Goal: Task Accomplishment & Management: Manage account settings

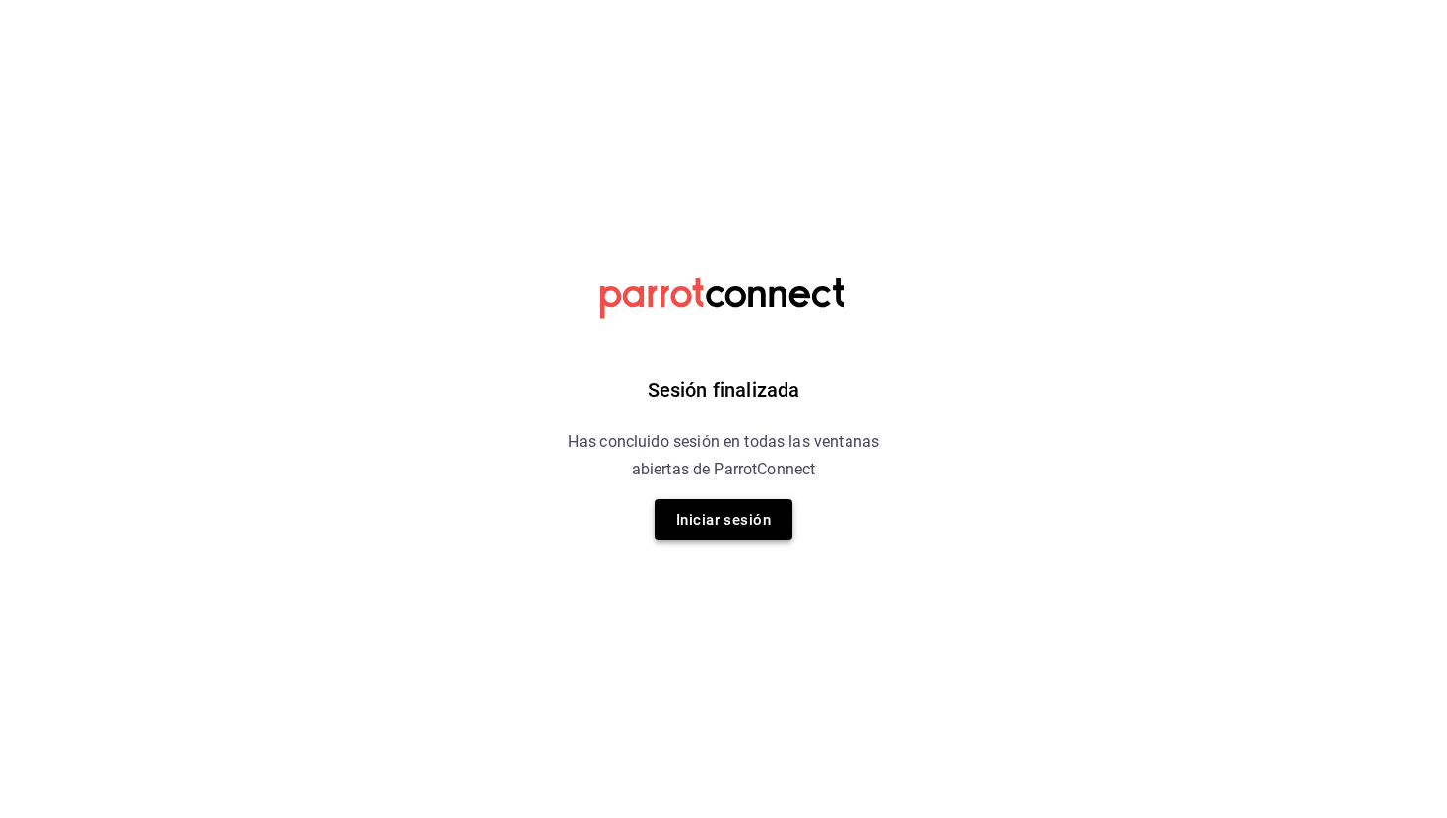
click at [743, 530] on button "Iniciar sesión" at bounding box center [724, 519] width 138 height 41
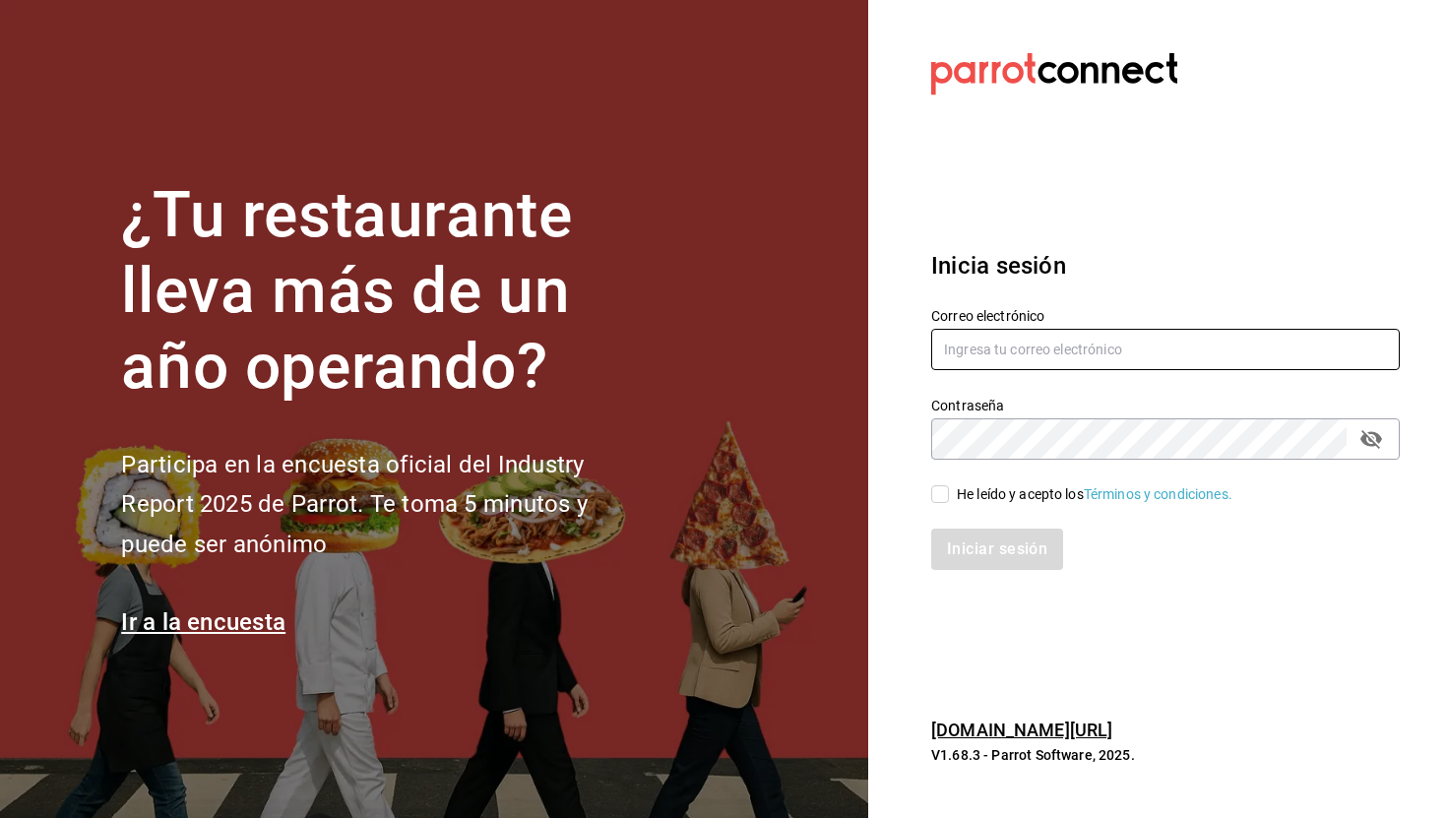
type input "[EMAIL_ADDRESS][DOMAIN_NAME]"
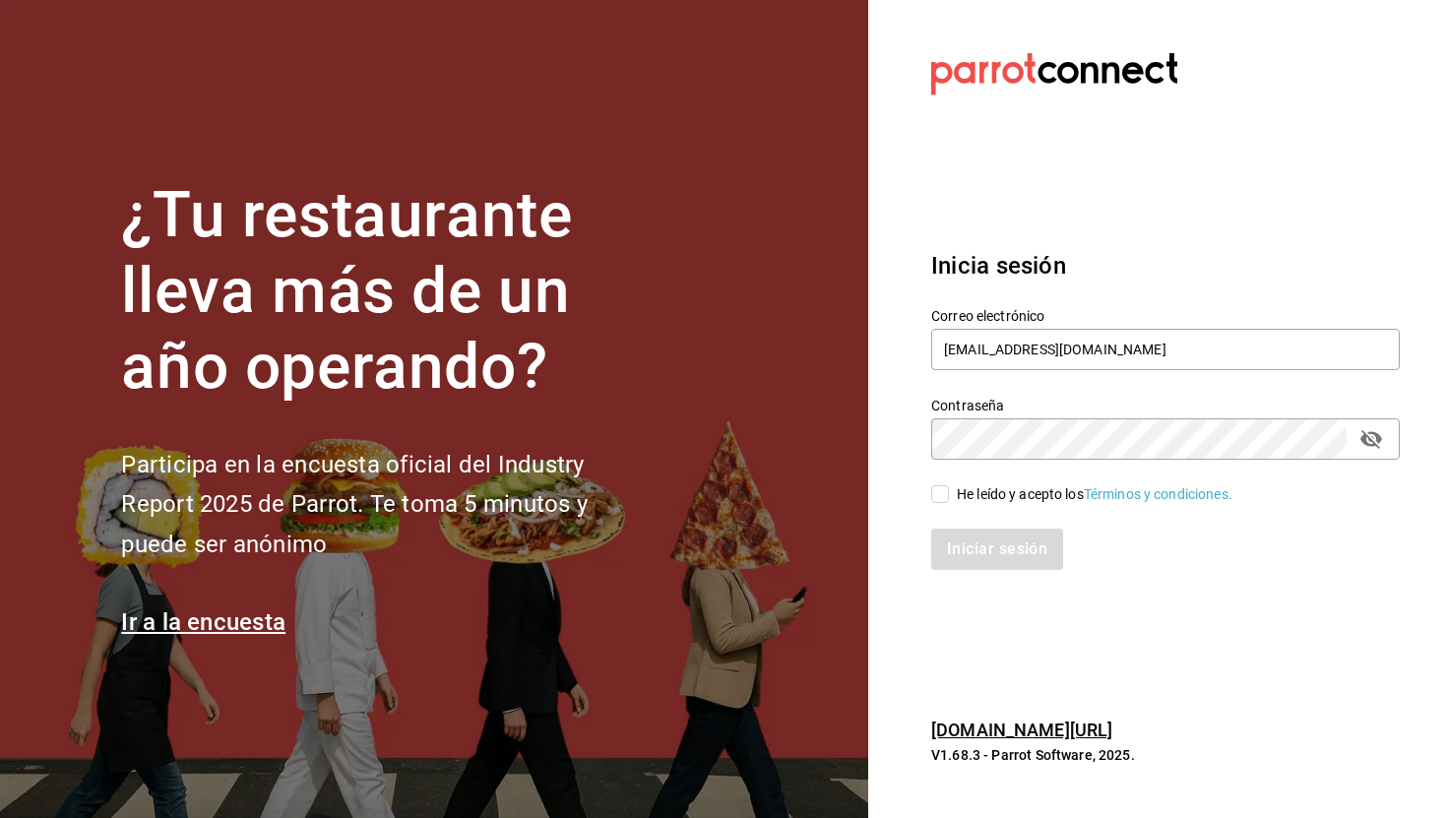
click at [948, 493] on input "He leído y acepto los Términos y condiciones." at bounding box center [940, 494] width 18 height 18
checkbox input "true"
click at [957, 543] on button "Iniciar sesión" at bounding box center [998, 549] width 134 height 41
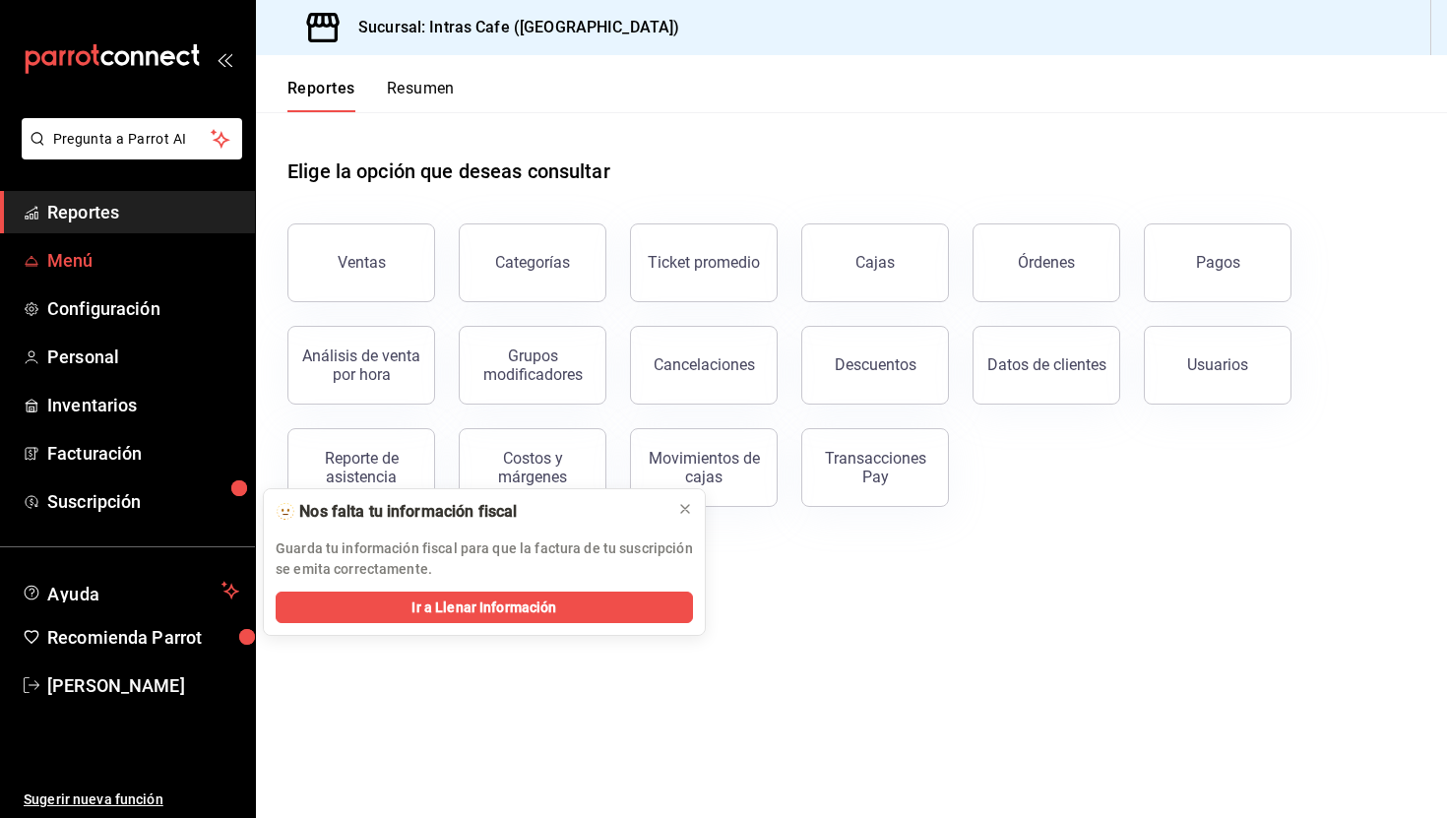
click at [97, 263] on span "Menú" at bounding box center [143, 260] width 192 height 27
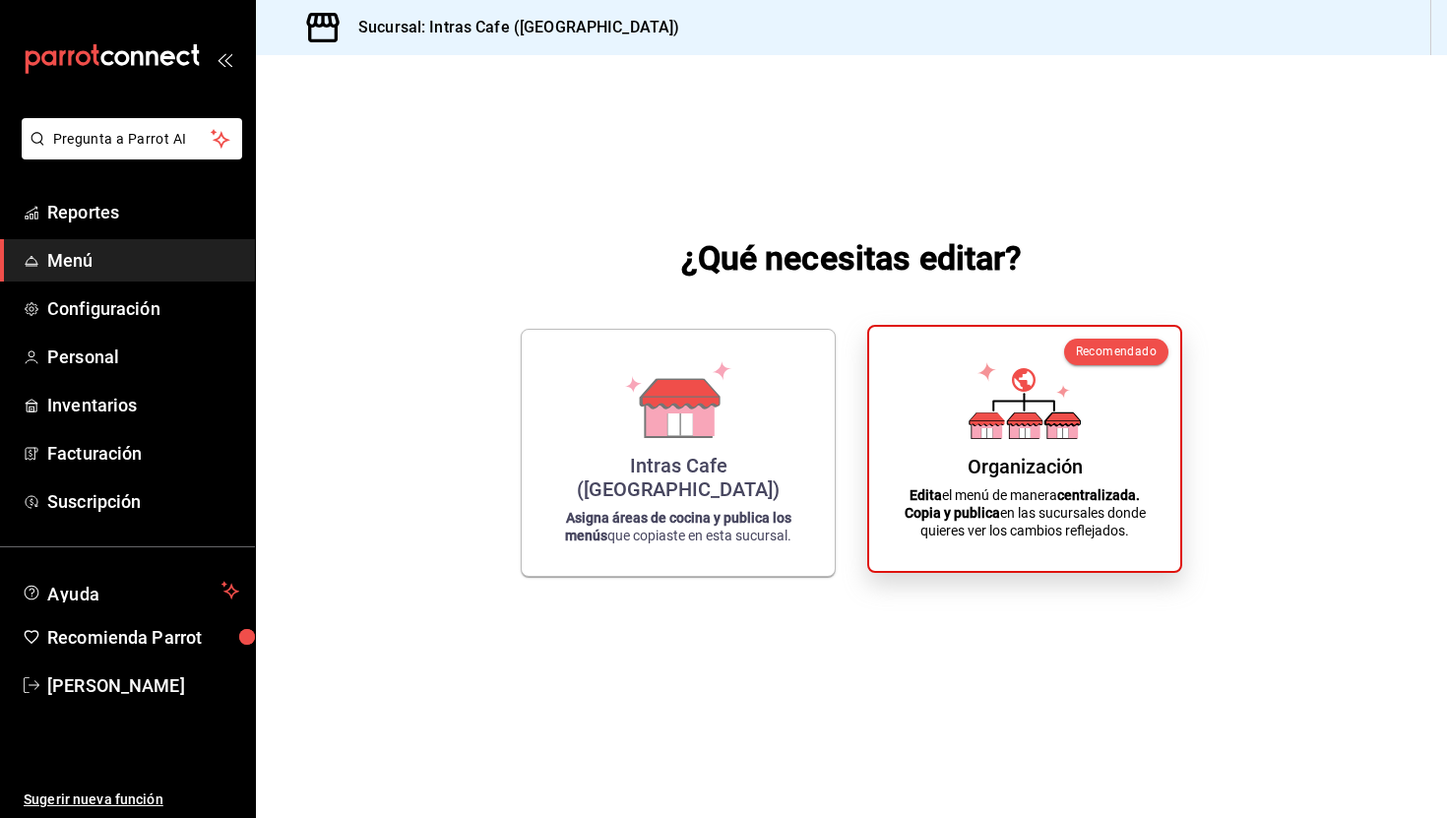
click at [935, 422] on div "Organización Edita el menú de manera centralizada. Copia y publica en las sucur…" at bounding box center [1025, 449] width 264 height 213
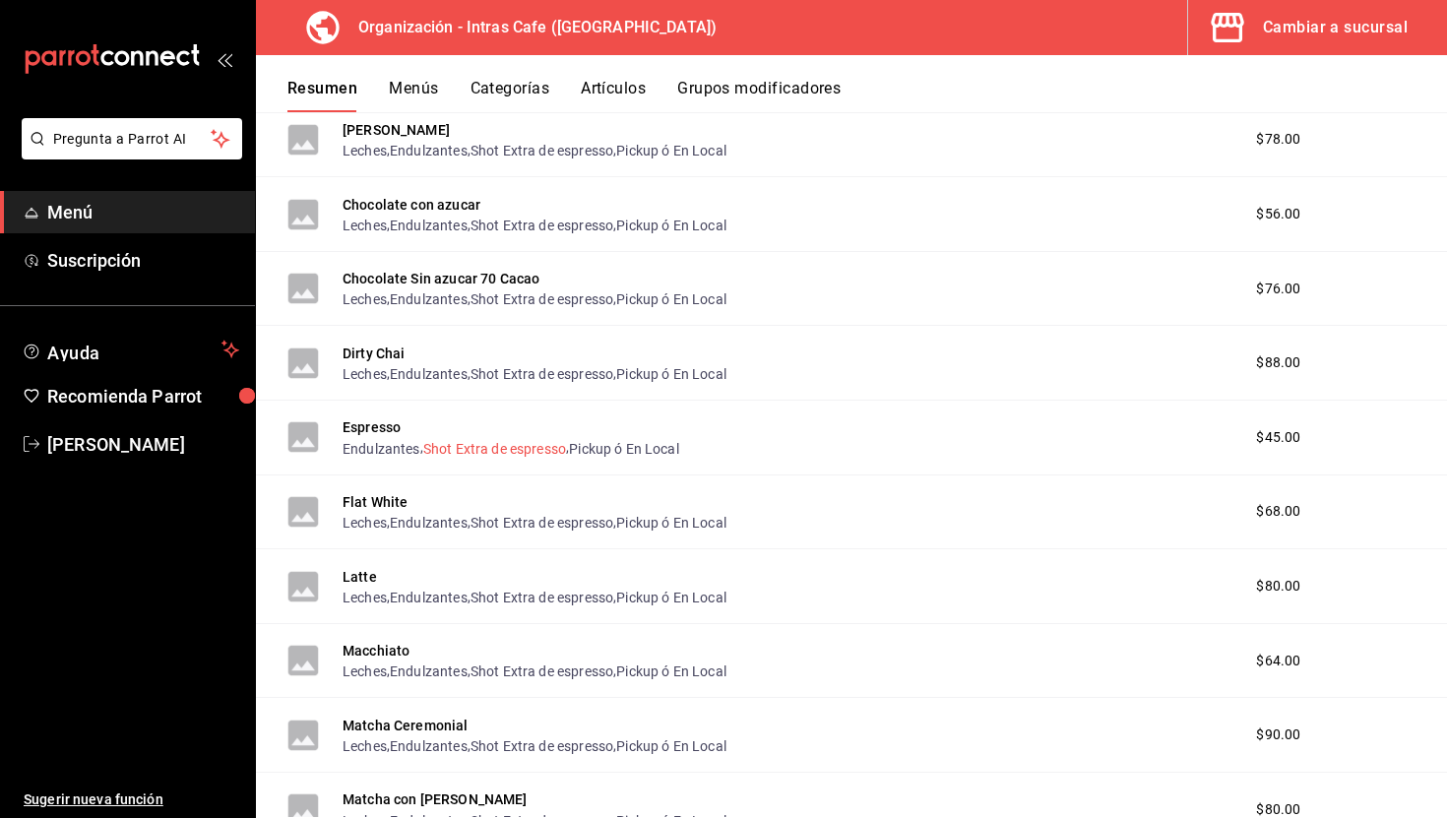
scroll to position [548, 0]
click at [389, 427] on button "Espresso" at bounding box center [372, 426] width 58 height 20
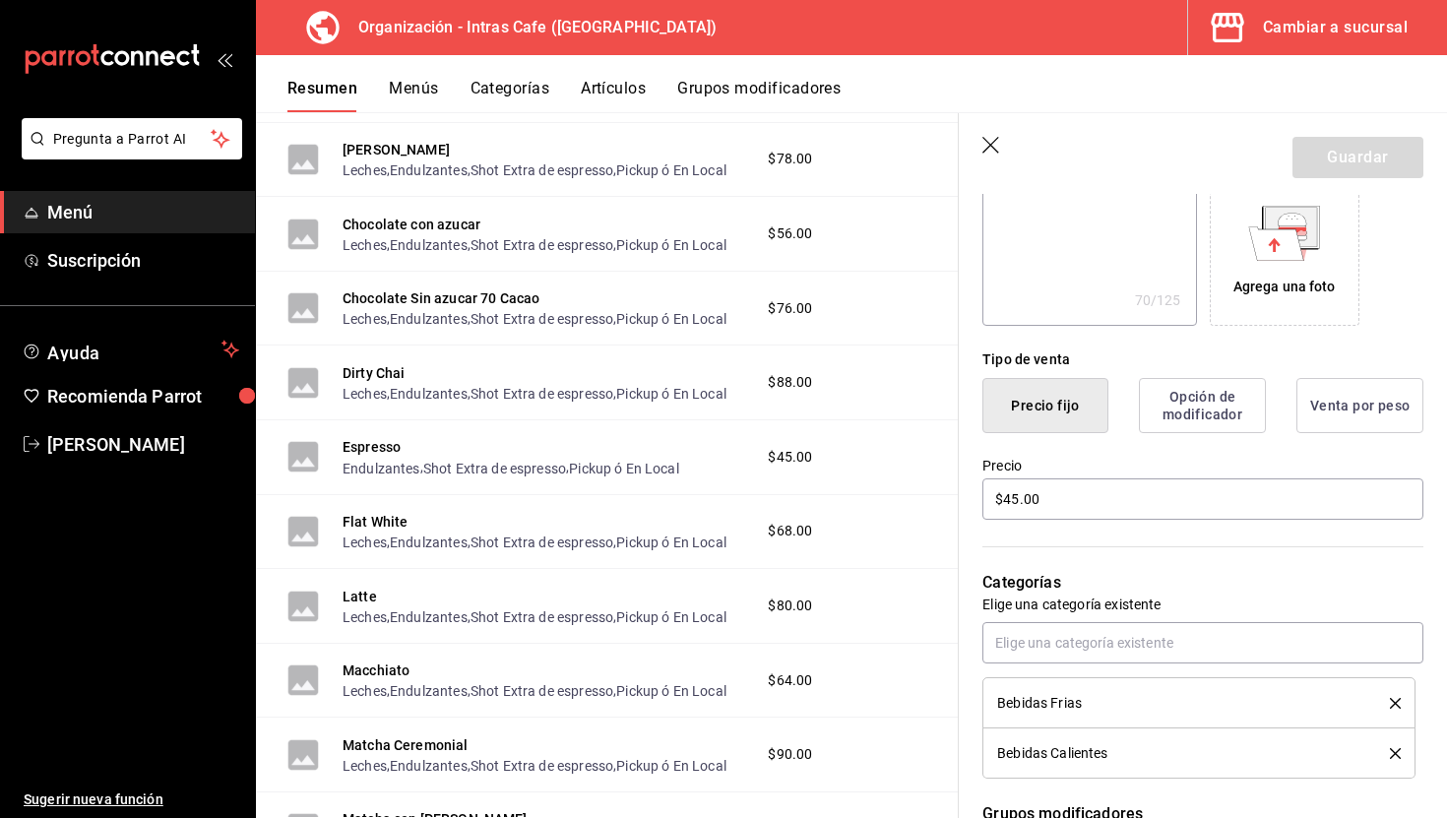
scroll to position [346, 0]
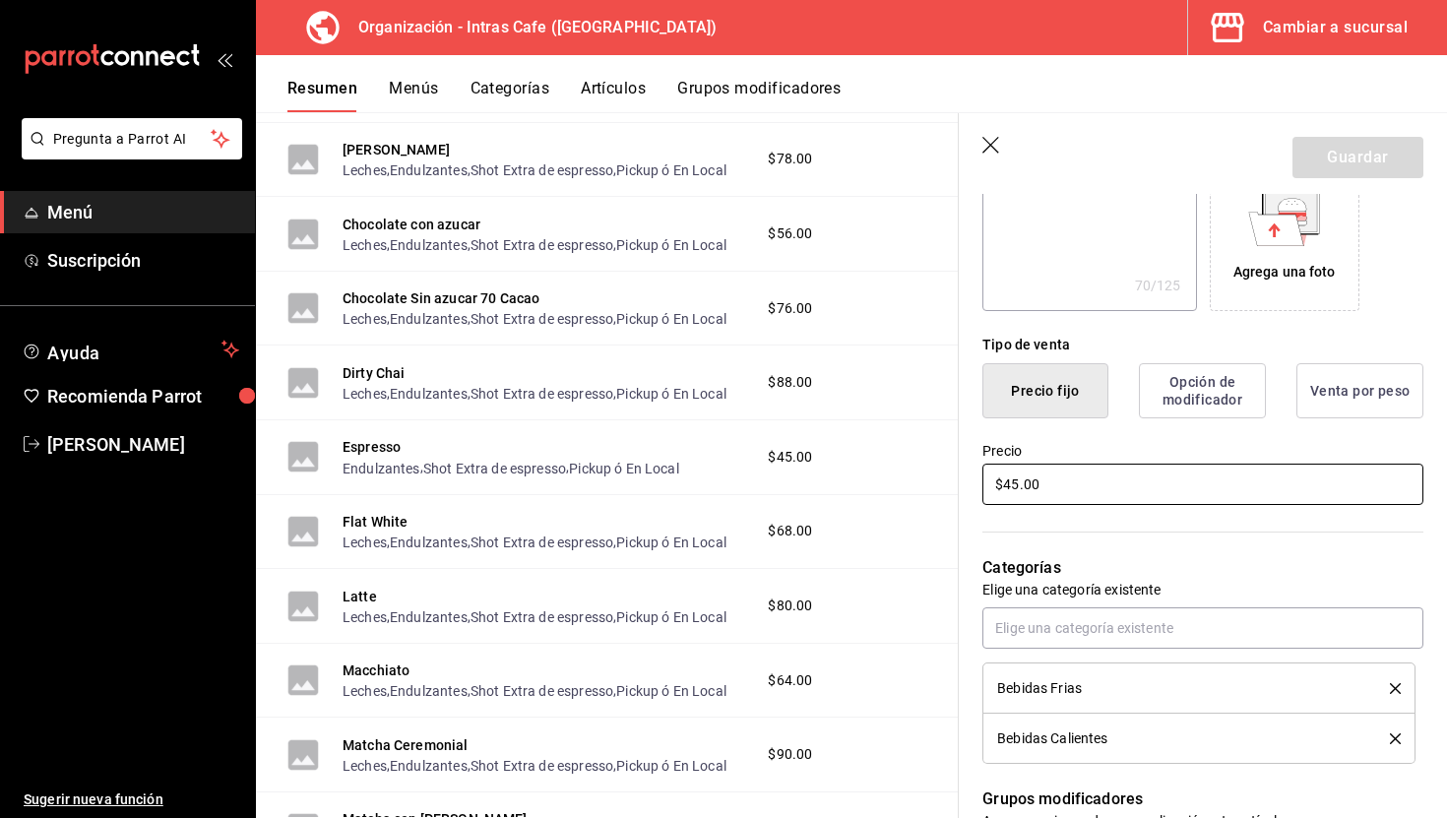
click at [1140, 478] on input "$45.00" at bounding box center [1202, 484] width 441 height 41
type textarea "x"
type input "$5.00"
type textarea "x"
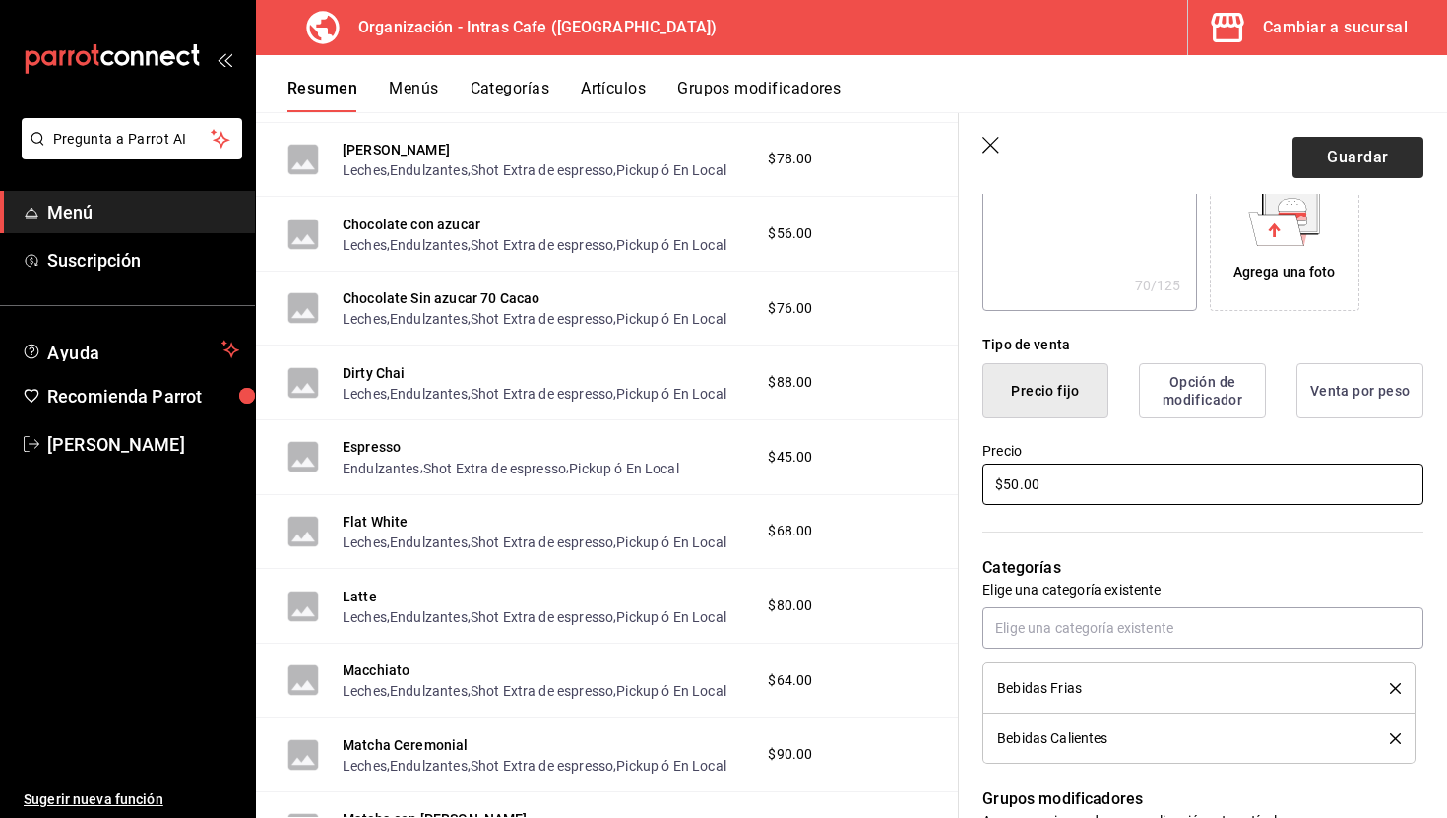
type input "$50.00"
click at [1384, 162] on button "Guardar" at bounding box center [1357, 157] width 131 height 41
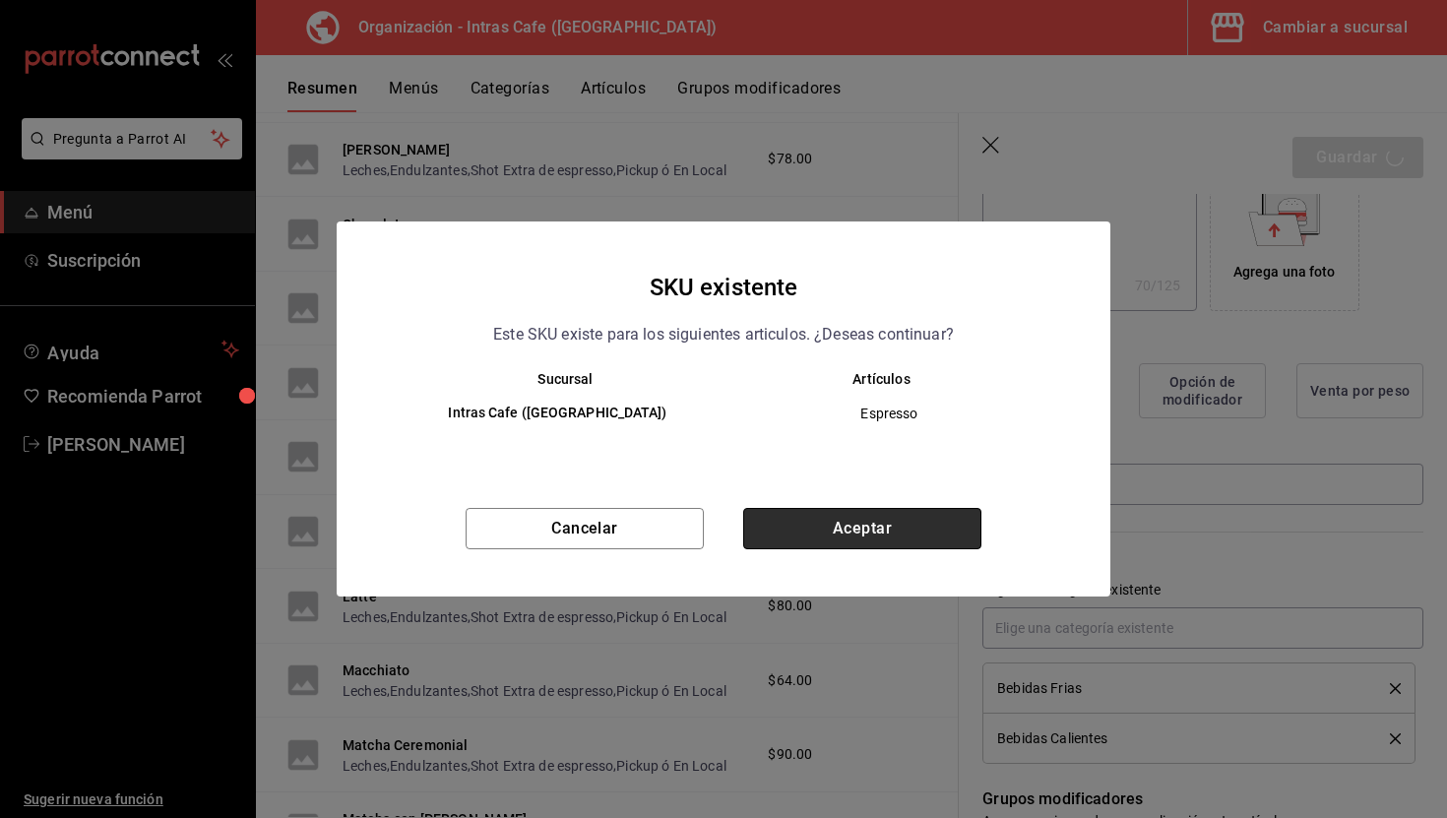
click at [805, 531] on button "Aceptar" at bounding box center [862, 528] width 238 height 41
type textarea "x"
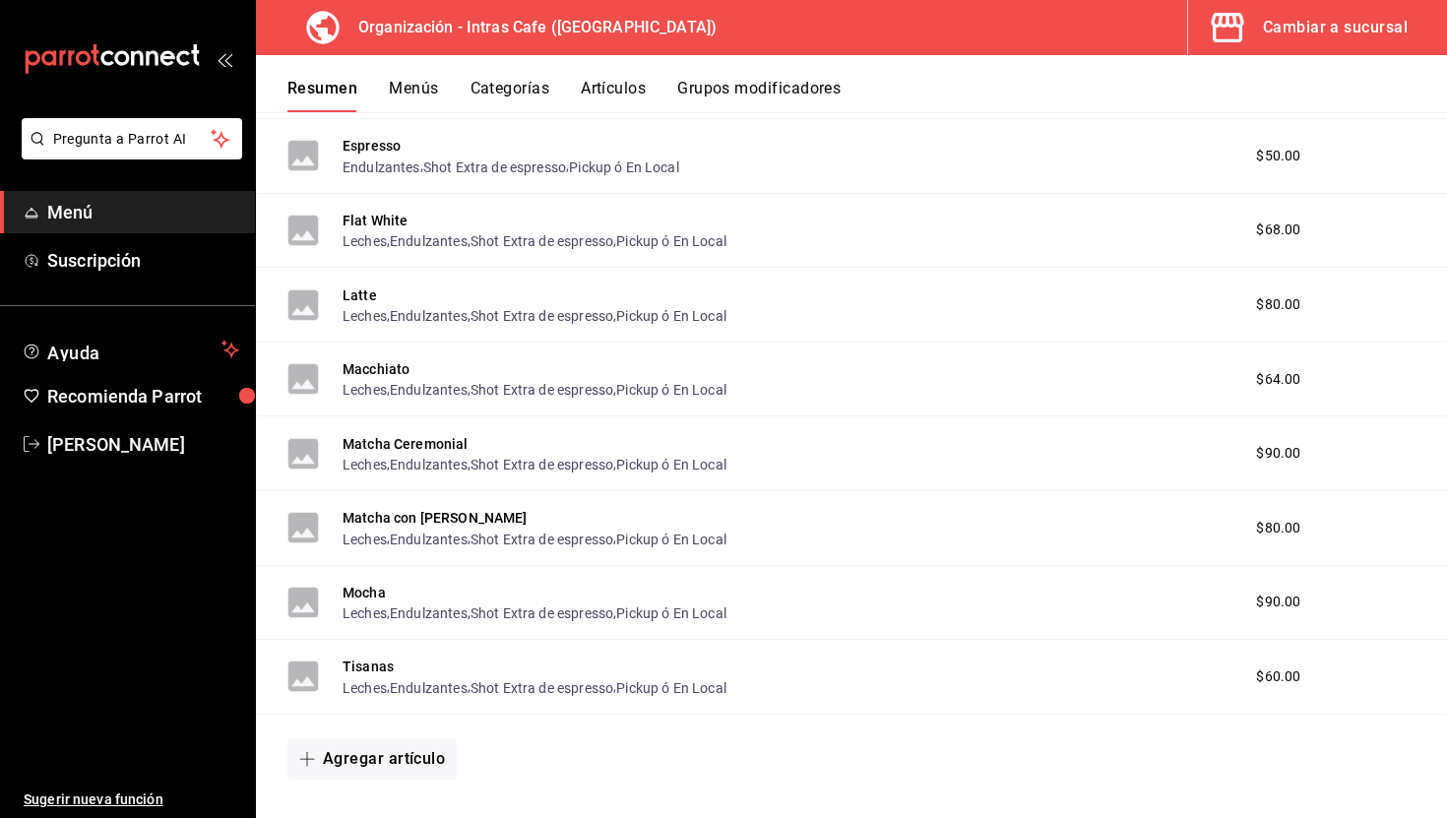
scroll to position [841, 0]
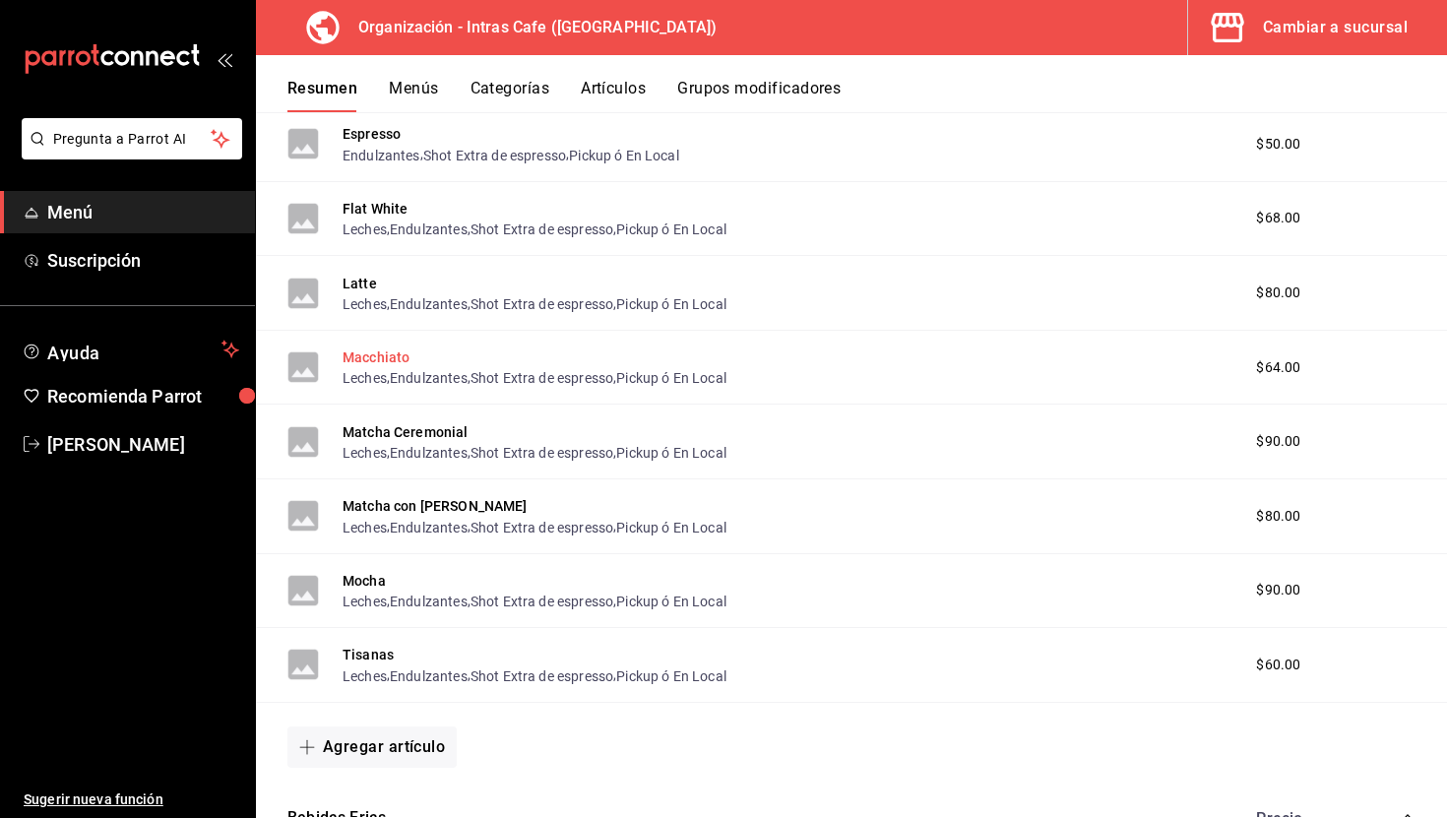
click at [374, 356] on button "Macchiato" at bounding box center [376, 357] width 67 height 20
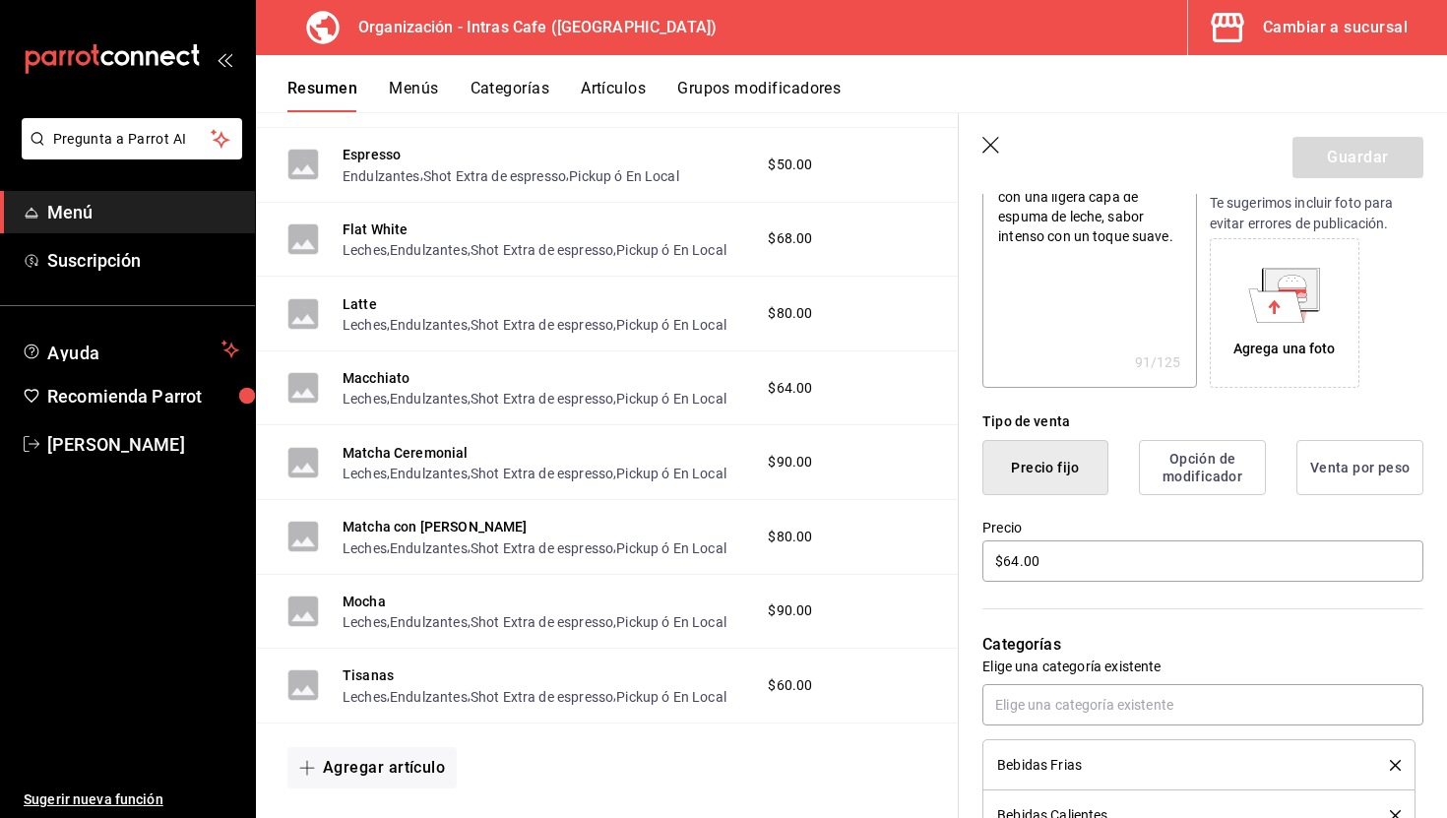
scroll to position [278, 0]
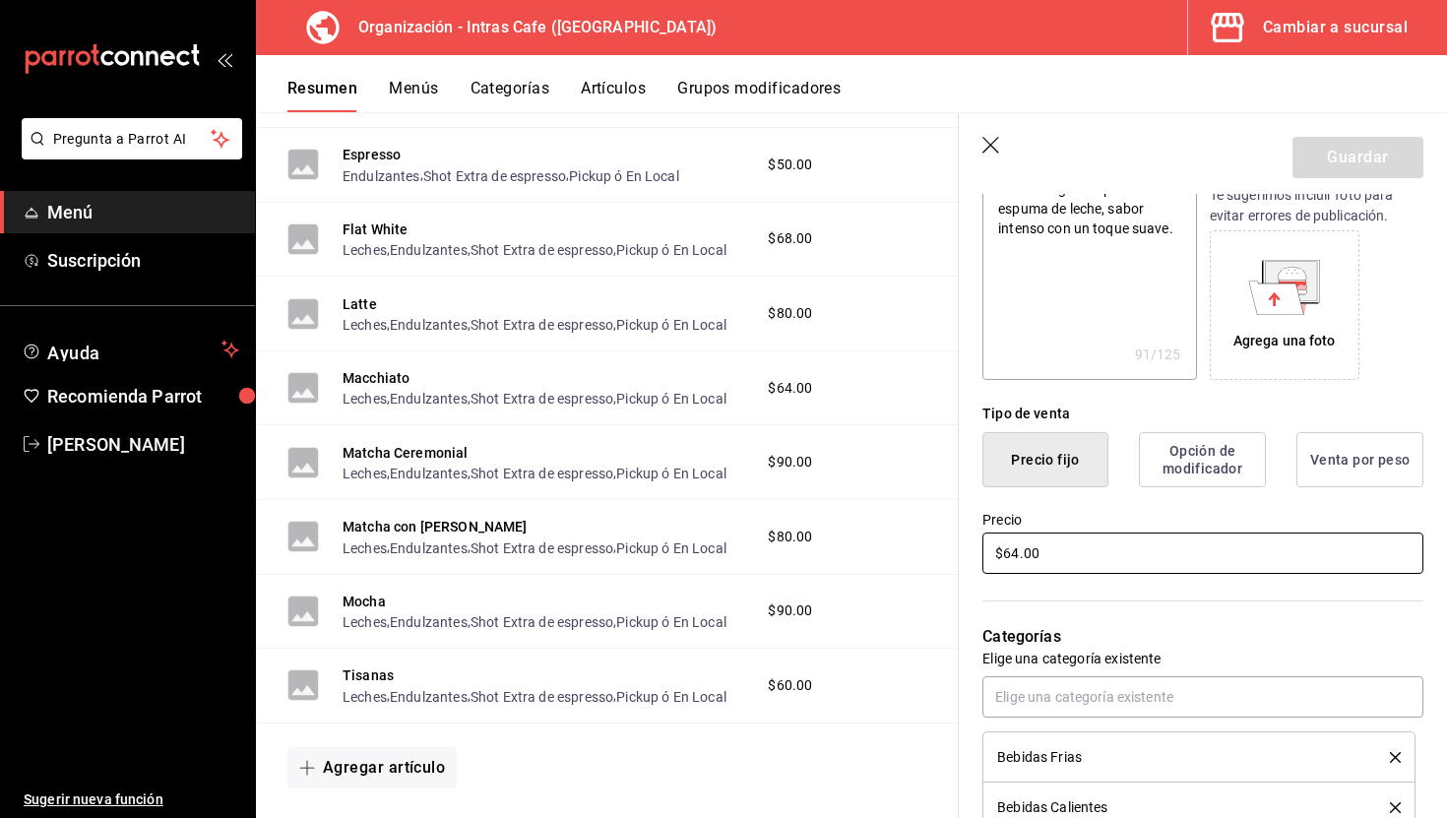
click at [1057, 560] on input "$64.00" at bounding box center [1202, 553] width 441 height 41
type textarea "x"
type input "$5.00"
type textarea "x"
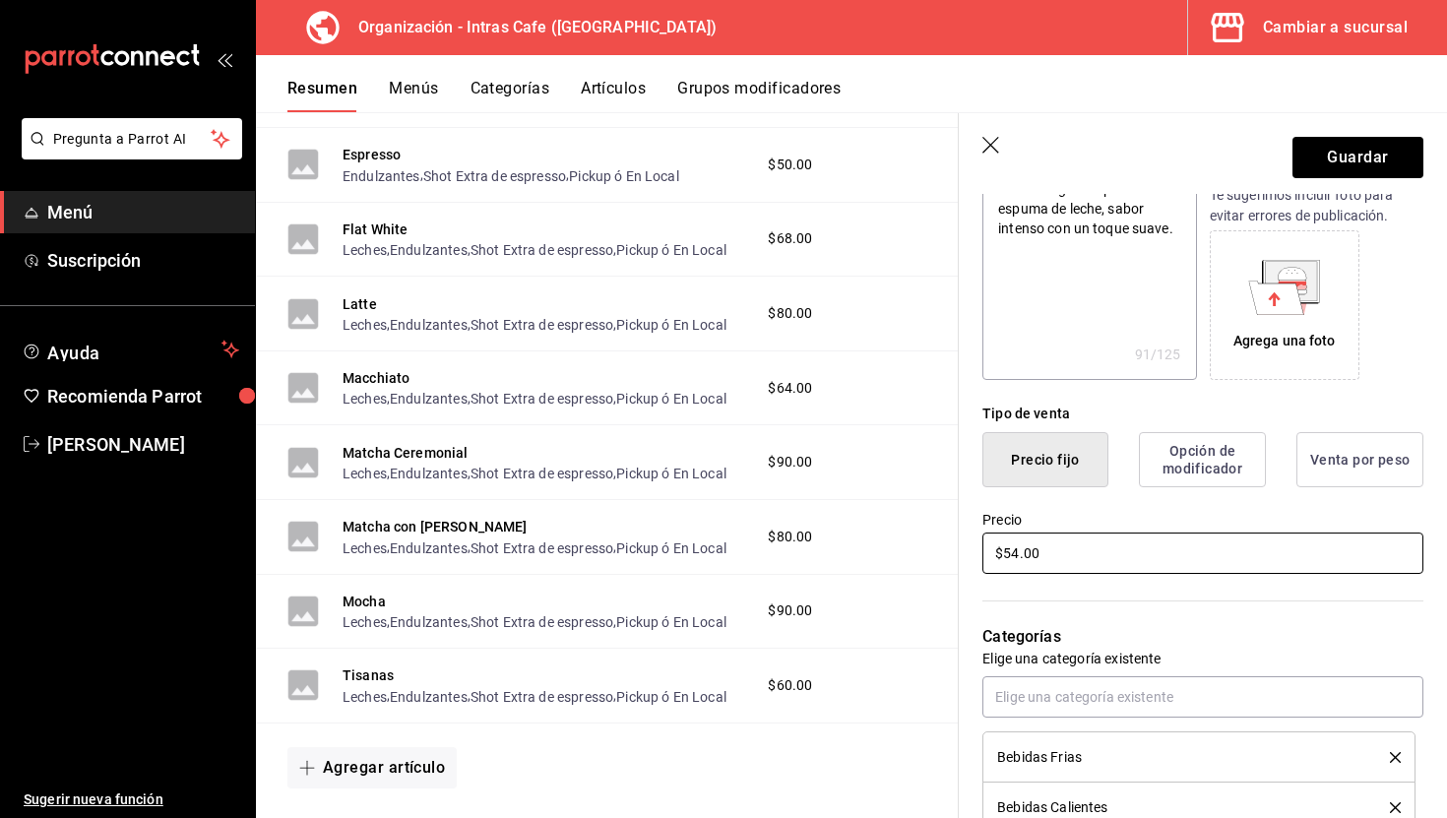
type input "$54.00"
click at [1123, 513] on label "Precio" at bounding box center [1202, 520] width 441 height 14
click at [1359, 159] on button "Guardar" at bounding box center [1357, 157] width 131 height 41
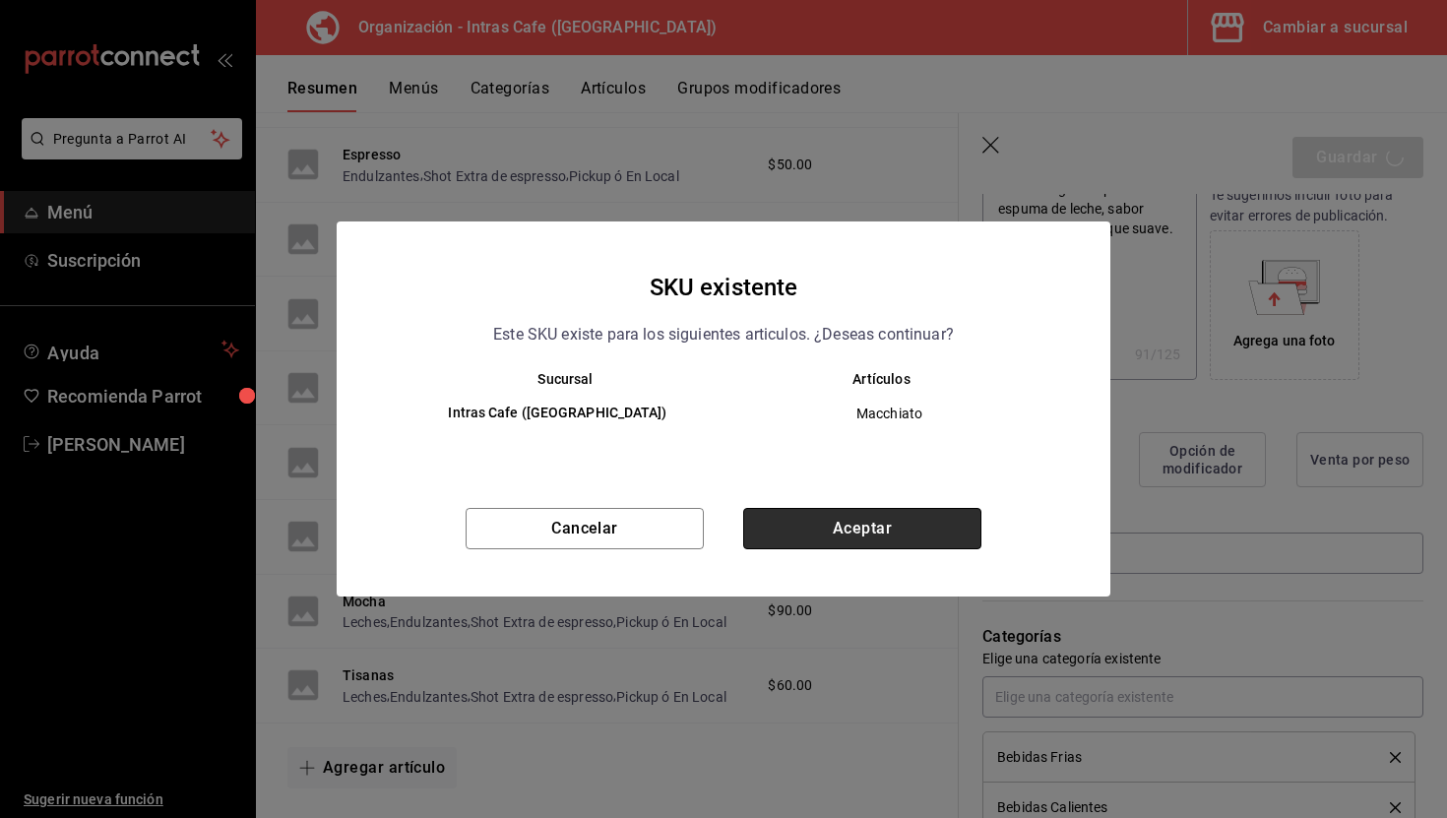
click at [820, 521] on button "Aceptar" at bounding box center [862, 528] width 238 height 41
type textarea "x"
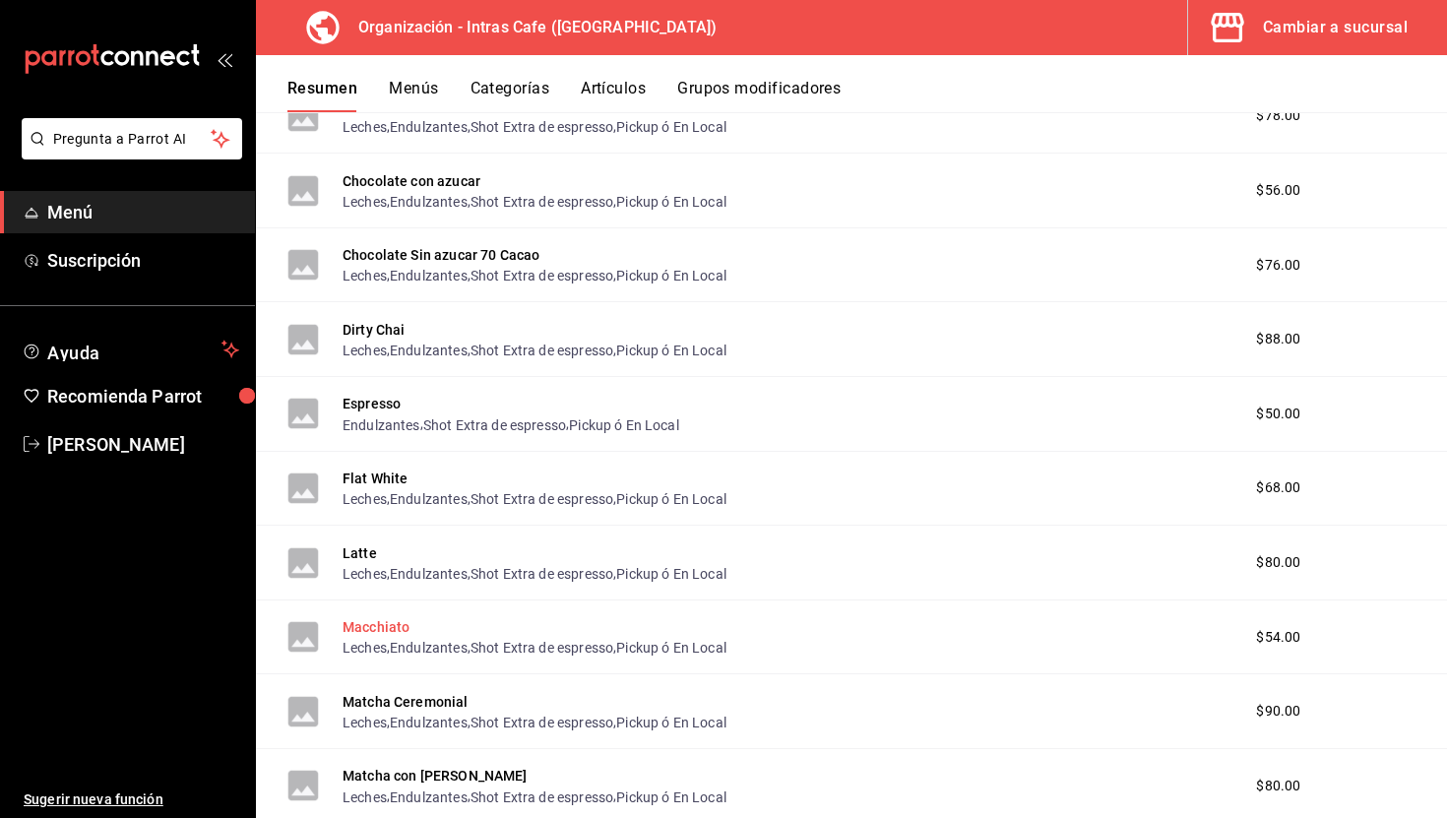
scroll to position [572, 0]
click at [386, 627] on button "Macchiato" at bounding box center [376, 626] width 67 height 20
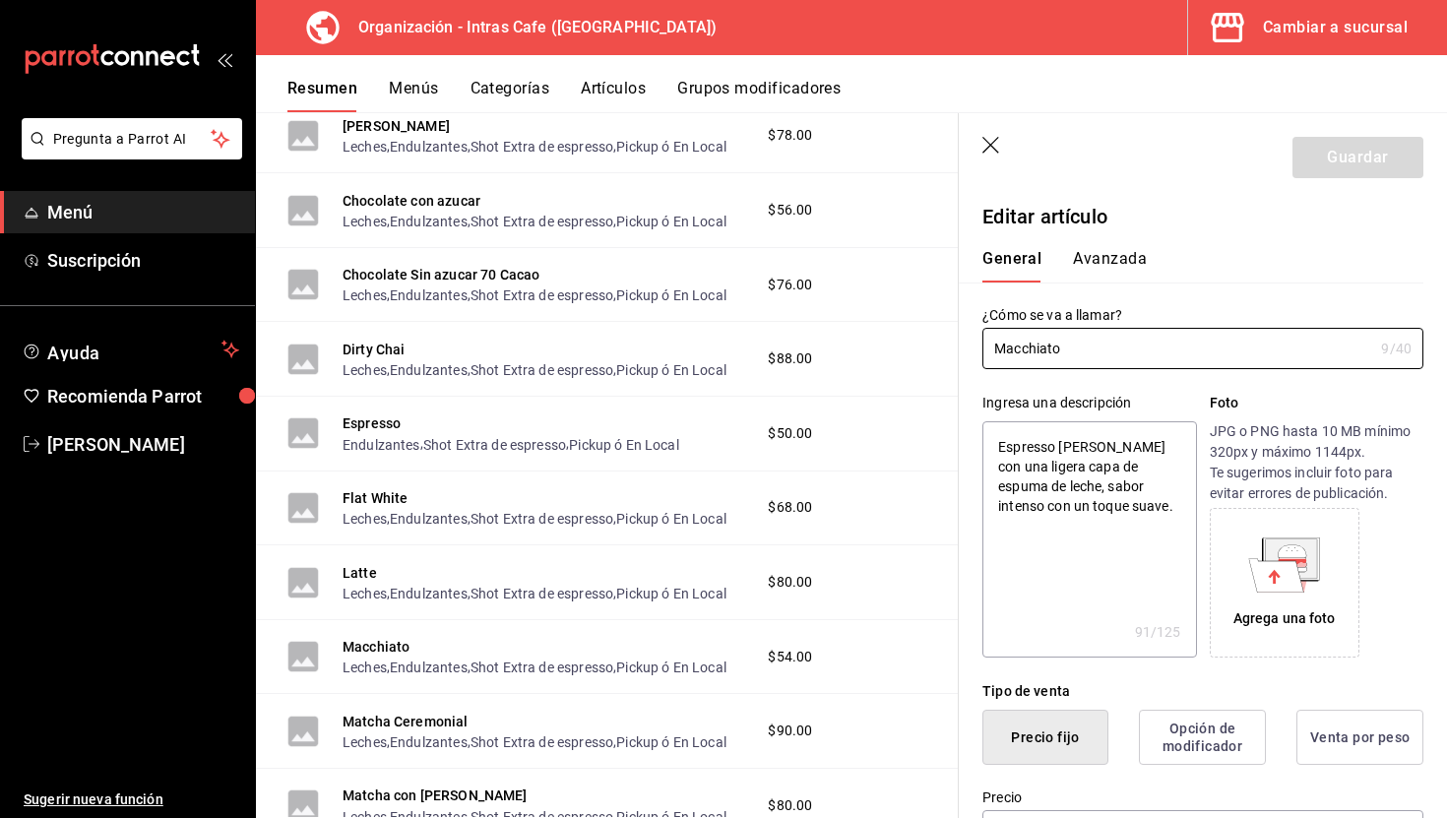
type textarea "x"
type input "$54.00"
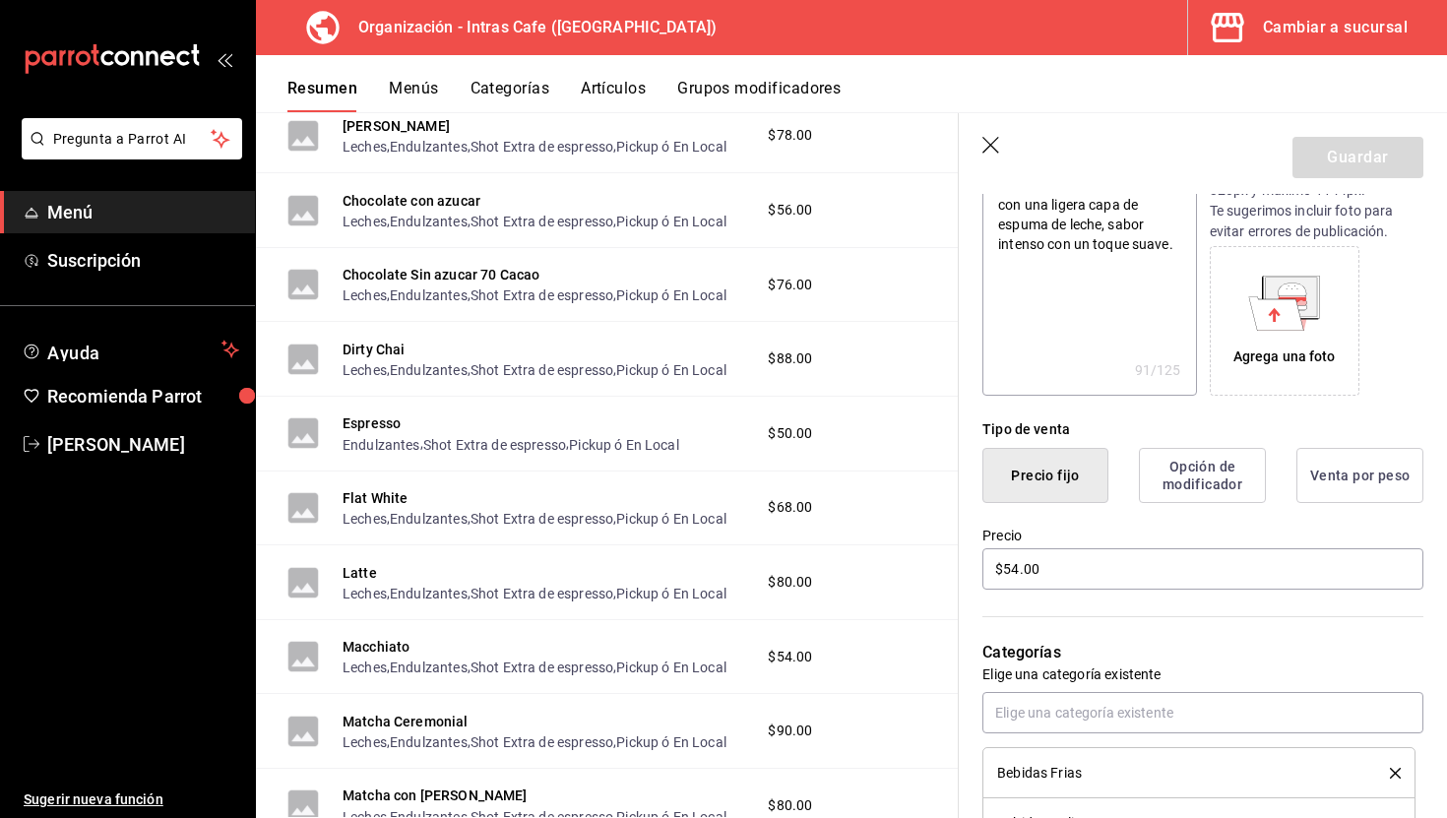
scroll to position [264, 0]
click at [1113, 555] on input "$54.00" at bounding box center [1202, 566] width 441 height 41
click at [1108, 555] on input "$54.00" at bounding box center [1202, 566] width 441 height 41
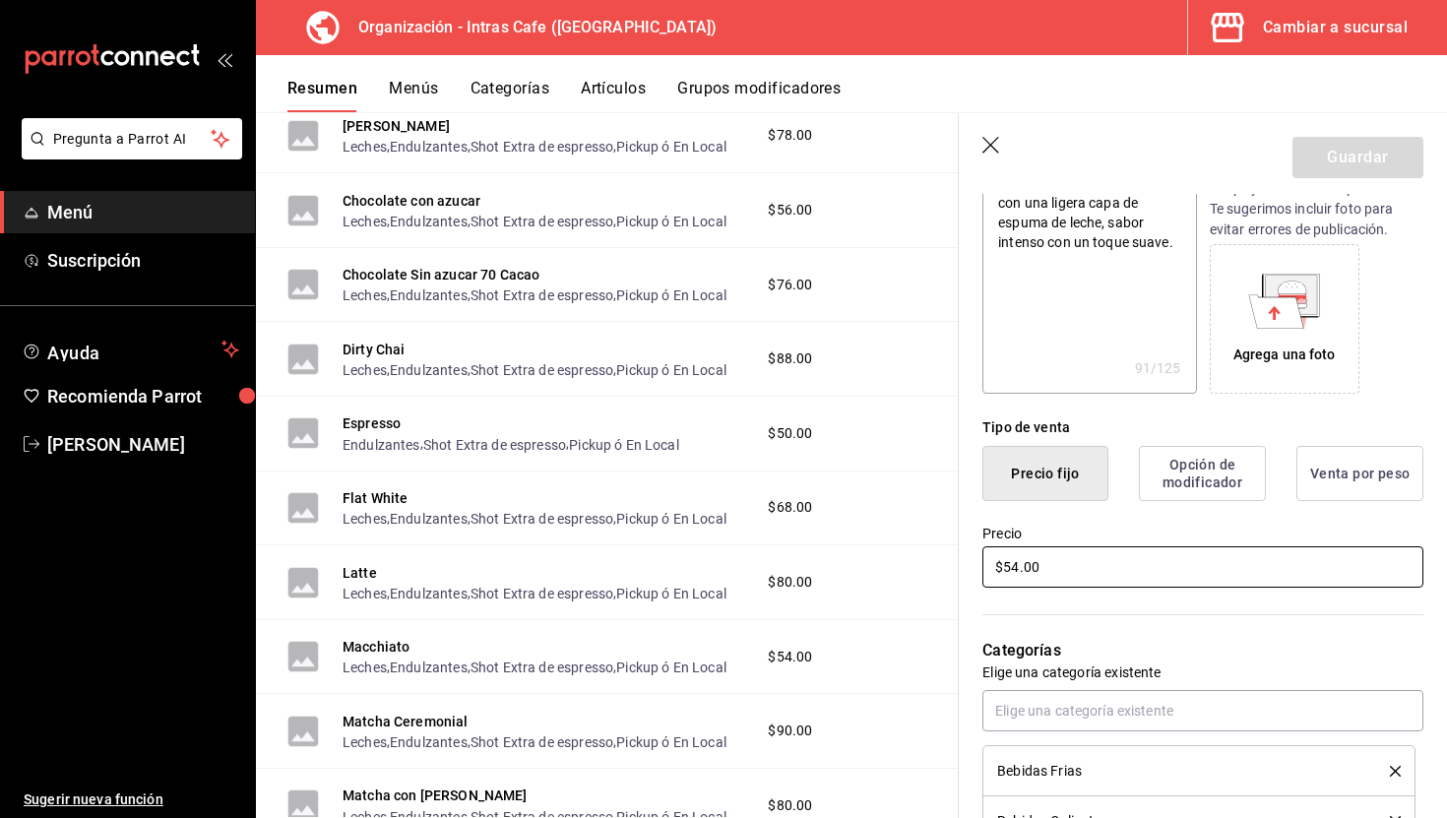
type textarea "x"
type input "$54.00"
type textarea "x"
type input "$5.00"
type textarea "x"
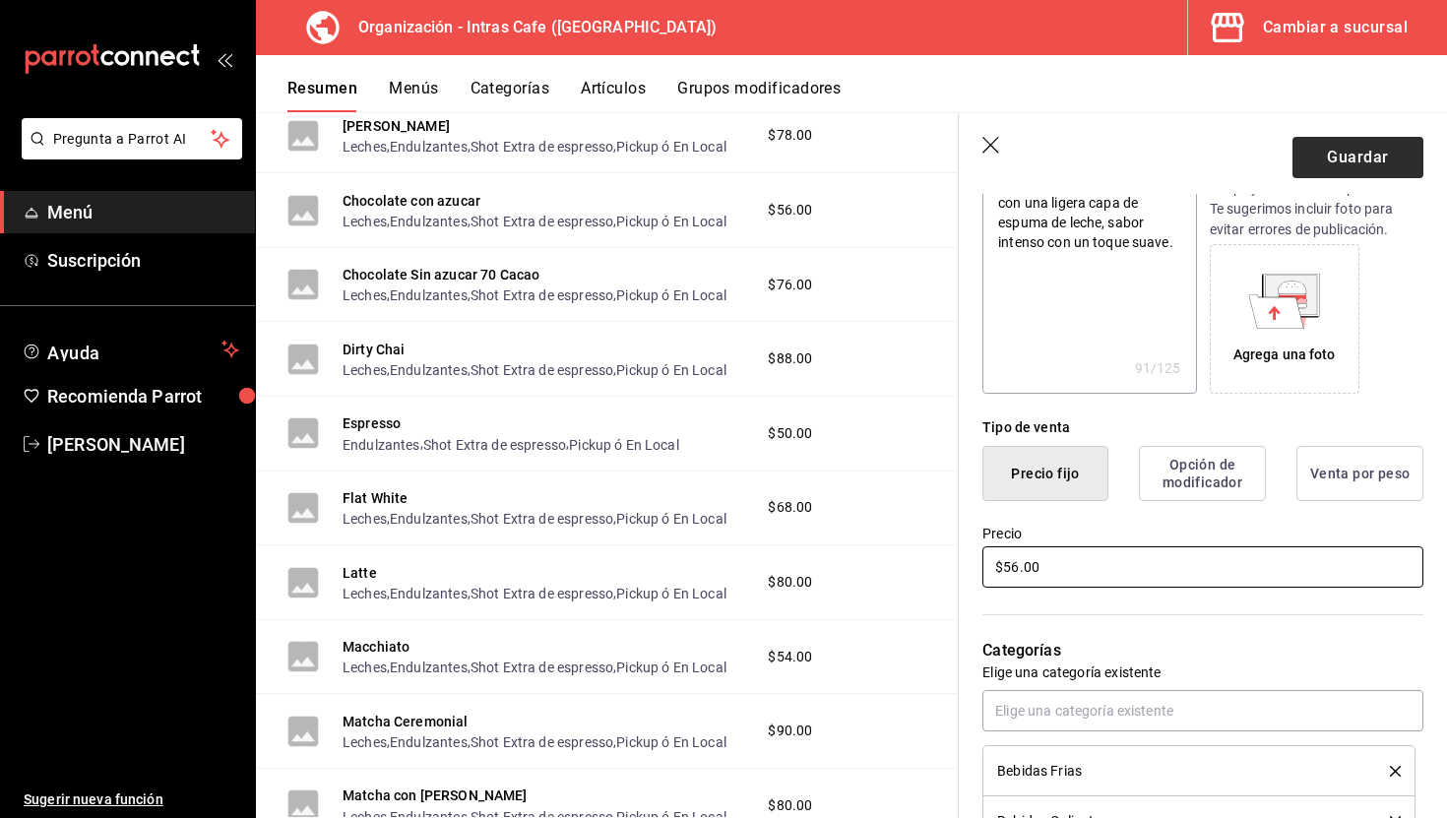
type input "$56.00"
click at [1322, 165] on button "Guardar" at bounding box center [1357, 157] width 131 height 41
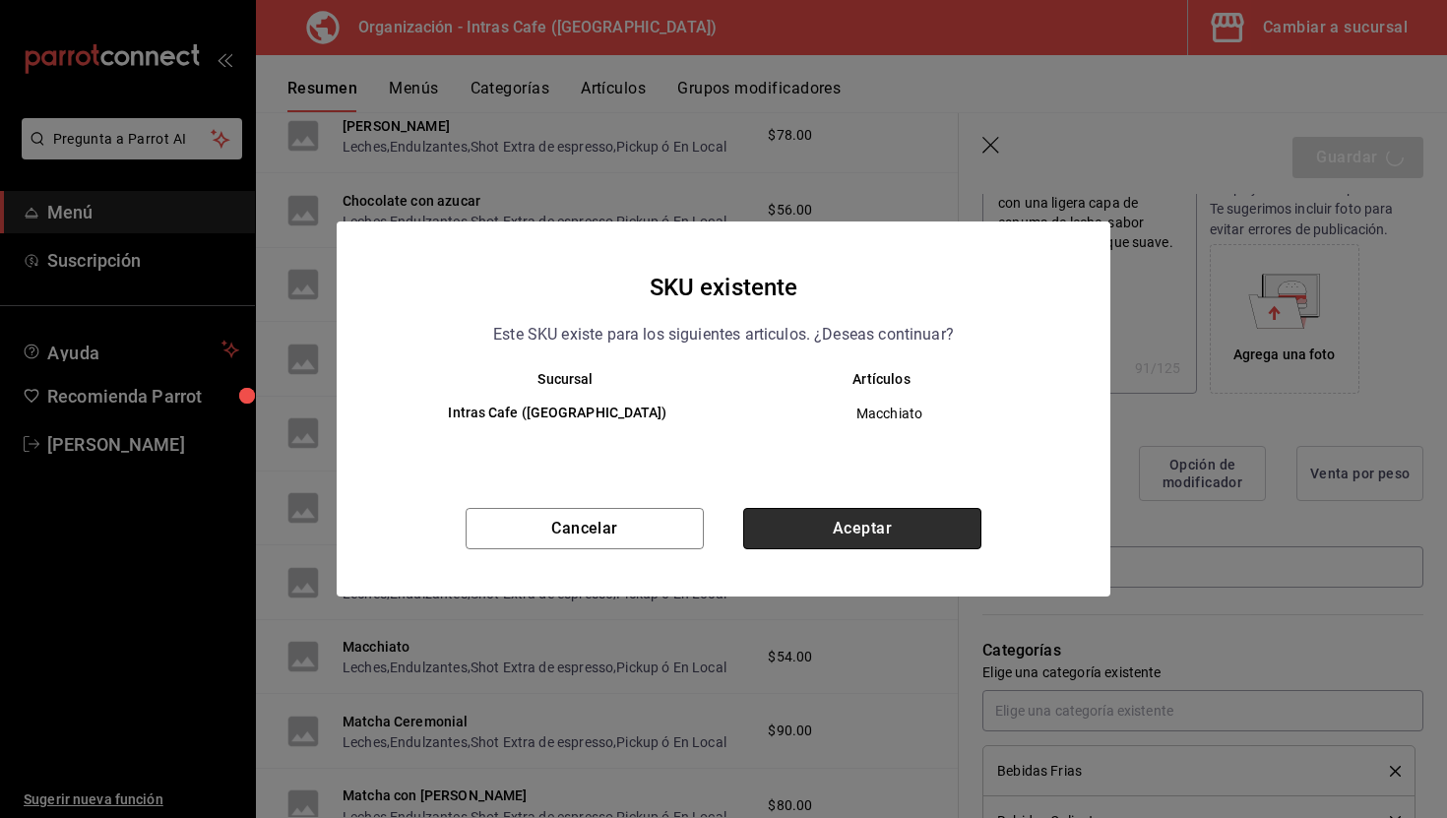
click at [808, 541] on button "Aceptar" at bounding box center [862, 528] width 238 height 41
type textarea "x"
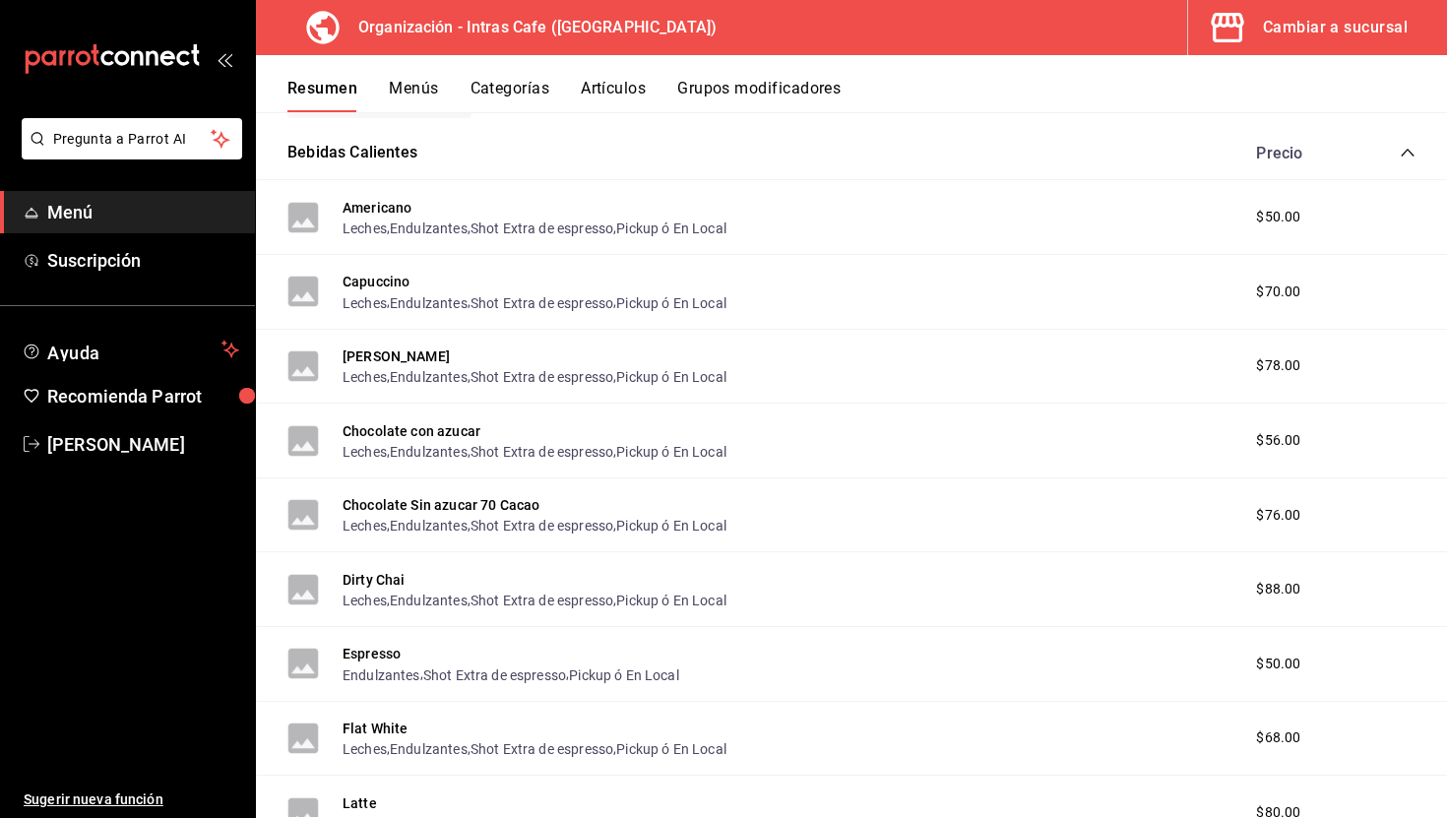
scroll to position [323, 0]
click at [393, 355] on button "[PERSON_NAME]" at bounding box center [396, 355] width 107 height 20
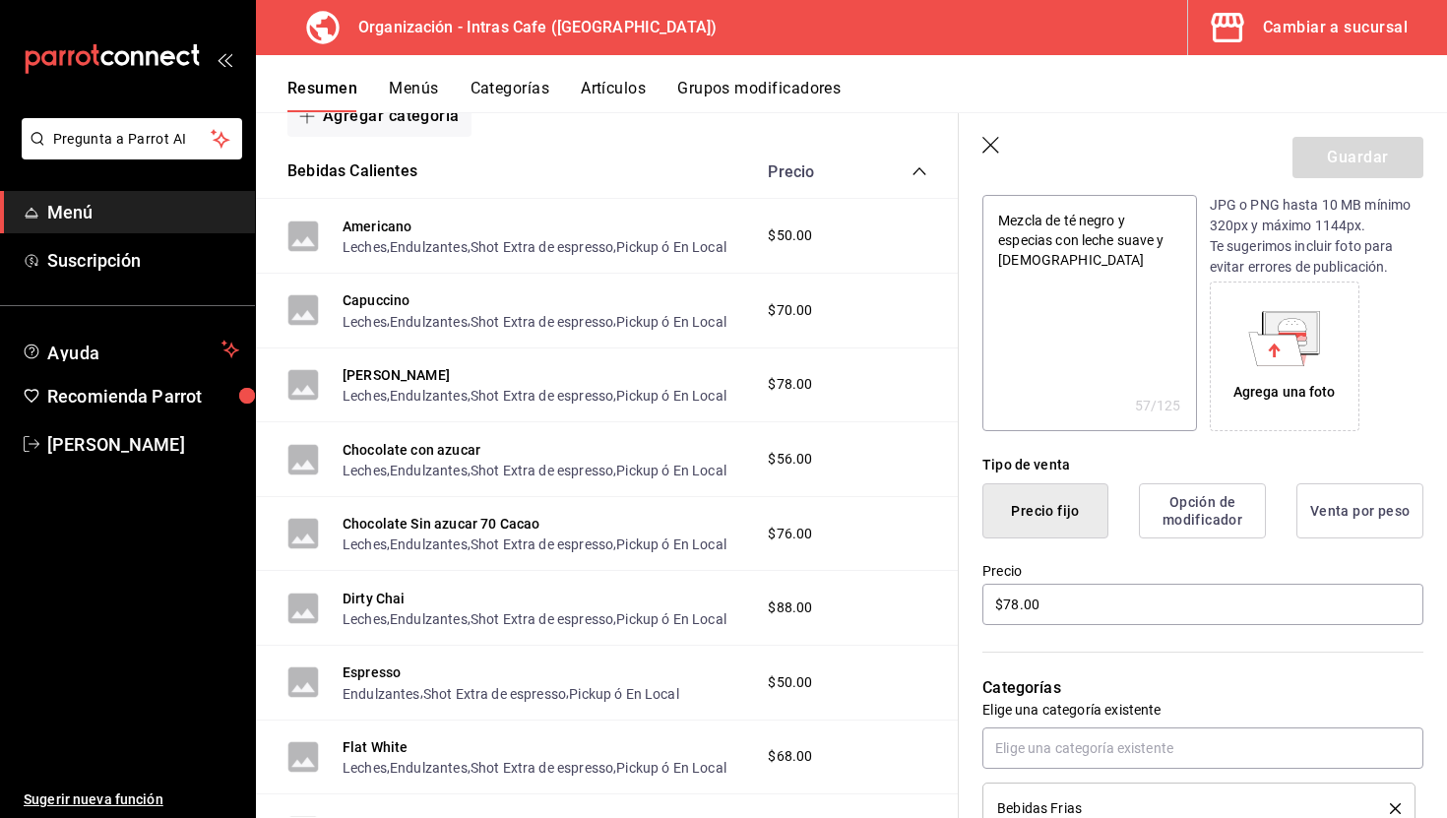
scroll to position [227, 0]
click at [1067, 616] on input "$78.00" at bounding box center [1202, 603] width 441 height 41
type textarea "x"
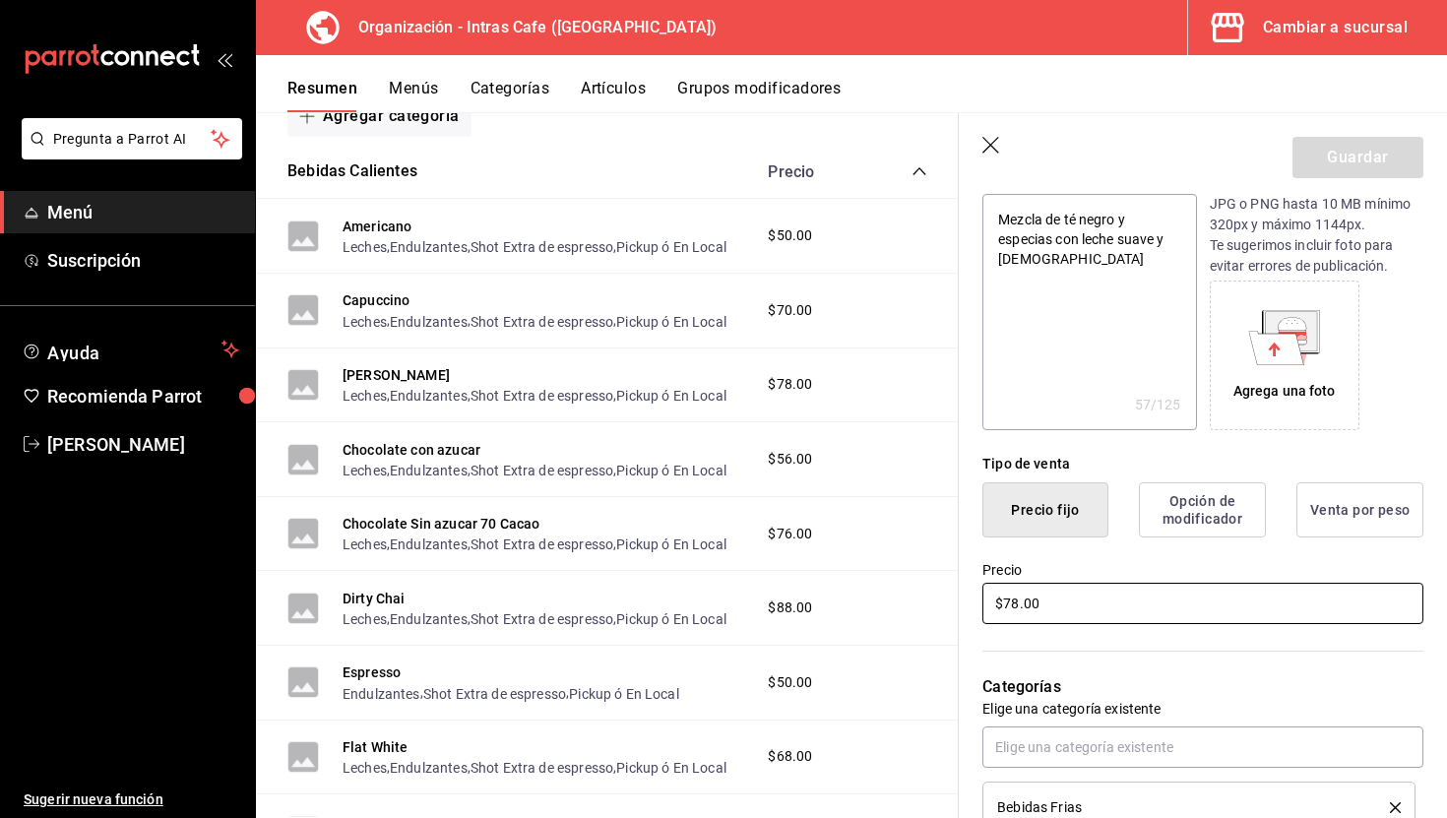
type input "$8.00"
type textarea "x"
type input "$80.00"
click at [1385, 144] on button "Guardar" at bounding box center [1357, 157] width 131 height 41
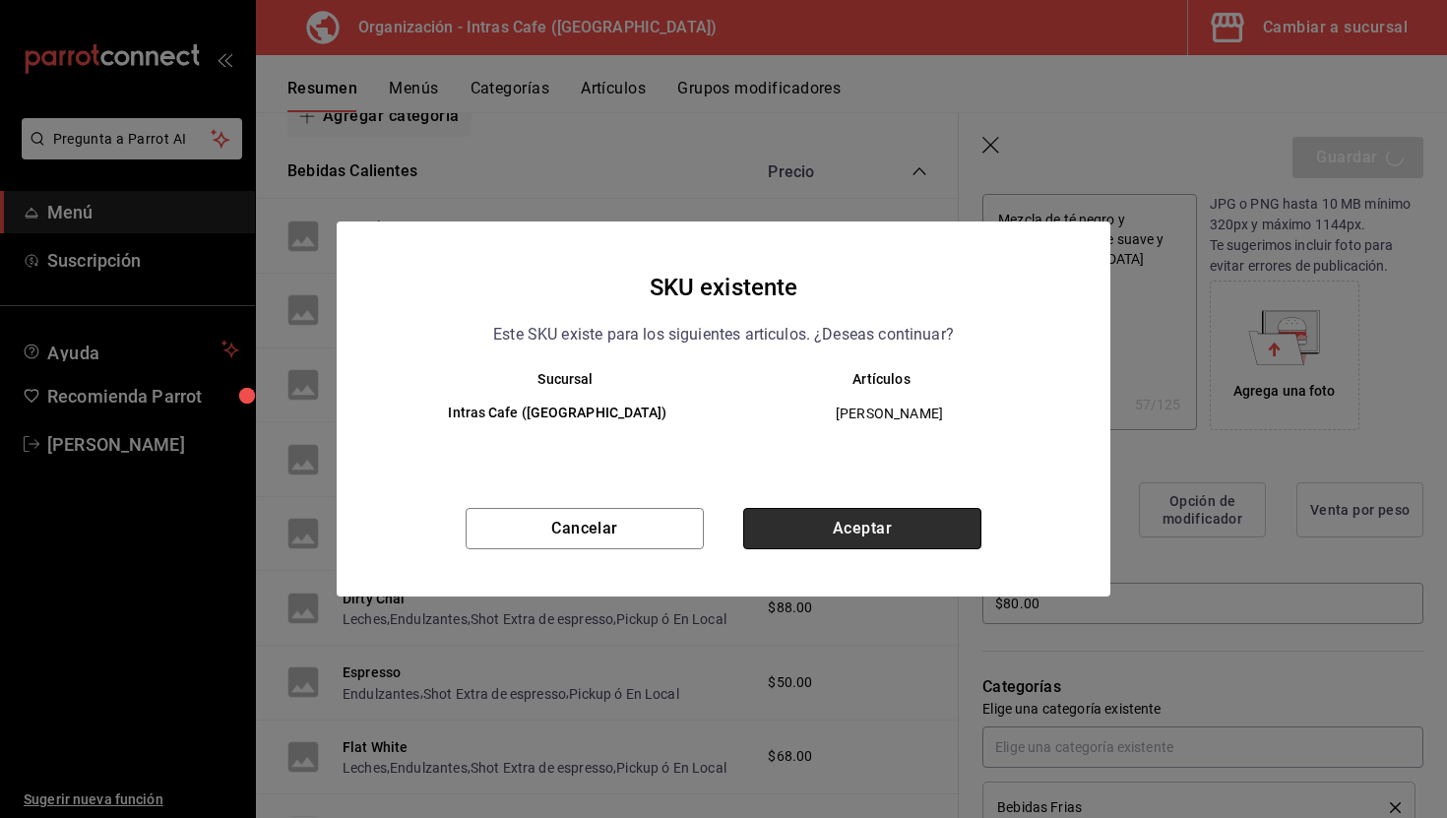
click at [844, 514] on button "Aceptar" at bounding box center [862, 528] width 238 height 41
type textarea "x"
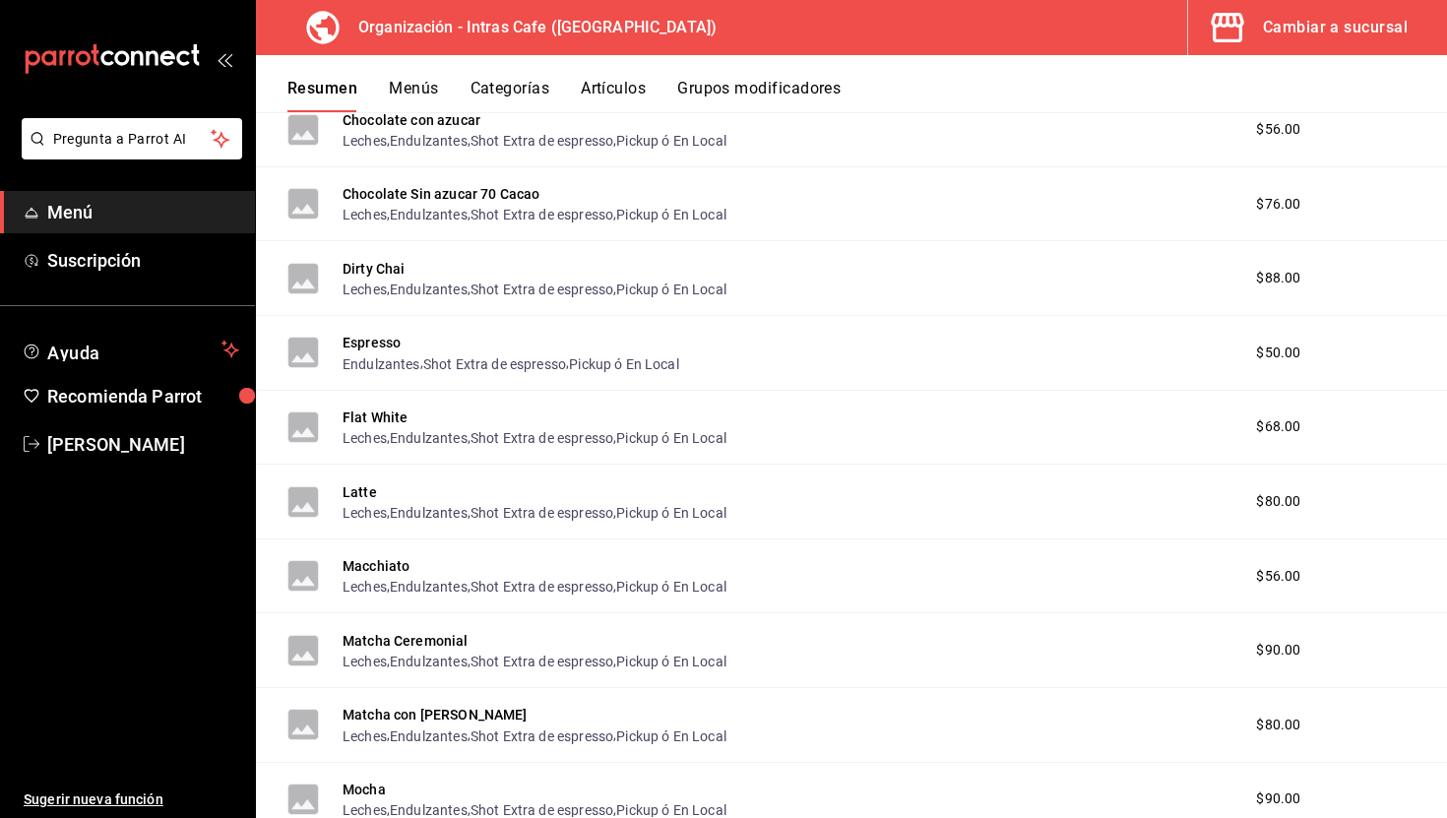
scroll to position [634, 0]
click at [359, 487] on button "Latte" at bounding box center [360, 490] width 34 height 20
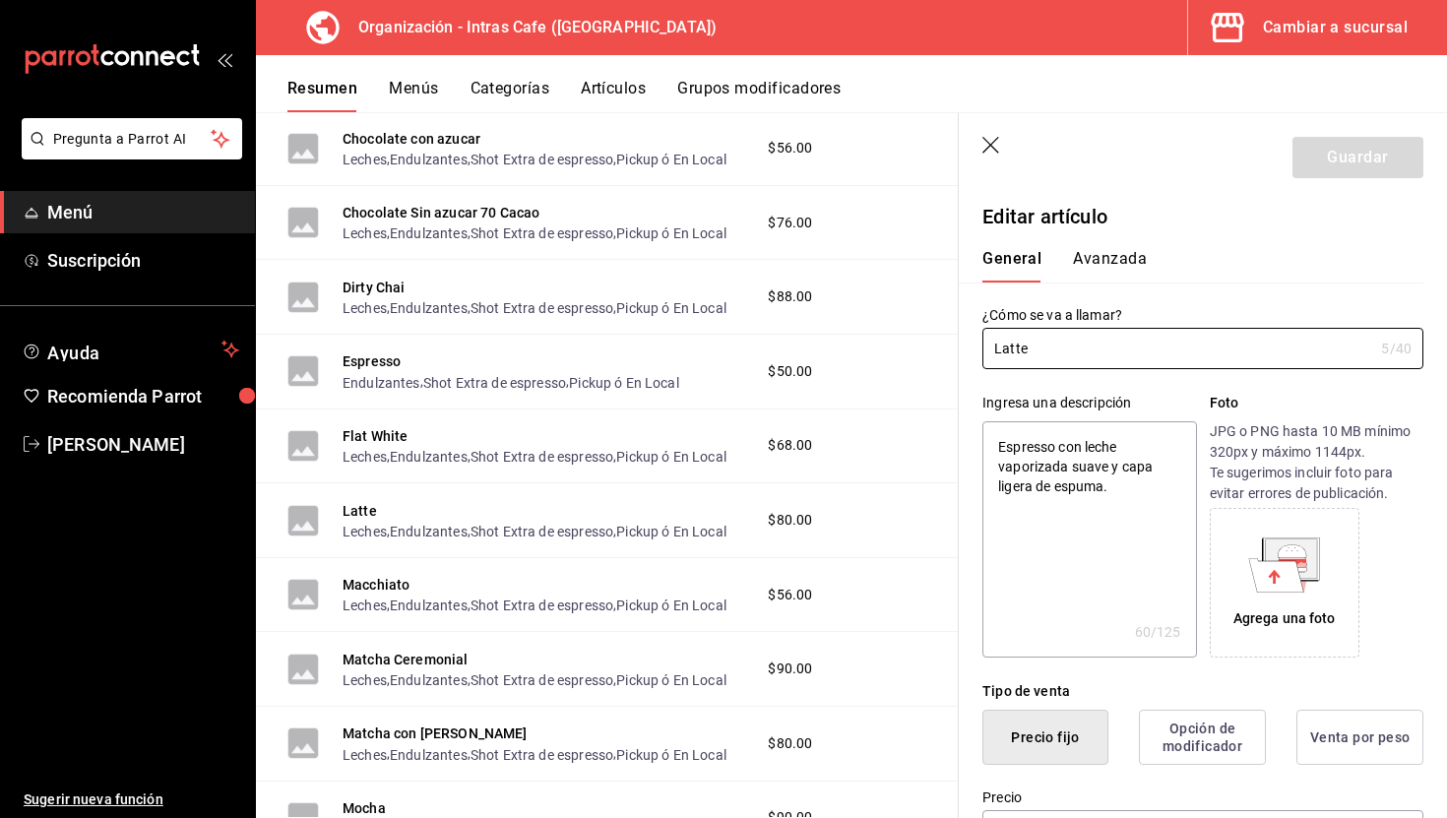
scroll to position [209, 0]
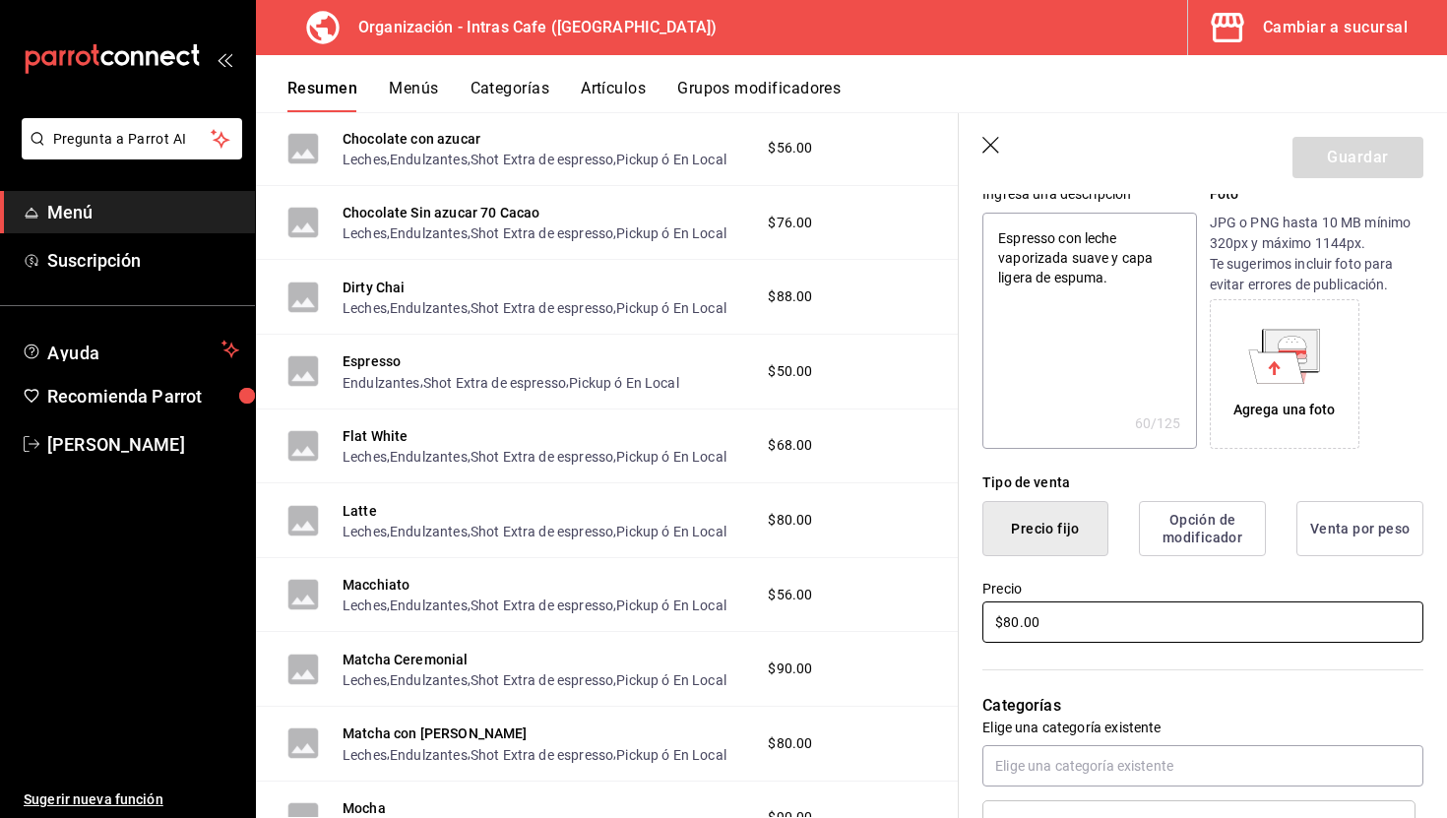
click at [1061, 639] on input "$80.00" at bounding box center [1202, 621] width 441 height 41
type textarea "x"
type input "$8.00"
type textarea "x"
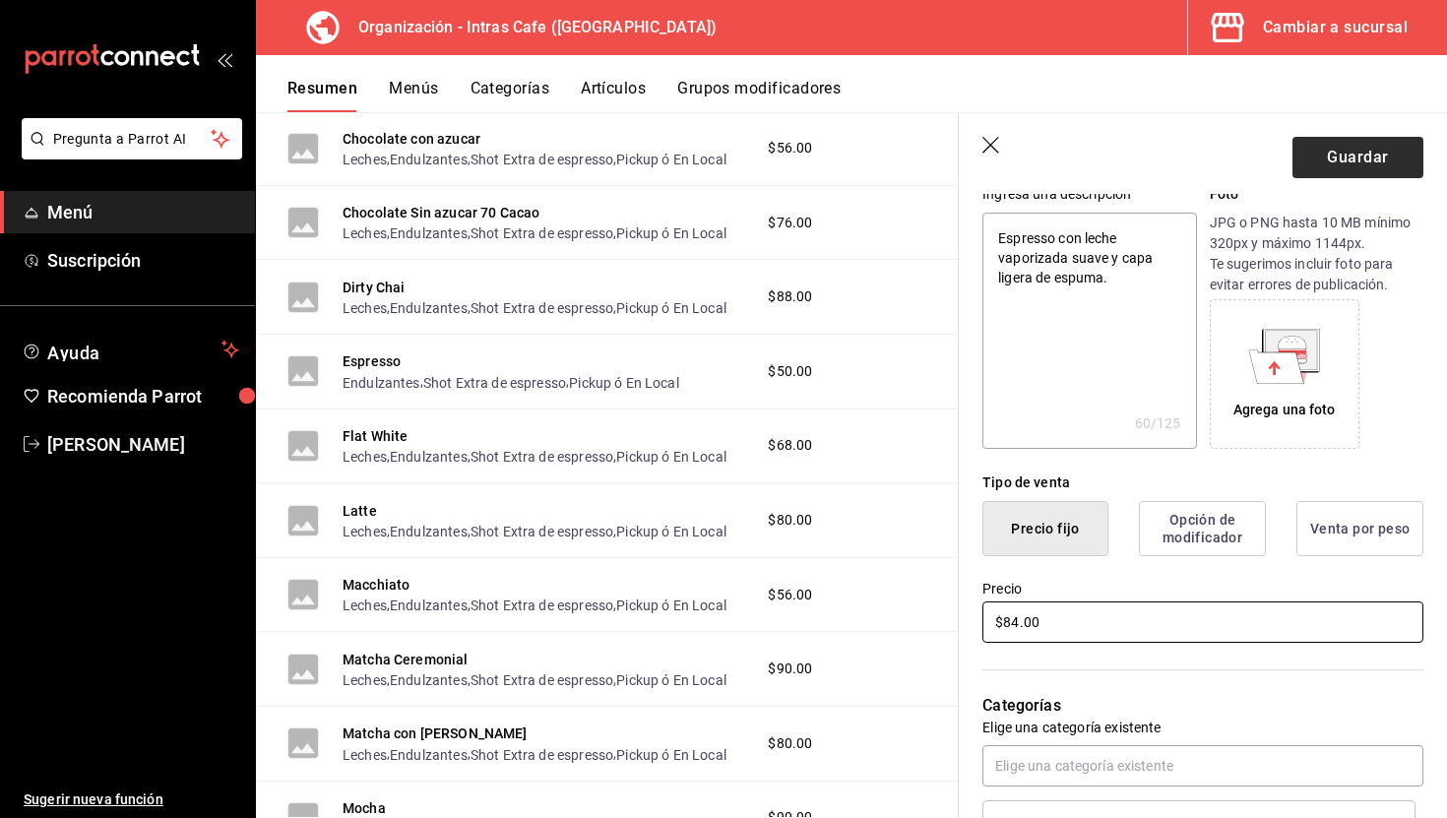
type input "$84.00"
click at [1350, 172] on button "Guardar" at bounding box center [1357, 157] width 131 height 41
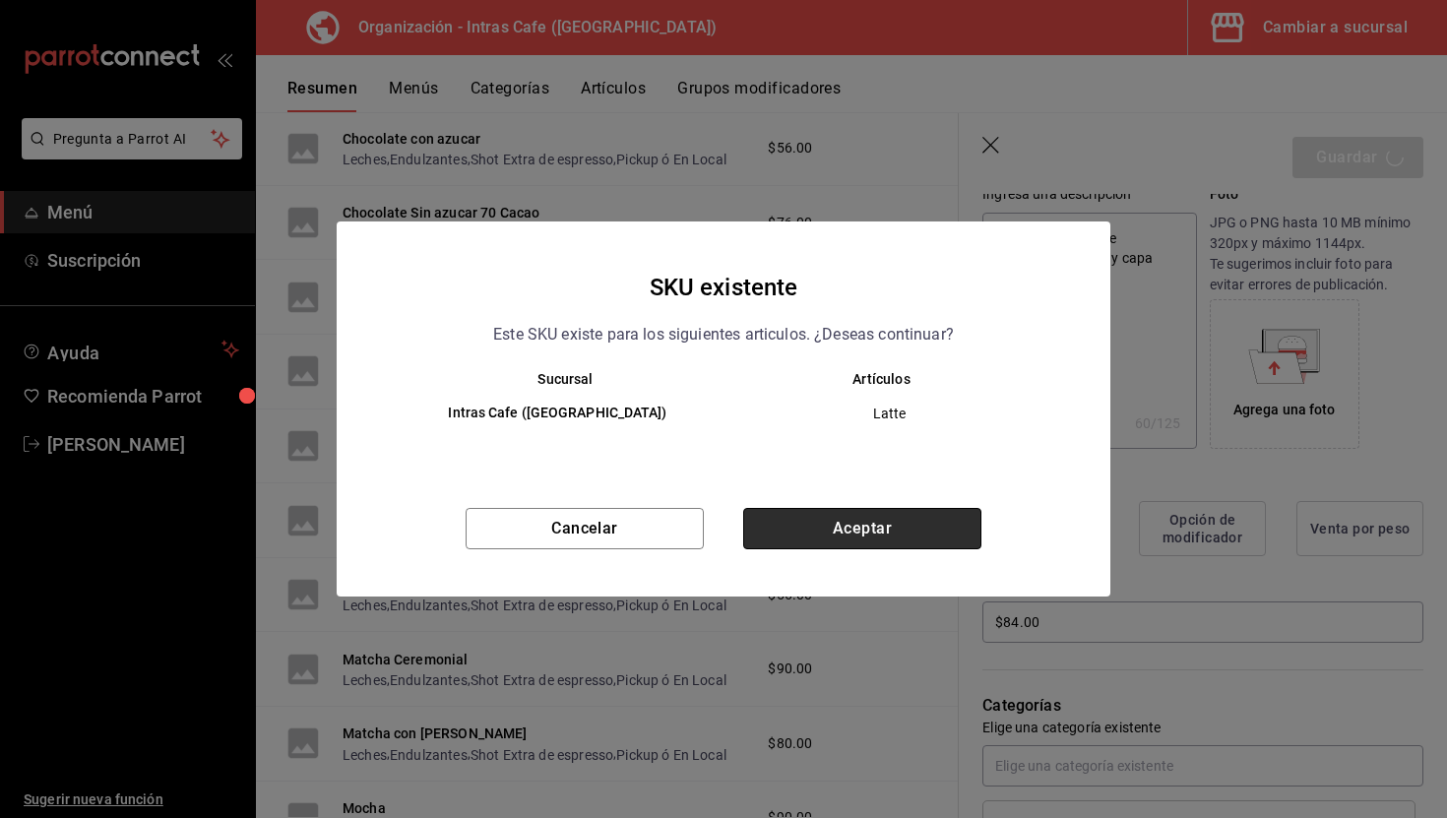
click at [842, 520] on button "Aceptar" at bounding box center [862, 528] width 238 height 41
type textarea "x"
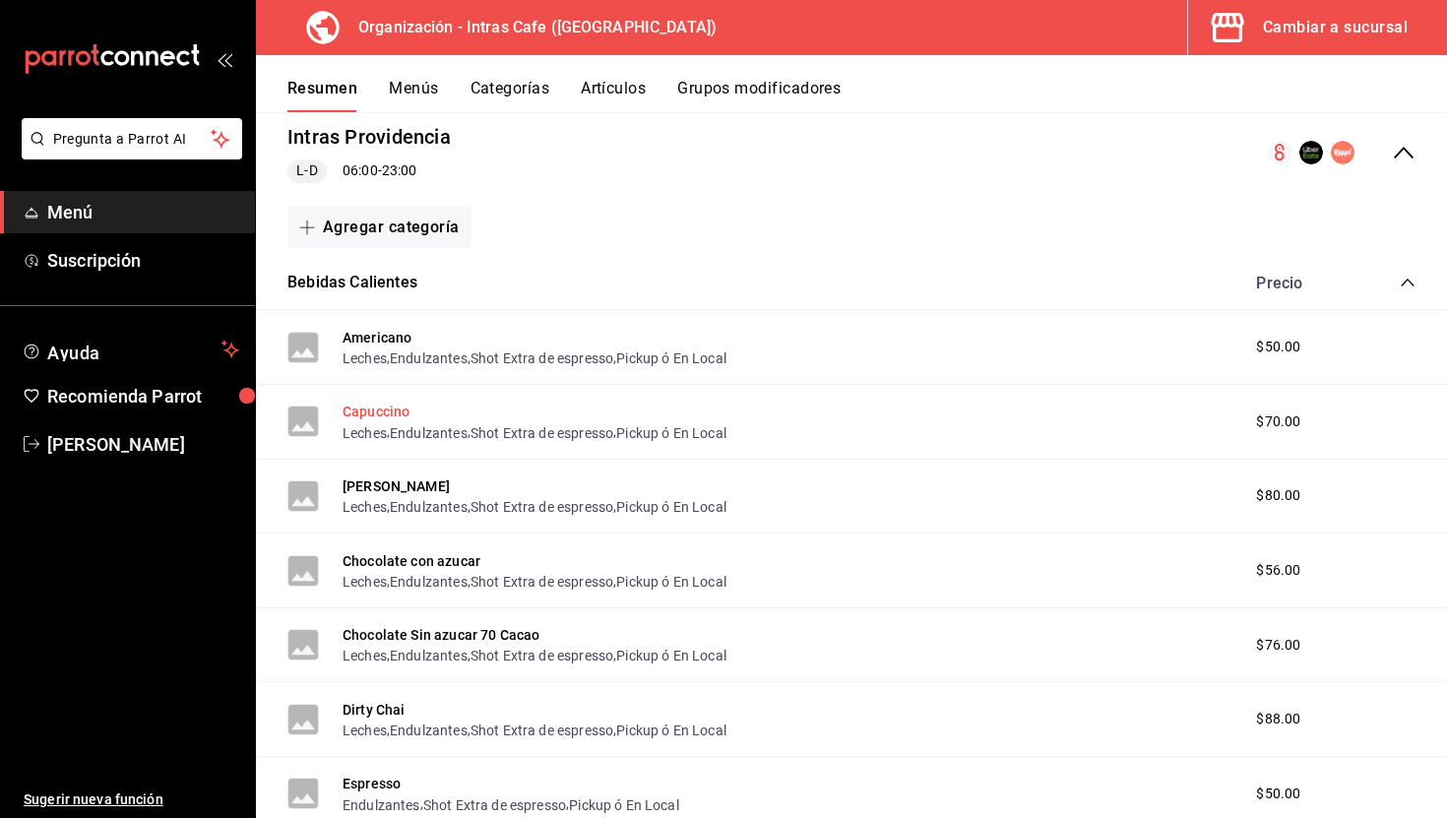
scroll to position [192, 0]
click at [399, 409] on button "Capuccino" at bounding box center [376, 411] width 67 height 20
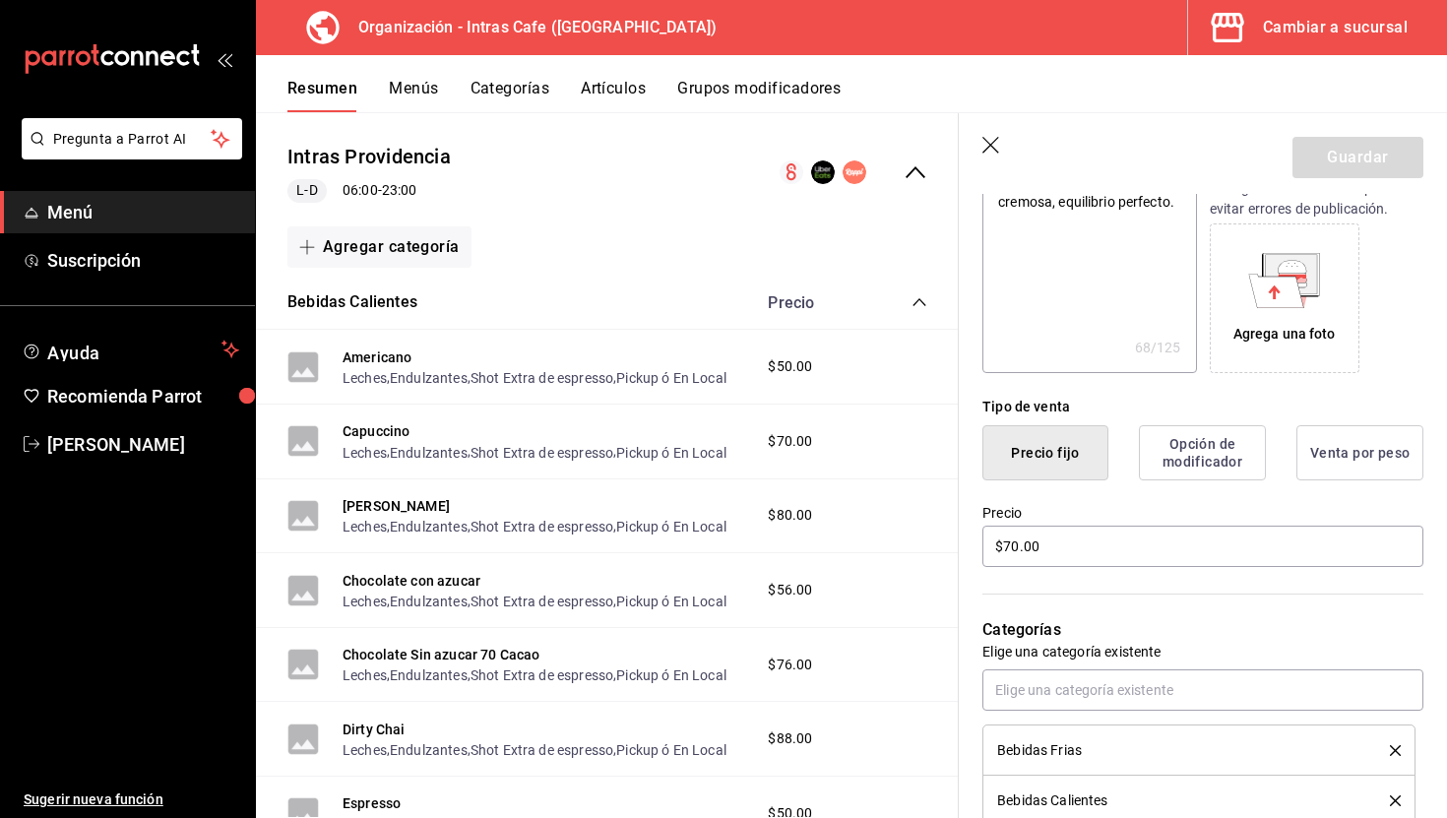
scroll to position [285, 0]
click at [1083, 549] on input "$70.00" at bounding box center [1202, 545] width 441 height 41
type textarea "x"
type input "$7.00"
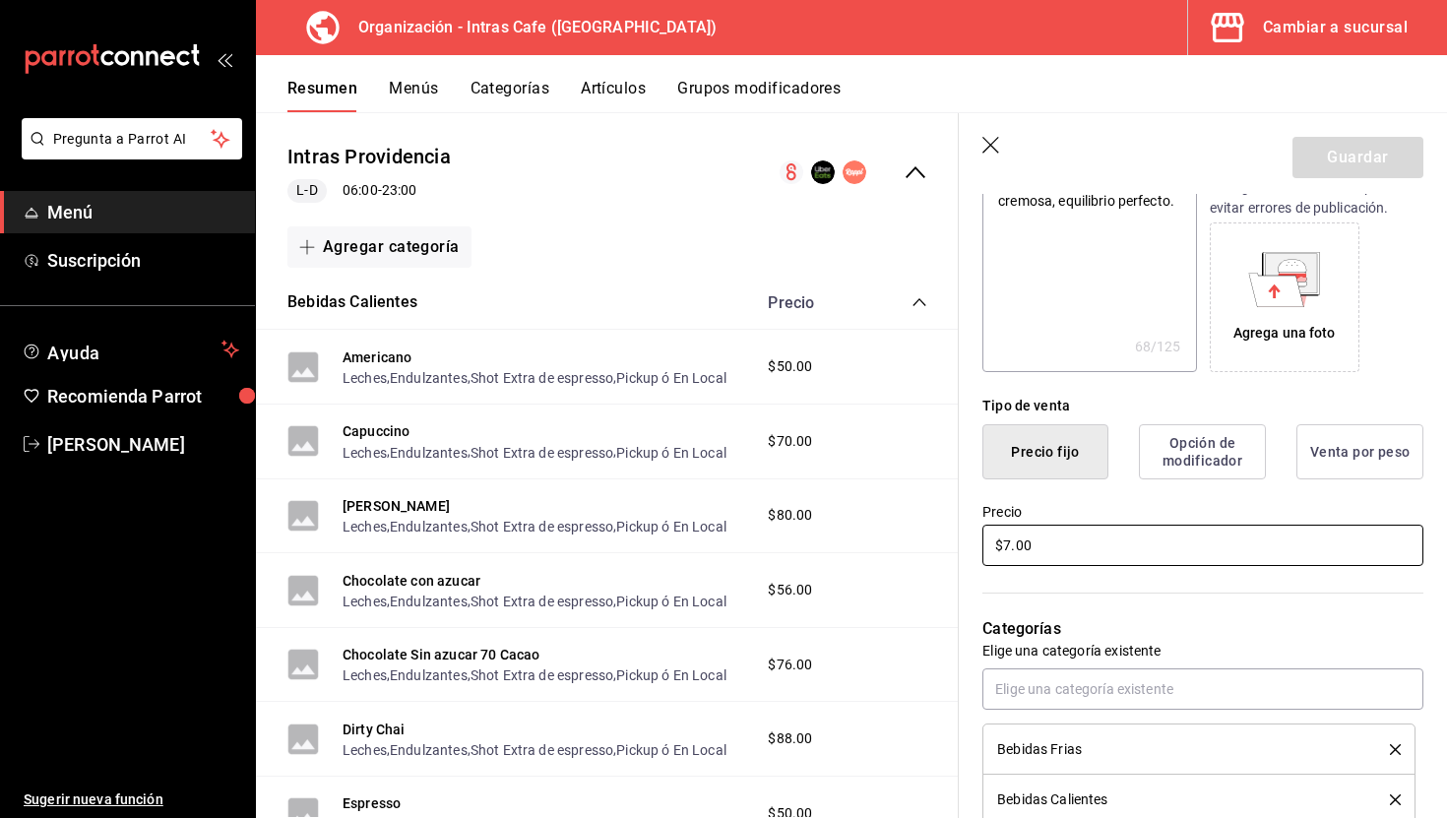
type textarea "x"
type input "$78.00"
click at [1339, 171] on button "Guardar" at bounding box center [1357, 157] width 131 height 41
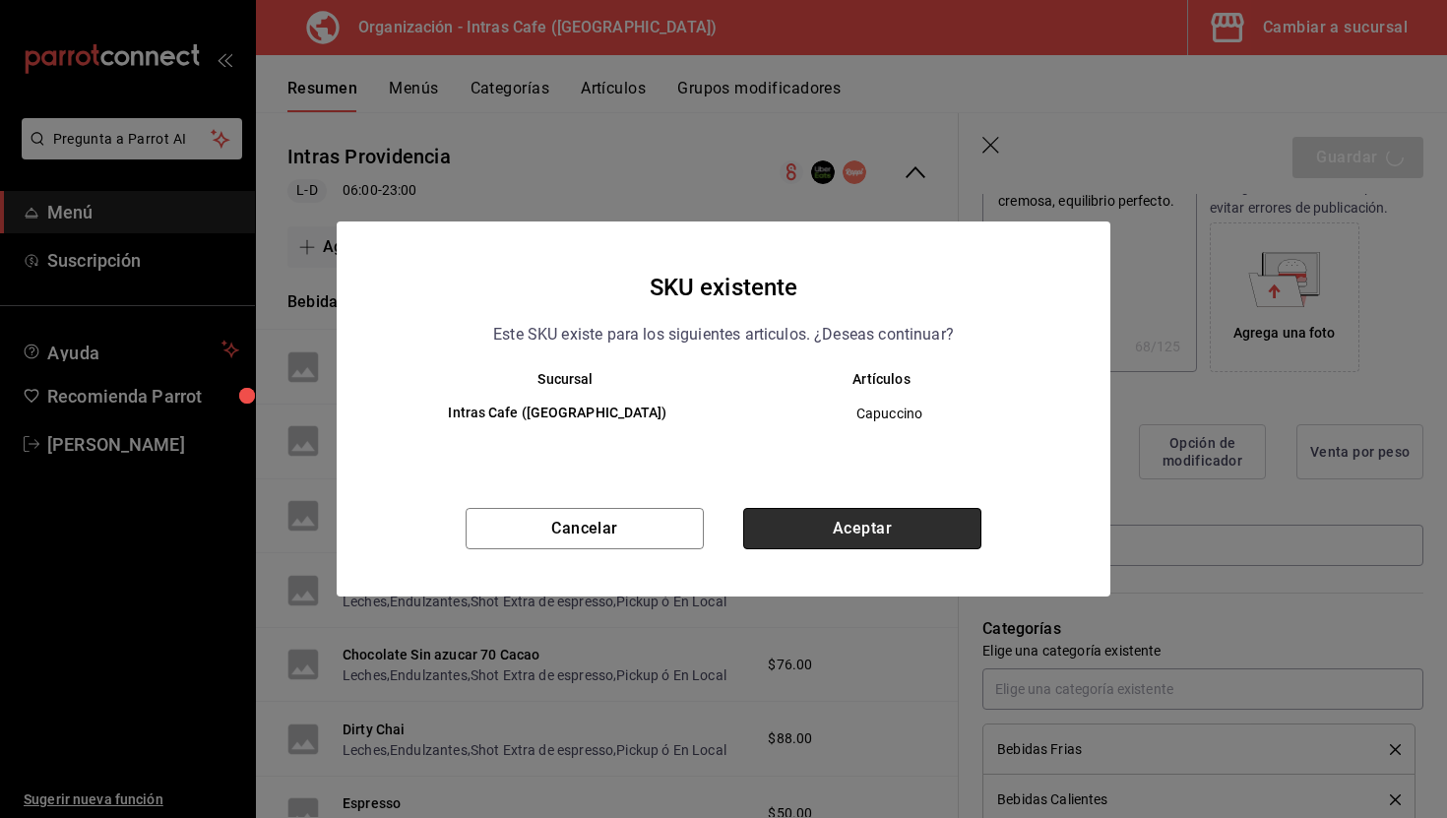
click at [839, 532] on button "Aceptar" at bounding box center [862, 528] width 238 height 41
type textarea "x"
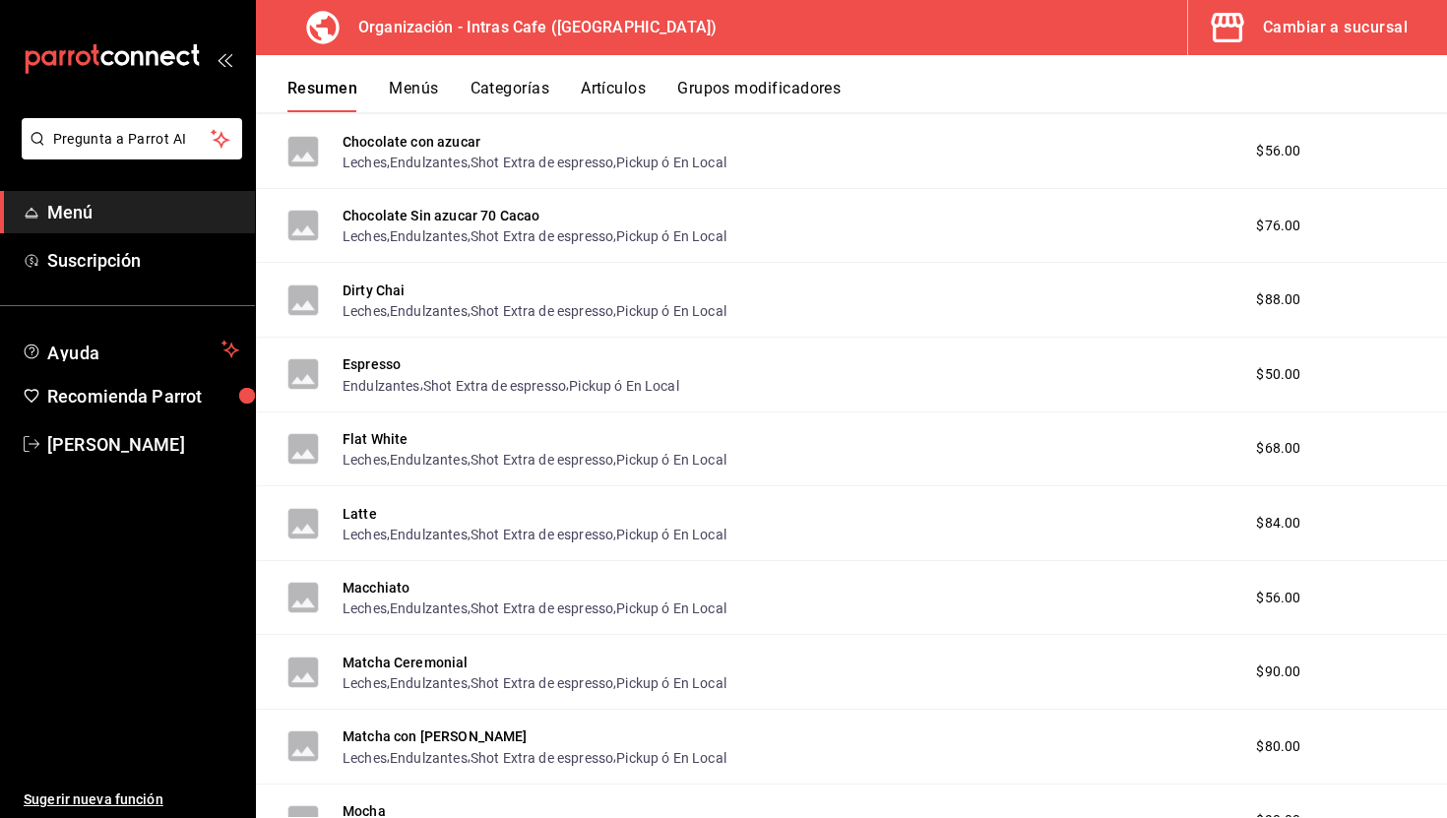
scroll to position [626, 0]
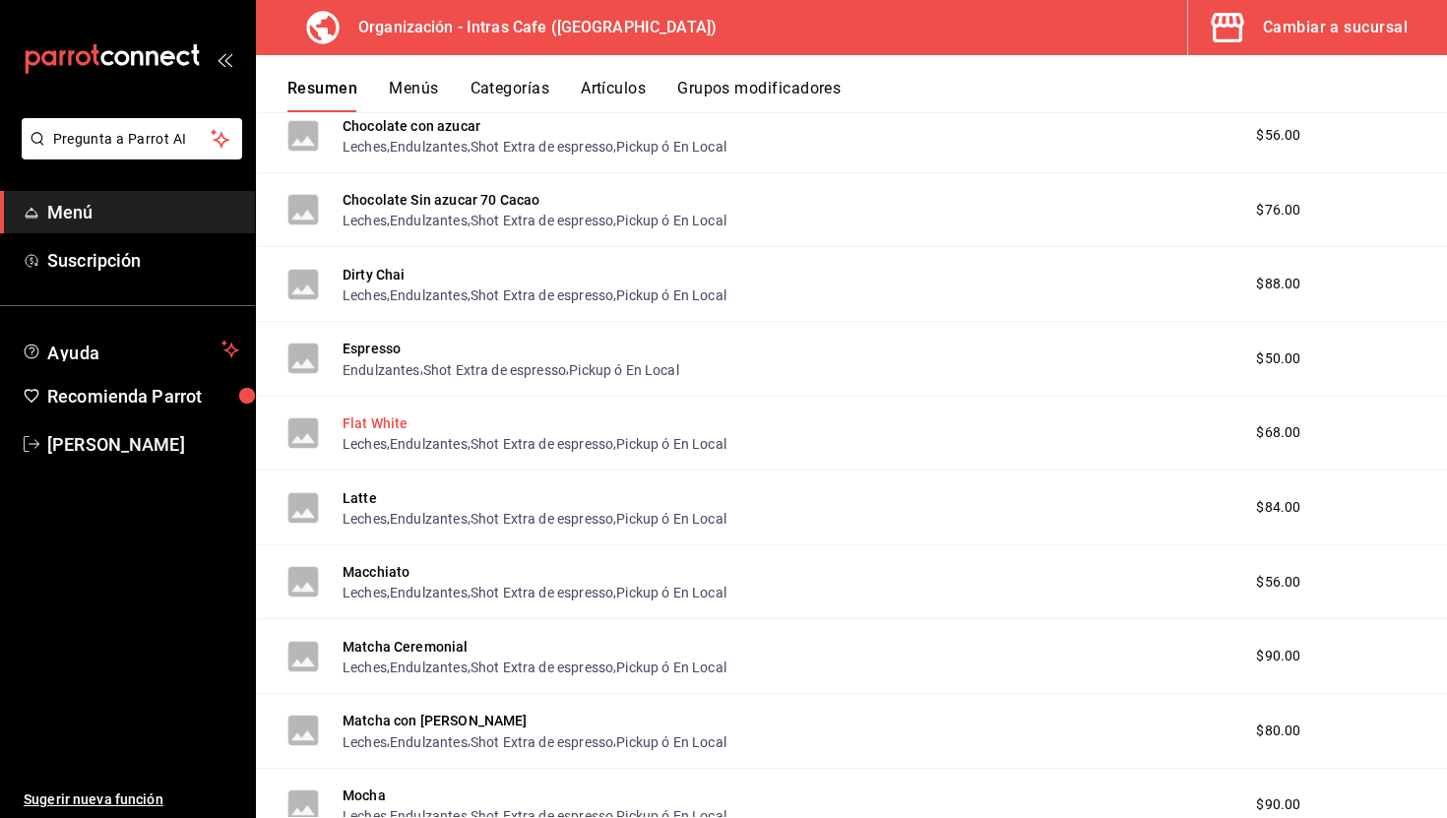
click at [383, 430] on button "Flat White" at bounding box center [376, 423] width 66 height 20
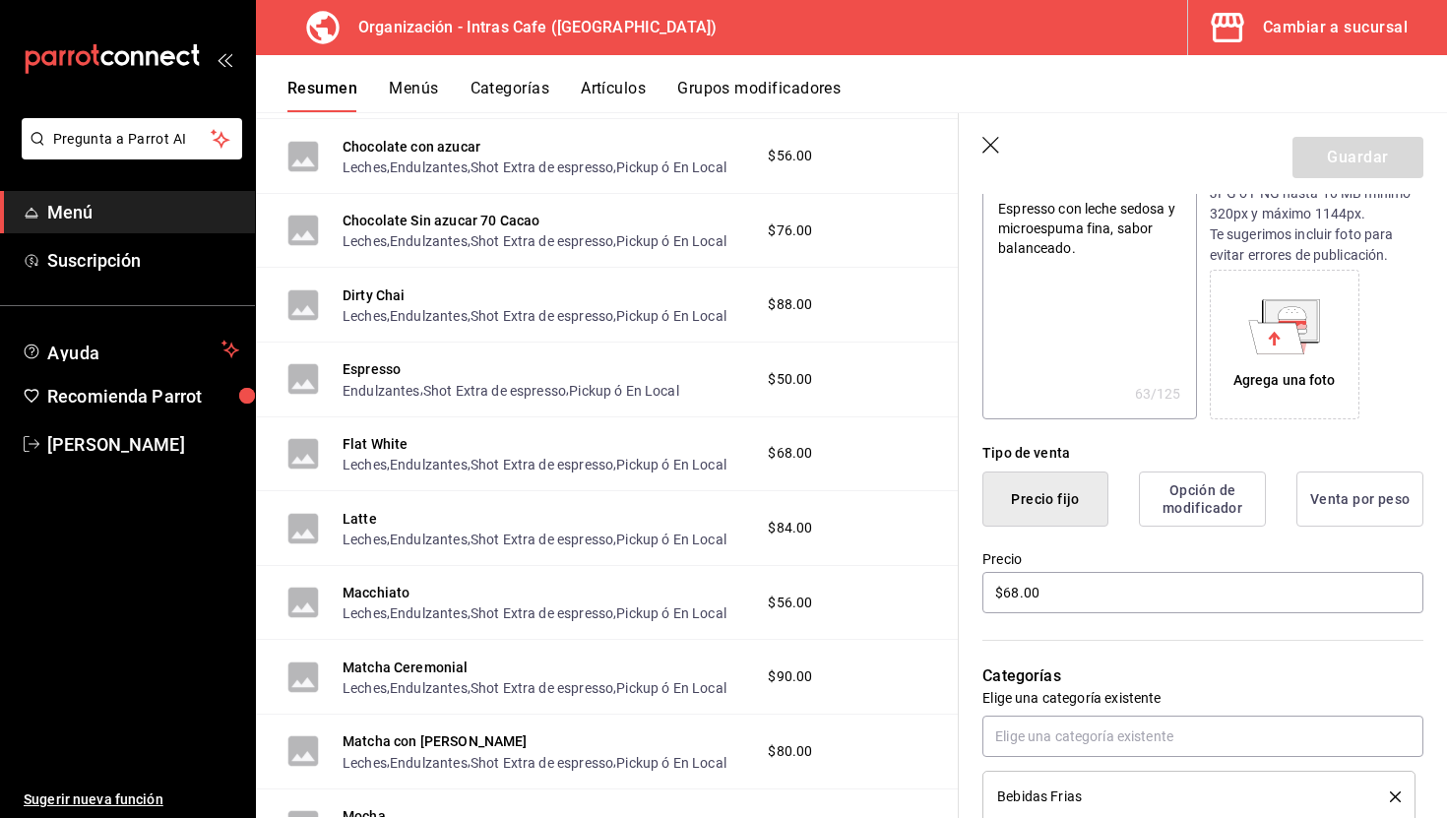
scroll to position [240, 0]
click at [1115, 583] on input "$68.00" at bounding box center [1202, 590] width 441 height 41
type textarea "x"
type input "$8.00"
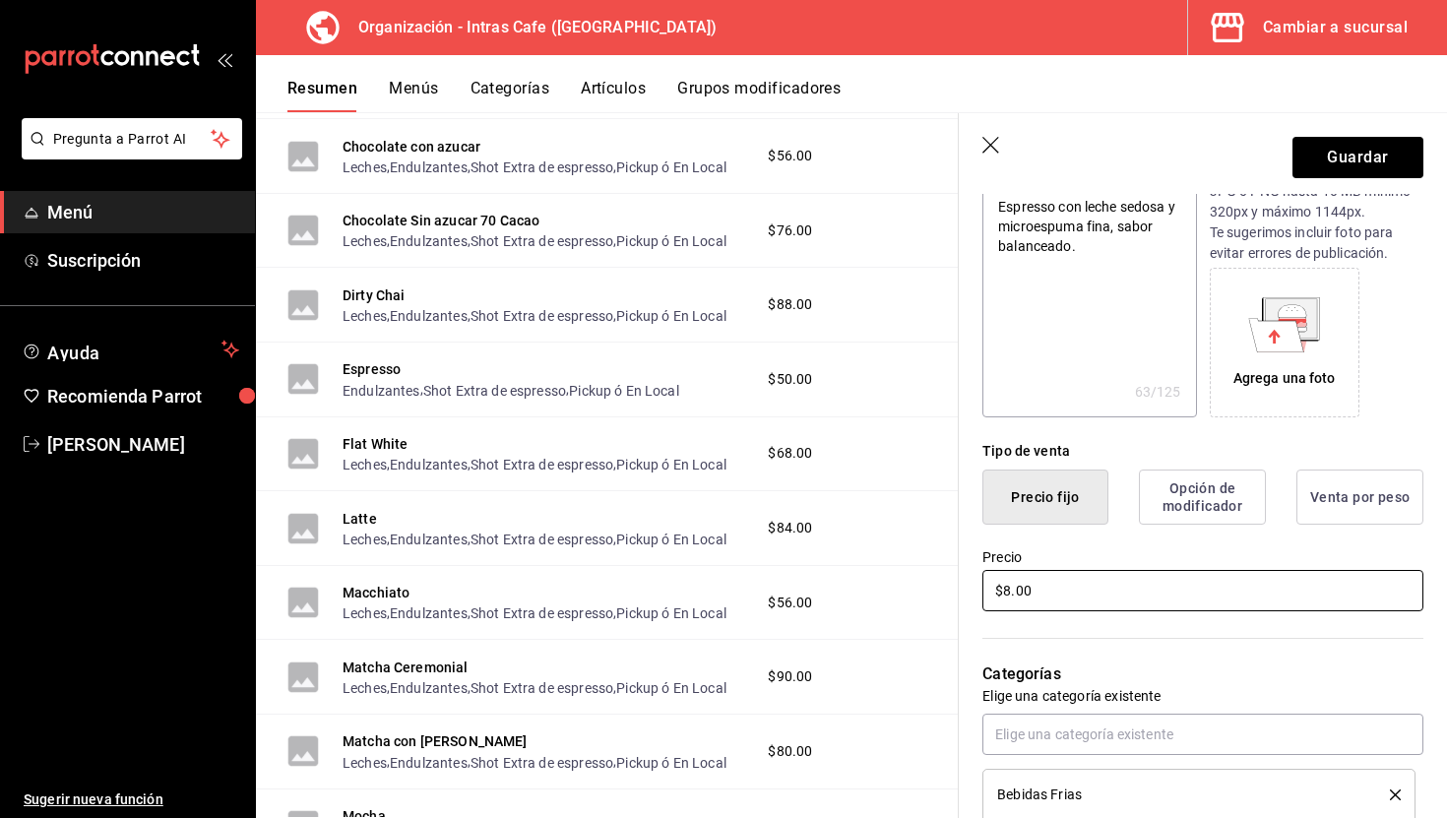
type textarea "x"
type input "$80.00"
click at [1352, 153] on button "Guardar" at bounding box center [1357, 157] width 131 height 41
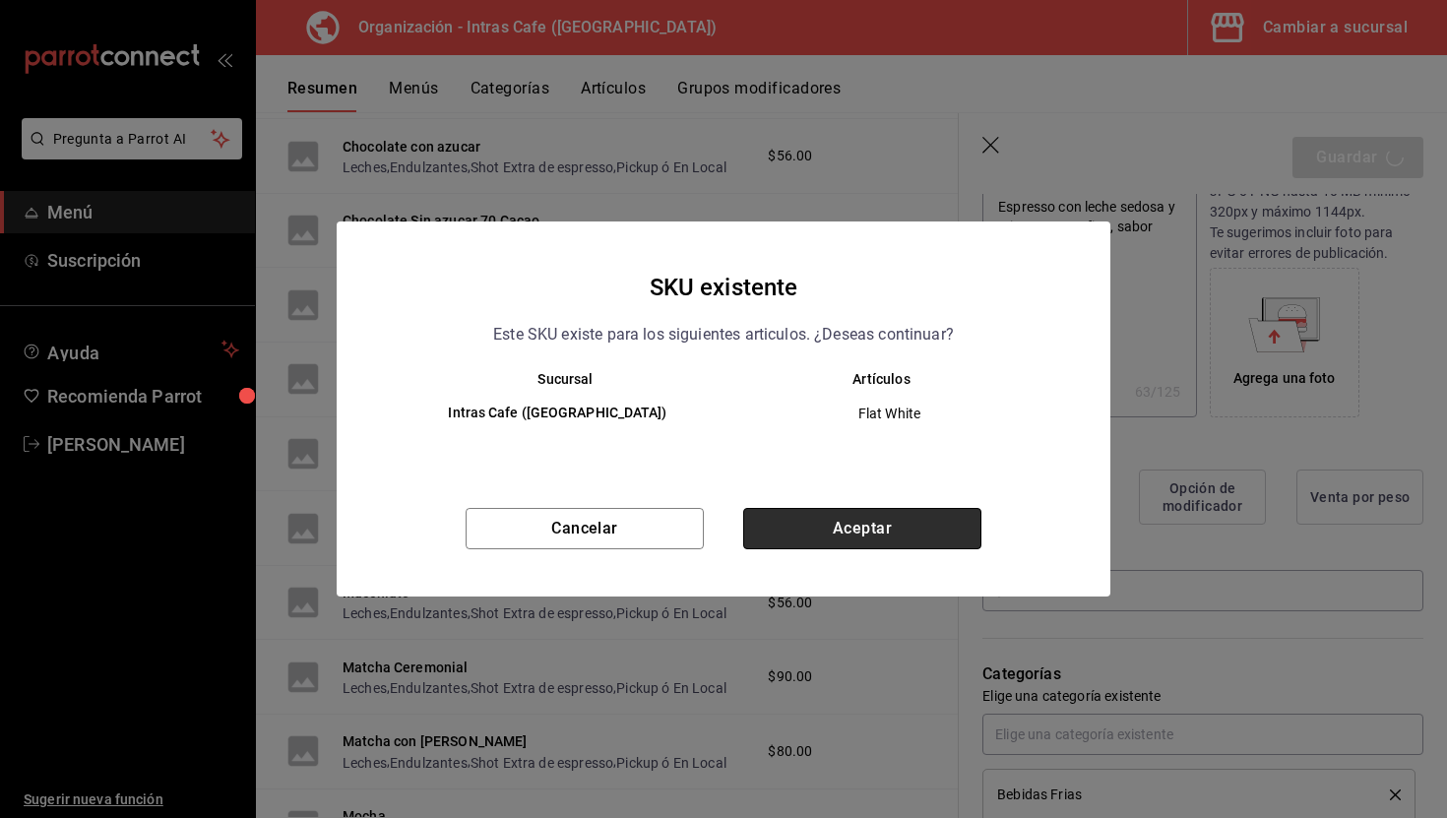
click at [850, 527] on button "Aceptar" at bounding box center [862, 528] width 238 height 41
type textarea "x"
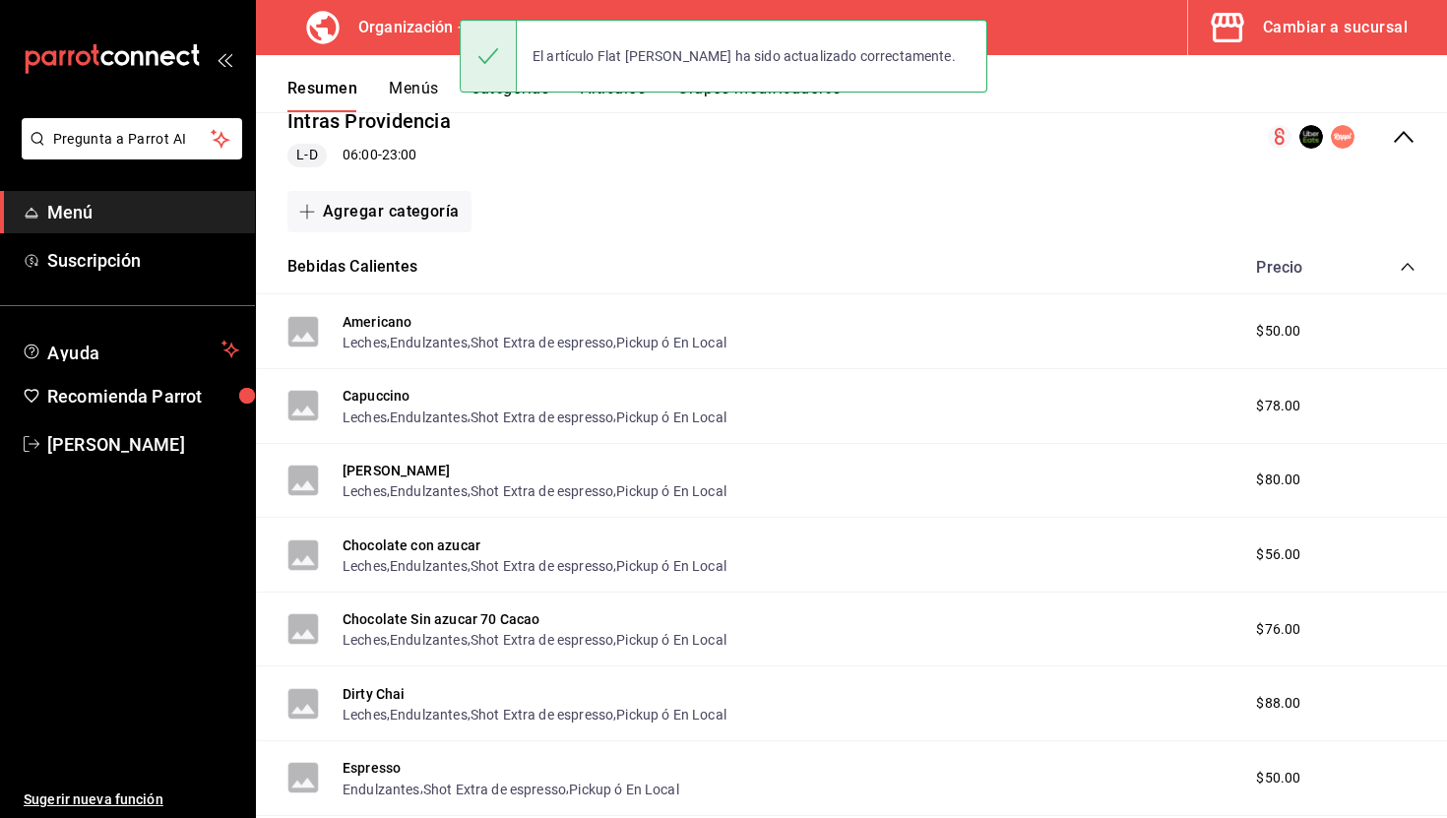
scroll to position [225, 0]
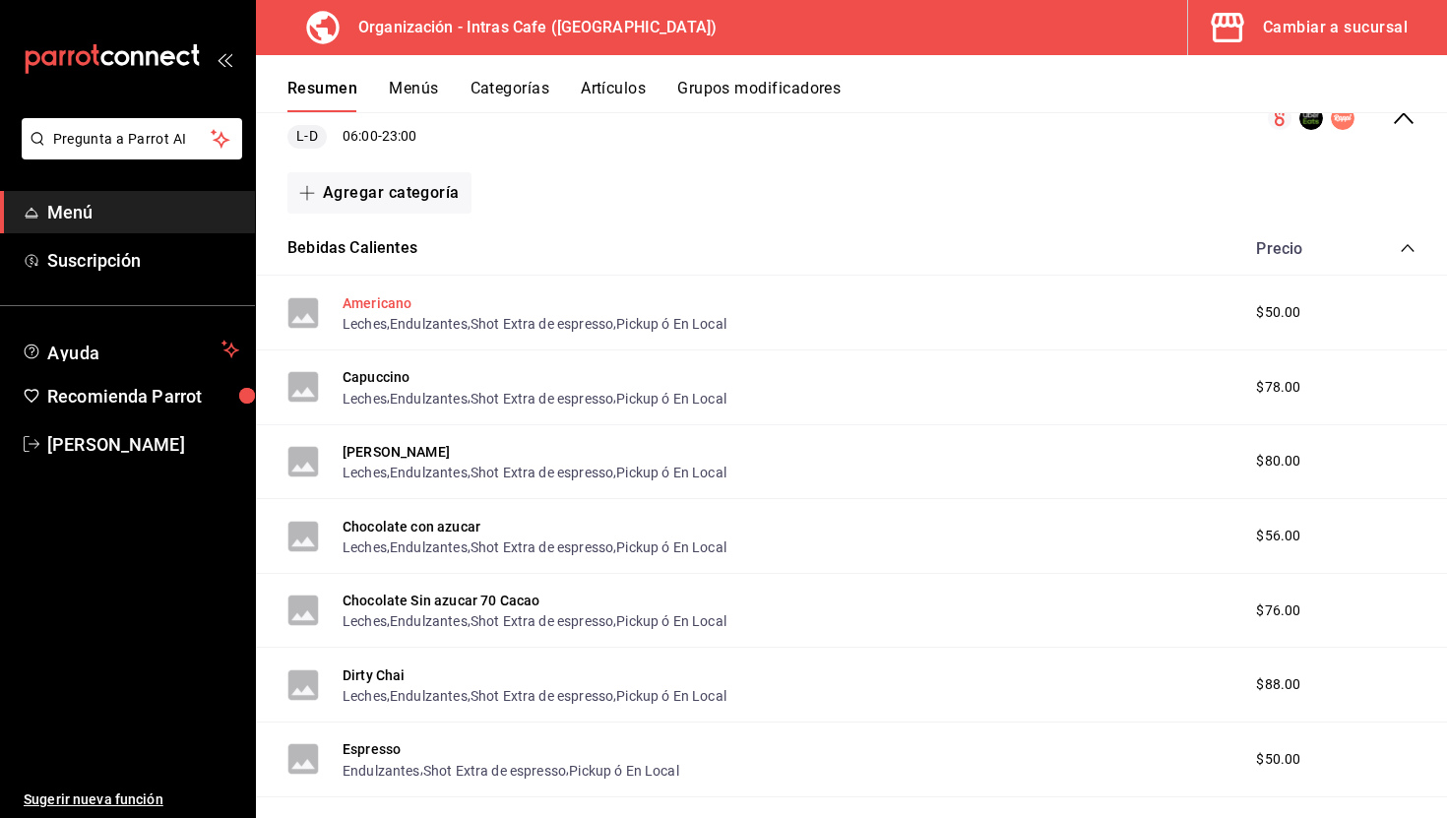
click at [404, 300] on button "Americano" at bounding box center [377, 303] width 69 height 20
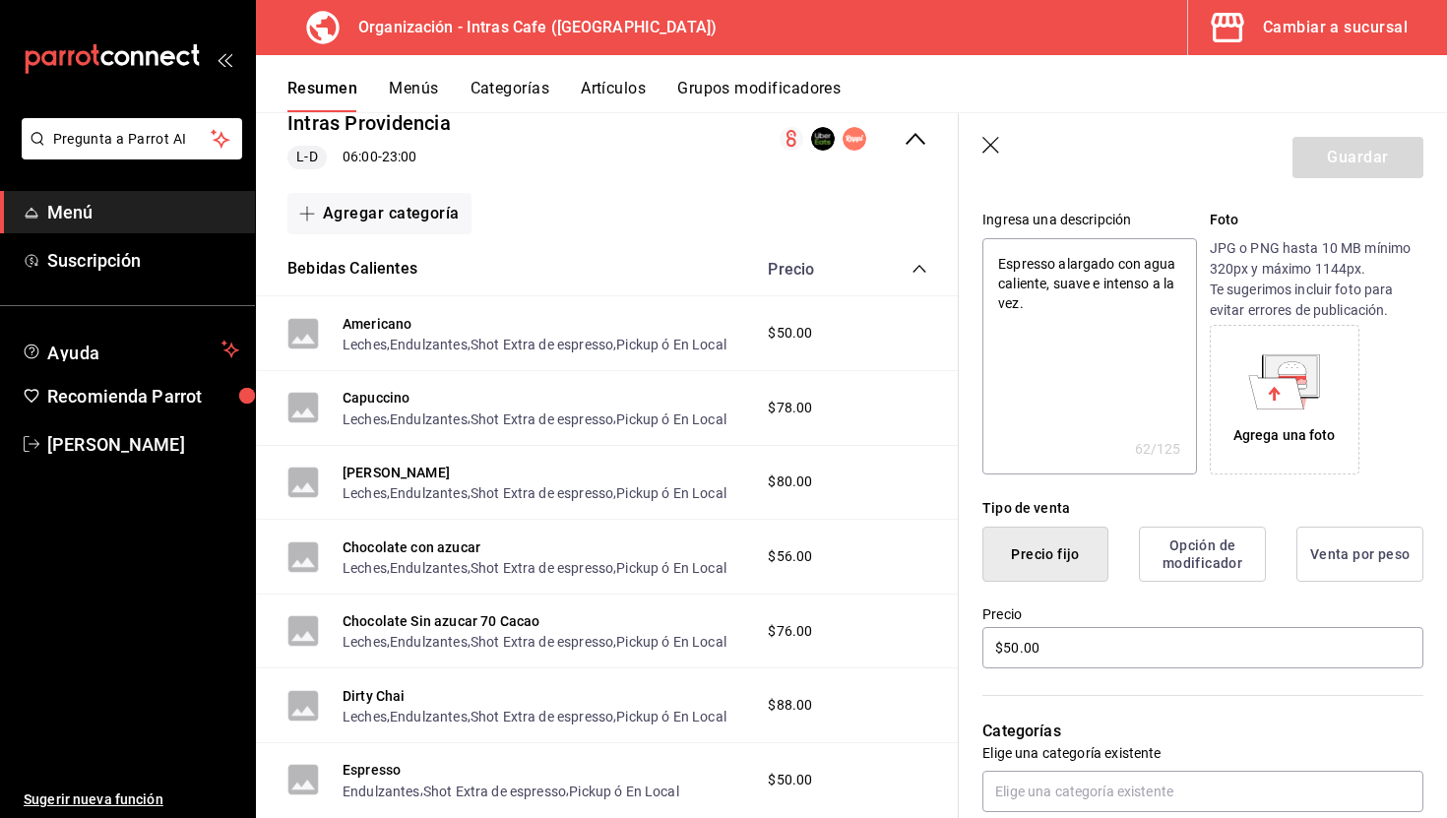
scroll to position [184, 0]
click at [1053, 658] on input "$50.00" at bounding box center [1202, 646] width 441 height 41
type textarea "x"
type input "$5.00"
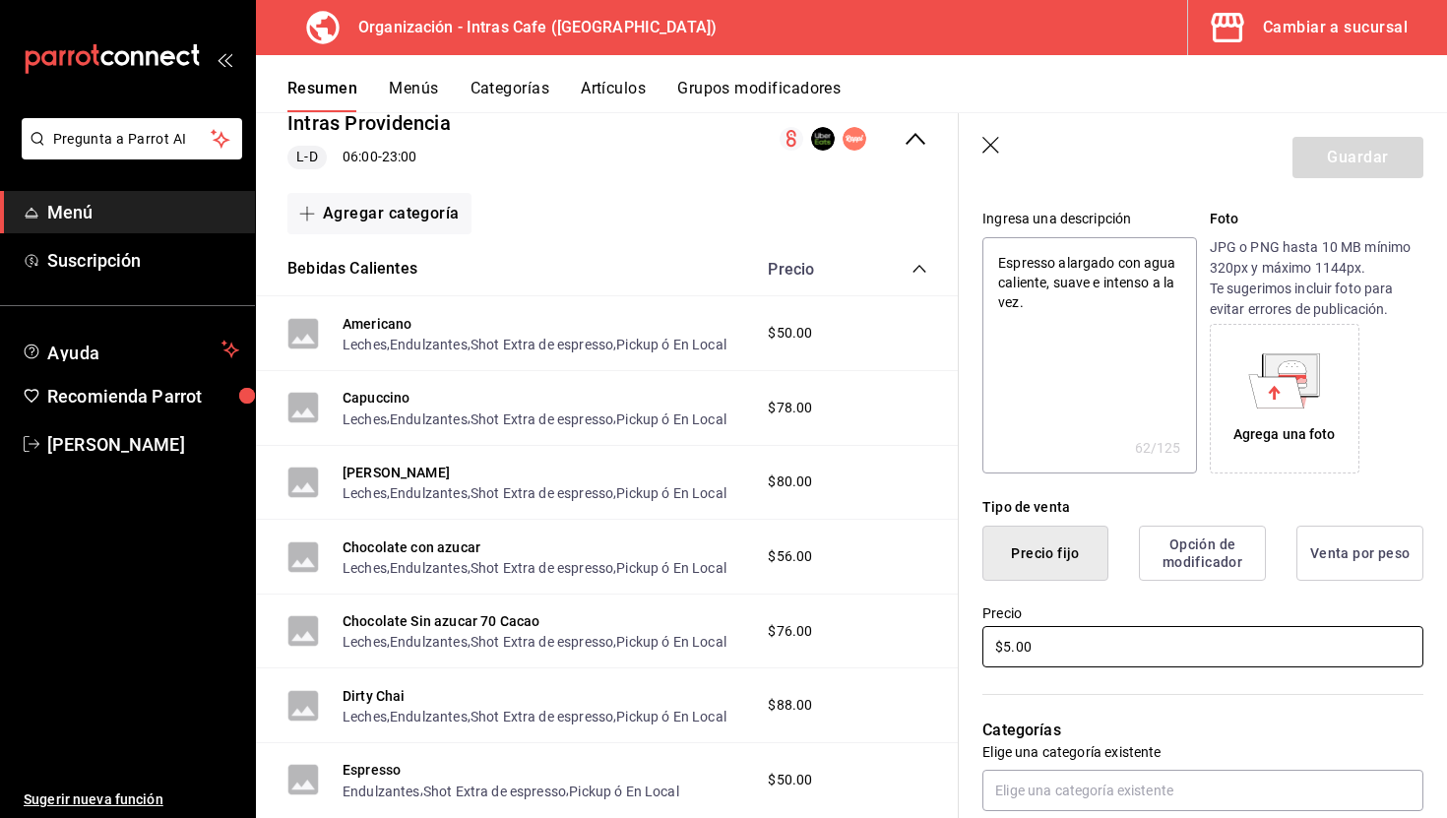
type textarea "x"
type input "$54.00"
click at [1351, 164] on button "Guardar" at bounding box center [1357, 157] width 131 height 41
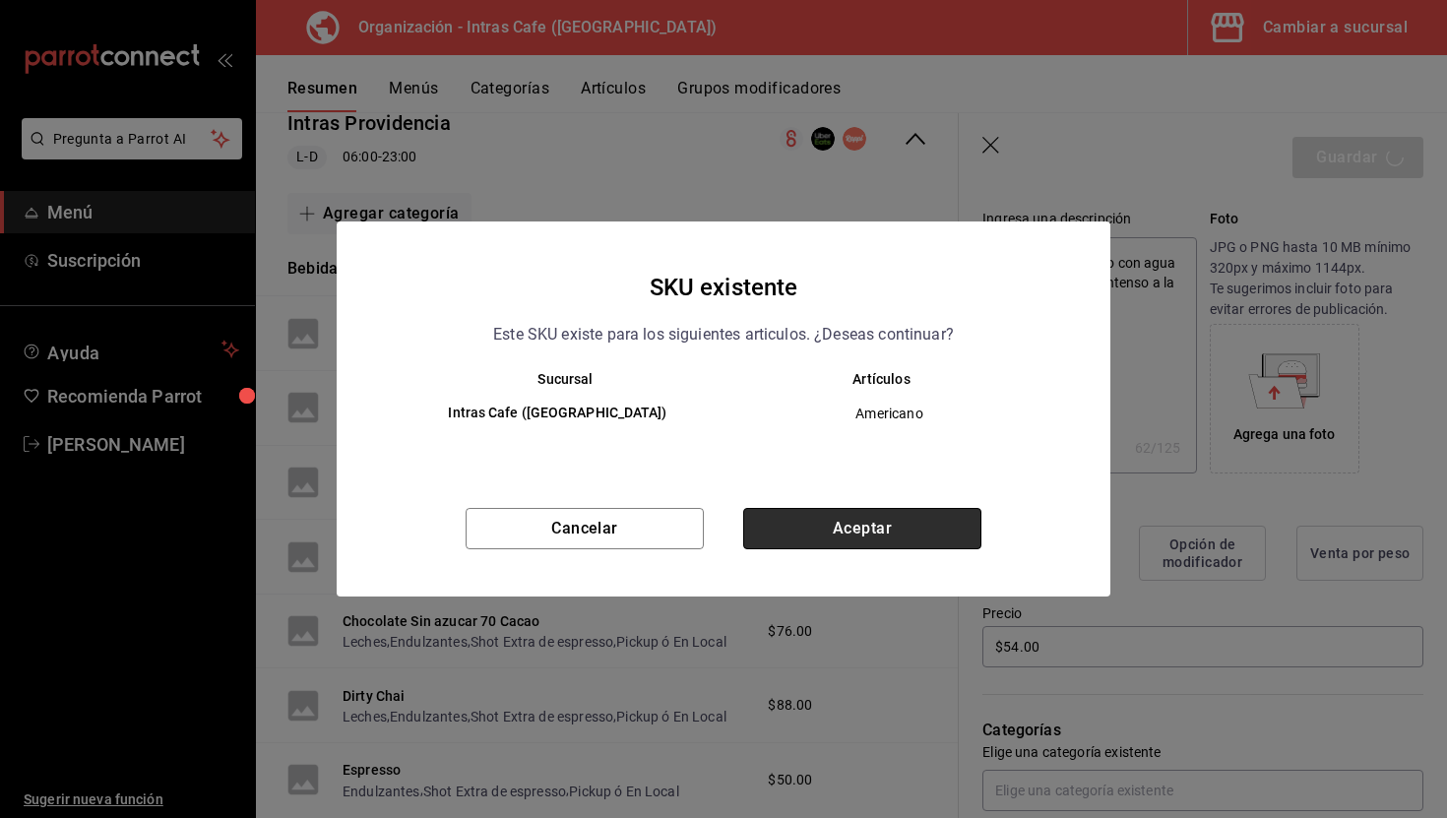
click at [845, 517] on button "Aceptar" at bounding box center [862, 528] width 238 height 41
type textarea "x"
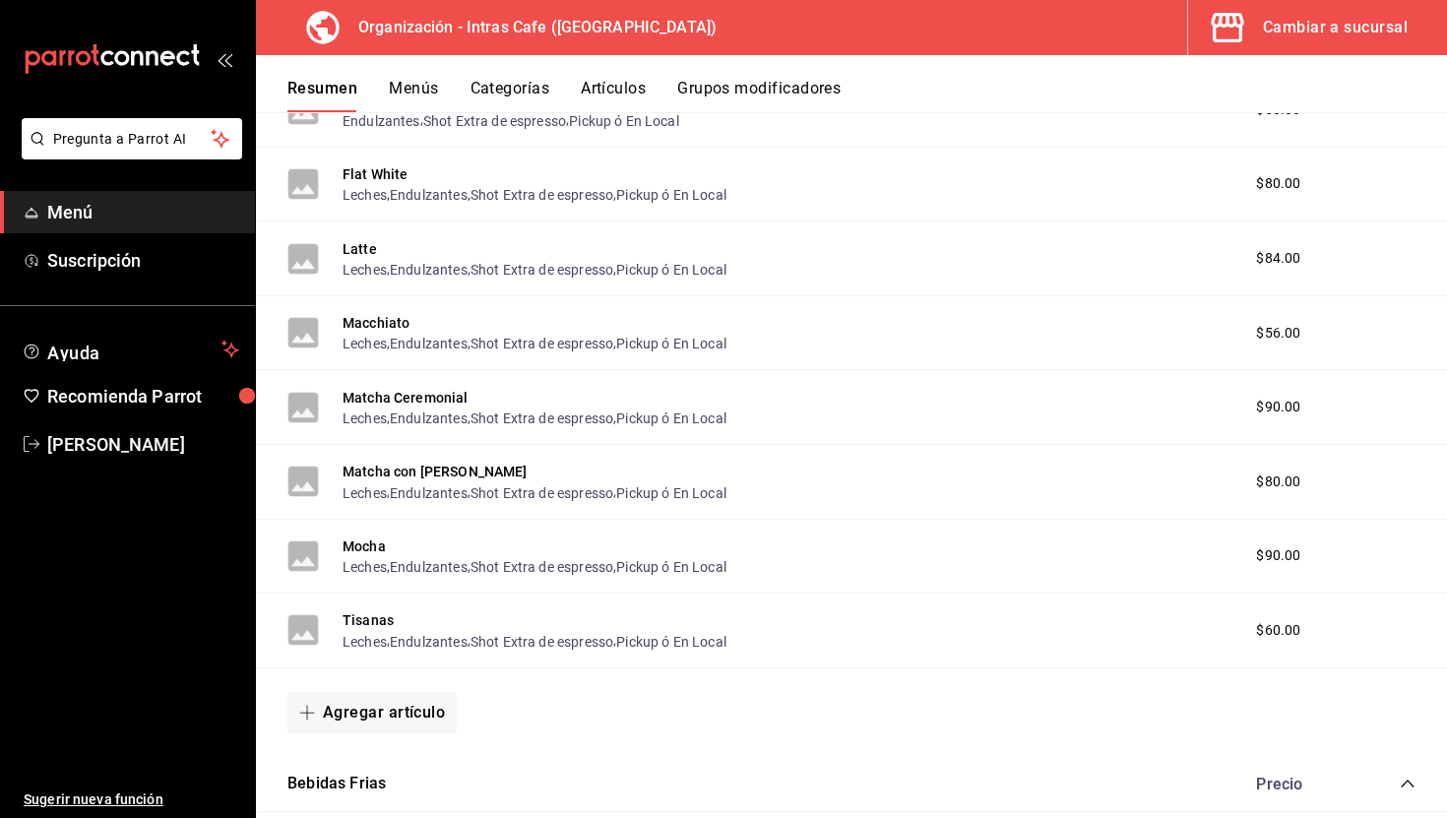
scroll to position [869, 0]
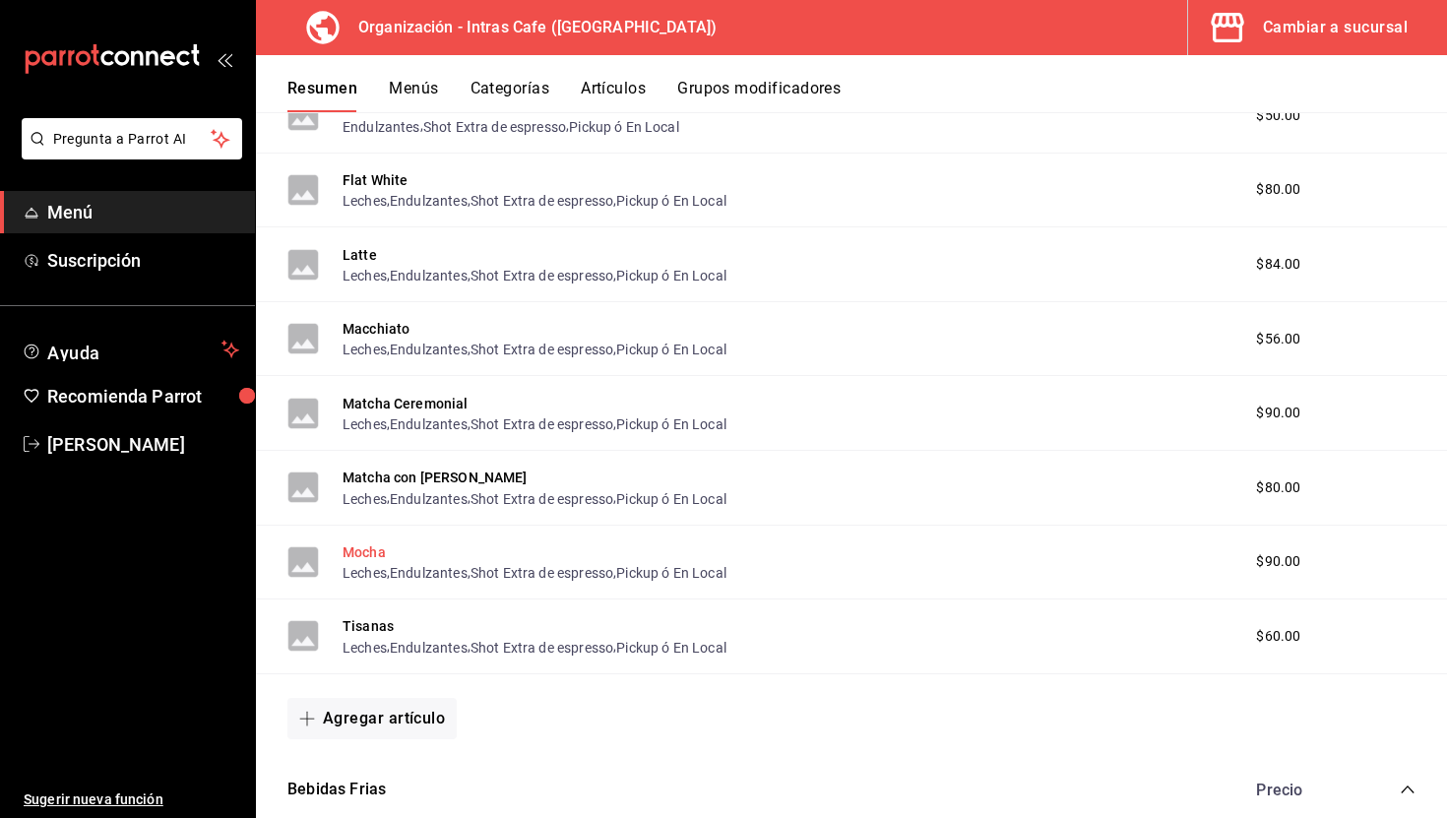
click at [373, 556] on button "Mocha" at bounding box center [364, 552] width 43 height 20
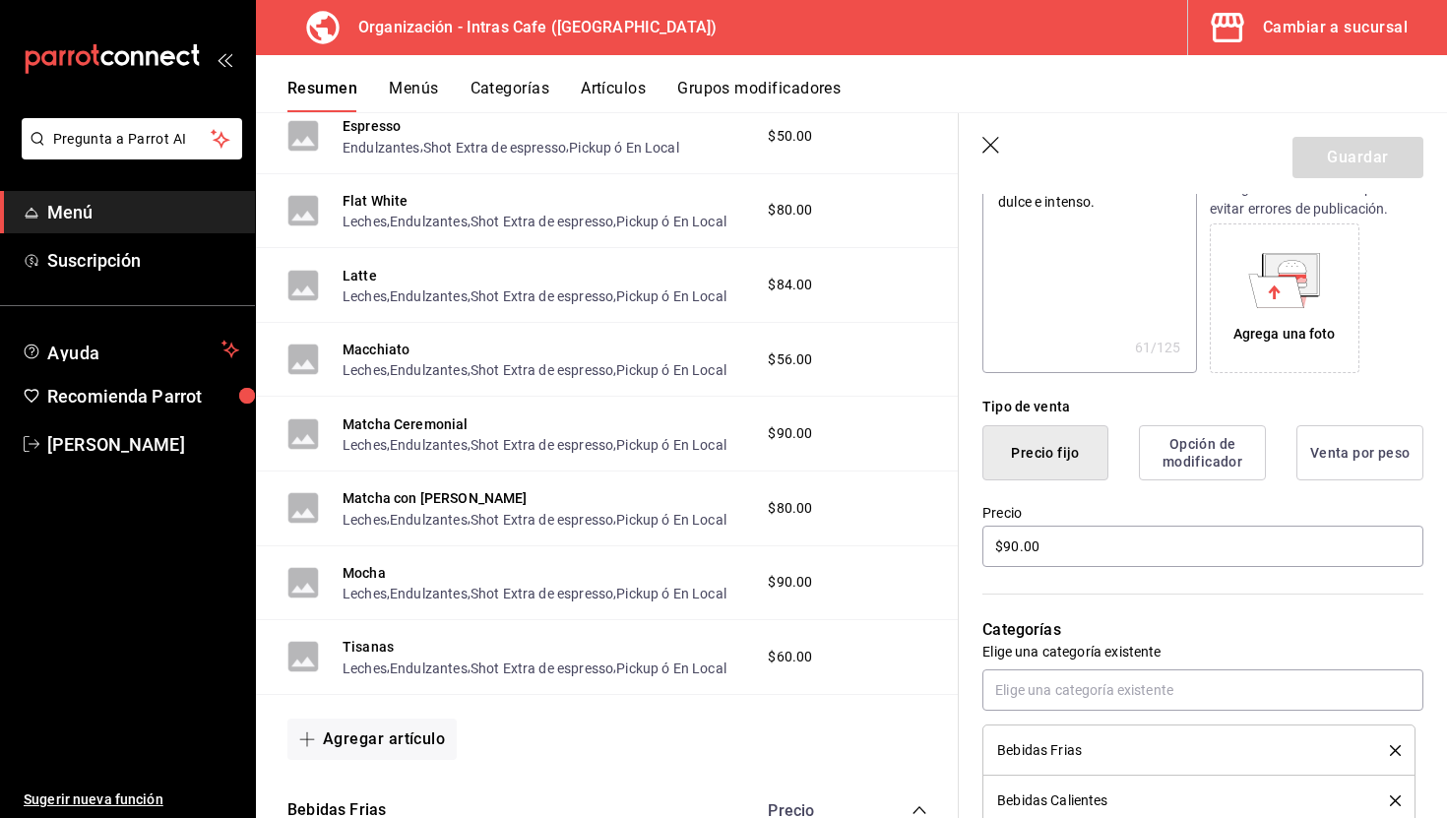
scroll to position [288, 0]
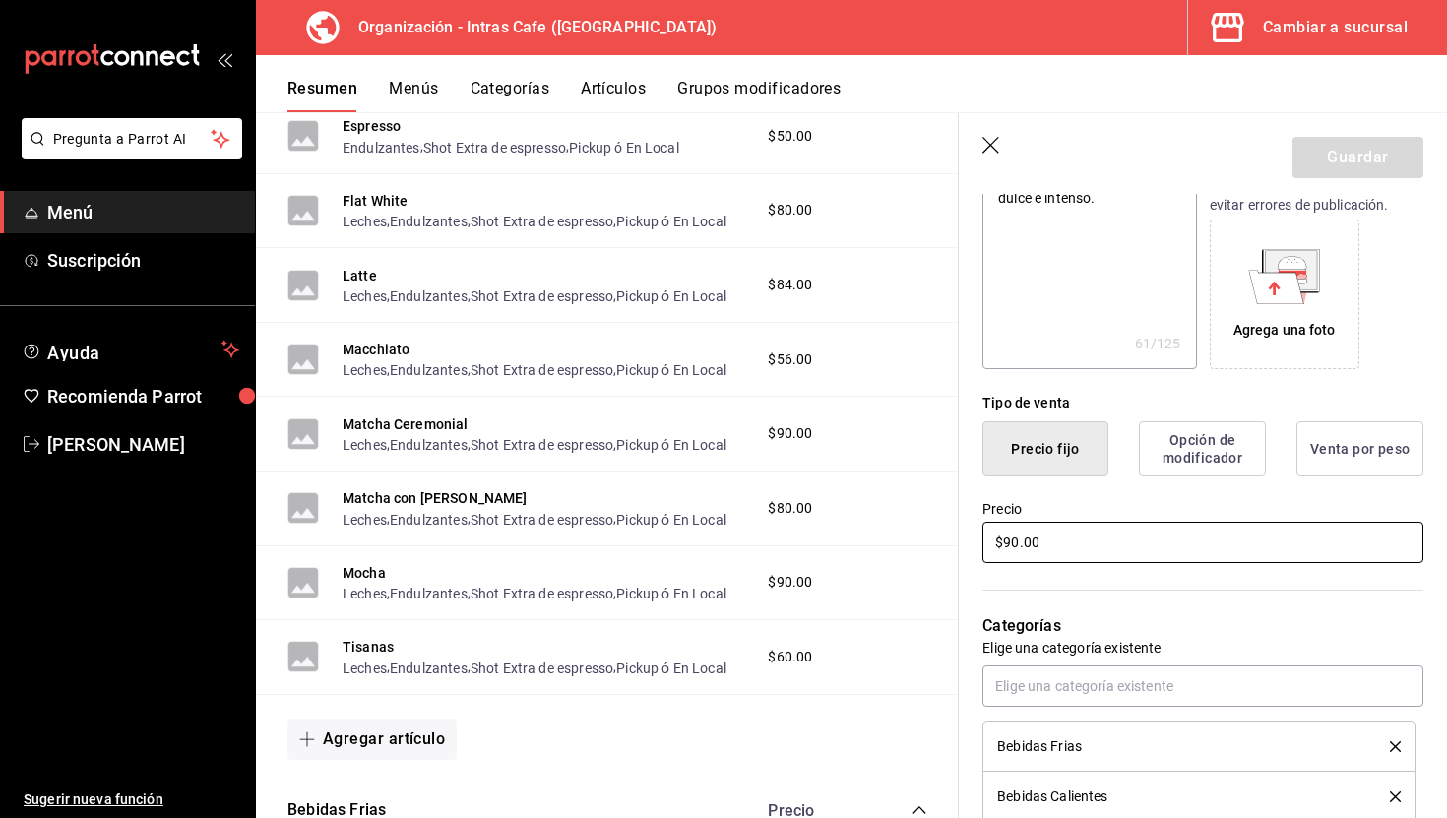
click at [1101, 547] on input "$90.00" at bounding box center [1202, 542] width 441 height 41
type textarea "x"
type input "$1.00"
type textarea "x"
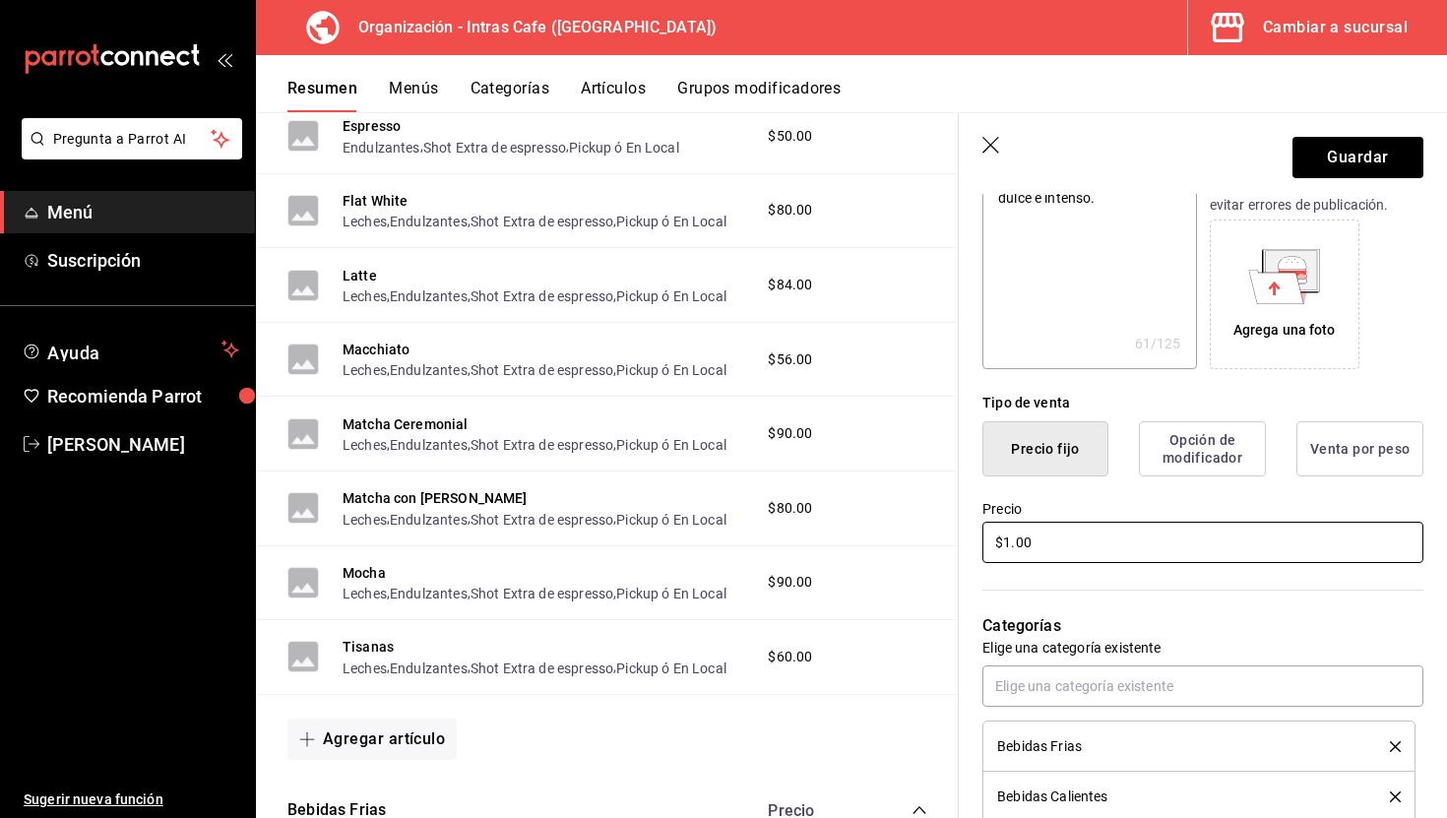
type input "$10.00"
type textarea "x"
type input "$100.00"
click at [1355, 159] on button "Guardar" at bounding box center [1357, 157] width 131 height 41
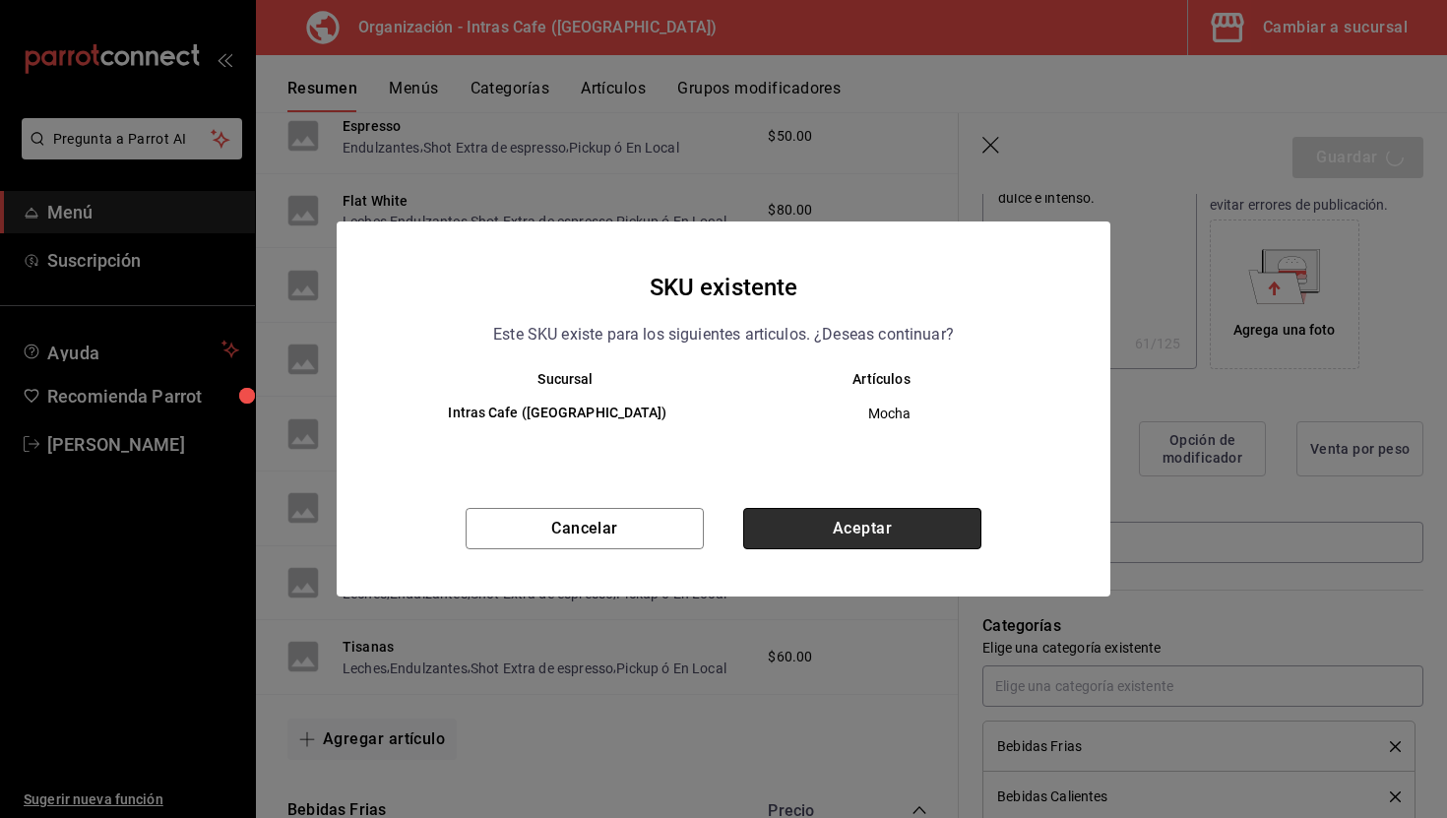
click at [864, 528] on button "Aceptar" at bounding box center [862, 528] width 238 height 41
type textarea "x"
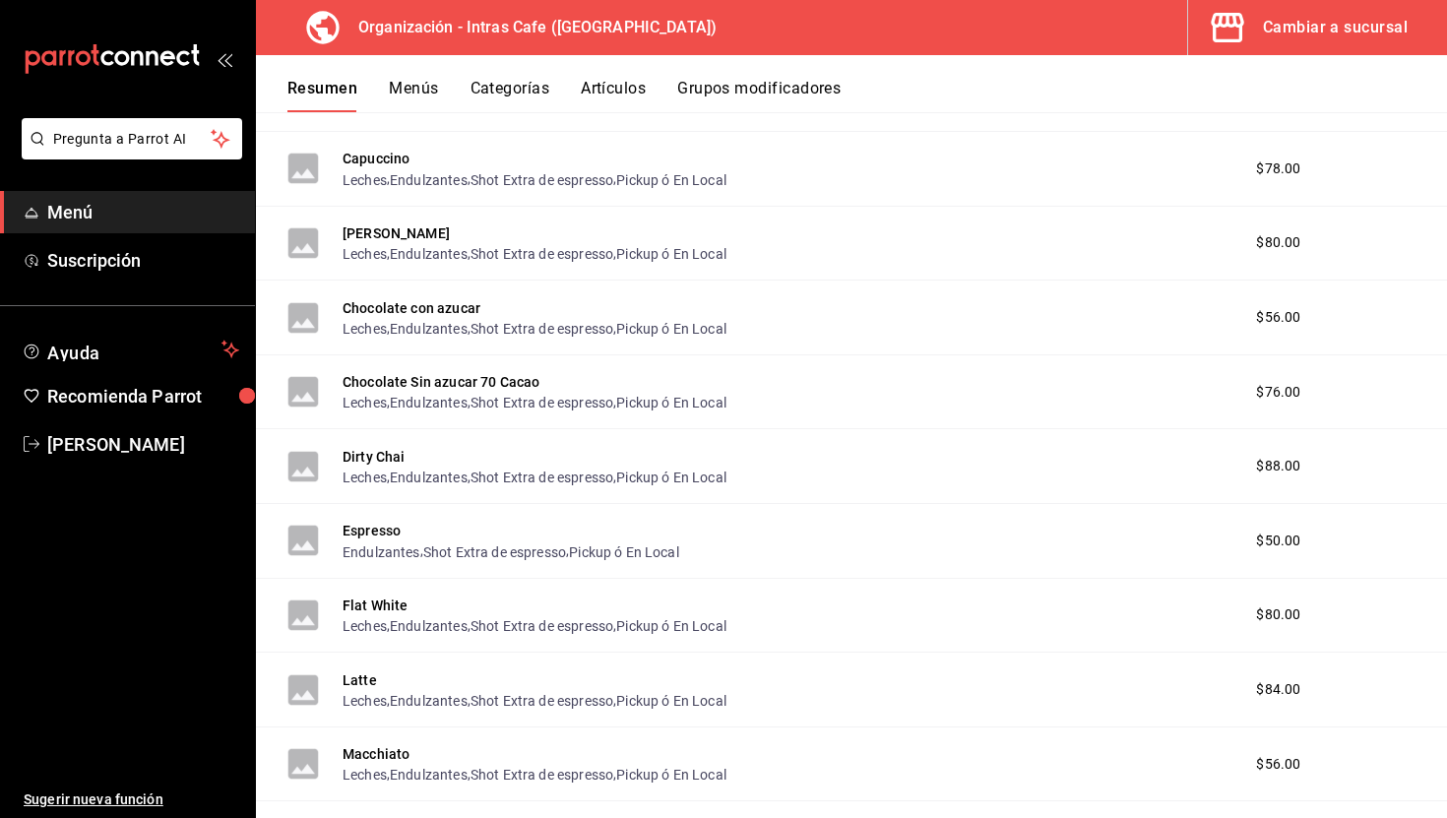
scroll to position [429, 0]
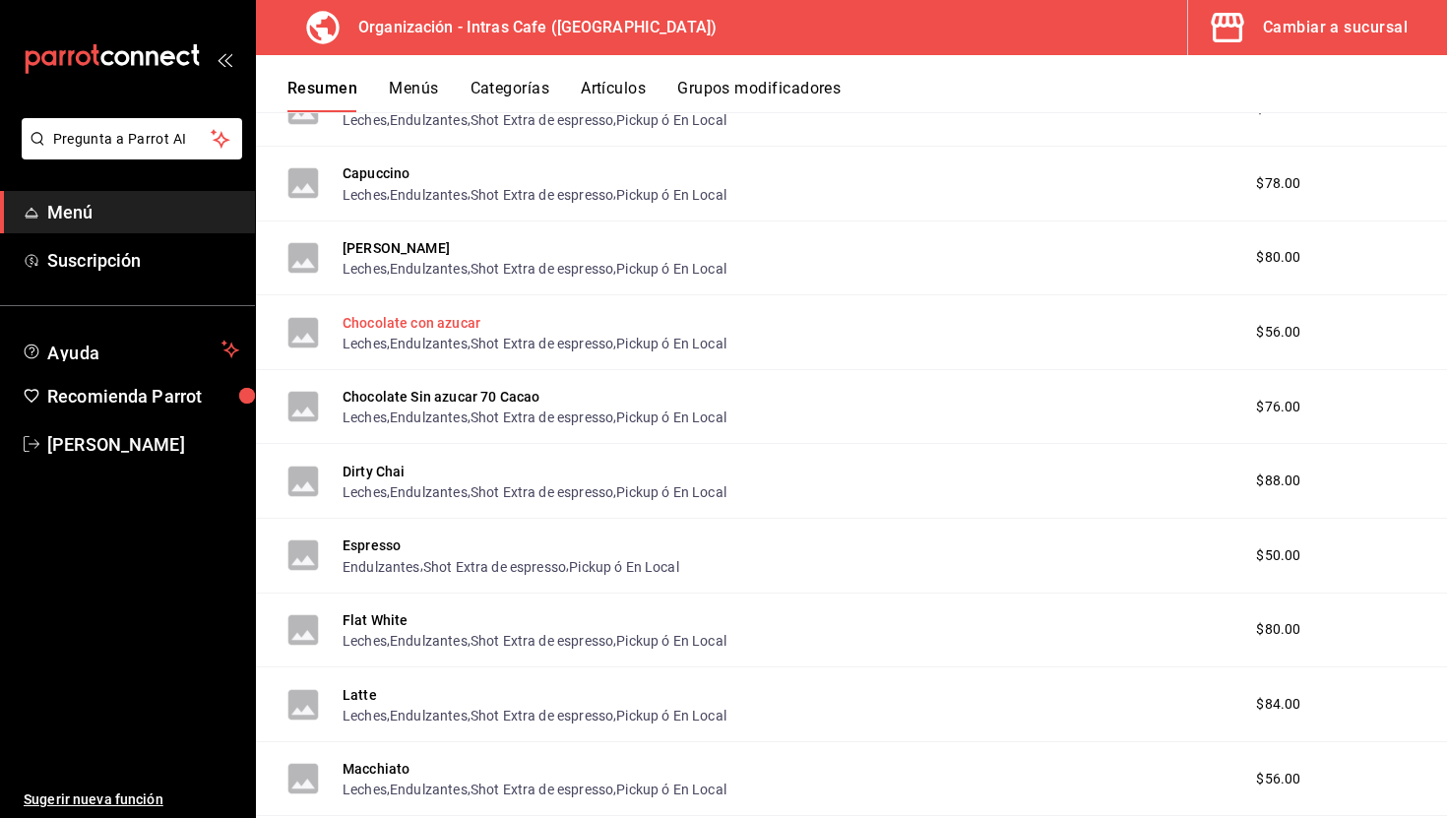
click at [453, 329] on button "Chocolate con azucar" at bounding box center [412, 323] width 138 height 20
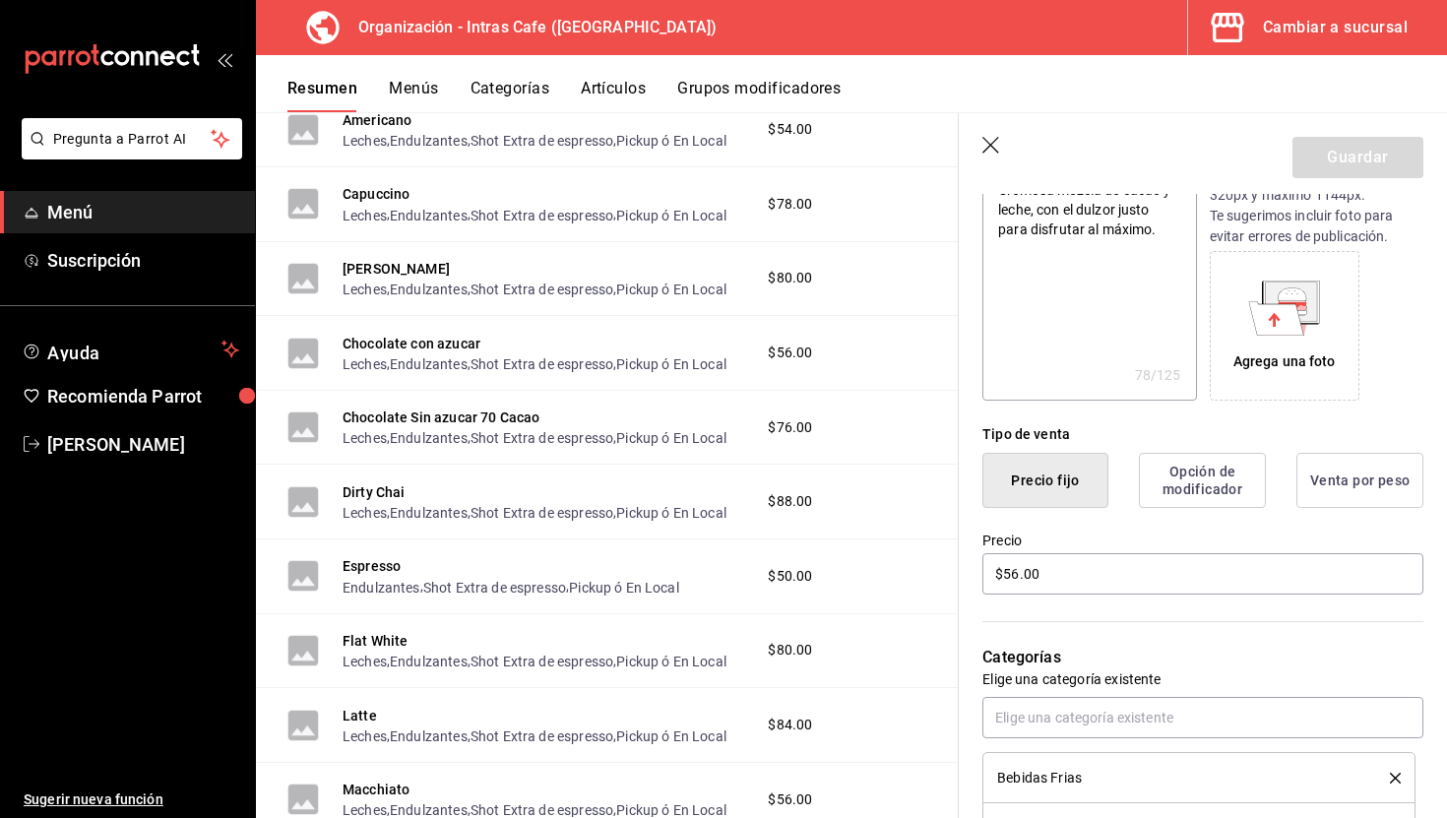
scroll to position [259, 0]
click at [1067, 576] on input "$56.00" at bounding box center [1202, 571] width 441 height 41
type textarea "x"
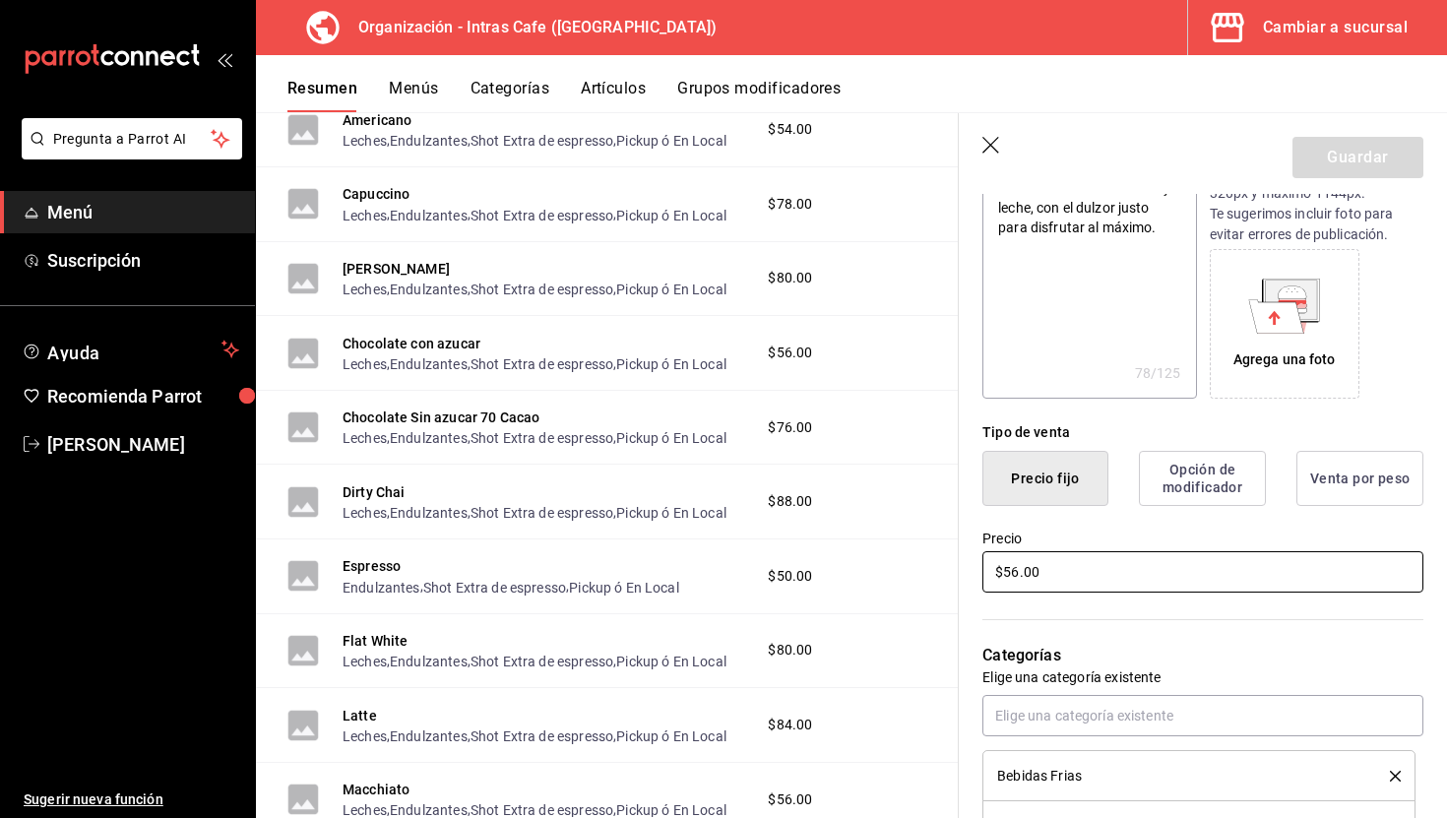
type input "$8.00"
type textarea "x"
type input "$80.00"
click at [1356, 148] on button "Guardar" at bounding box center [1357, 157] width 131 height 41
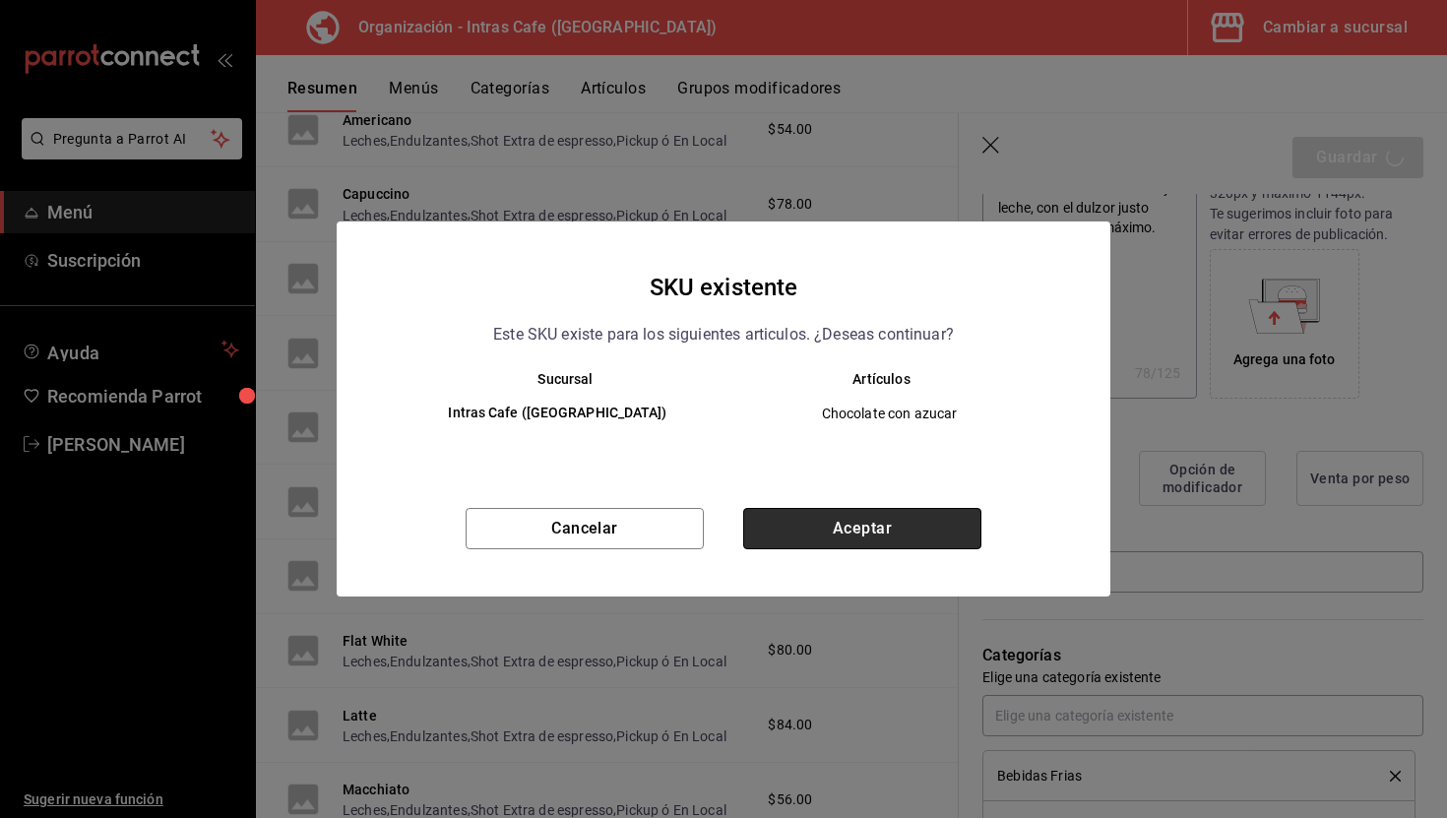
click at [952, 535] on button "Aceptar" at bounding box center [862, 528] width 238 height 41
type textarea "x"
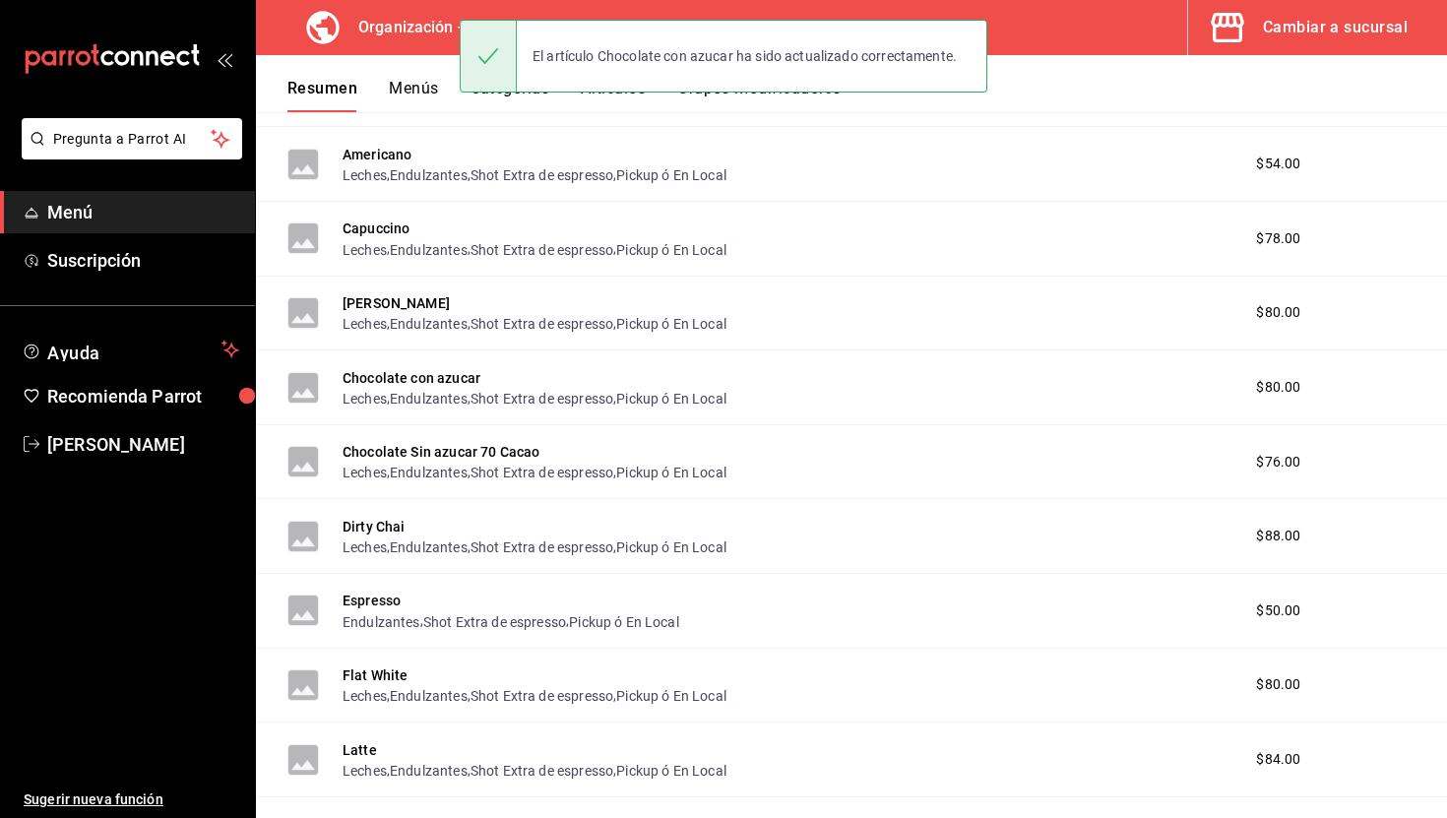
scroll to position [377, 0]
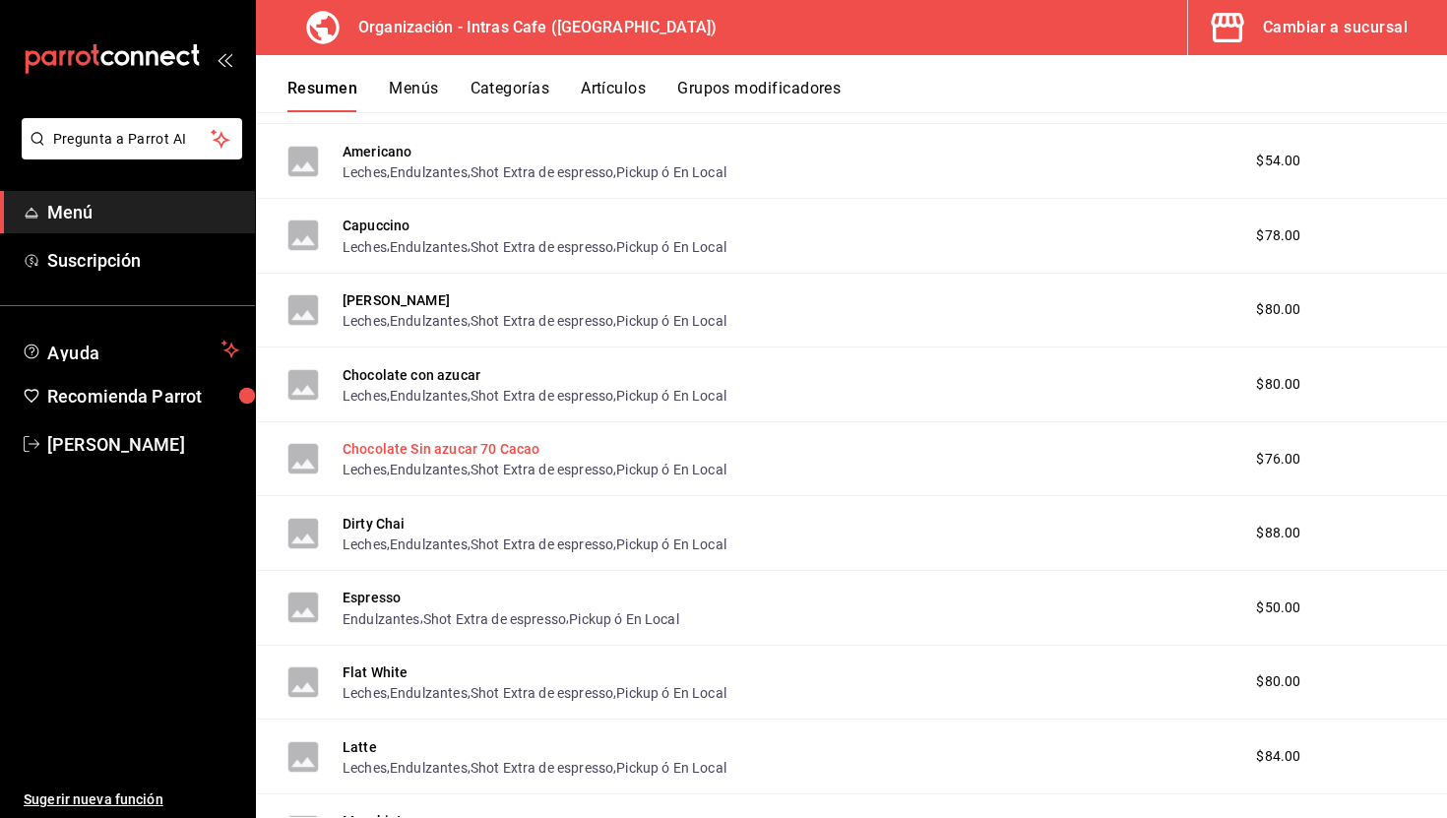
click at [516, 446] on button "Chocolate Sin azucar 70 Cacao" at bounding box center [441, 449] width 197 height 20
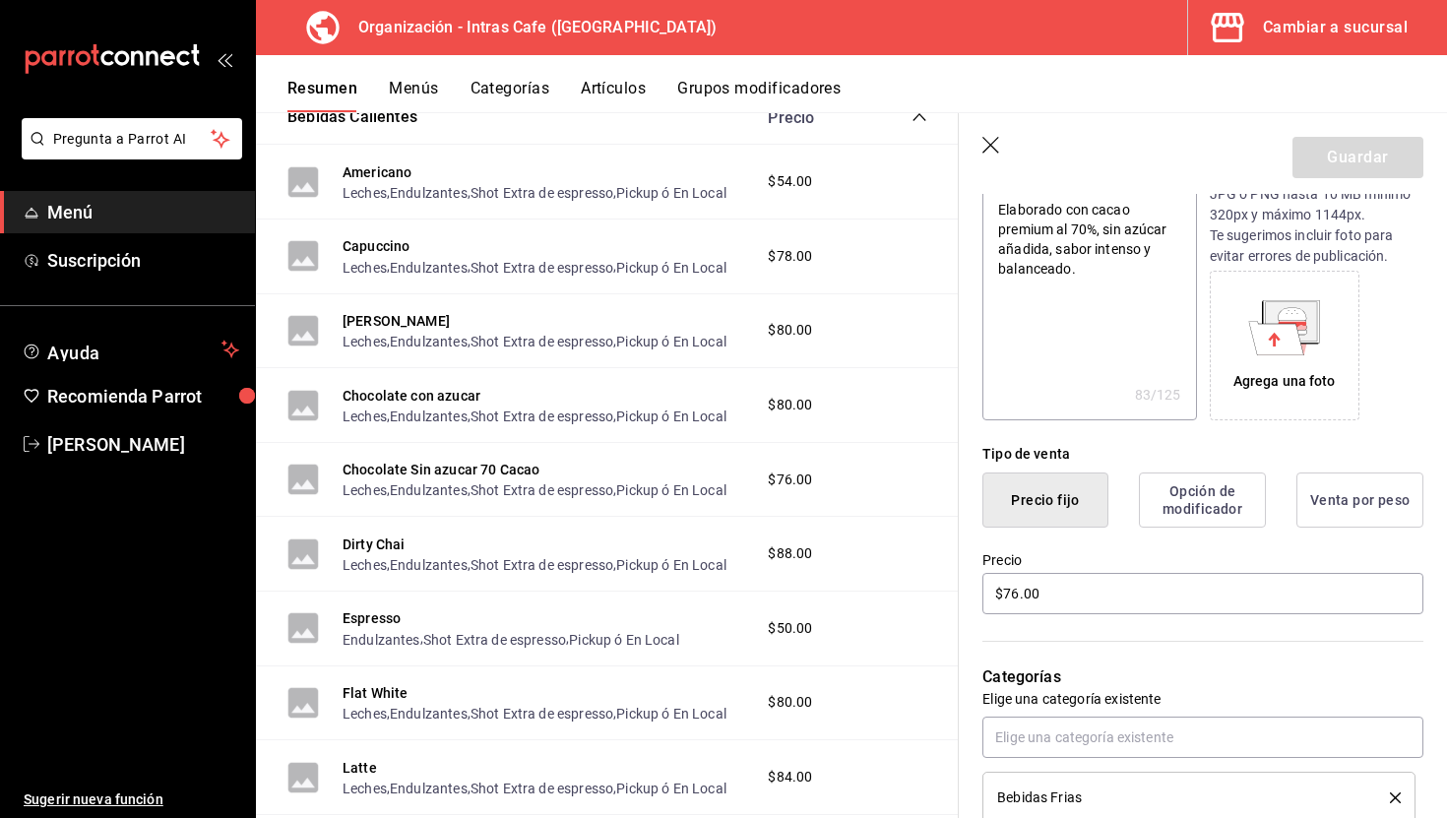
scroll to position [245, 0]
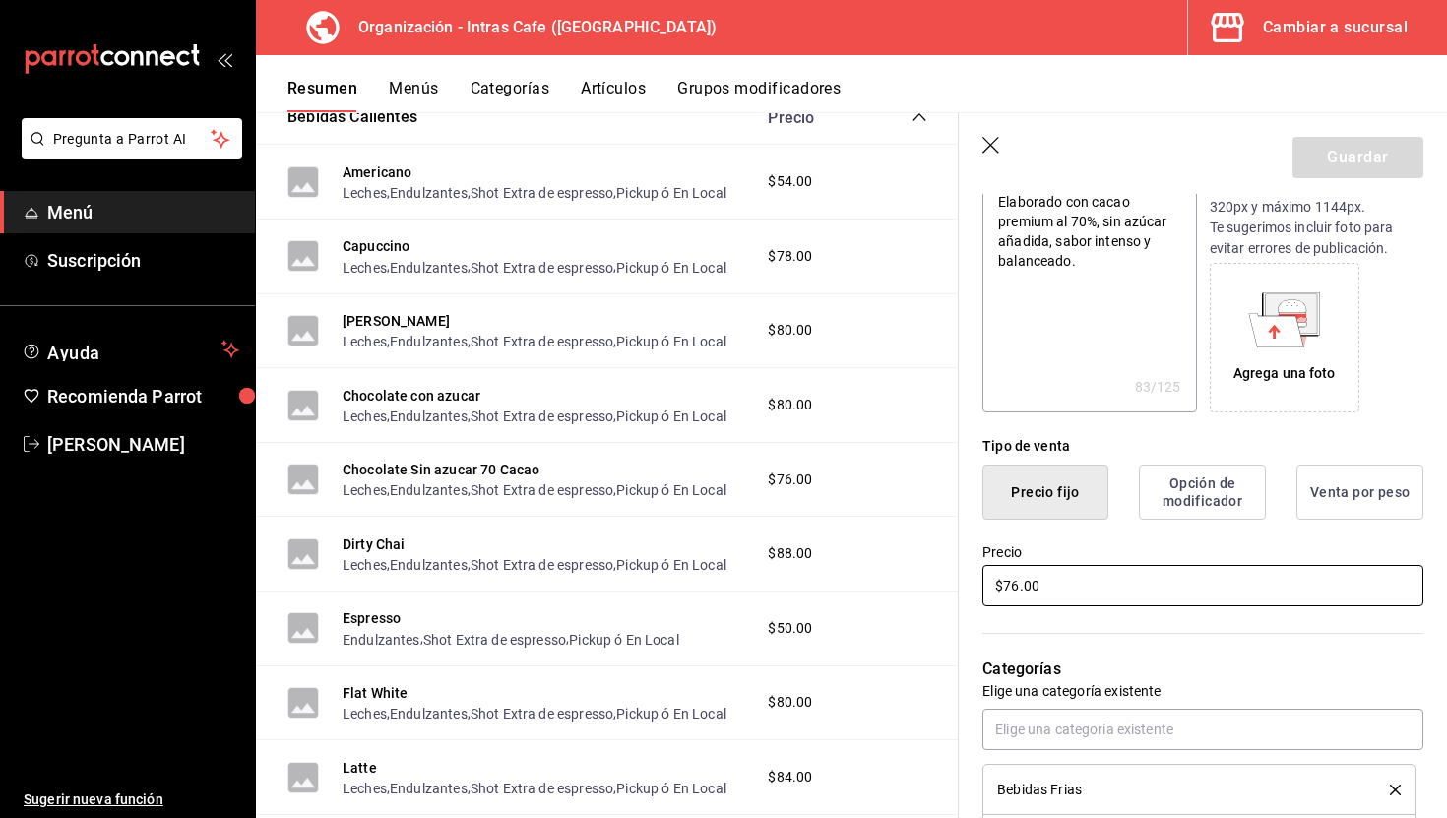
click at [1102, 577] on input "$76.00" at bounding box center [1202, 585] width 441 height 41
type textarea "x"
type input "$1.00"
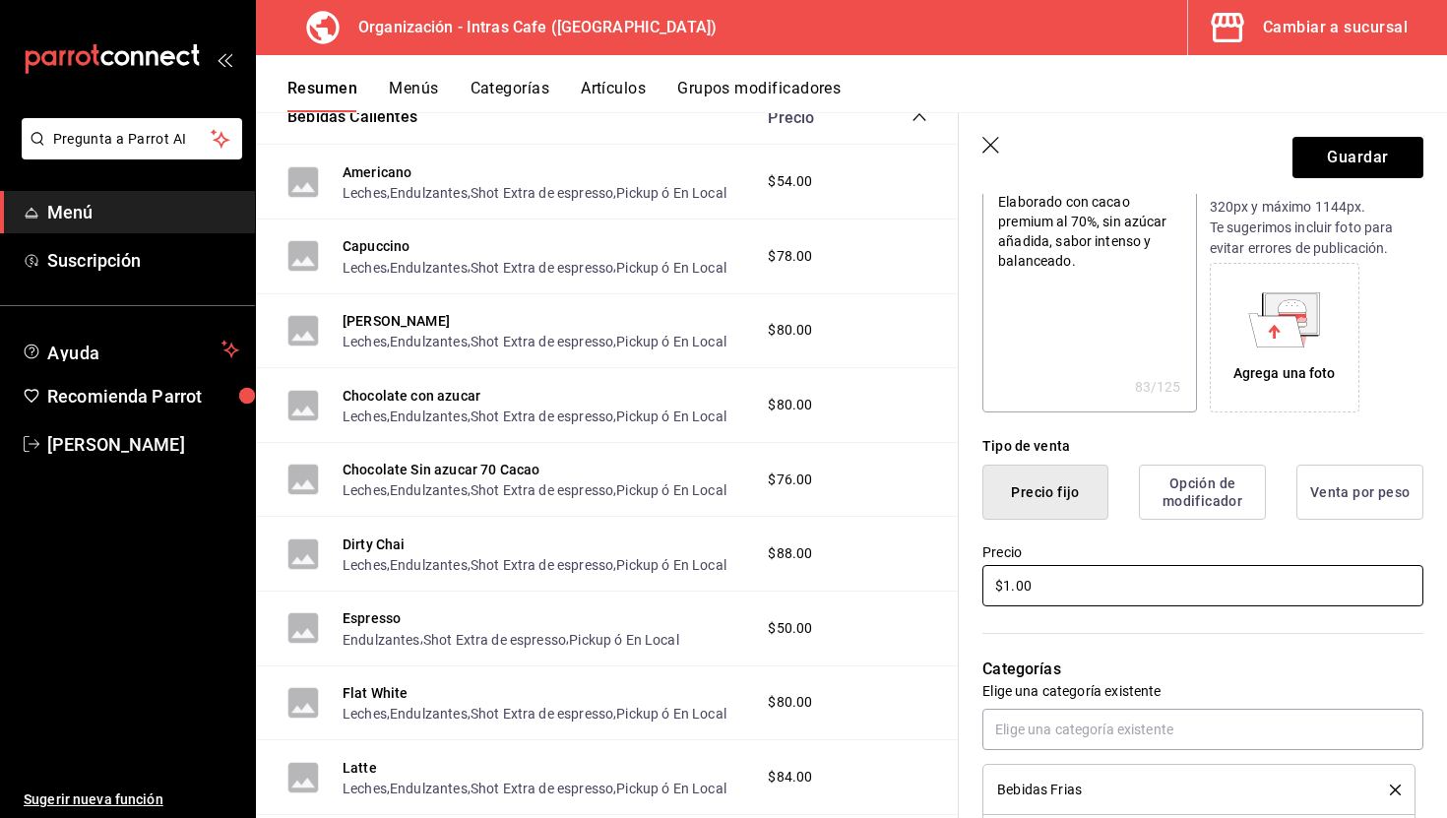
type textarea "x"
type input "$11.00"
type textarea "x"
type input "$110.00"
click at [1330, 168] on button "Guardar" at bounding box center [1357, 157] width 131 height 41
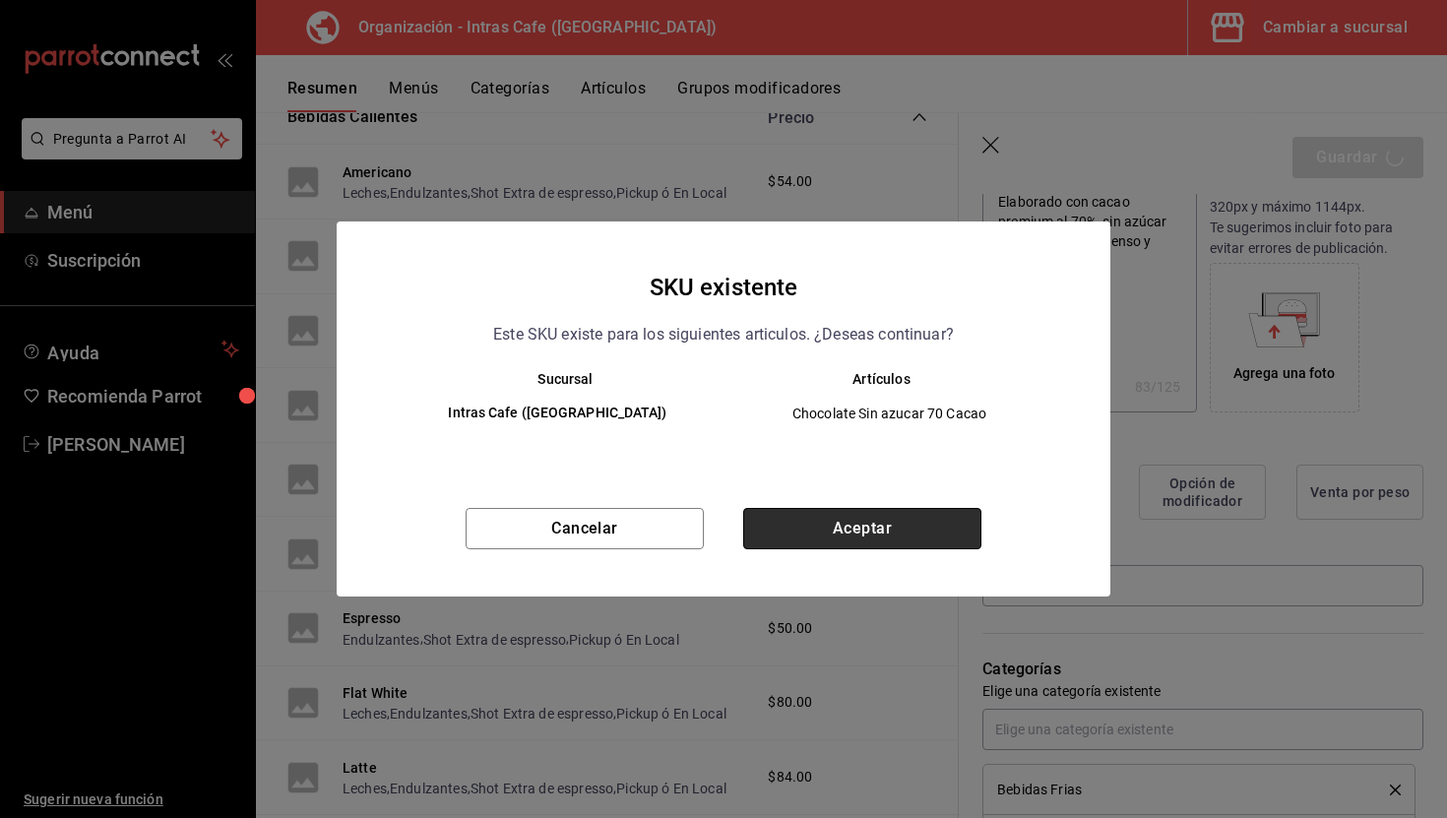
click at [859, 535] on button "Aceptar" at bounding box center [862, 528] width 238 height 41
type textarea "x"
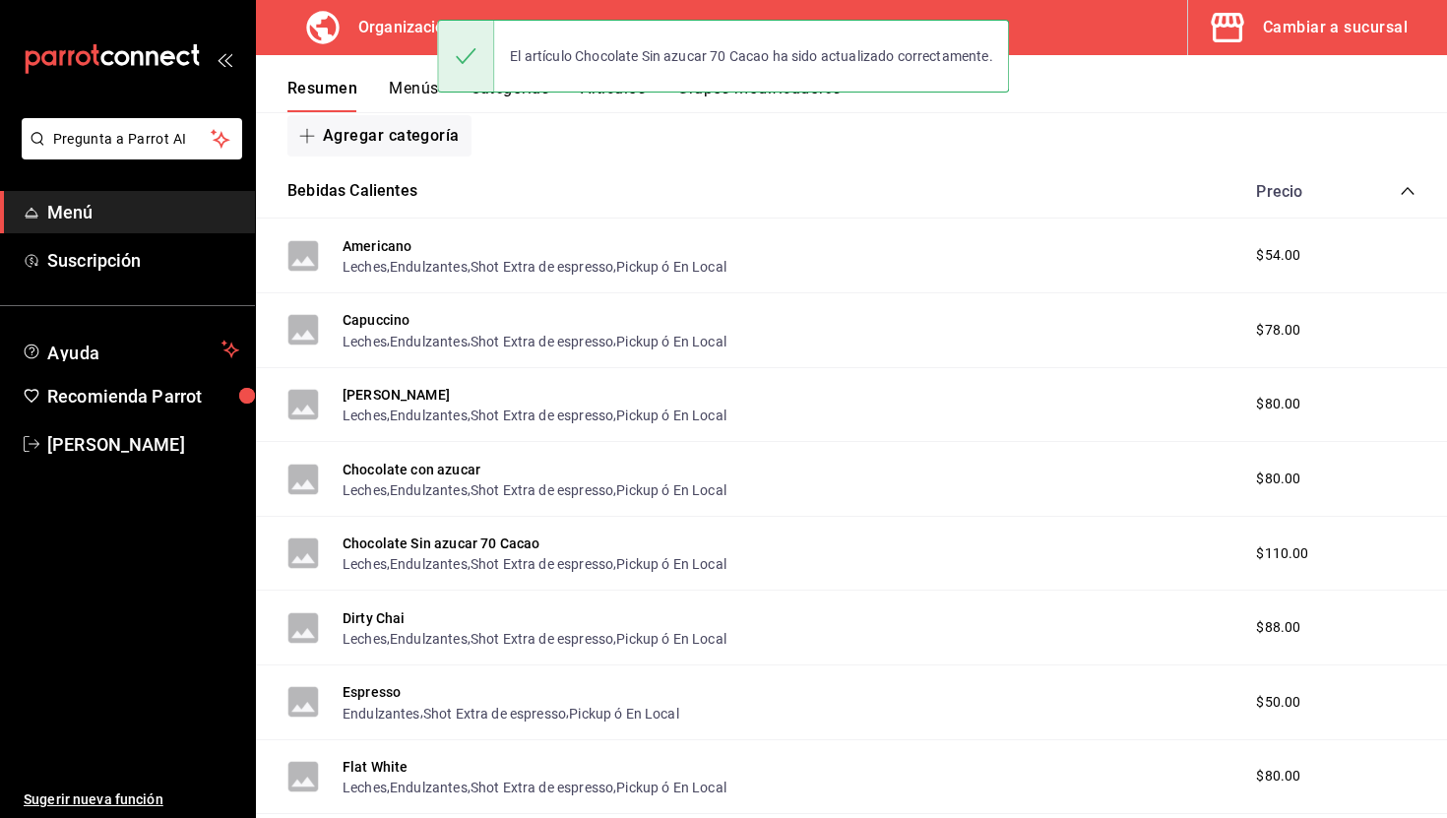
scroll to position [282, 0]
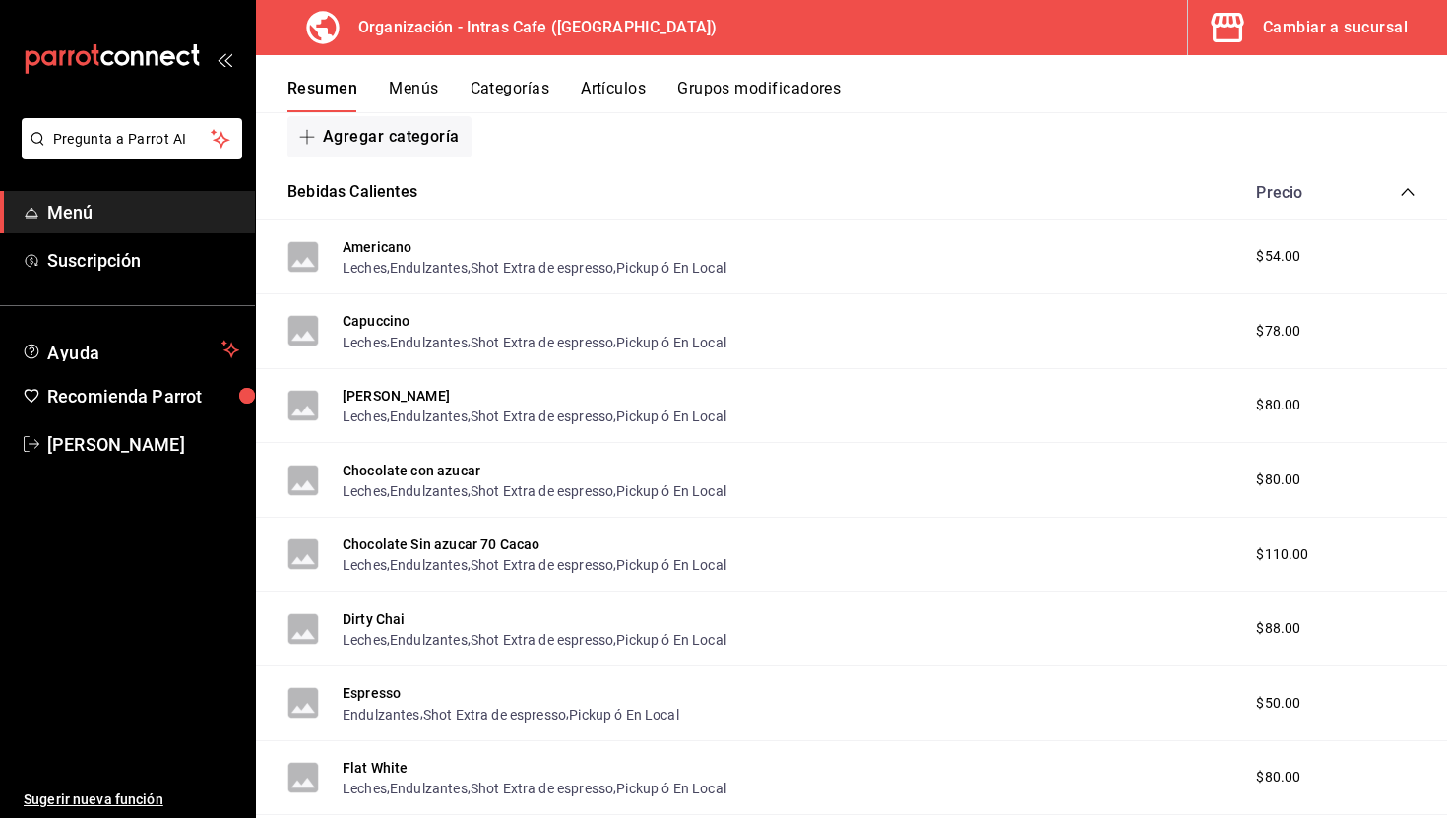
click at [552, 194] on div "Bebidas Calientes Precio" at bounding box center [851, 192] width 1191 height 55
click at [1406, 184] on icon "collapse-category-row" at bounding box center [1408, 192] width 16 height 16
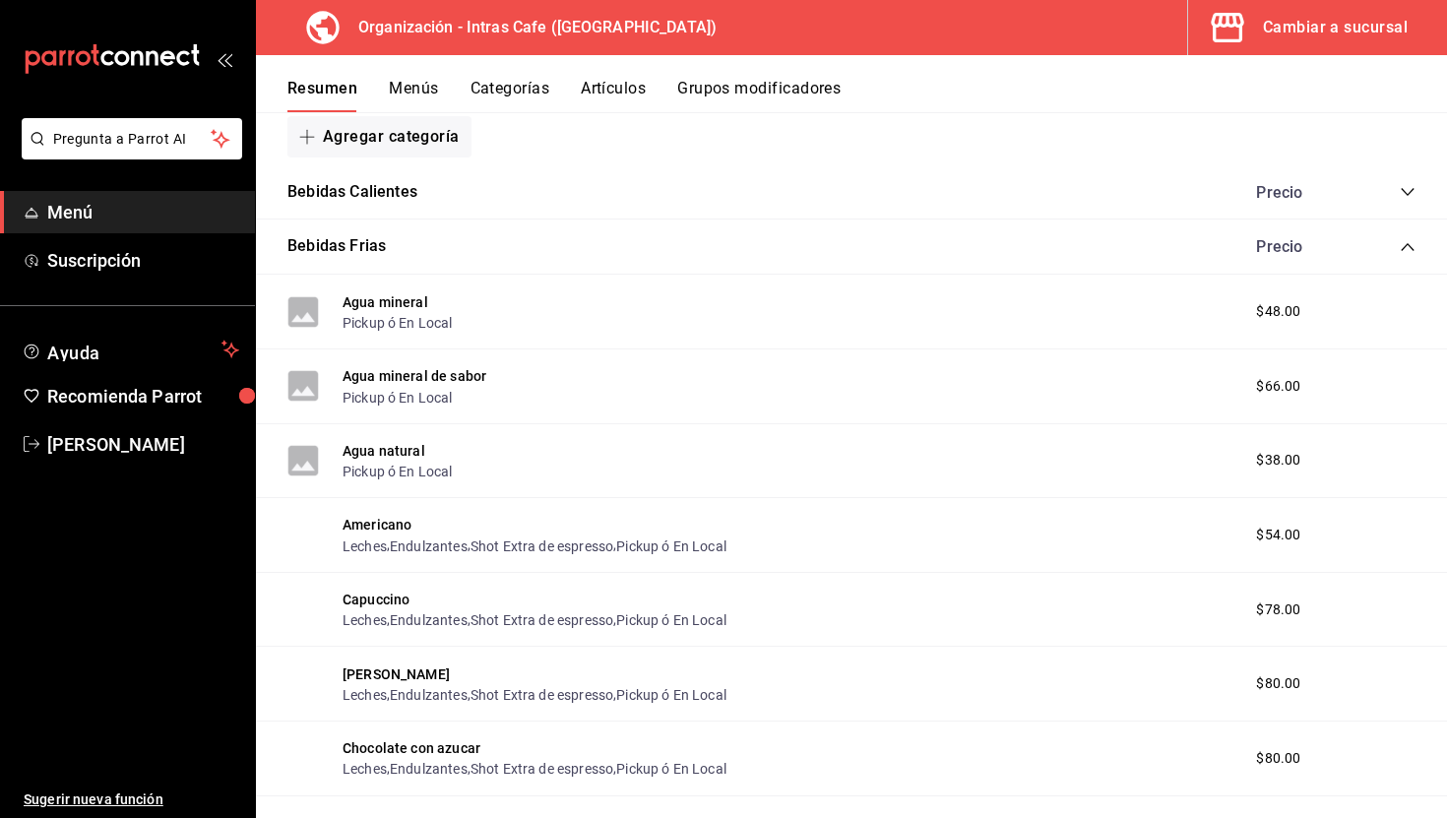
click at [1419, 239] on div "Bebidas Frias Precio" at bounding box center [851, 247] width 1191 height 55
click at [1411, 243] on icon "collapse-category-row" at bounding box center [1408, 247] width 16 height 16
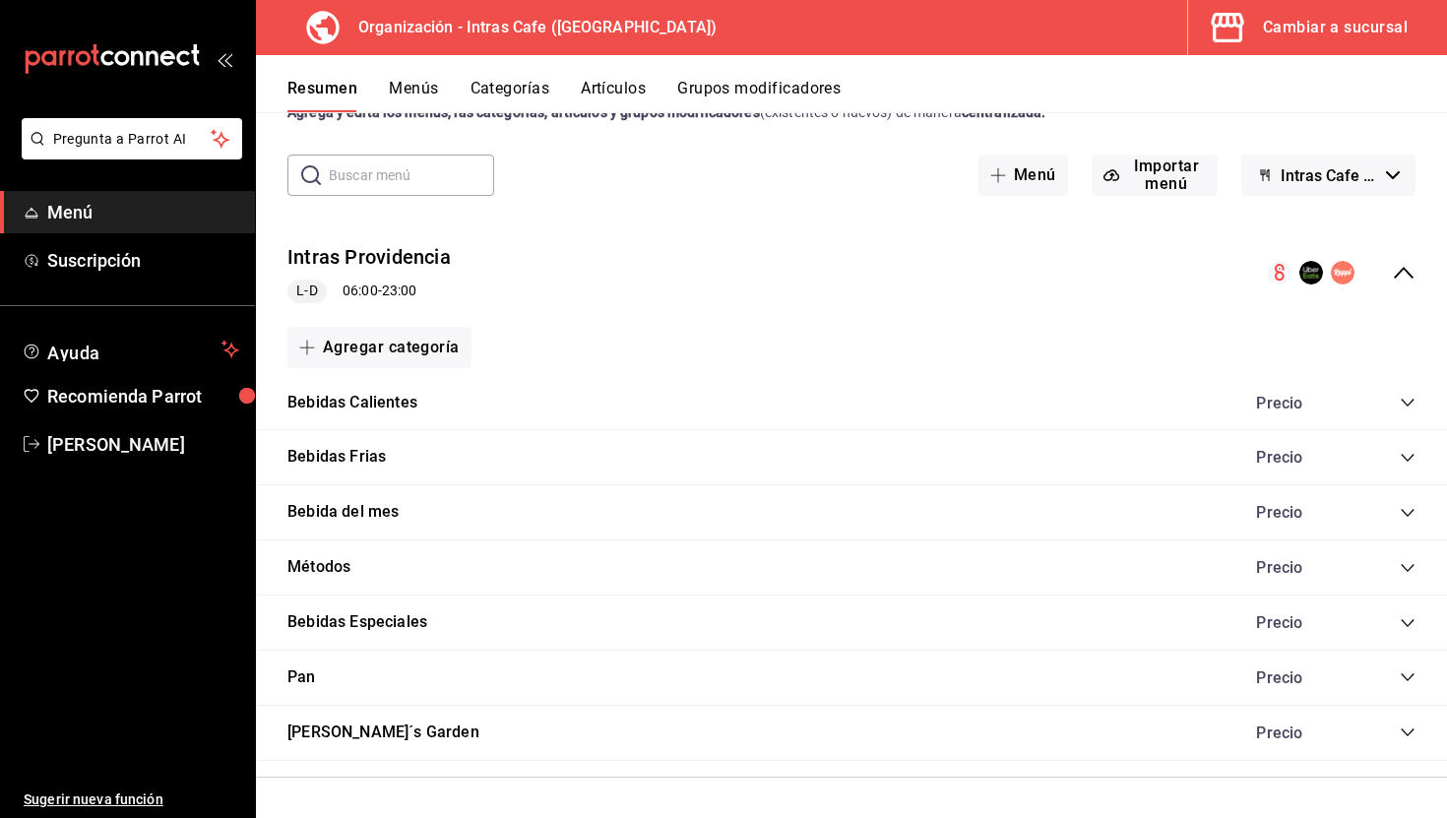
scroll to position [70, 0]
click at [660, 567] on div "Métodos Precio" at bounding box center [851, 568] width 1191 height 55
click at [1392, 572] on div "Precio" at bounding box center [1325, 568] width 179 height 19
click at [1408, 565] on icon "collapse-category-row" at bounding box center [1408, 569] width 16 height 16
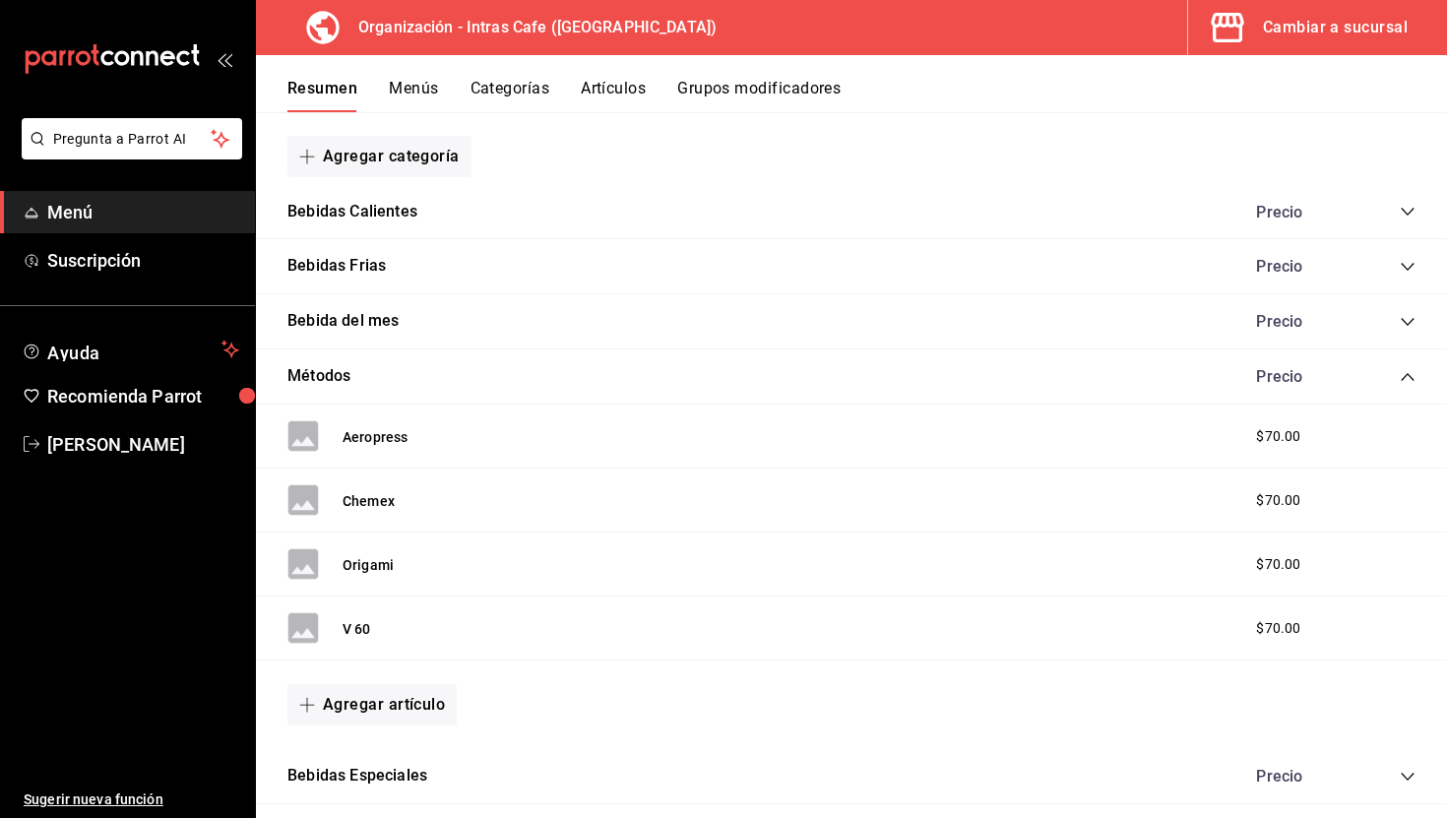
scroll to position [265, 0]
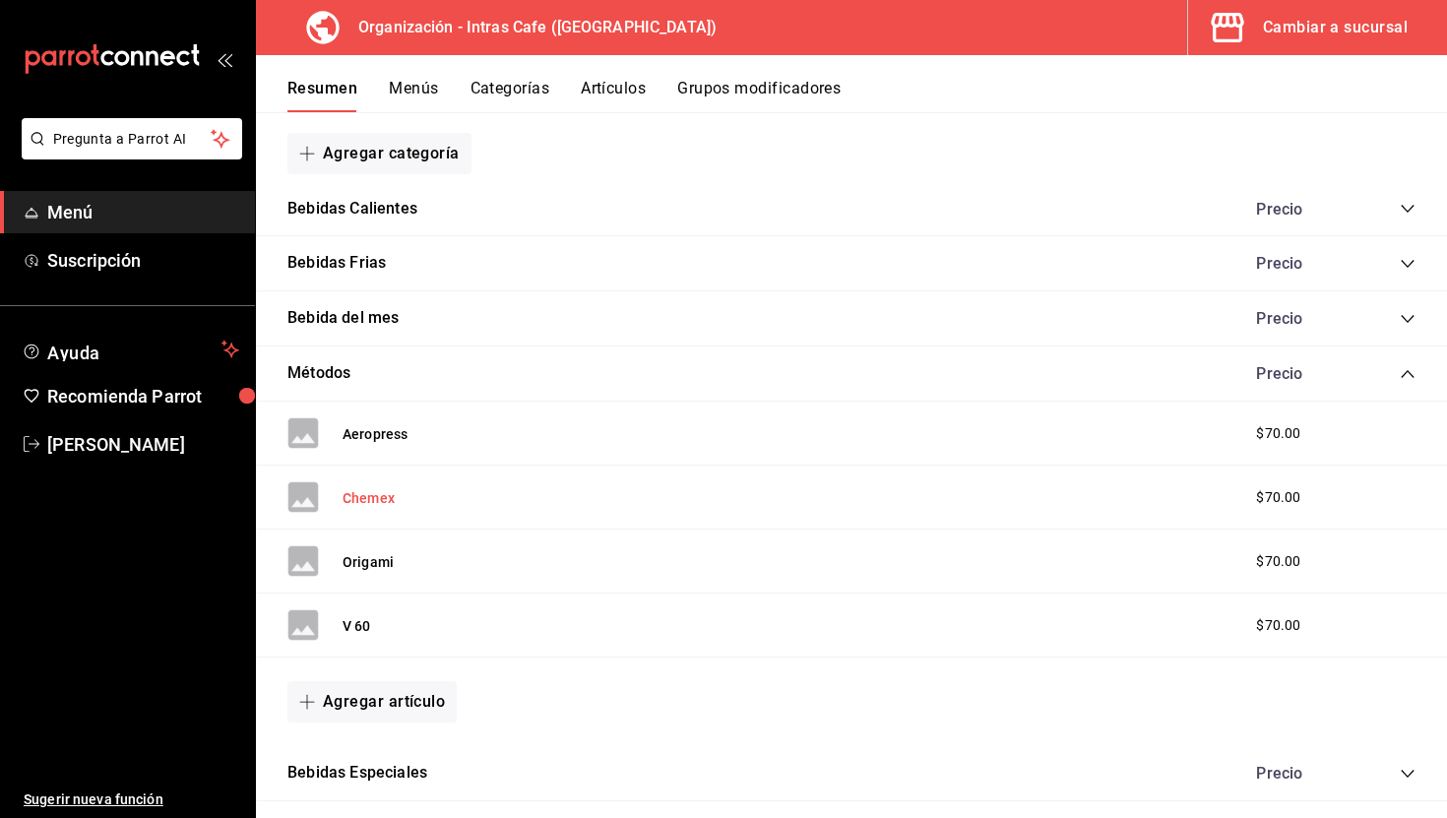
click at [388, 496] on button "Chemex" at bounding box center [369, 498] width 52 height 20
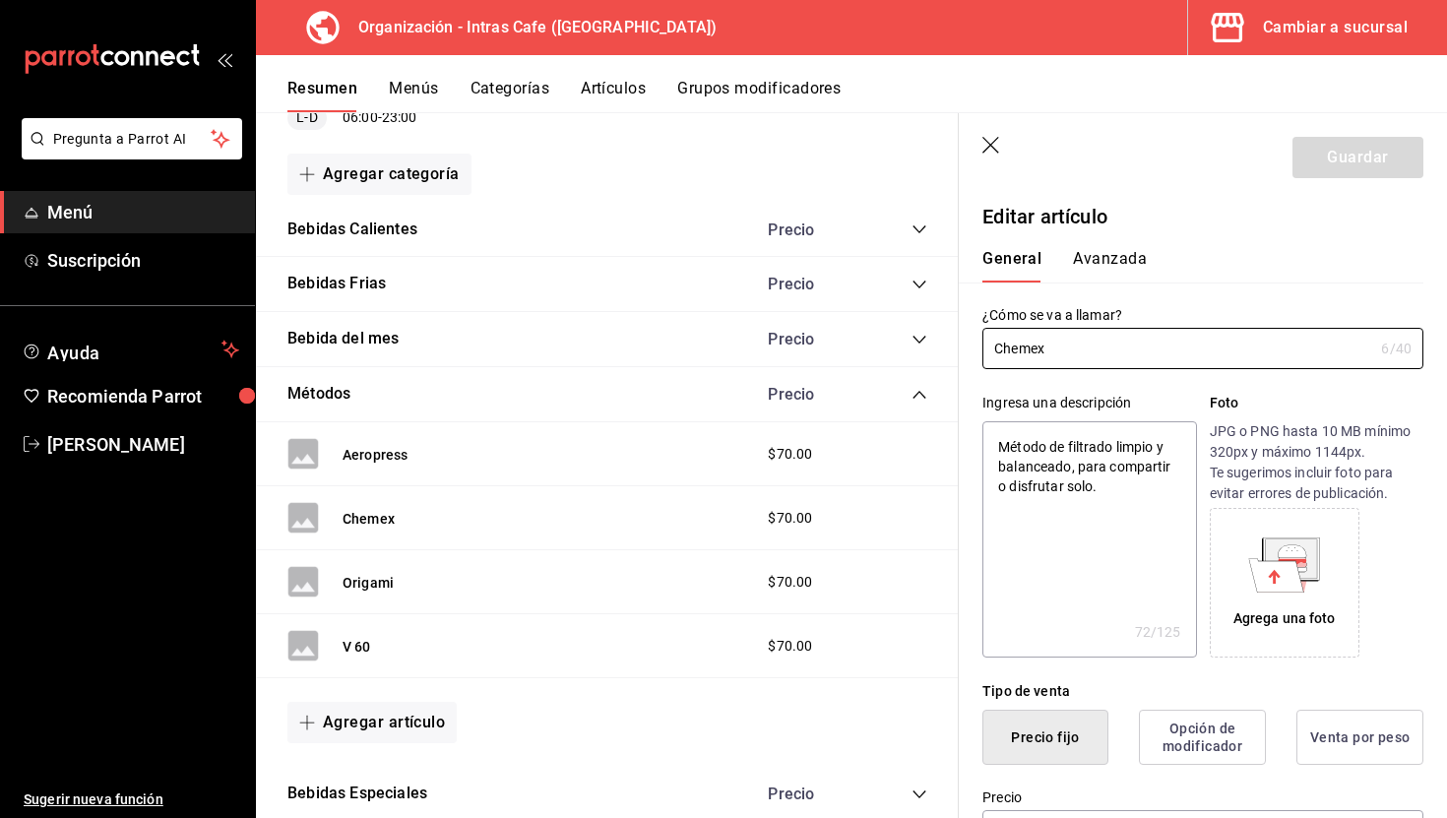
type input "Chemex"
type textarea "x"
type input "Chemex ("
type textarea "x"
type input "Chemex"
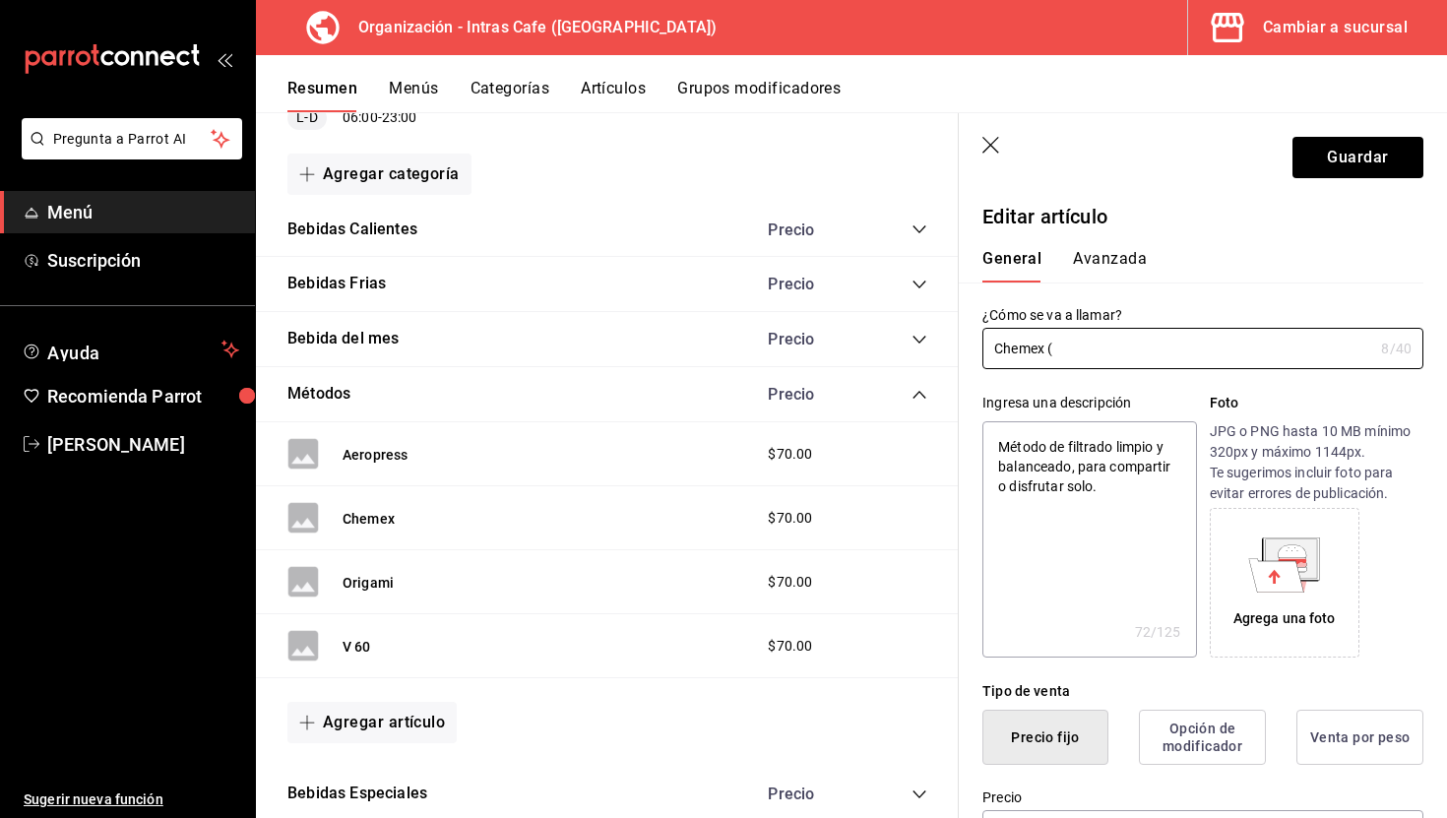
type textarea "x"
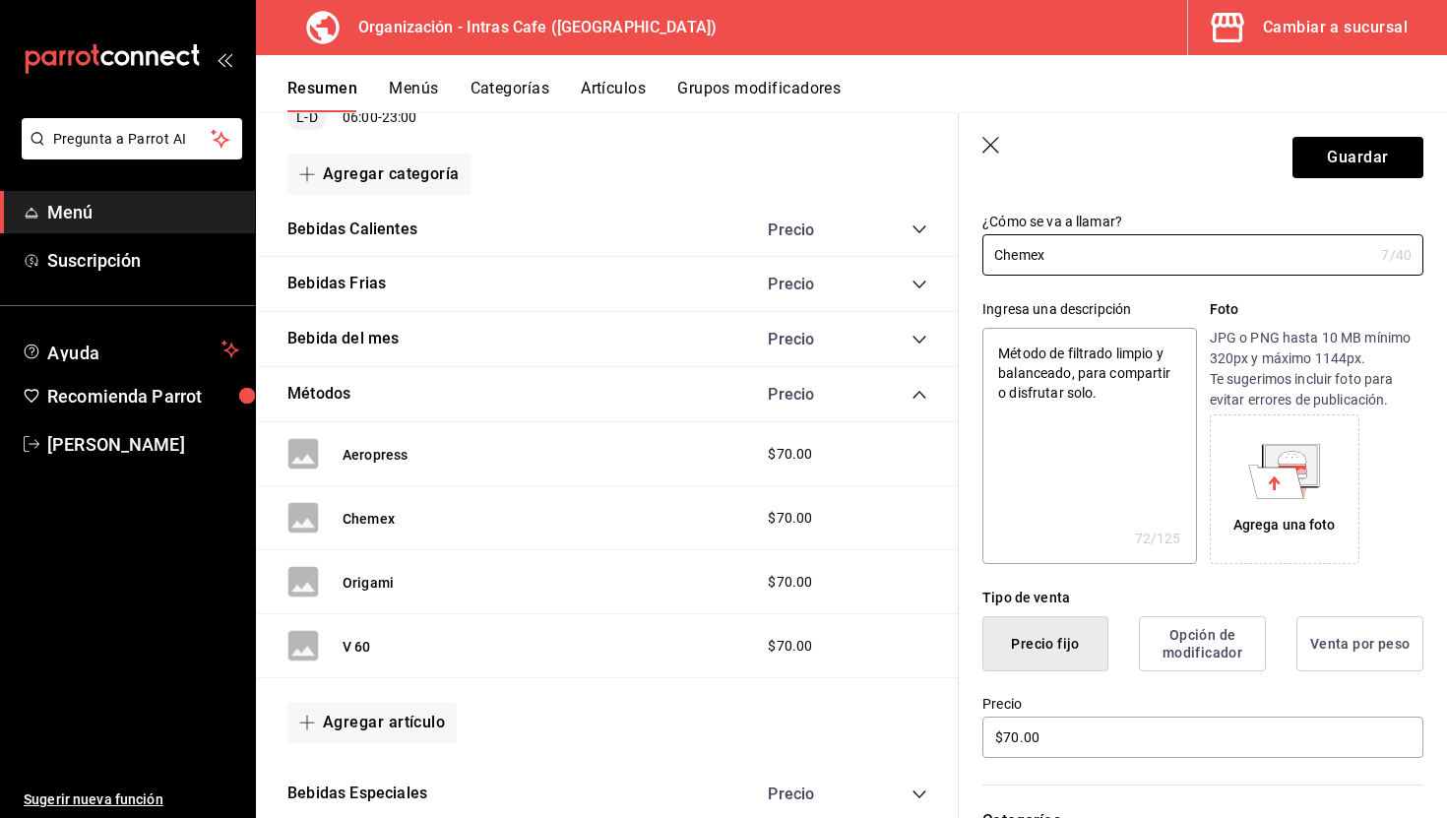
scroll to position [95, 0]
type input "Chemex ("
type textarea "x"
type input "Chemex (2"
type textarea "x"
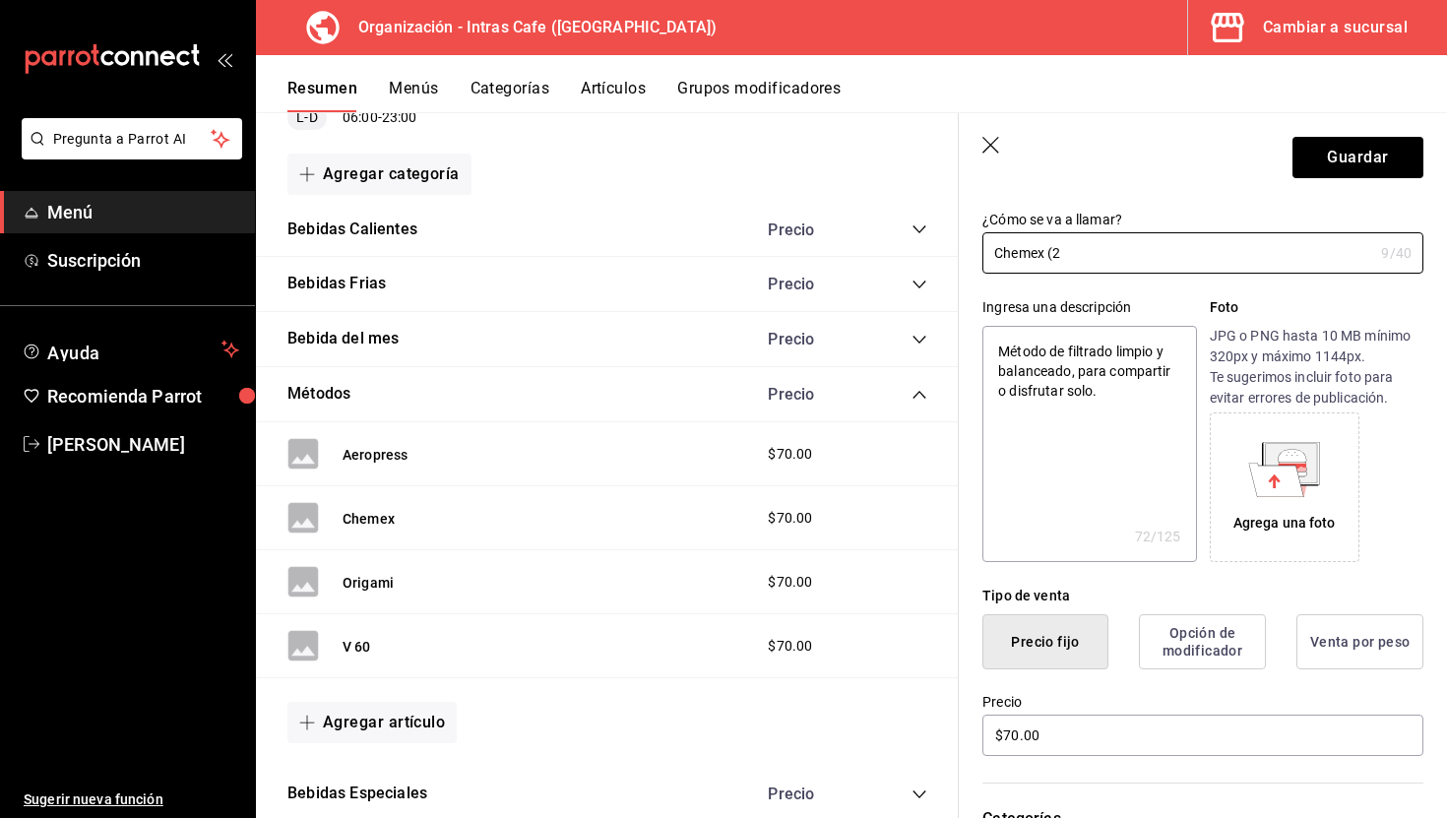
type input "Chemex (2"
type textarea "x"
type input "Chemex (2 T"
type textarea "x"
type input "Chemex (2 Ta"
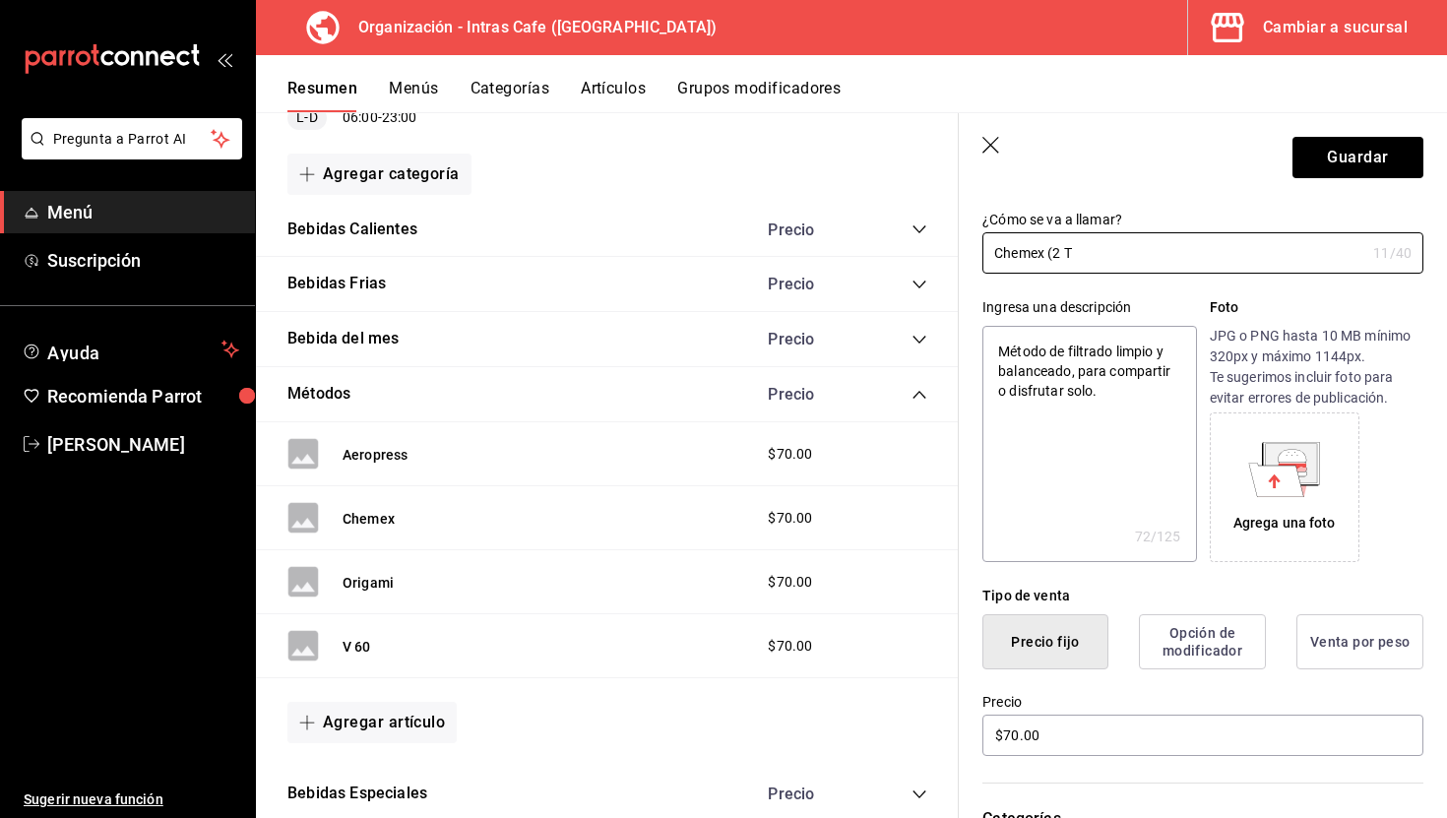
type textarea "x"
type input "Chemex (2 Taz"
type textarea "x"
type input "Chemex (2 Taza"
type textarea "x"
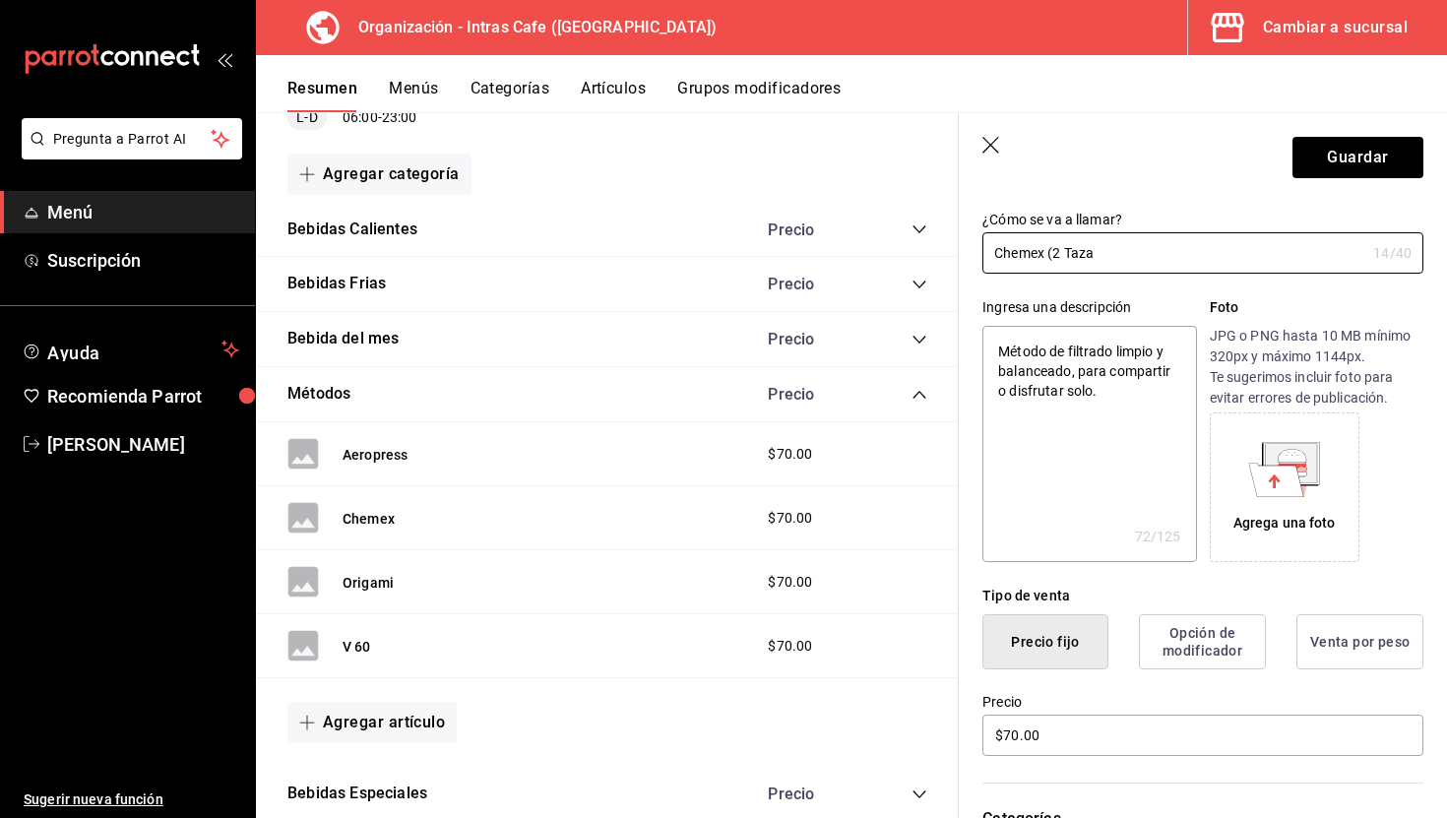
type input "Chemex (2 Tazas"
type textarea "x"
type input "Chemex (2 Tazas)"
type textarea "x"
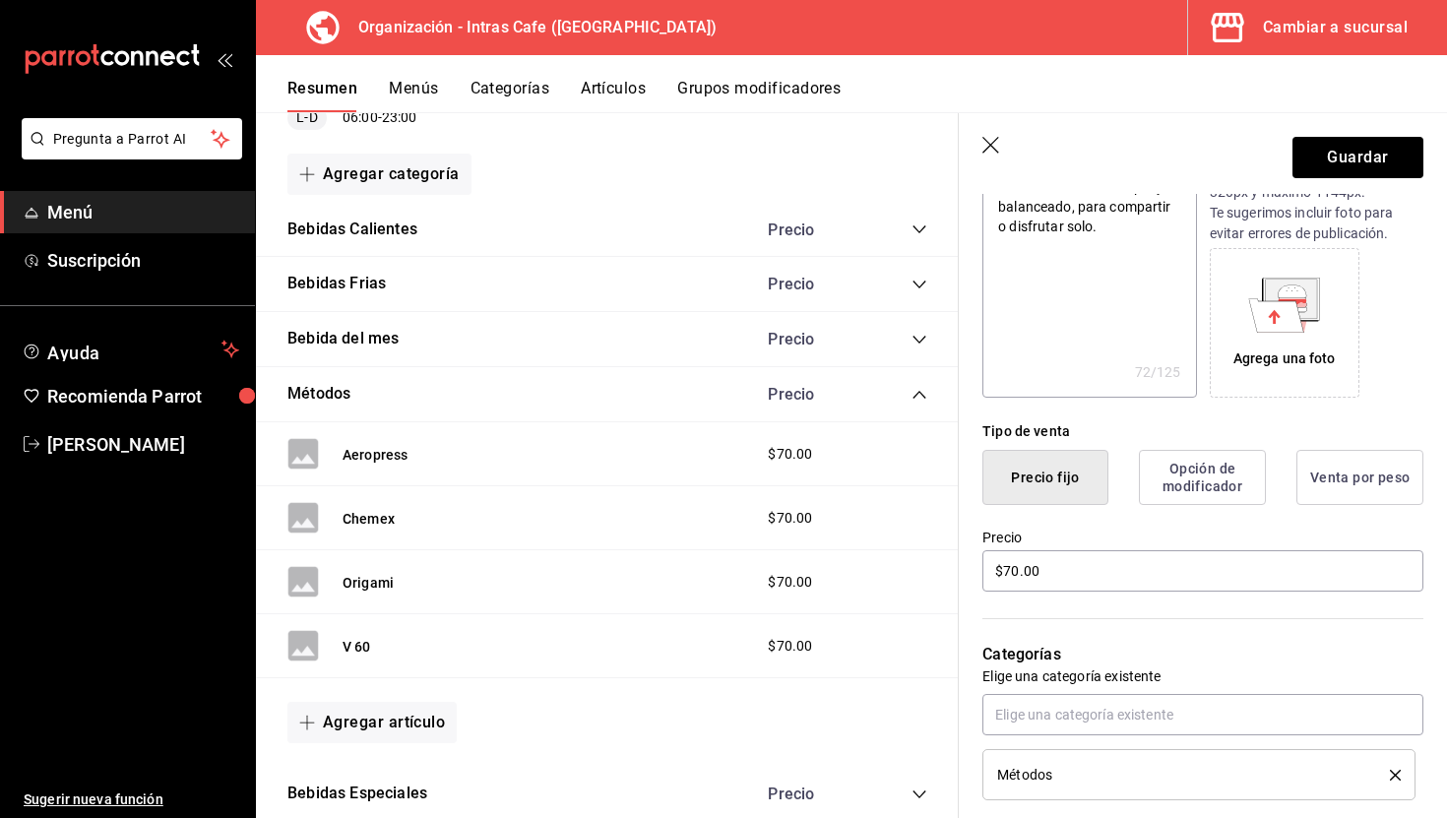
scroll to position [262, 0]
type input "Chemex (2 Tazas)"
click at [1088, 564] on input "$70.00" at bounding box center [1202, 568] width 441 height 41
type textarea "x"
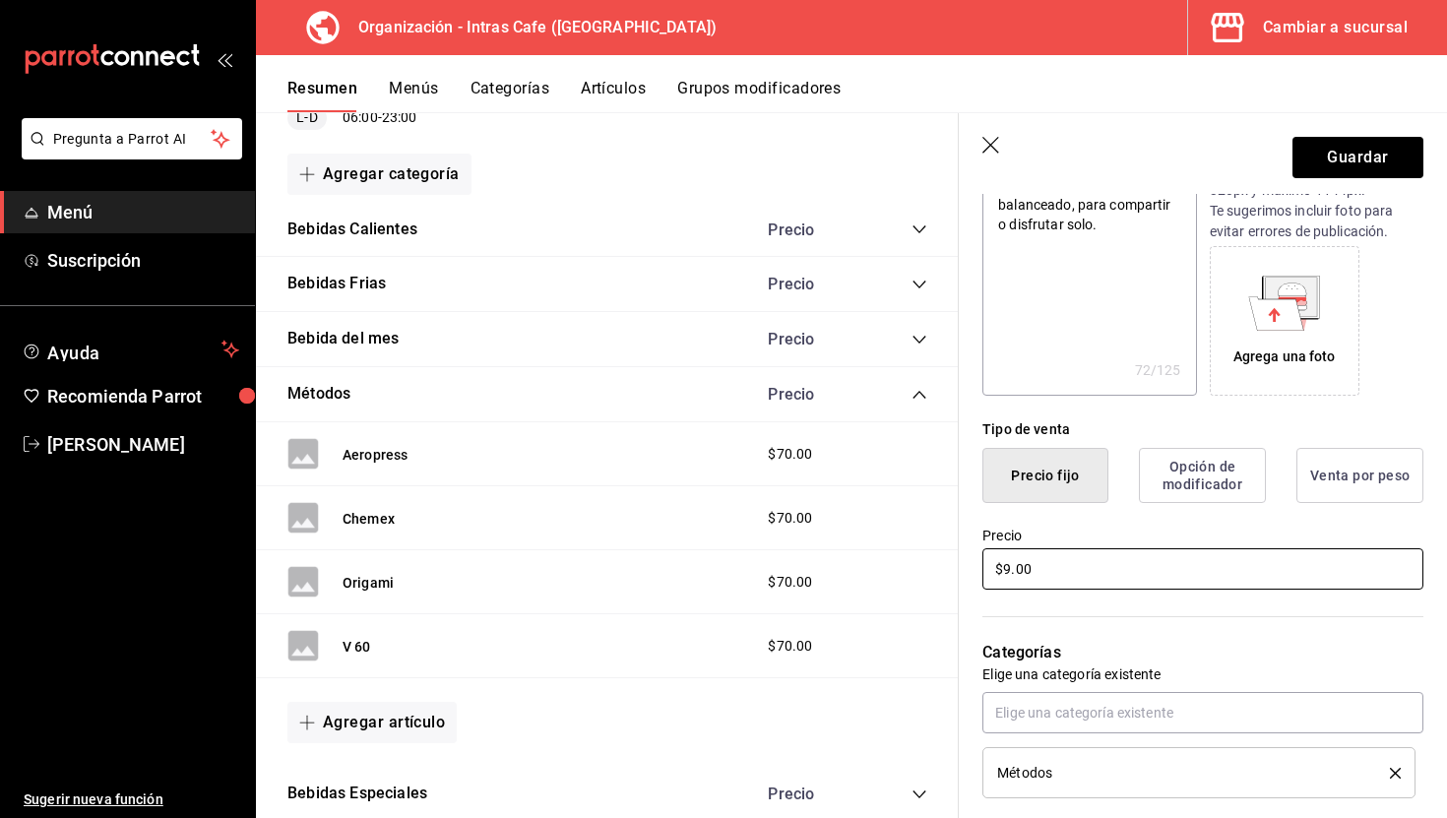
type input "$9.00"
type textarea "x"
type input "$90.00"
click at [1370, 152] on button "Guardar" at bounding box center [1357, 157] width 131 height 41
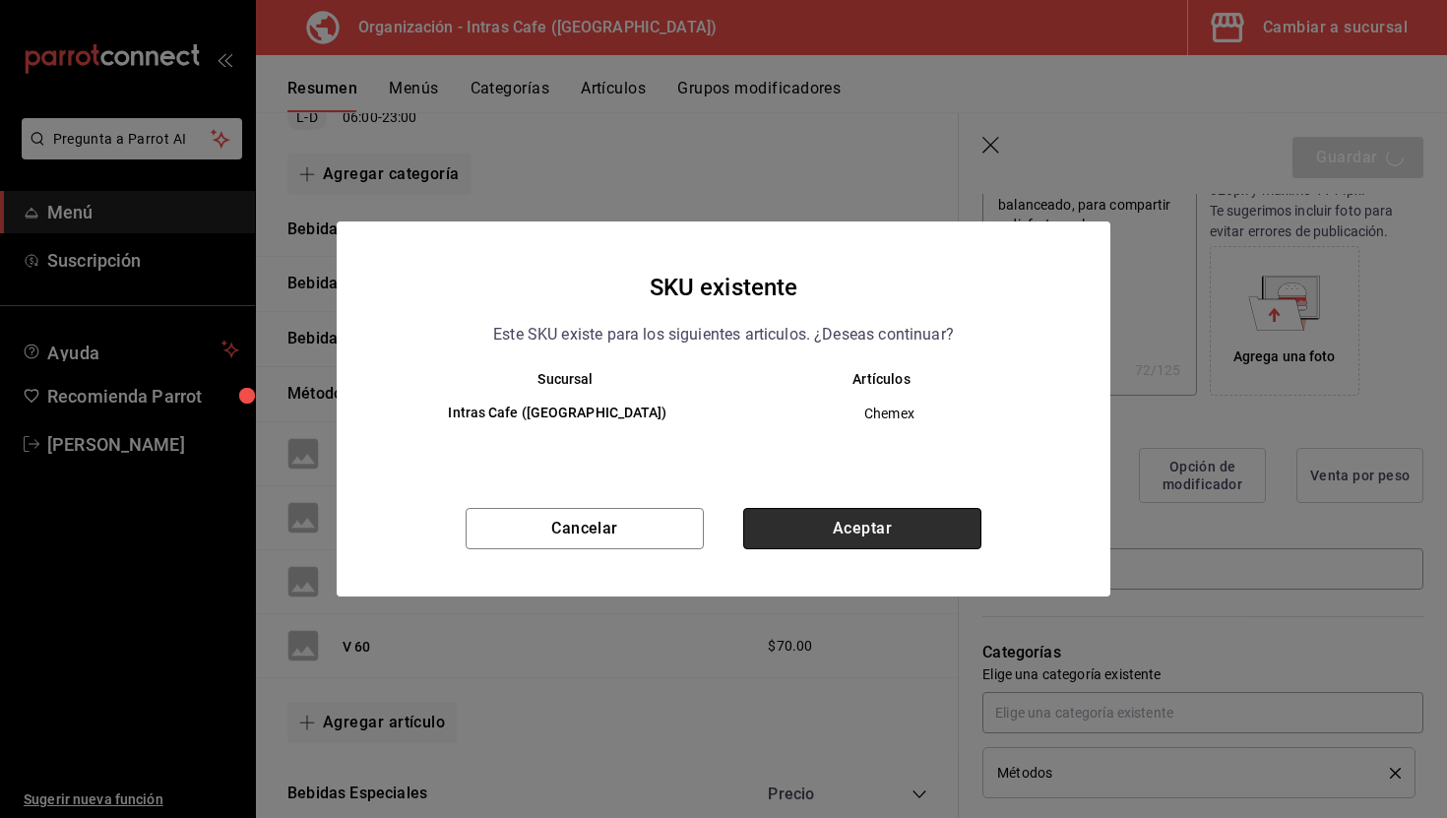
click at [836, 521] on button "Aceptar" at bounding box center [862, 528] width 238 height 41
type textarea "x"
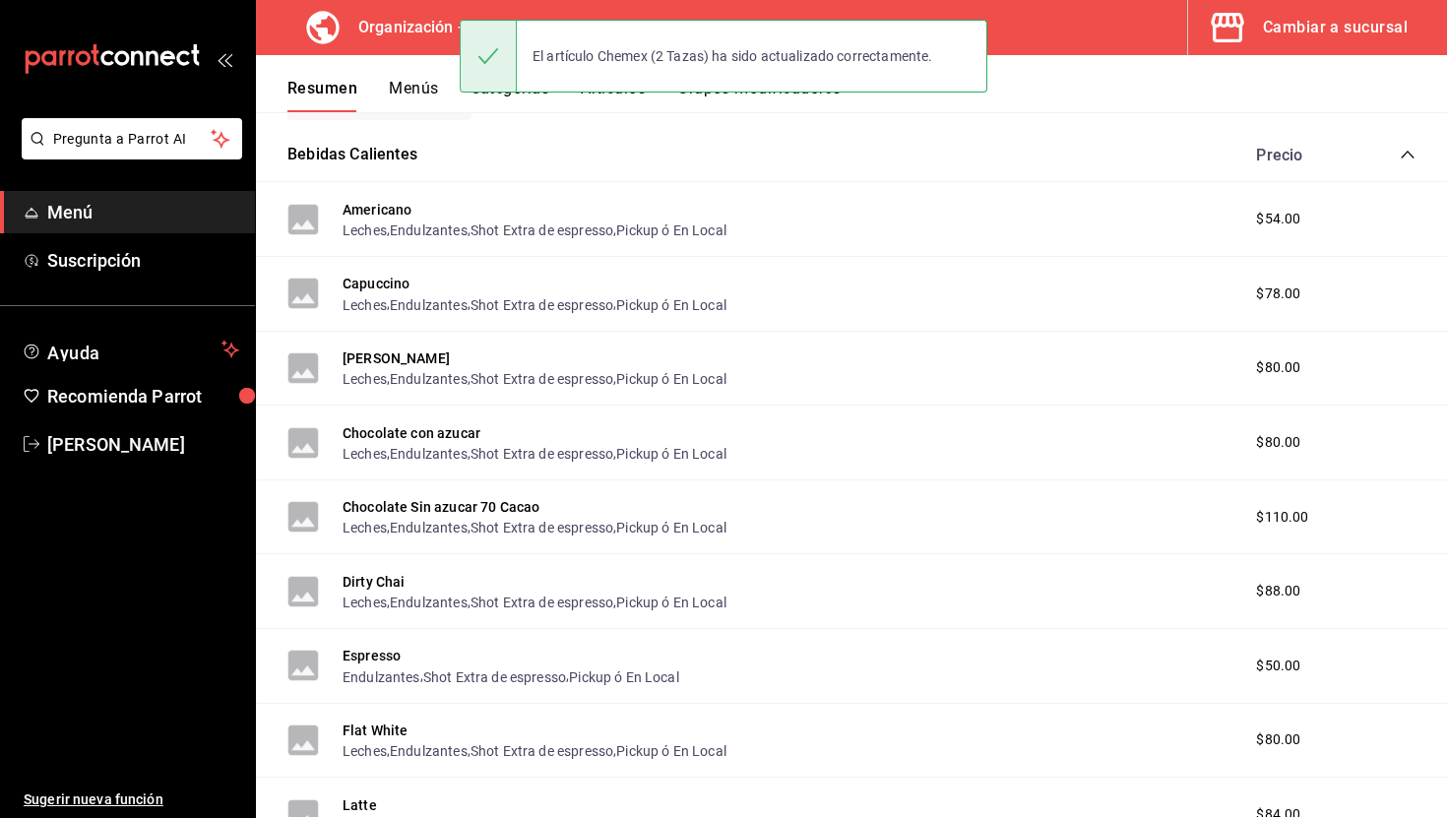
scroll to position [322, 0]
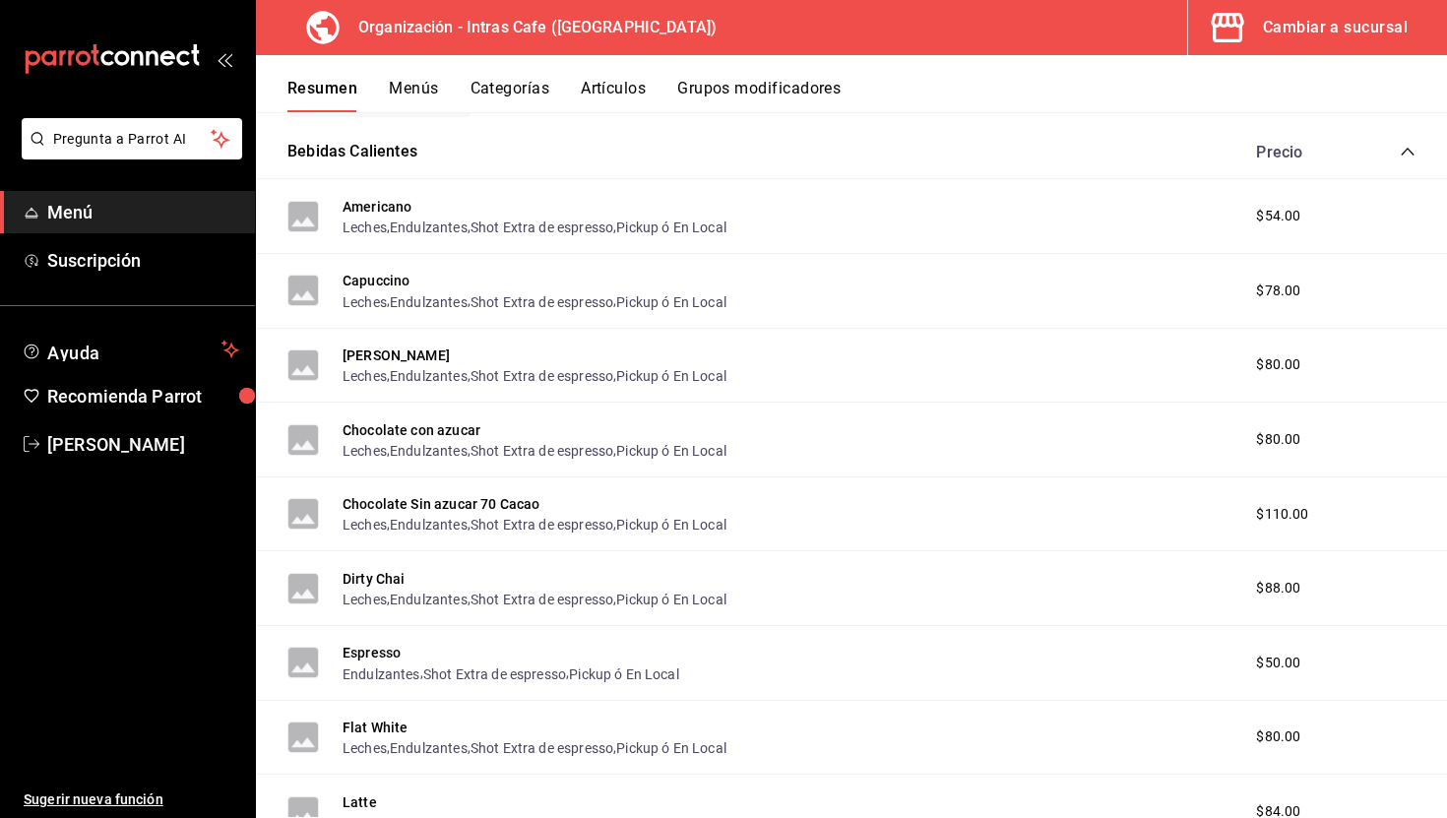
click at [1406, 147] on icon "collapse-category-row" at bounding box center [1408, 152] width 16 height 16
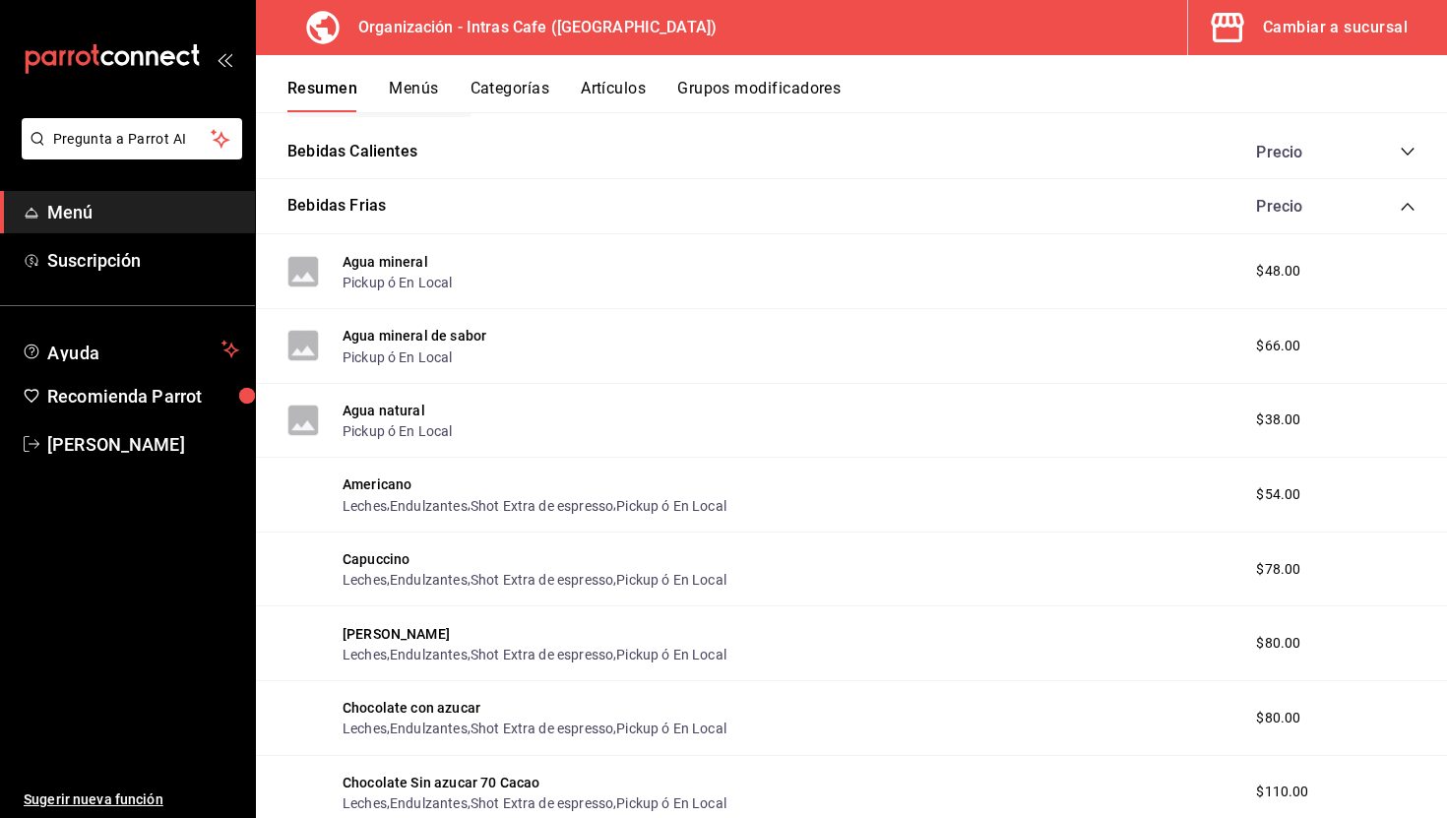
click at [1400, 205] on icon "collapse-category-row" at bounding box center [1408, 207] width 16 height 16
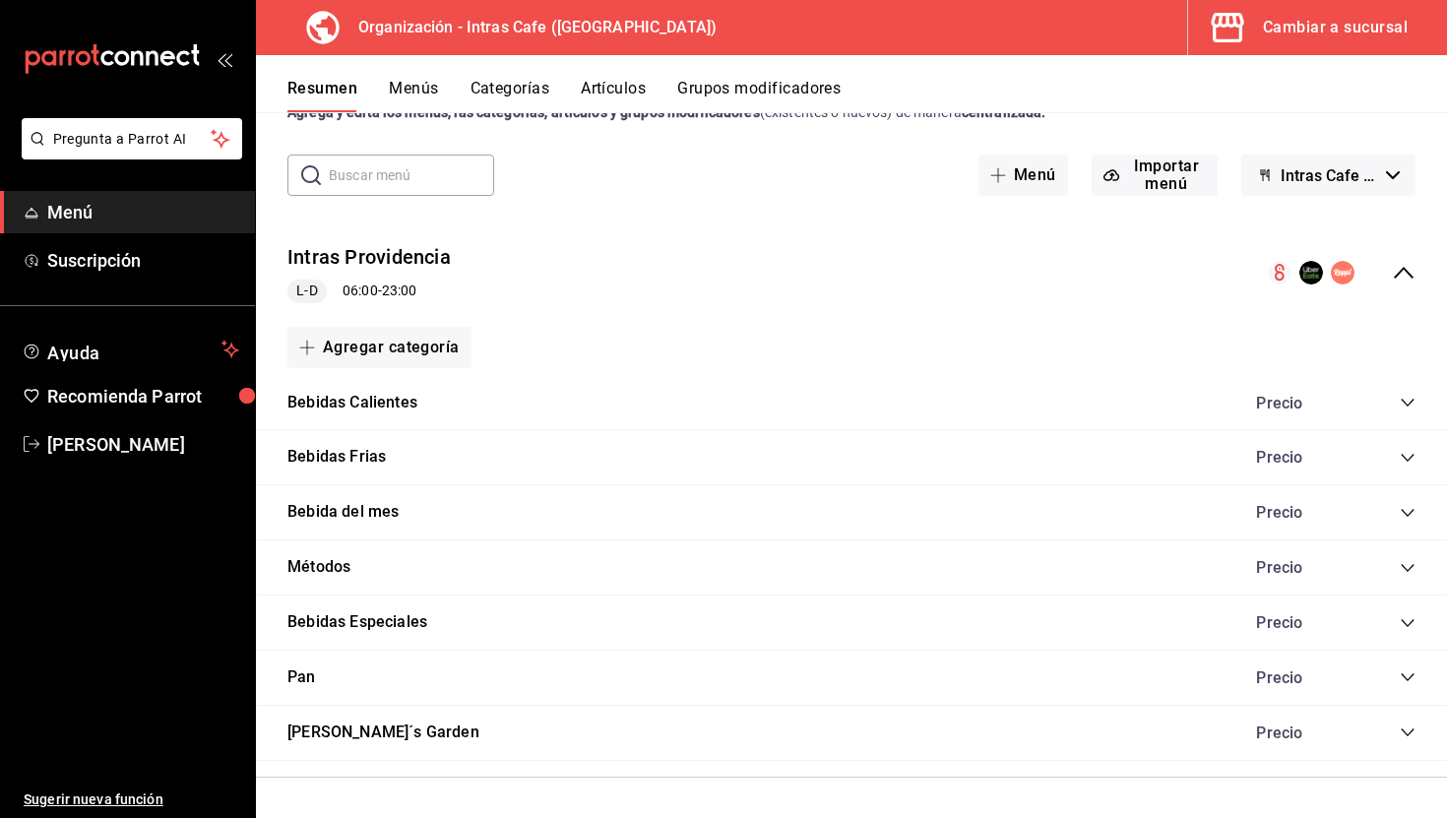
scroll to position [70, 0]
click at [403, 576] on div "Métodos Precio" at bounding box center [851, 568] width 1191 height 55
click at [348, 571] on button "Métodos" at bounding box center [318, 568] width 63 height 23
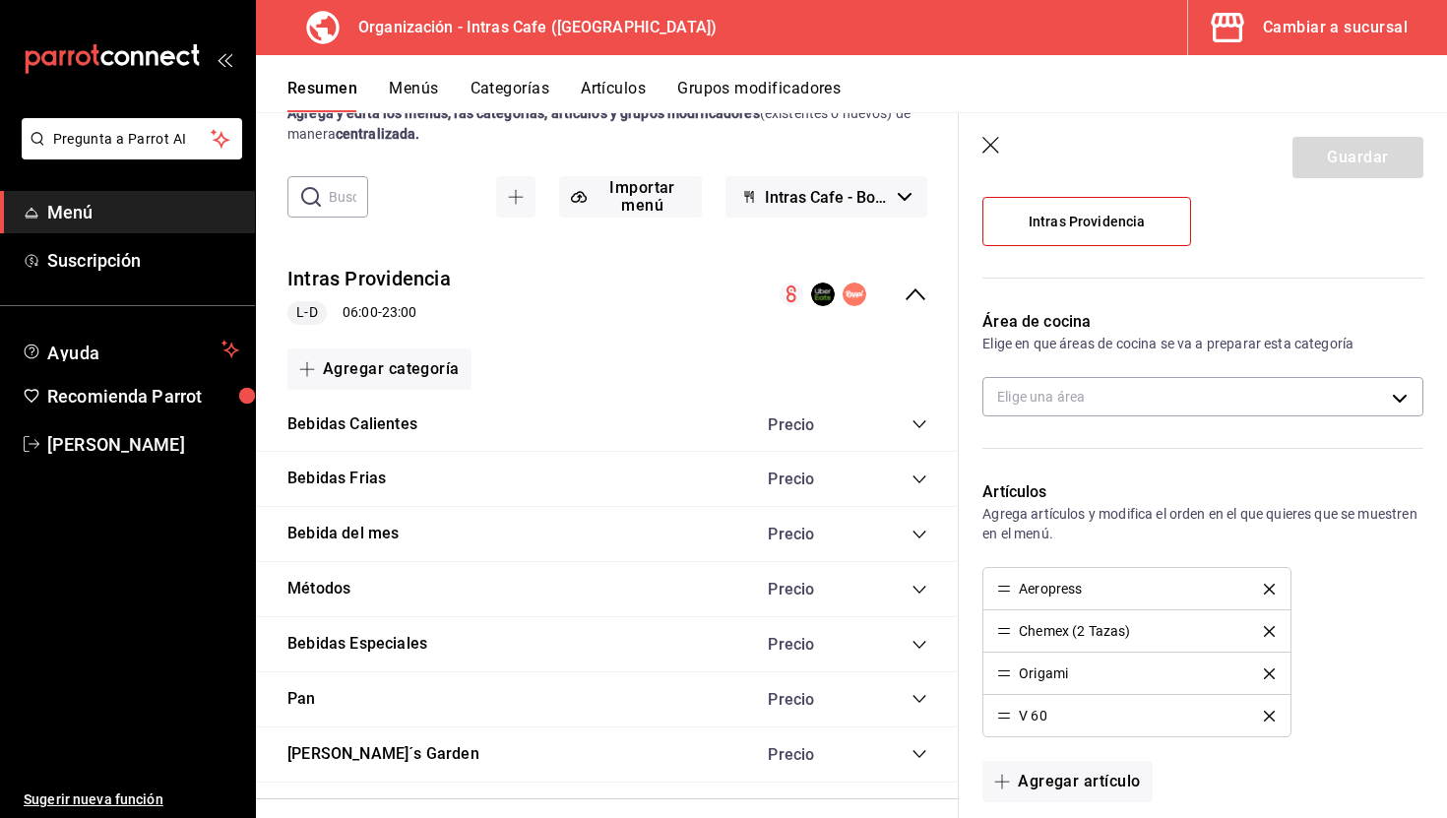
scroll to position [213, 0]
click at [977, 144] on header "Guardar" at bounding box center [1203, 153] width 488 height 81
click at [984, 144] on icon "button" at bounding box center [992, 147] width 20 height 20
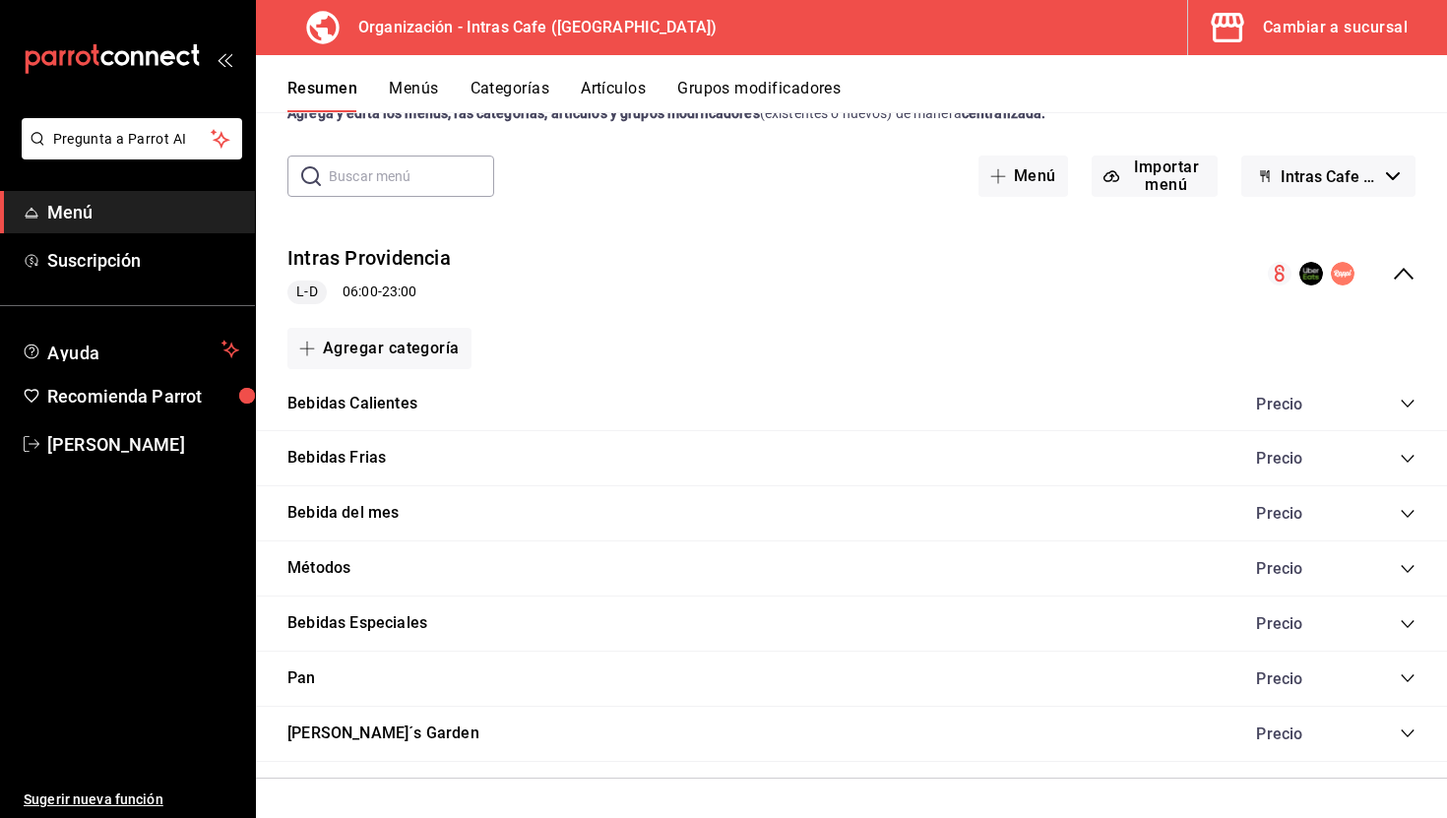
click at [1400, 564] on icon "collapse-category-row" at bounding box center [1408, 569] width 16 height 16
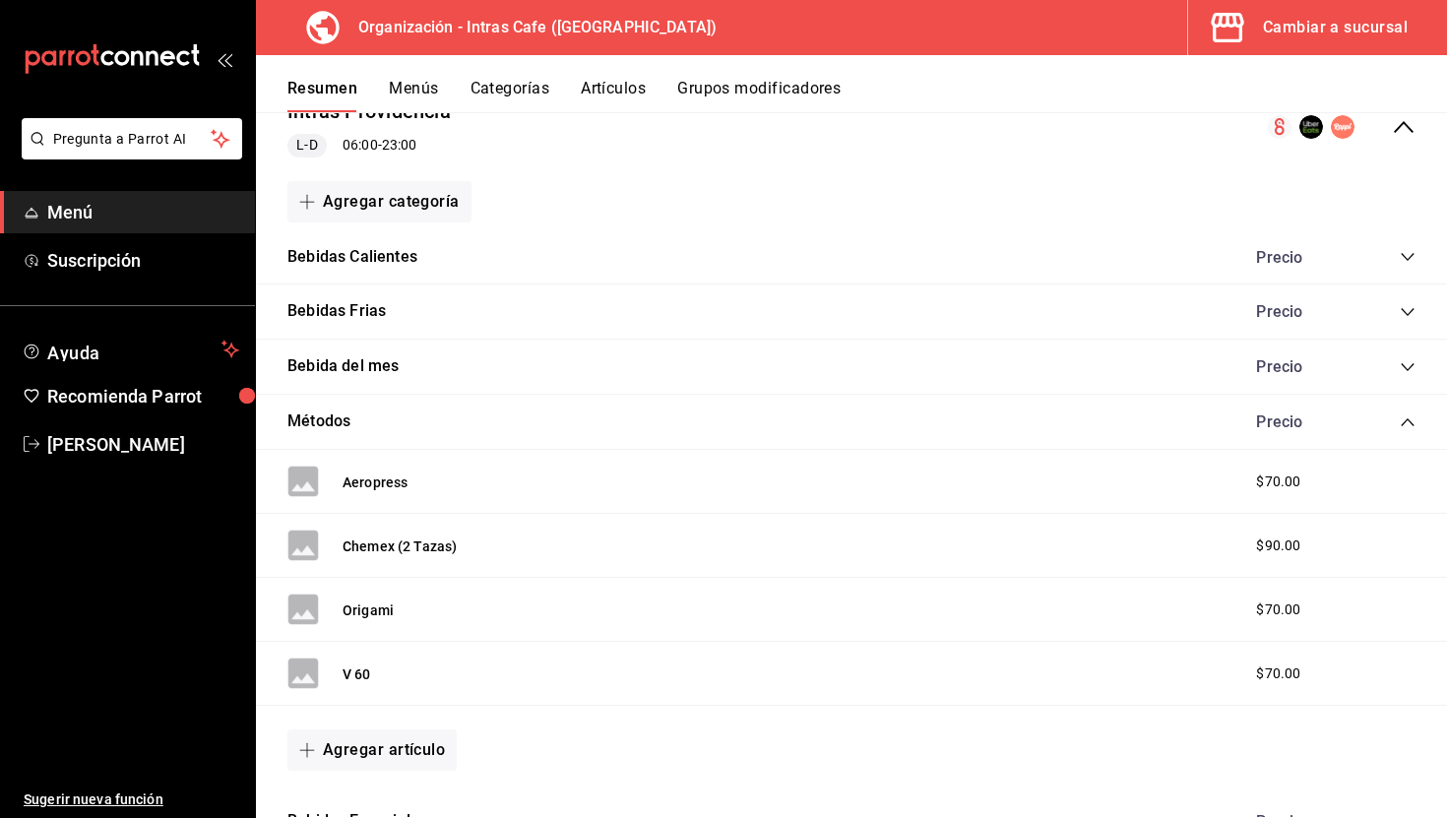
scroll to position [219, 0]
click at [406, 479] on button "Aeropress" at bounding box center [375, 481] width 65 height 20
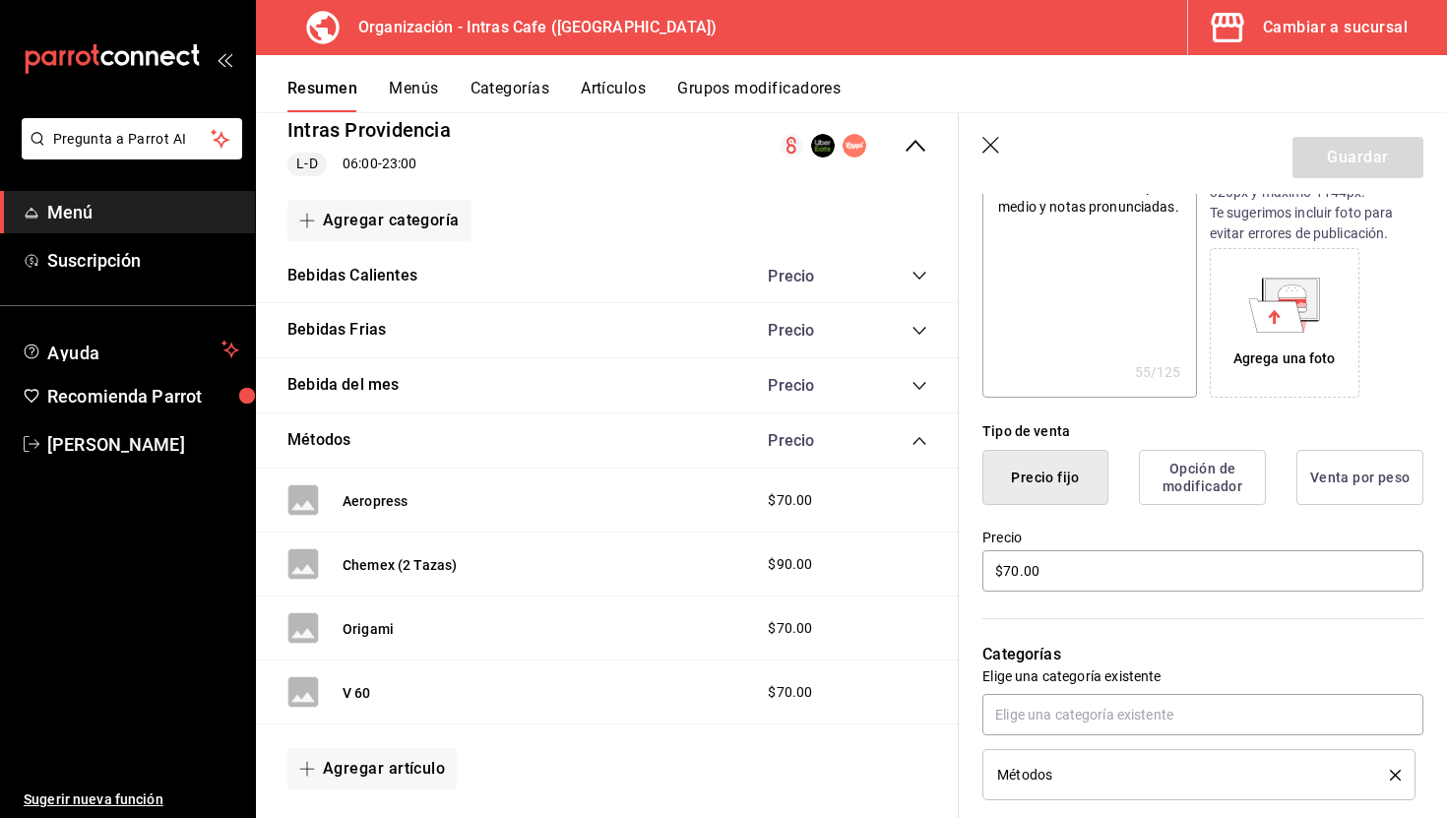
scroll to position [262, 0]
click at [1039, 561] on input "$70.00" at bounding box center [1202, 568] width 441 height 41
type textarea "x"
type input "$7.00"
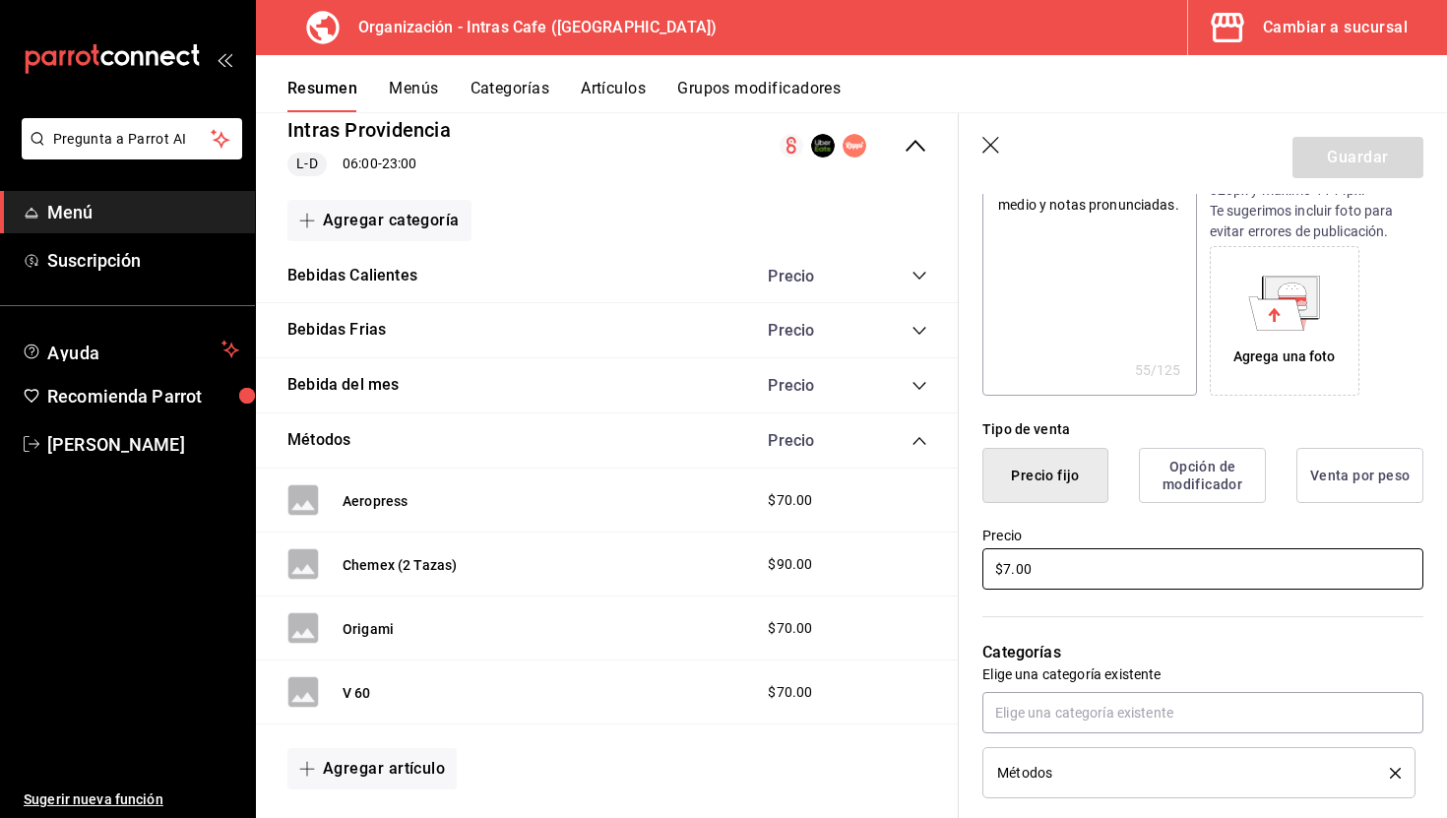
type textarea "x"
type input "$74.00"
click at [1375, 158] on button "Guardar" at bounding box center [1357, 157] width 131 height 41
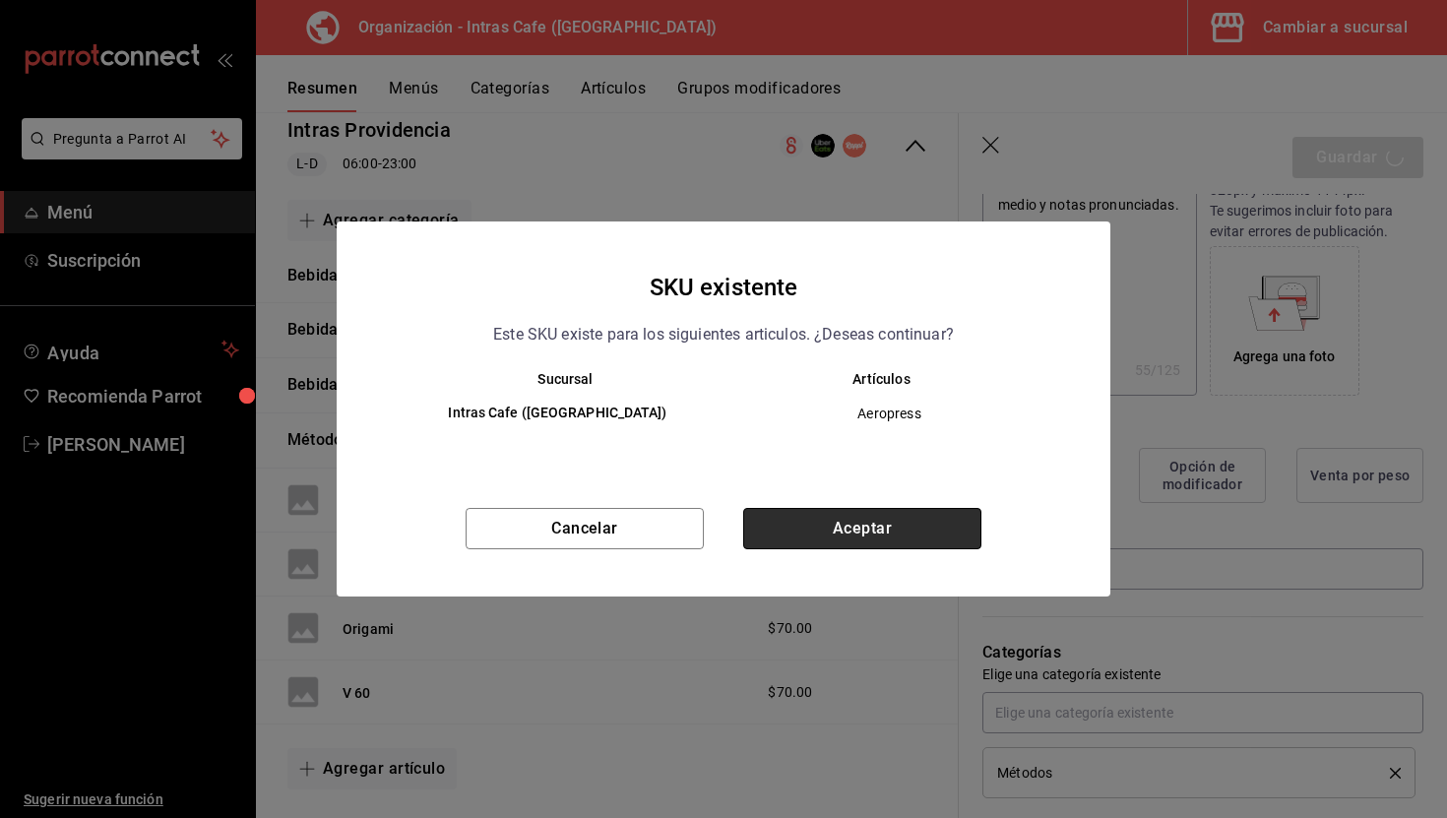
click at [912, 543] on button "Aceptar" at bounding box center [862, 528] width 238 height 41
type textarea "x"
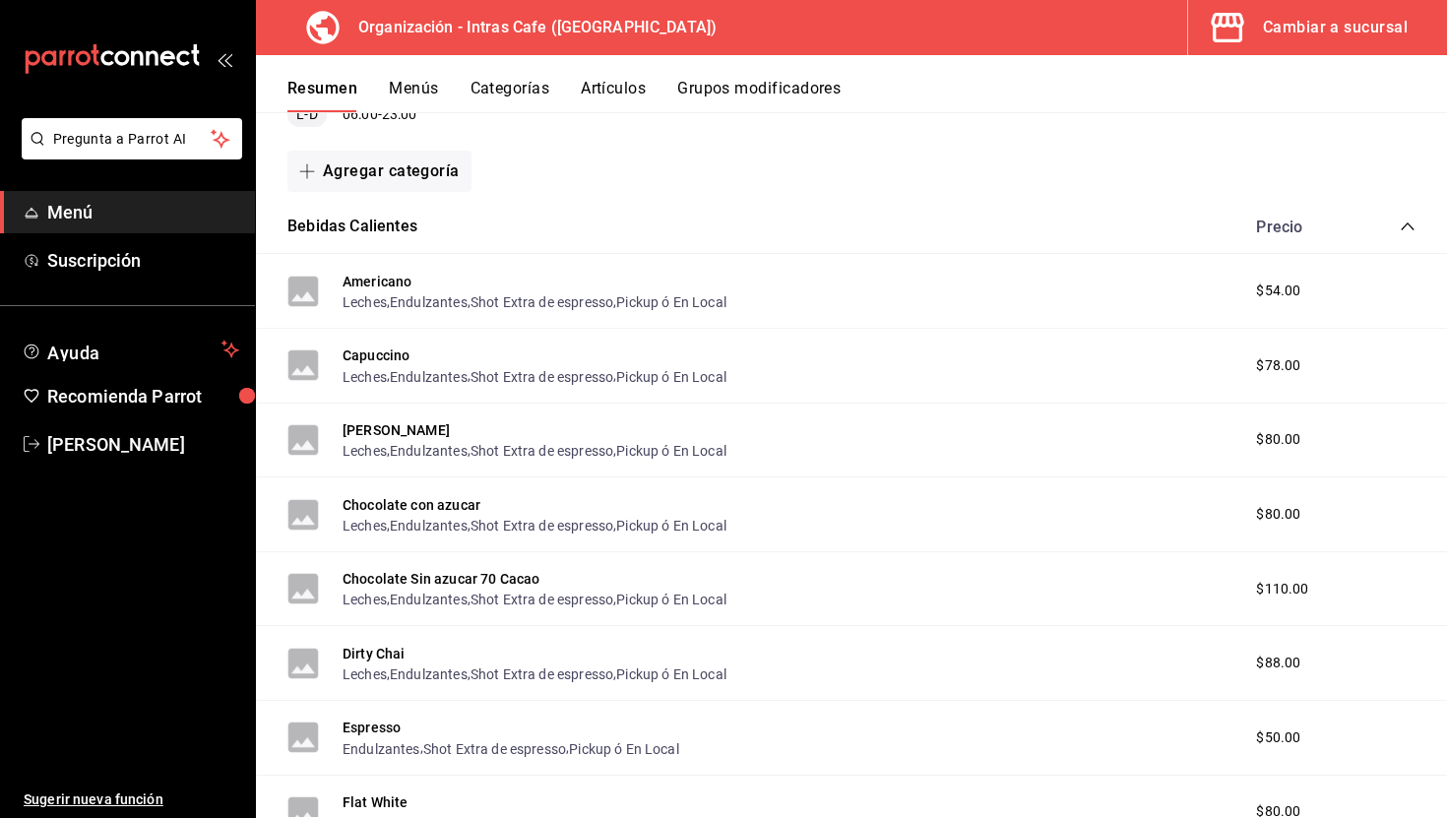
scroll to position [248, 0]
click at [1415, 226] on icon "collapse-category-row" at bounding box center [1408, 226] width 16 height 16
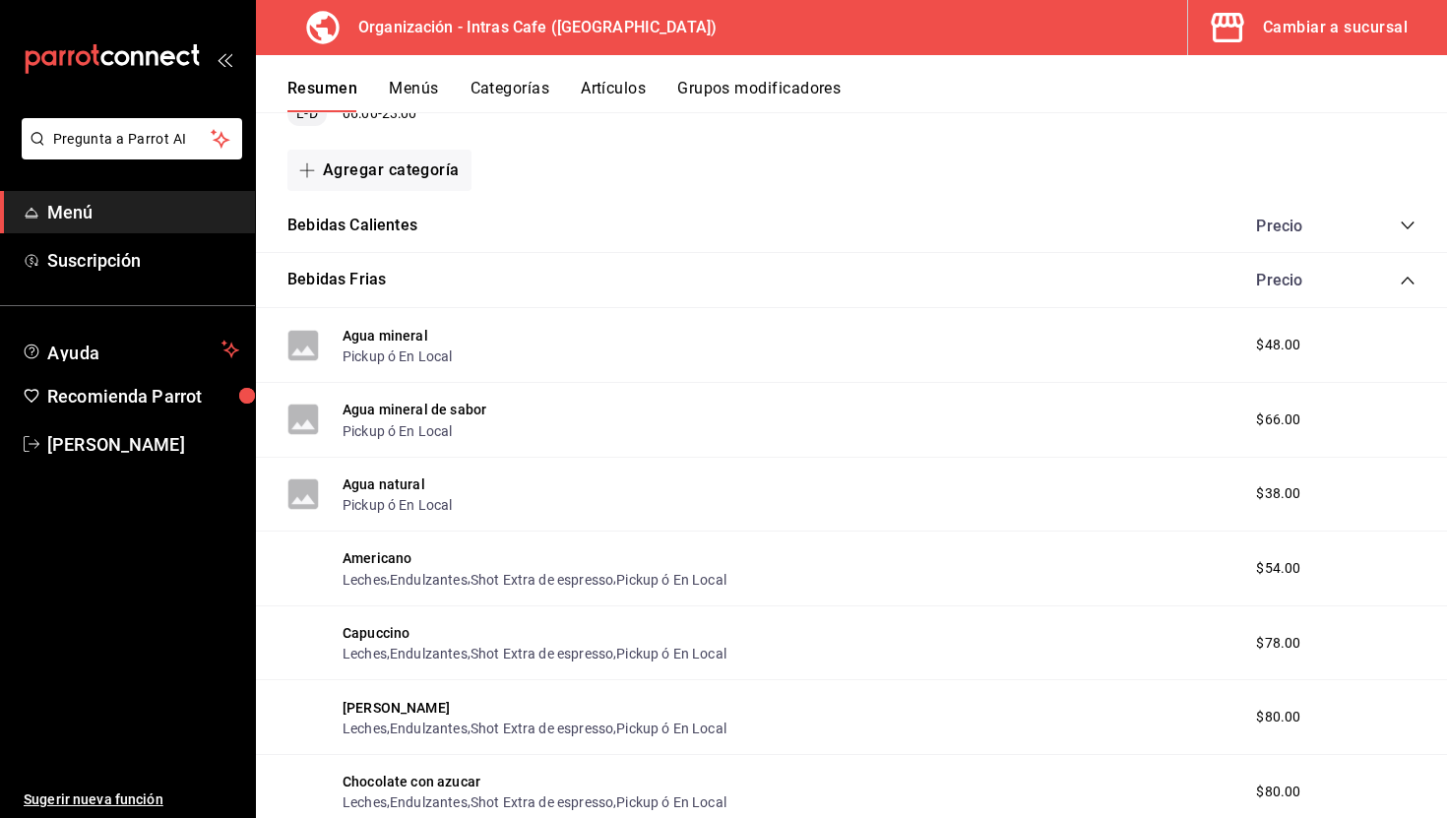
click at [1403, 276] on icon "collapse-category-row" at bounding box center [1408, 281] width 16 height 16
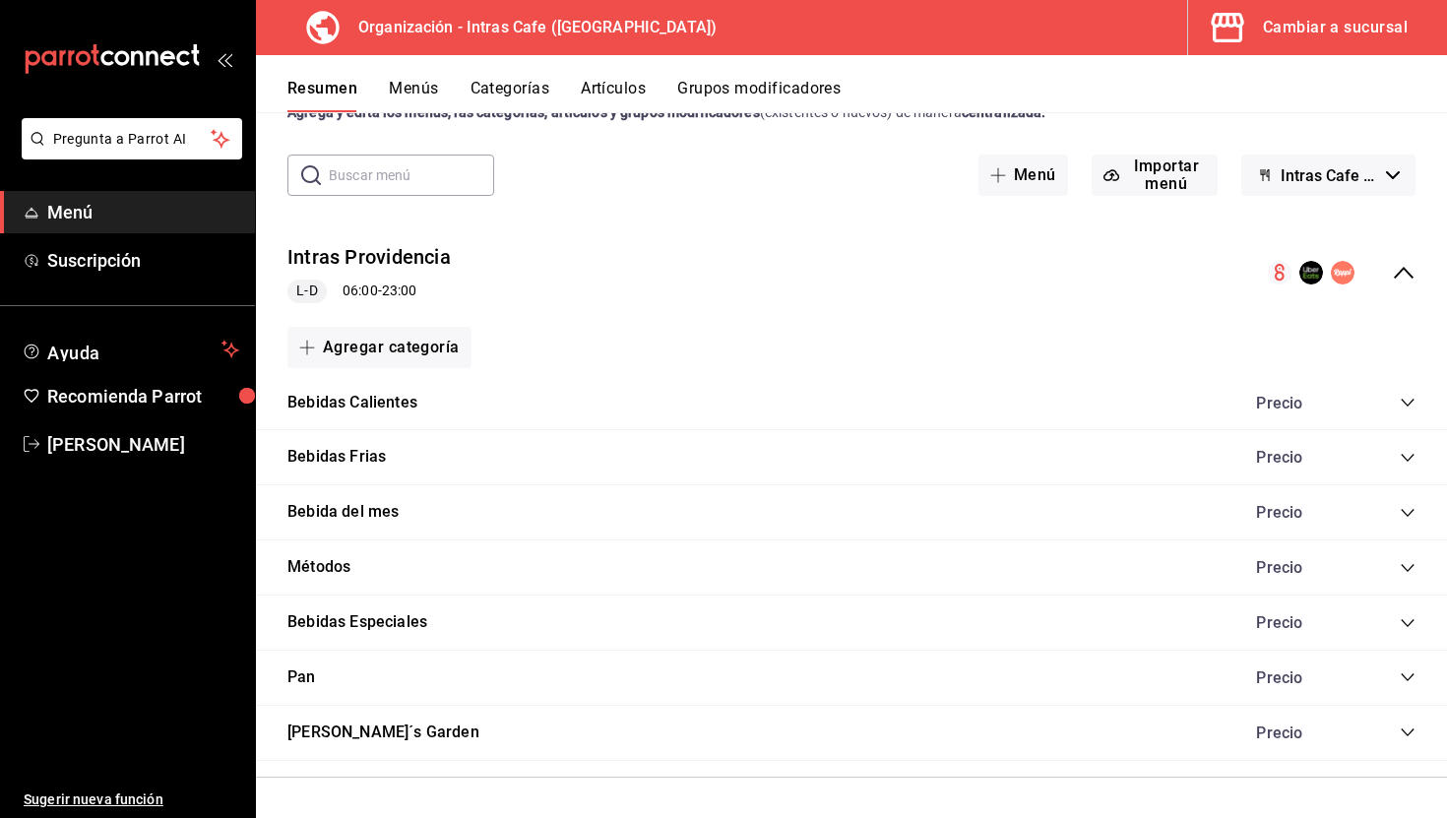
scroll to position [70, 0]
click at [1408, 571] on icon "collapse-category-row" at bounding box center [1407, 569] width 13 height 8
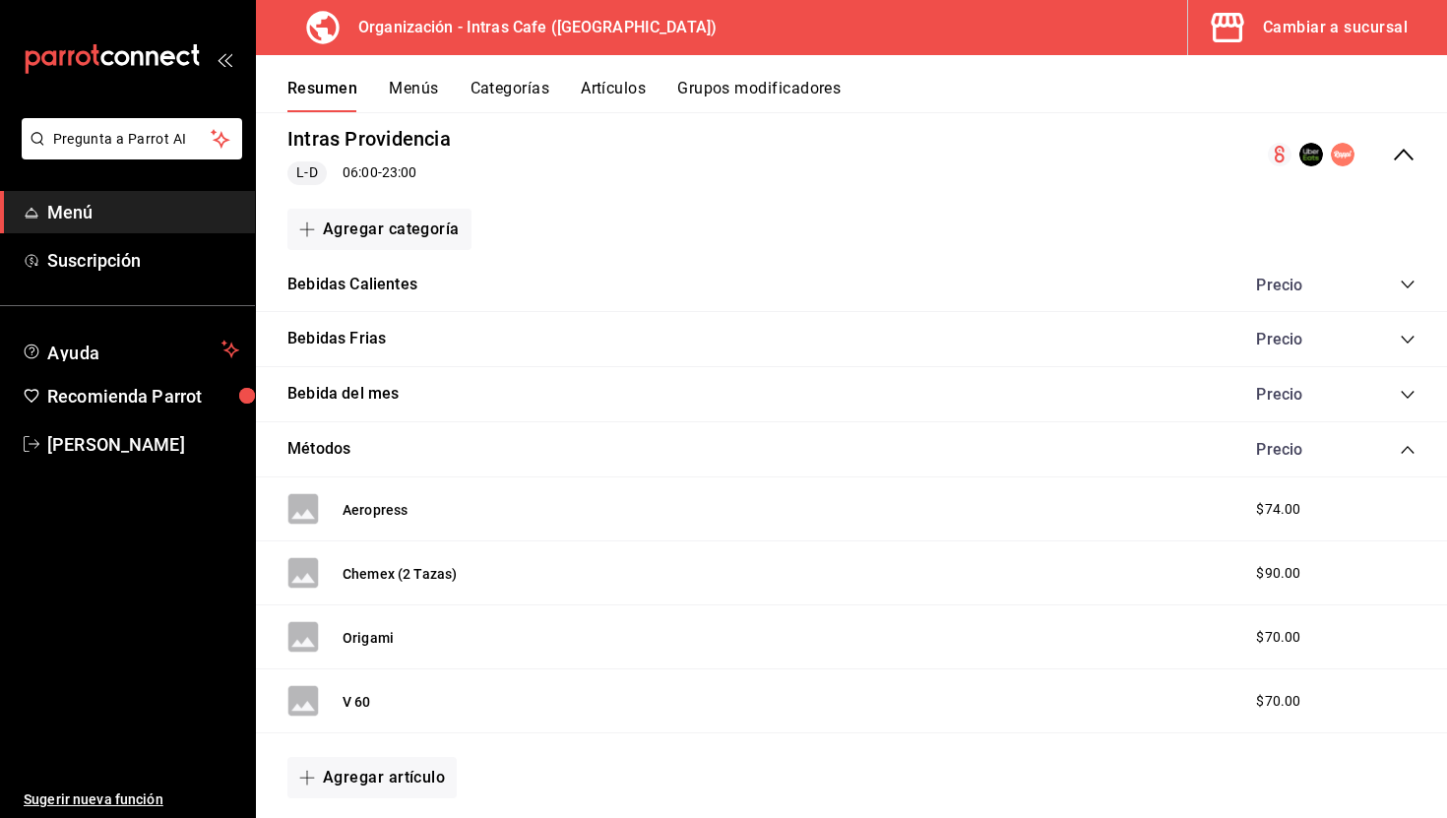
scroll to position [233, 0]
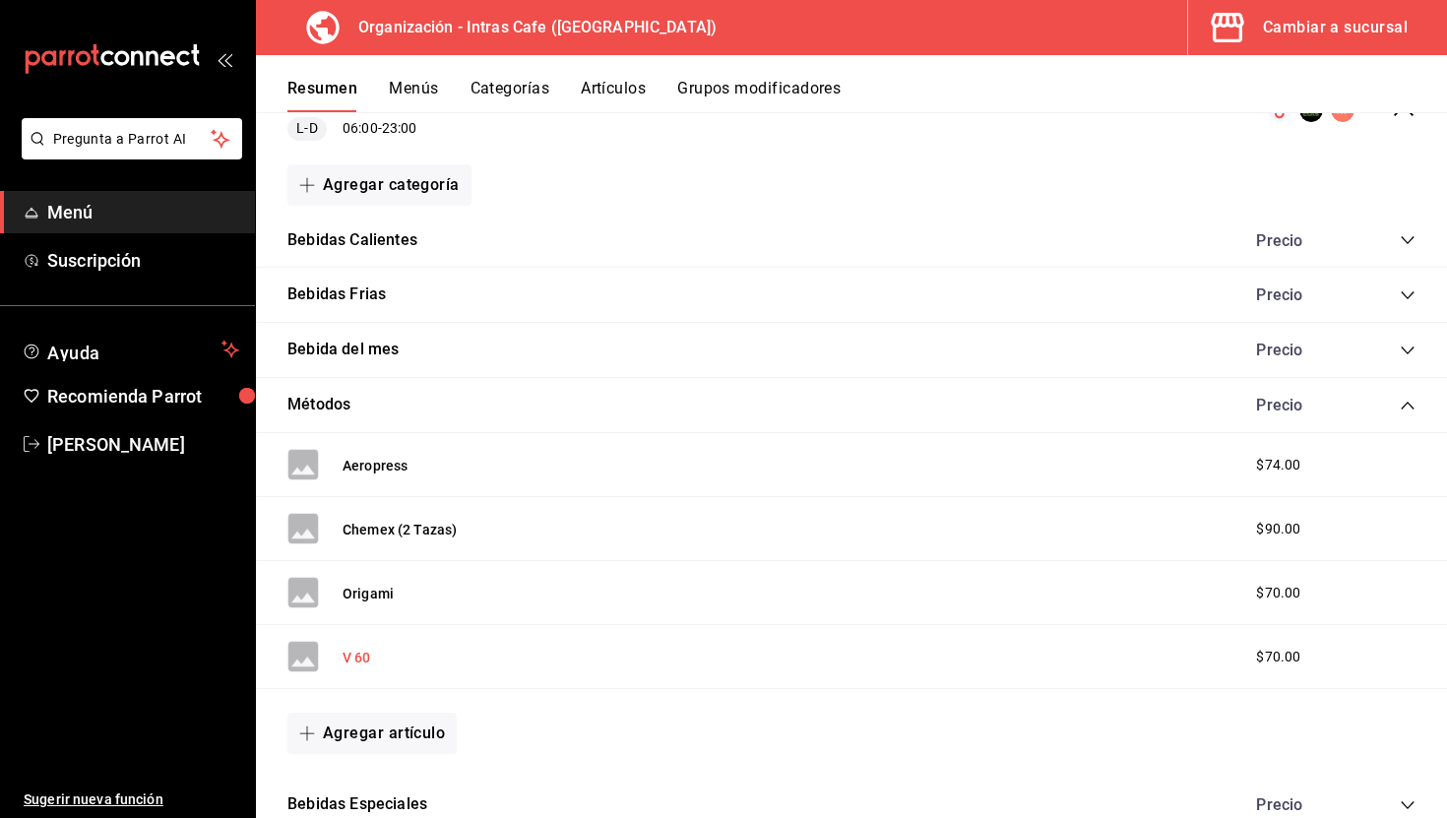
click at [358, 662] on button "V 60" at bounding box center [357, 658] width 29 height 20
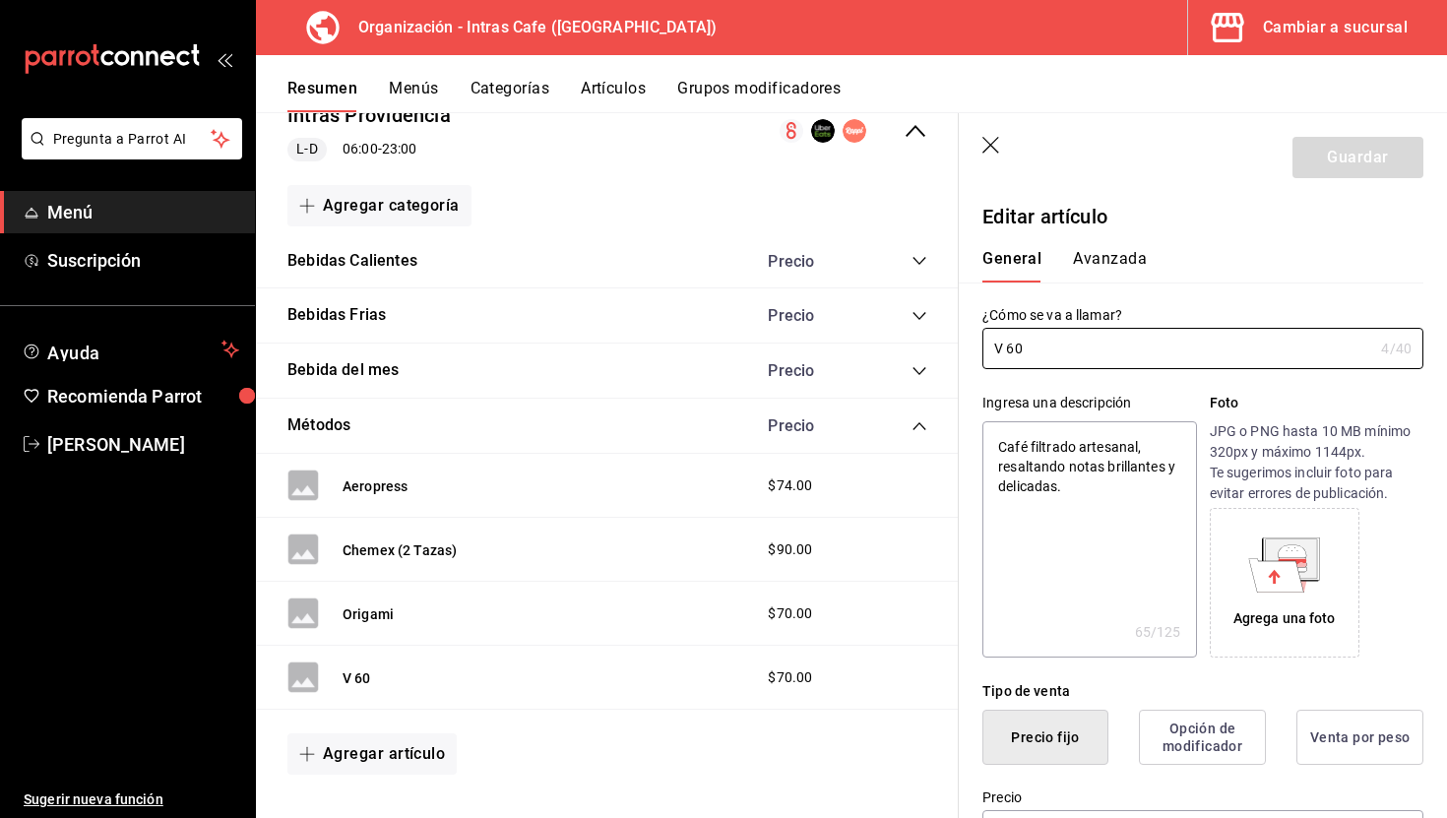
type textarea "x"
type input "$70.00"
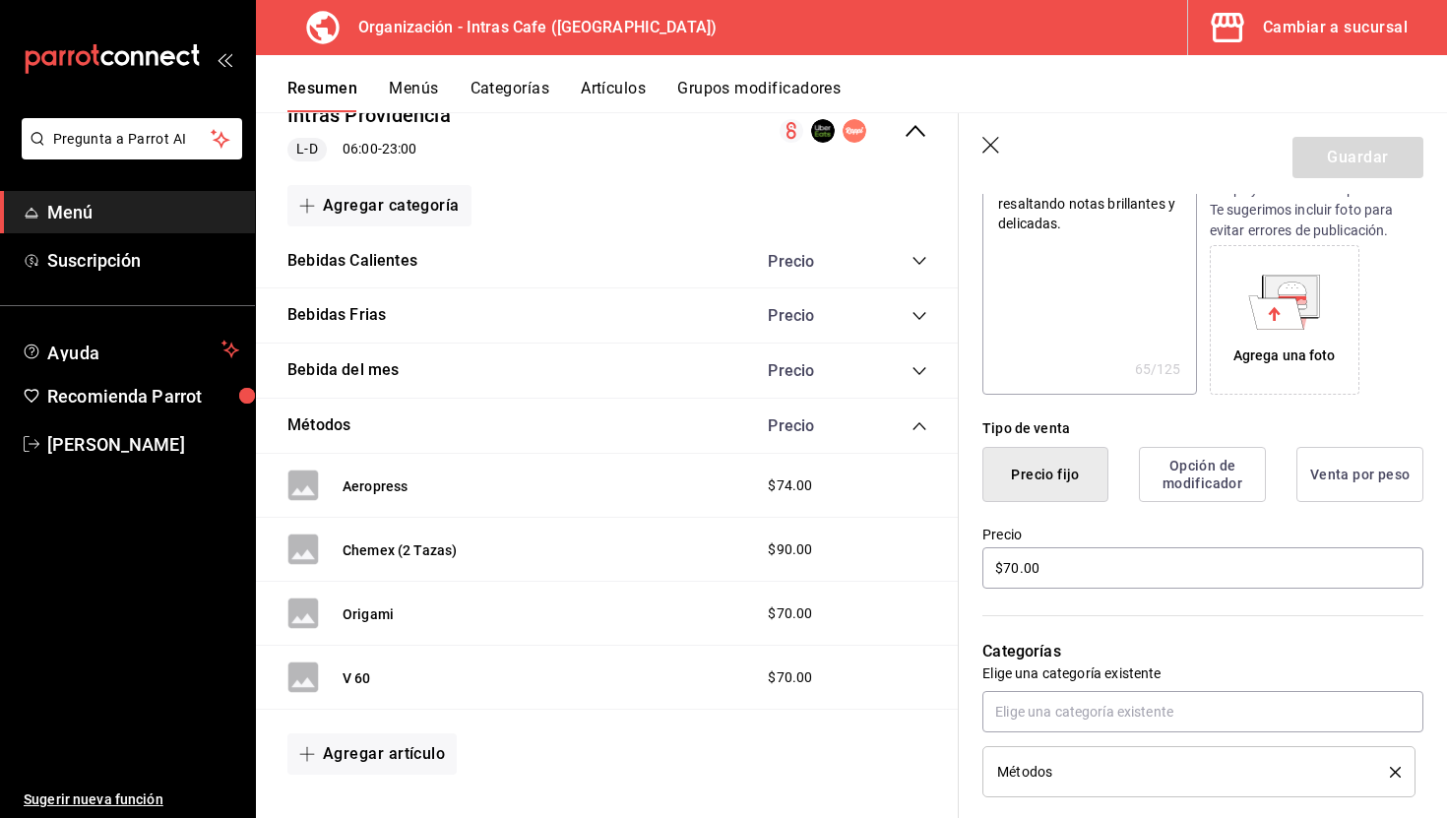
scroll to position [264, 0]
click at [1069, 580] on input "$70.00" at bounding box center [1202, 566] width 441 height 41
type textarea "x"
type input "$7.00"
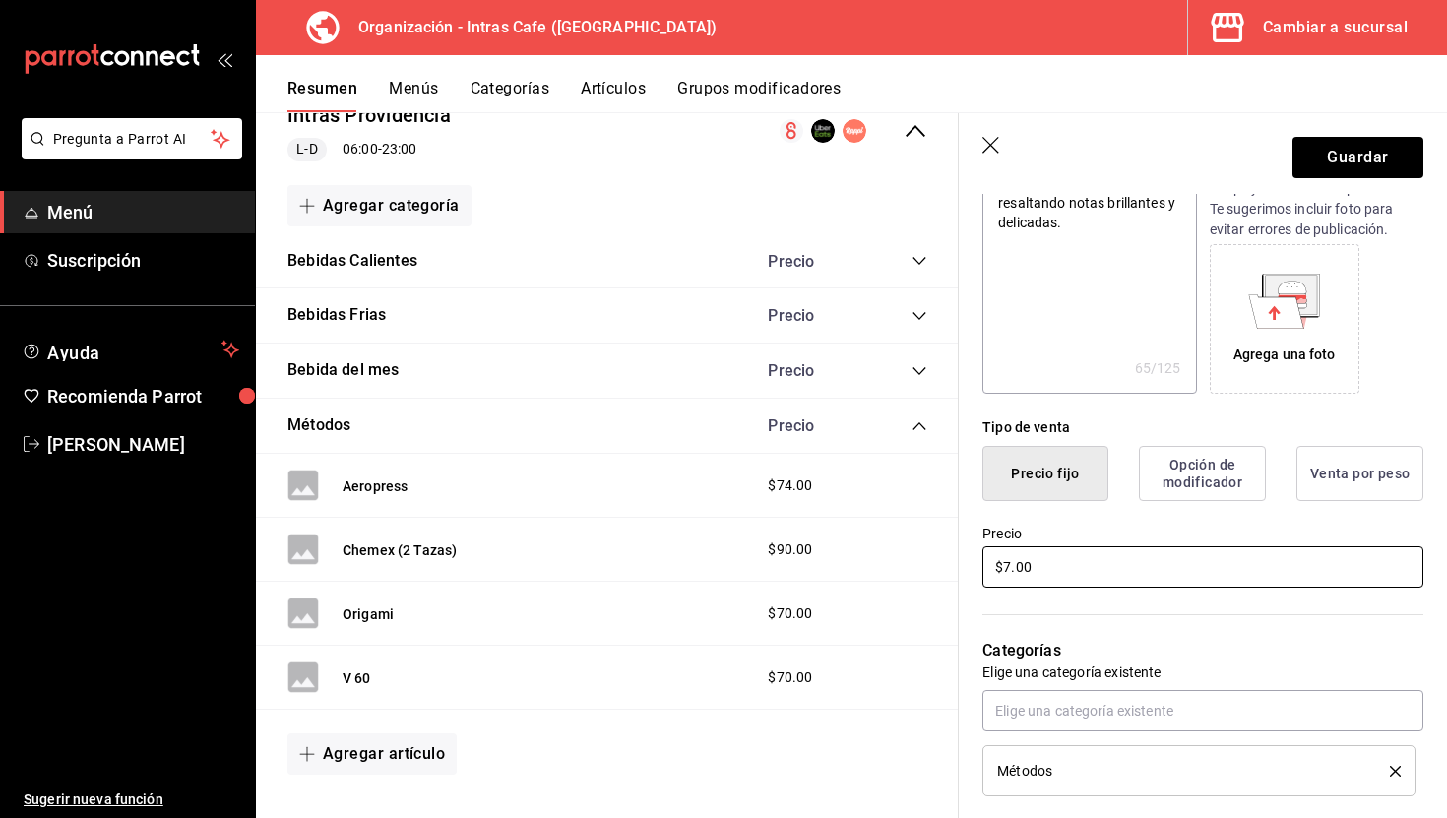
type textarea "x"
type input "$74.00"
click at [1342, 164] on button "Guardar" at bounding box center [1357, 157] width 131 height 41
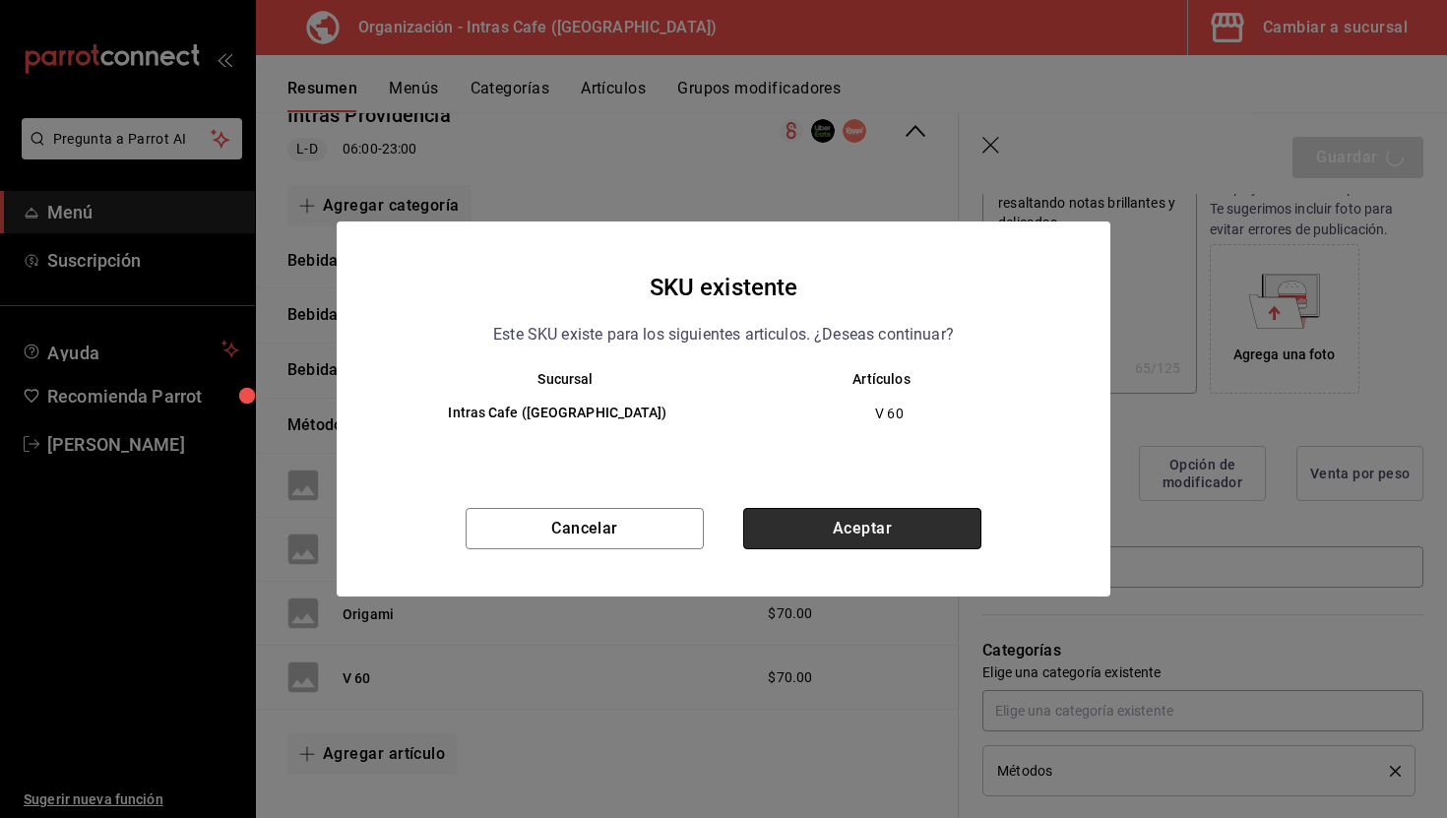
click at [960, 526] on button "Aceptar" at bounding box center [862, 528] width 238 height 41
type textarea "x"
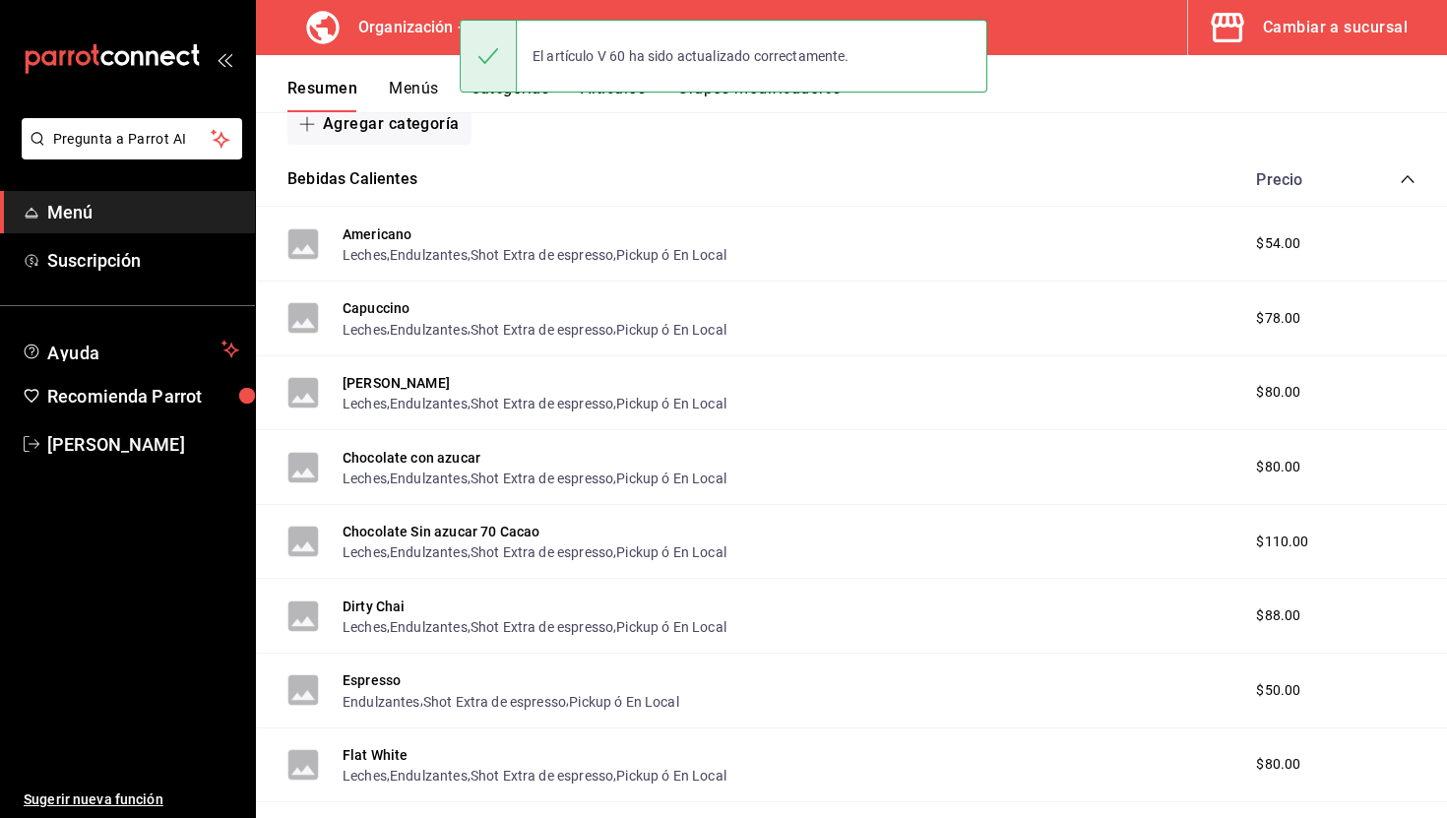
scroll to position [257, 0]
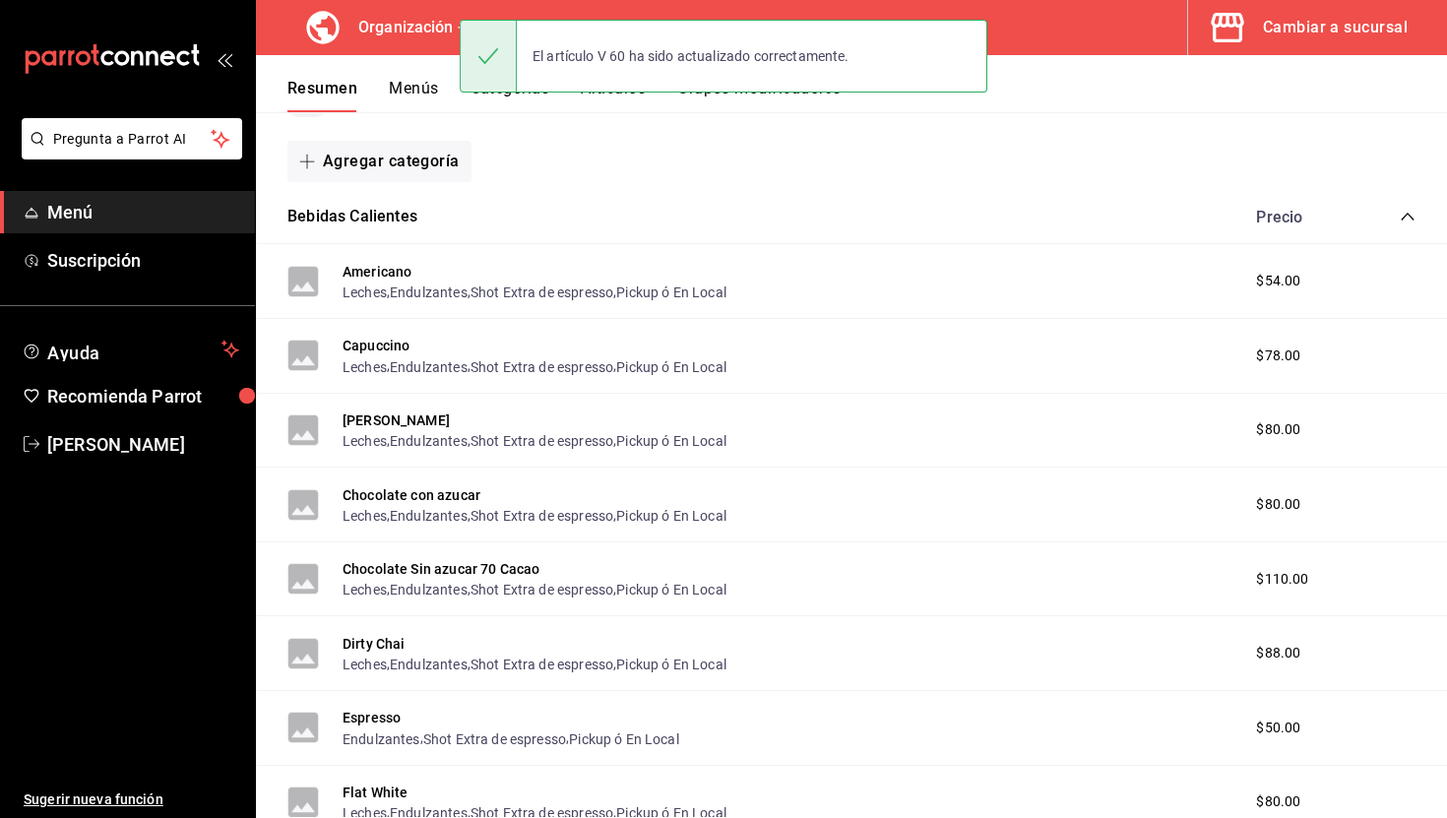
click at [1415, 211] on icon "collapse-category-row" at bounding box center [1408, 217] width 16 height 16
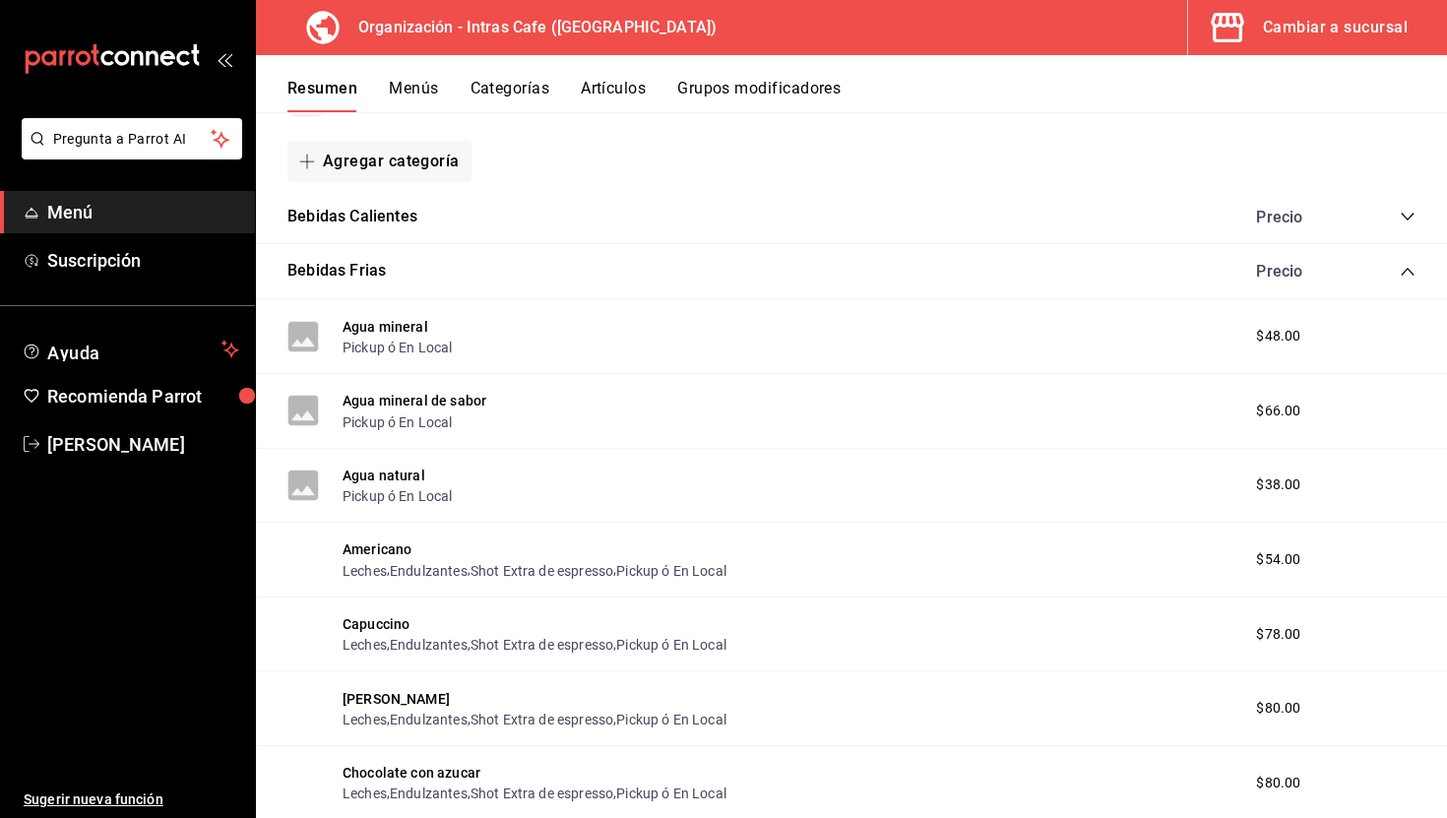
click at [1412, 271] on icon "collapse-category-row" at bounding box center [1408, 272] width 16 height 16
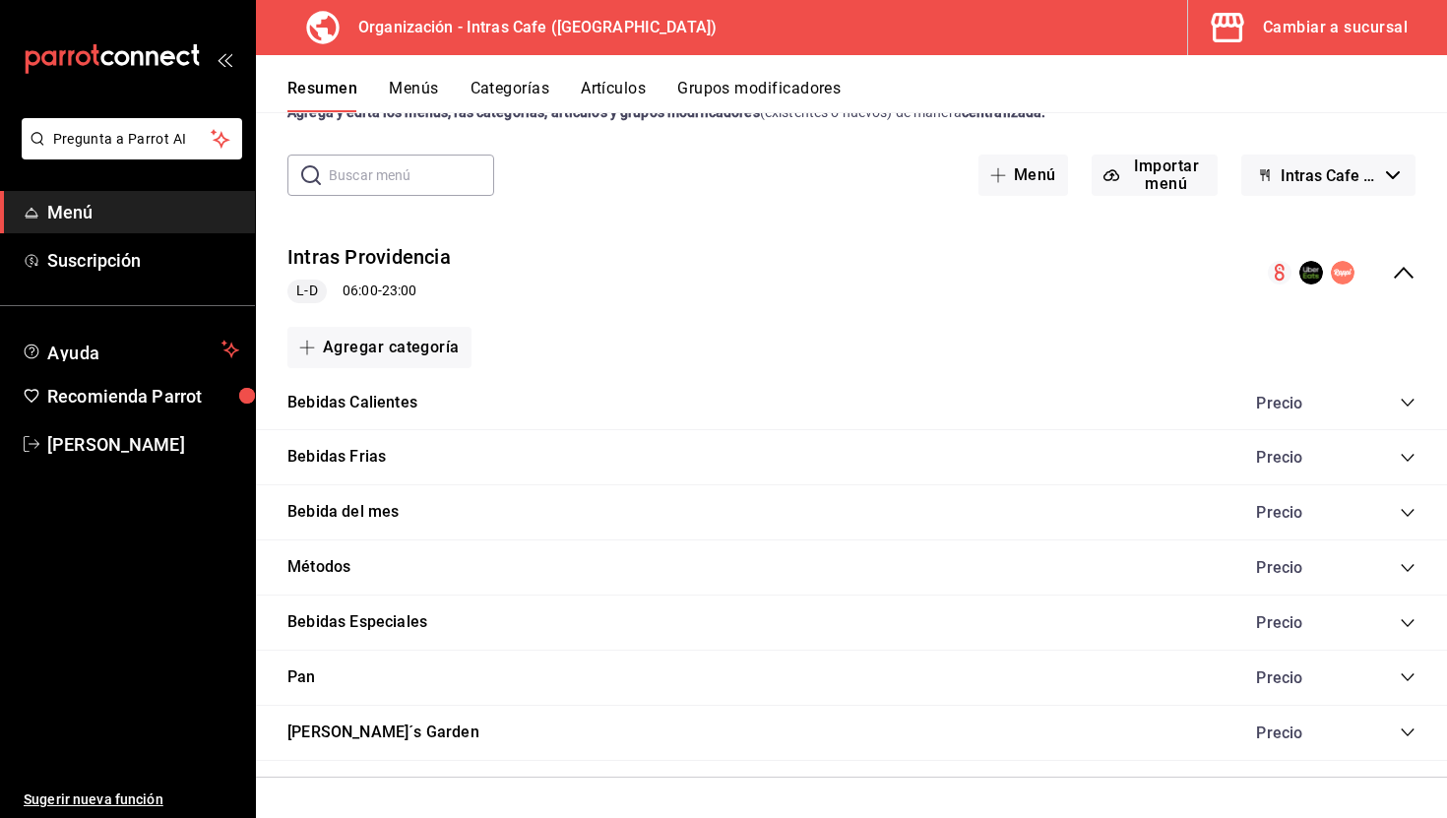
scroll to position [70, 0]
click at [1407, 565] on icon "collapse-category-row" at bounding box center [1408, 569] width 16 height 16
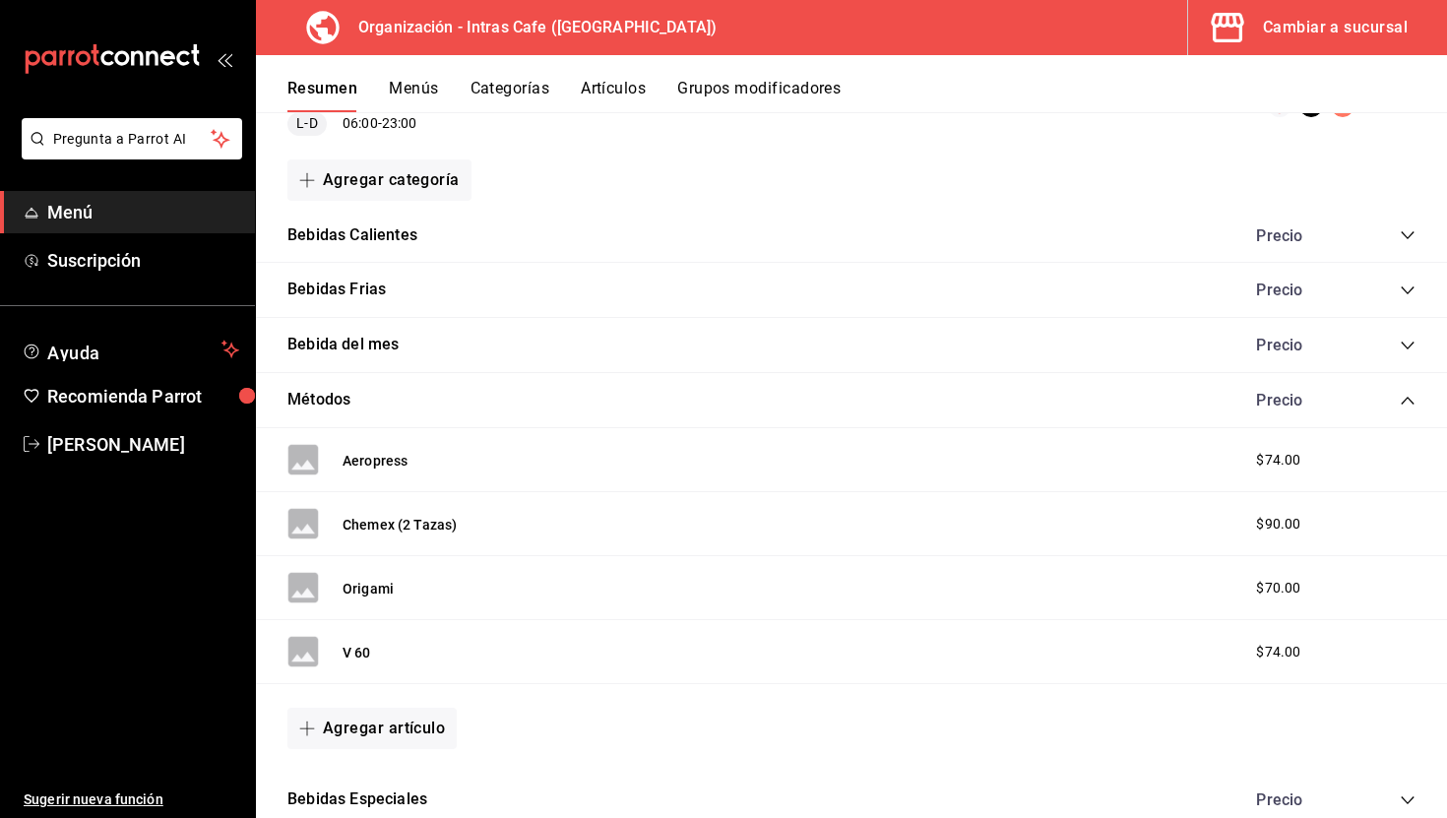
scroll to position [240, 0]
click at [390, 580] on button "Origami" at bounding box center [368, 587] width 51 height 20
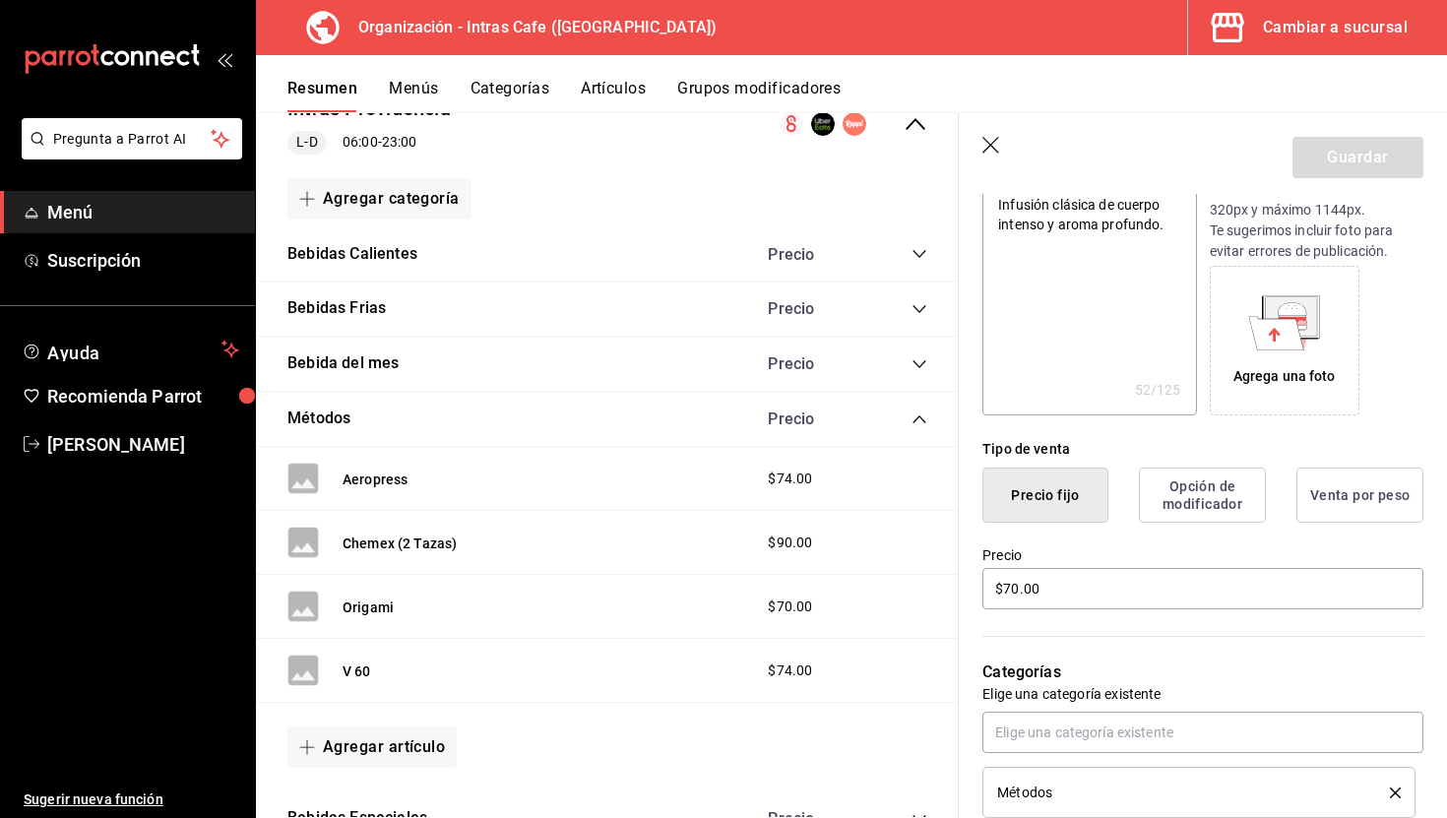
scroll to position [249, 0]
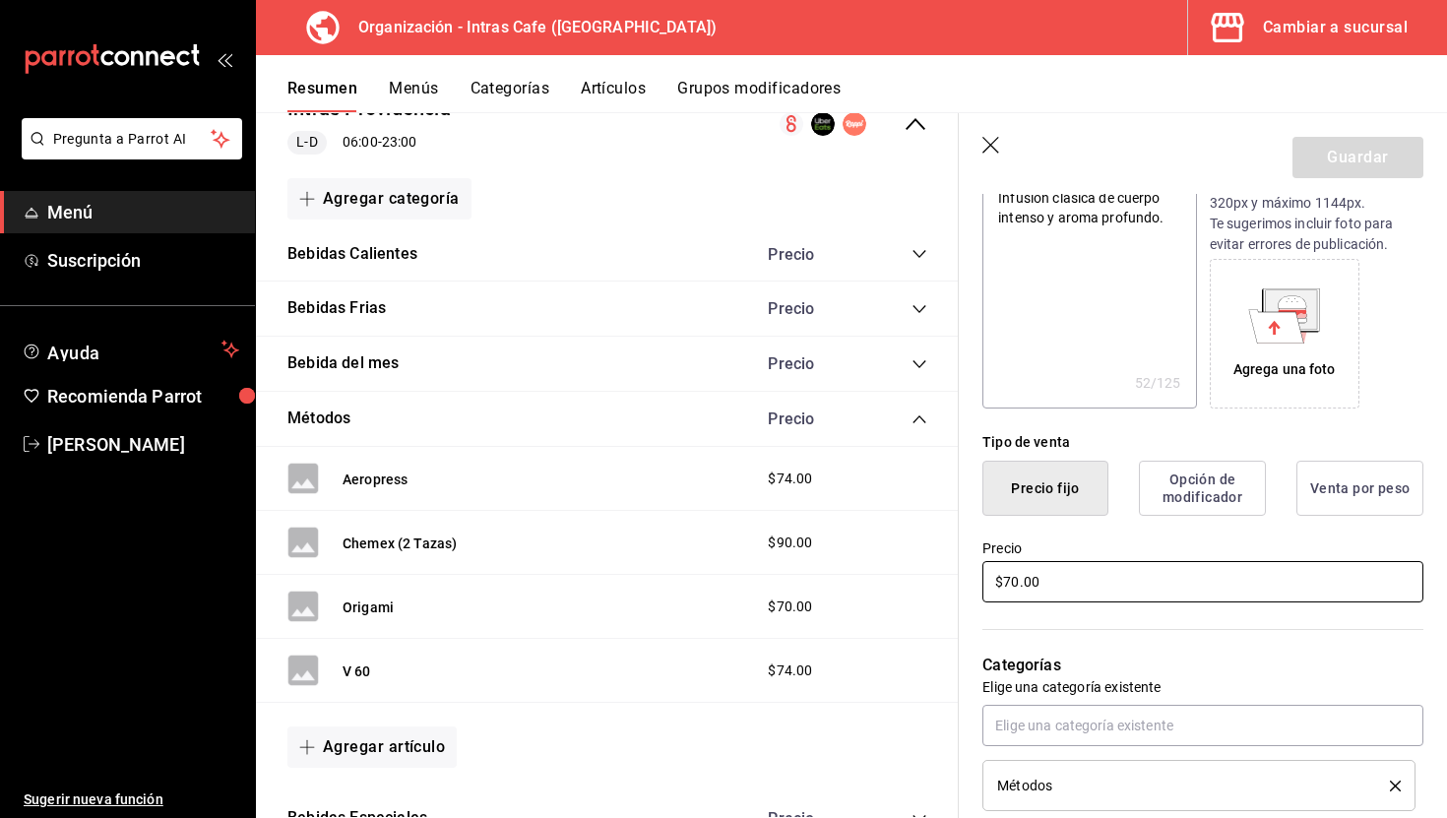
click at [1099, 582] on input "$70.00" at bounding box center [1202, 581] width 441 height 41
type textarea "x"
type input "$7.00"
type textarea "x"
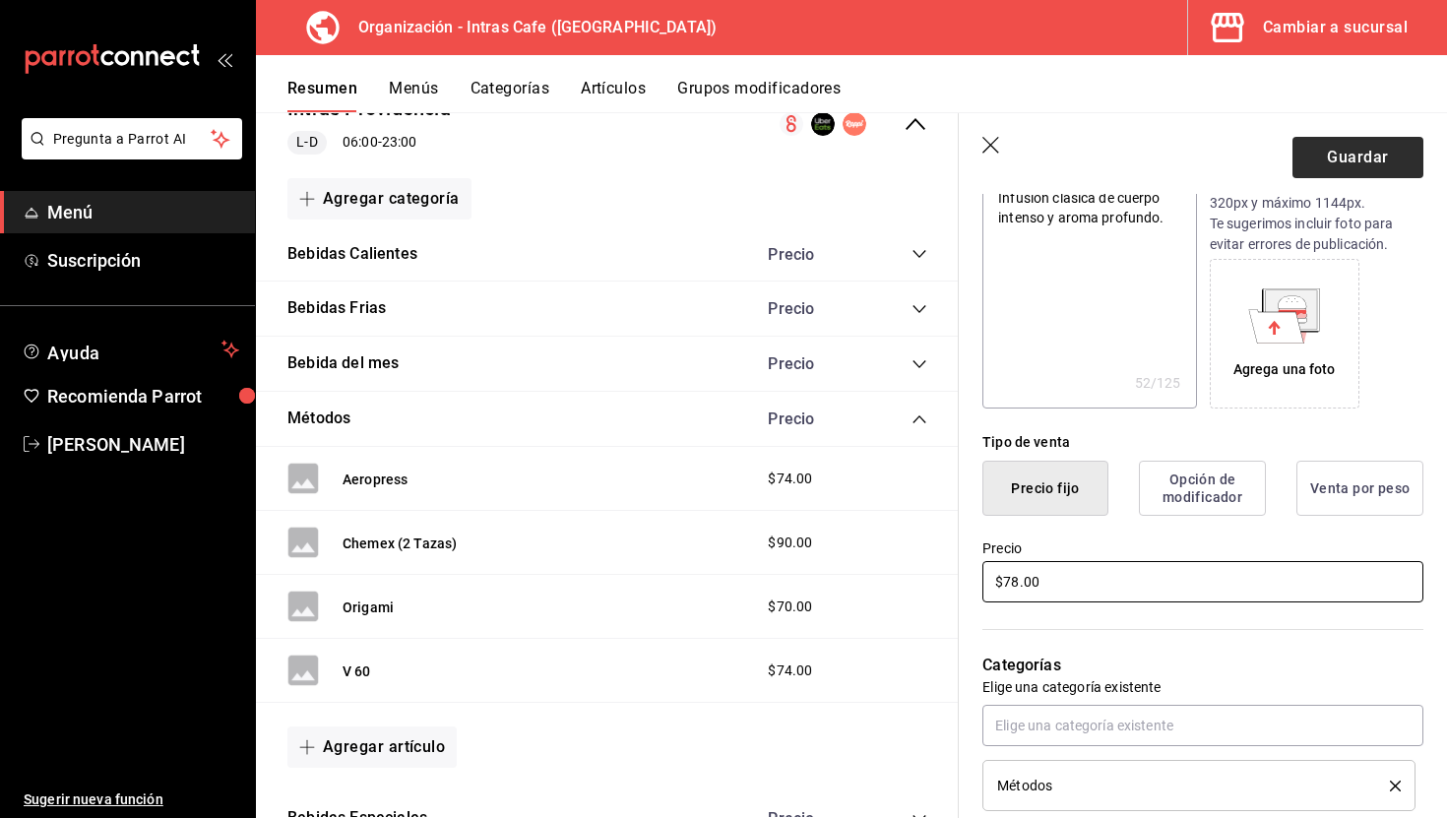
type input "$78.00"
click at [1363, 165] on button "Guardar" at bounding box center [1357, 157] width 131 height 41
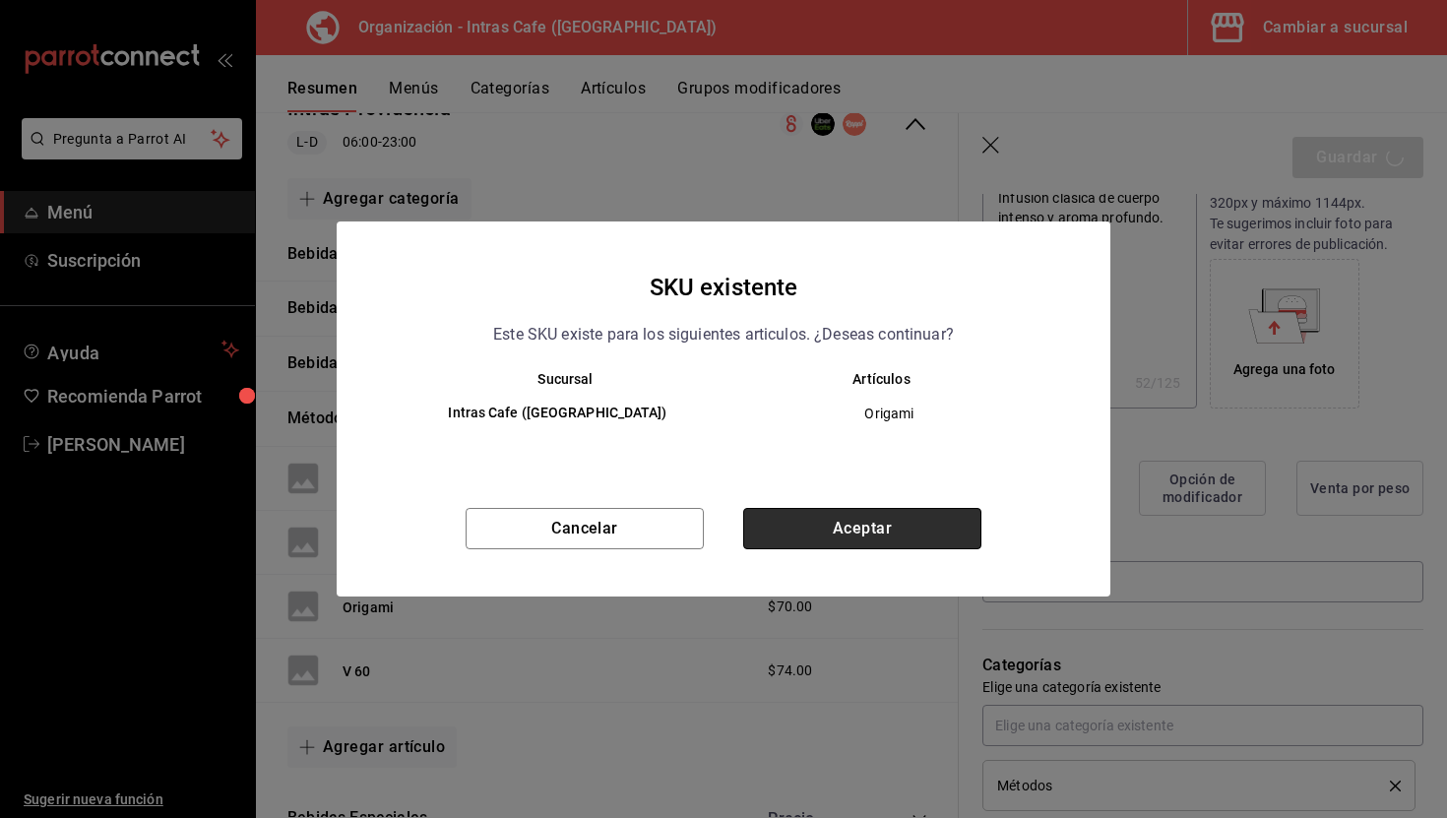
click at [874, 514] on button "Aceptar" at bounding box center [862, 528] width 238 height 41
type textarea "x"
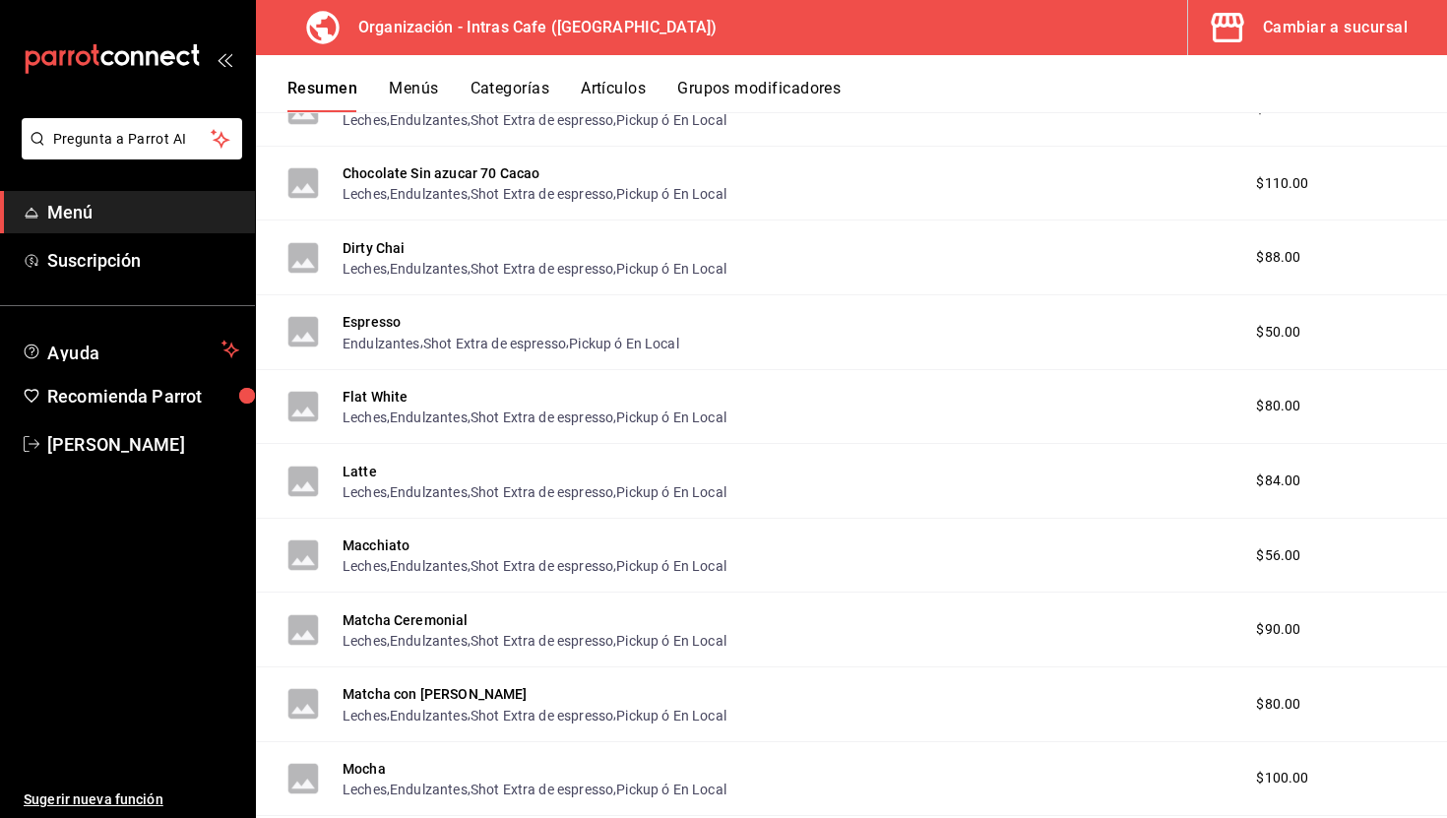
scroll to position [689, 0]
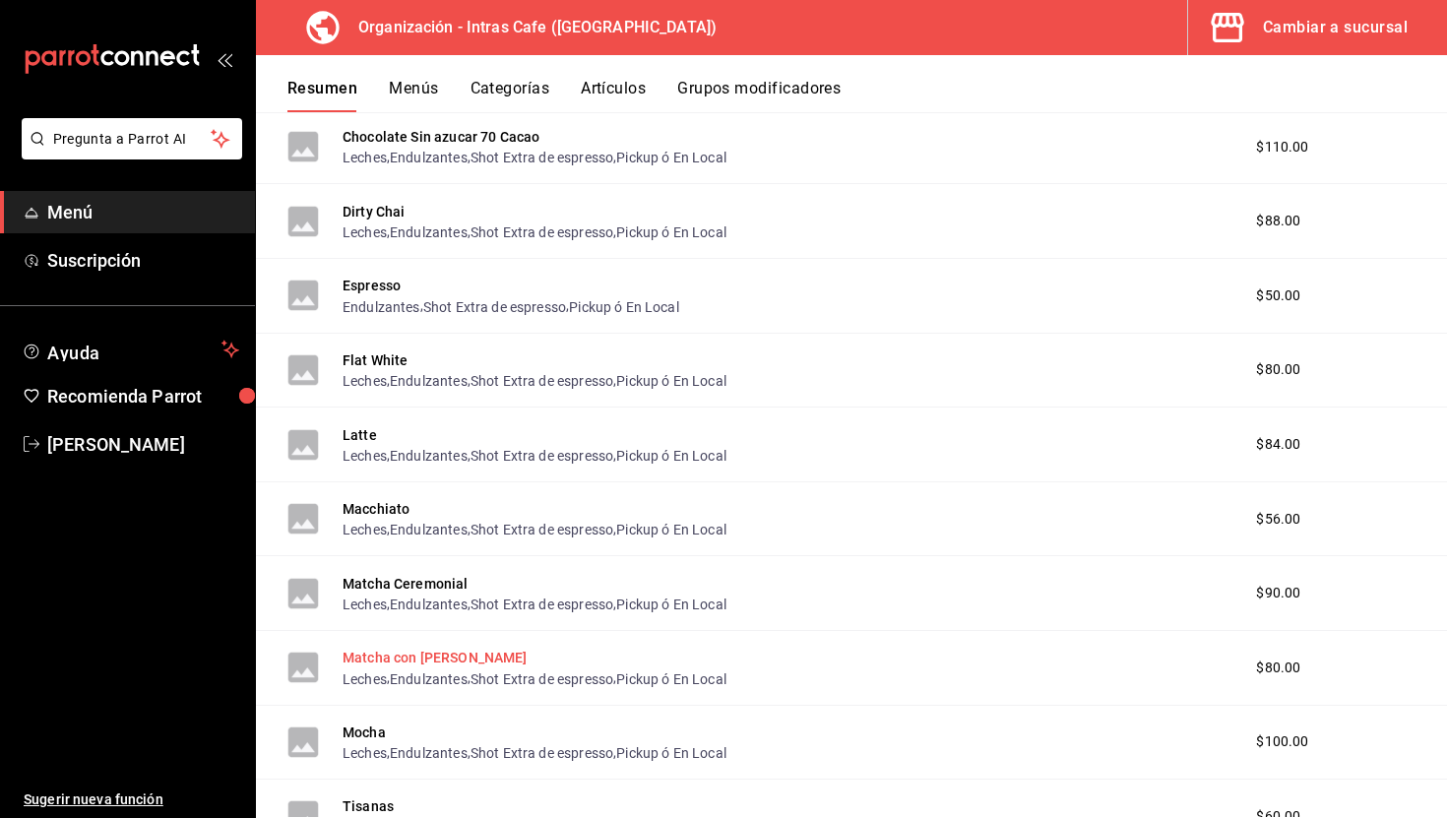
click at [443, 659] on button "Matcha con [PERSON_NAME]" at bounding box center [435, 658] width 185 height 20
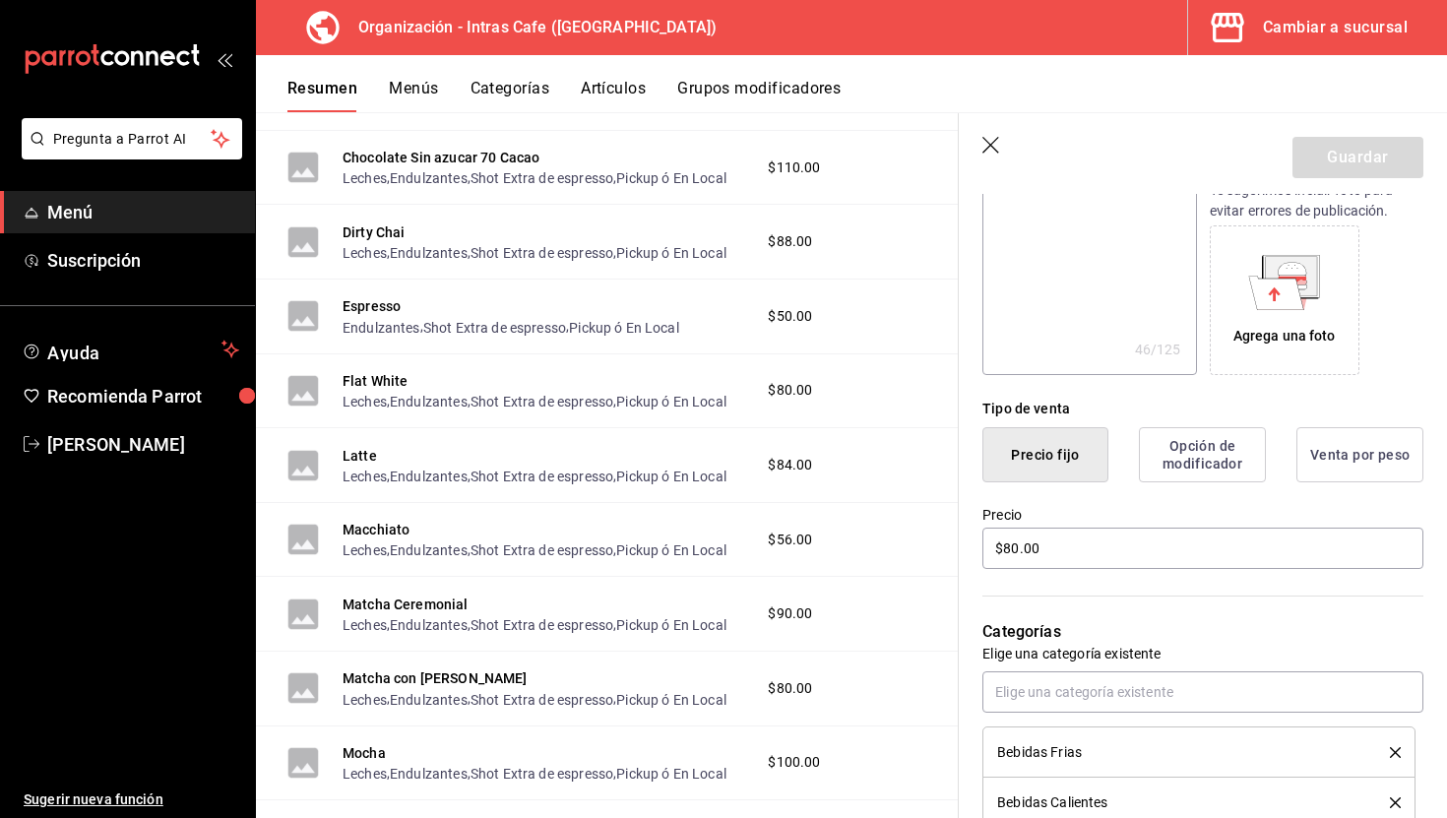
scroll to position [283, 0]
click at [1095, 557] on input "$80.00" at bounding box center [1202, 547] width 441 height 41
type textarea "x"
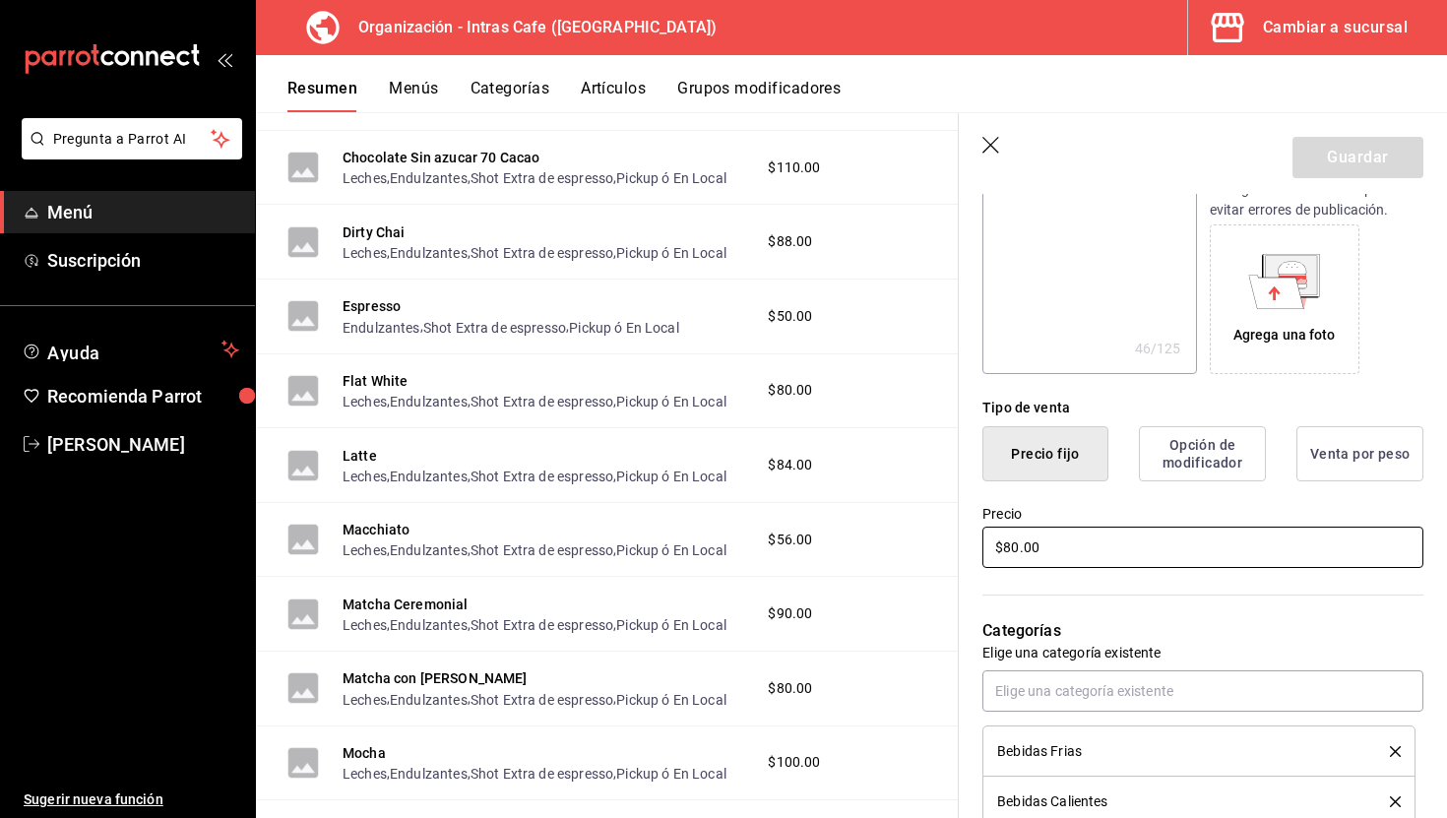
type input "$7.00"
type textarea "x"
type input "$70.00"
click at [1383, 159] on button "Guardar" at bounding box center [1357, 157] width 131 height 41
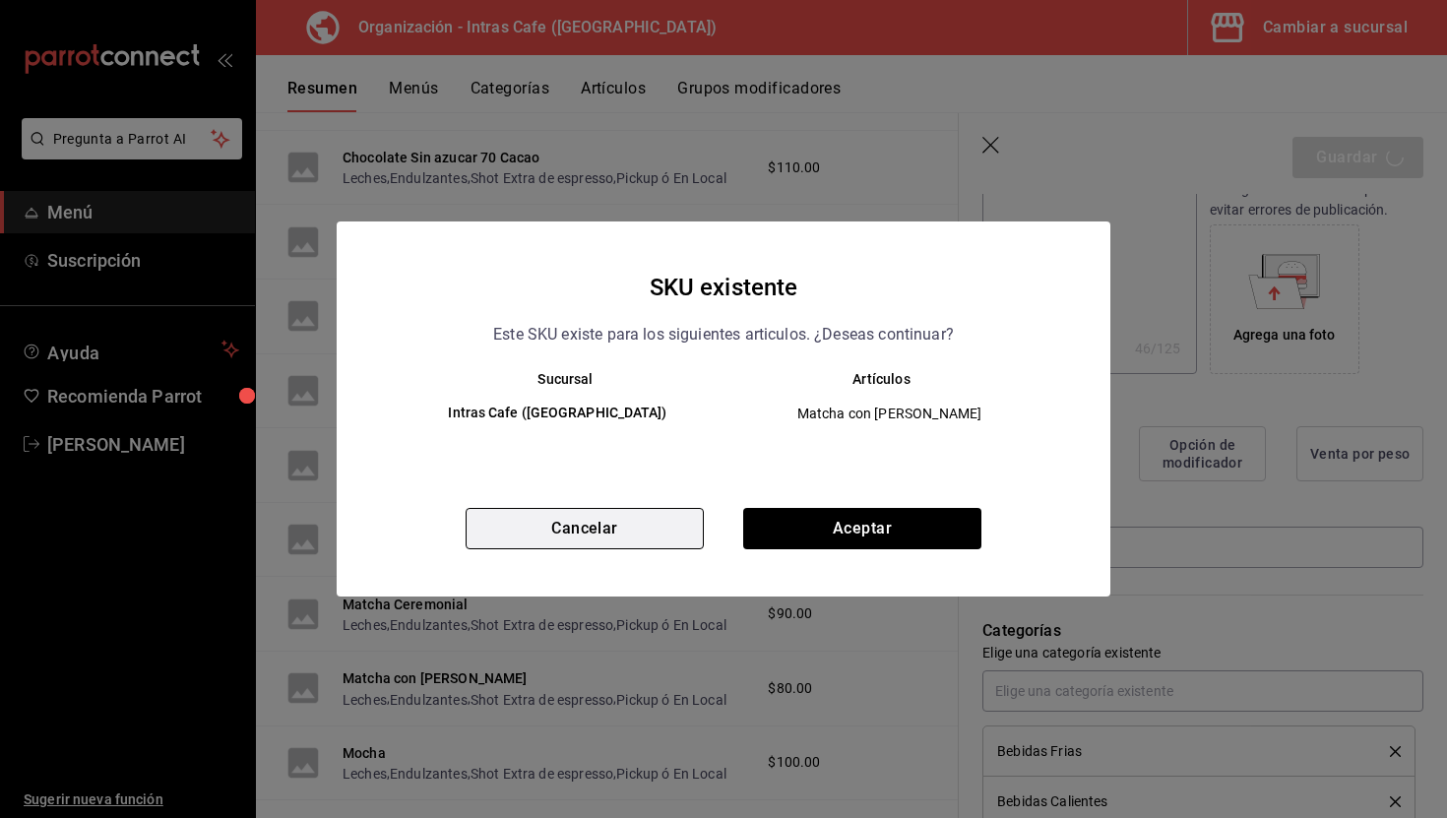
click at [642, 542] on button "Cancelar" at bounding box center [585, 528] width 238 height 41
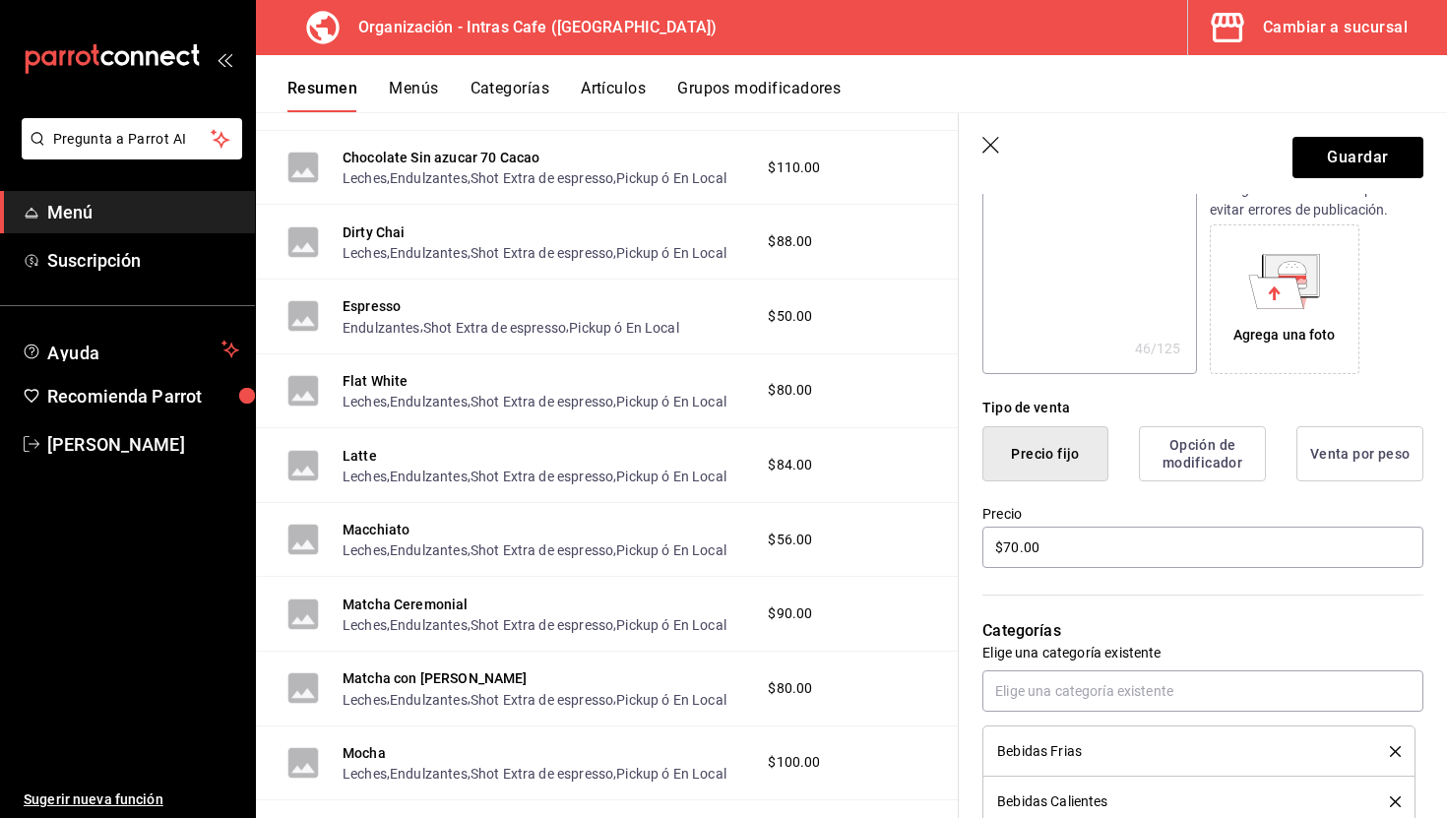
click at [991, 151] on icon "button" at bounding box center [992, 147] width 20 height 20
type textarea "x"
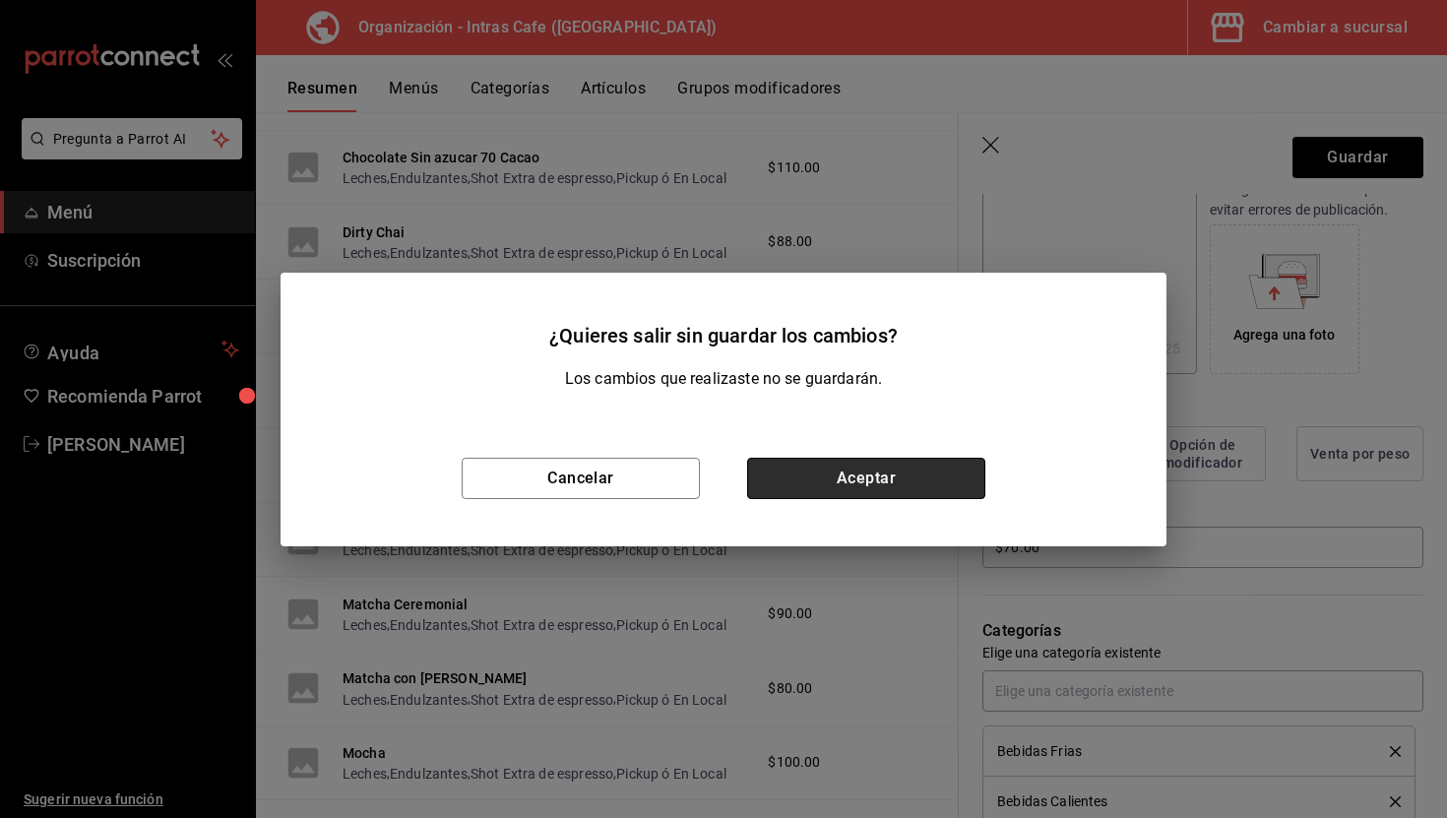
click at [907, 472] on button "Aceptar" at bounding box center [866, 478] width 238 height 41
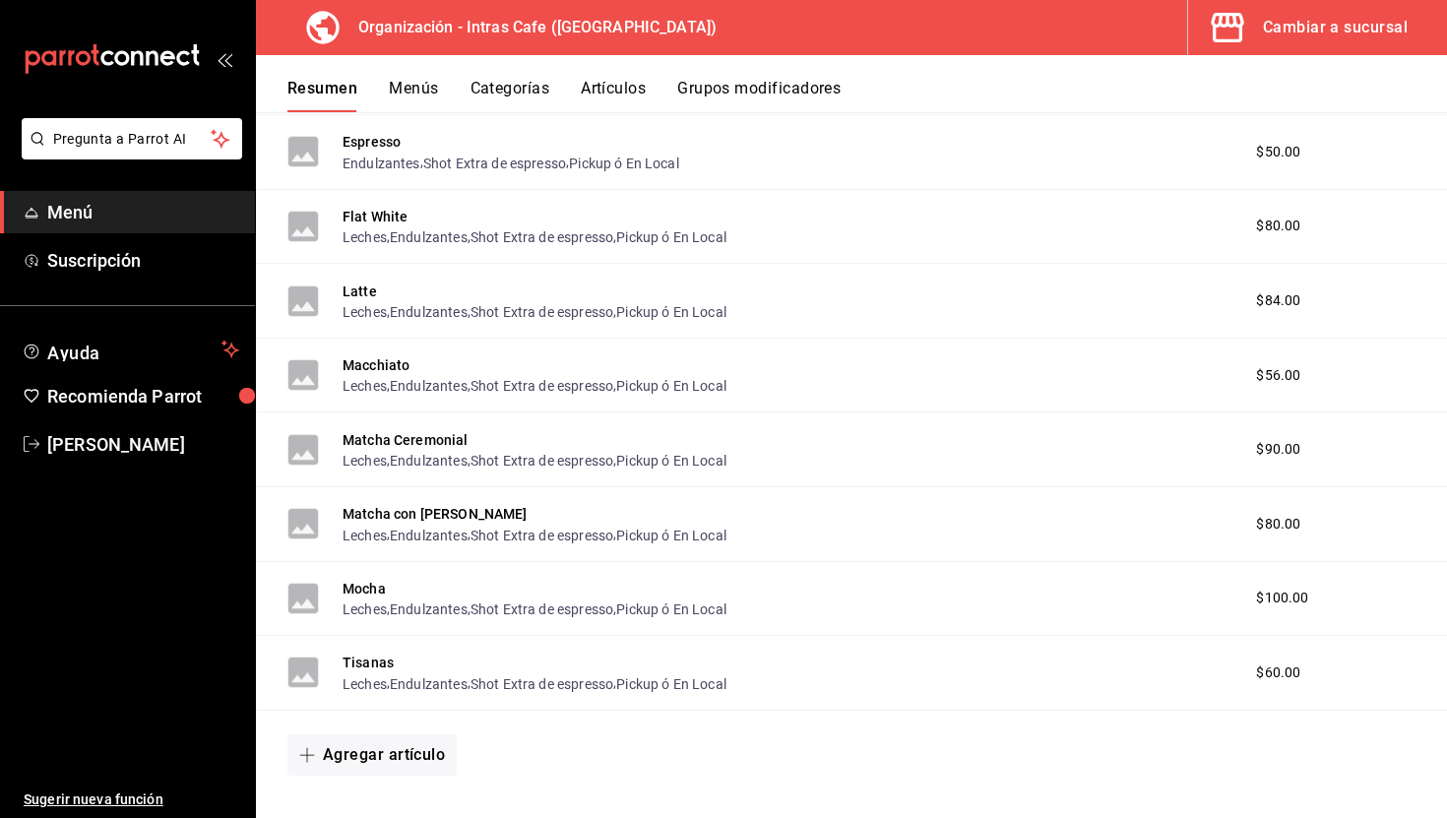
scroll to position [837, 0]
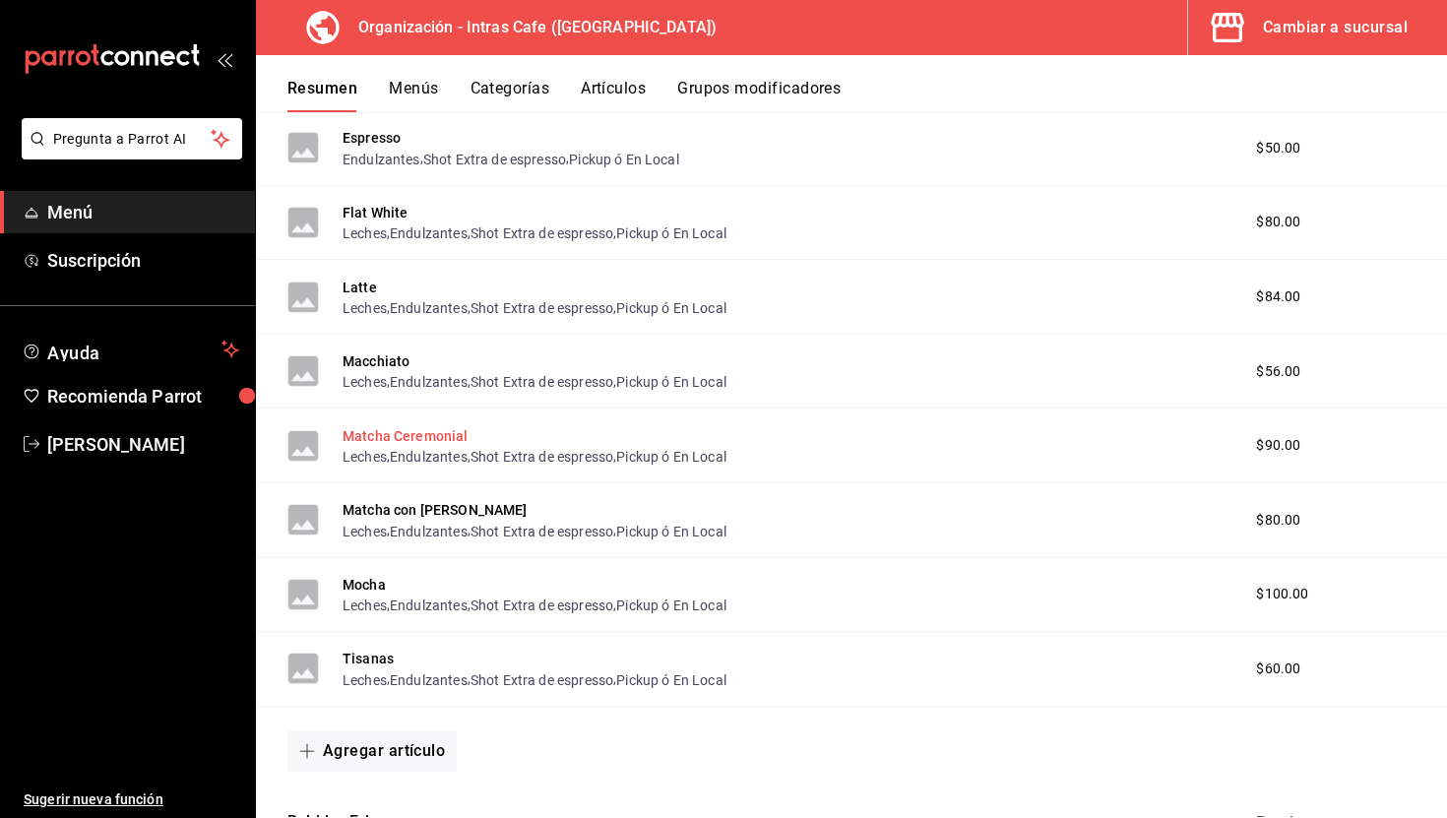
click at [459, 437] on button "Matcha Ceremonial" at bounding box center [406, 436] width 126 height 20
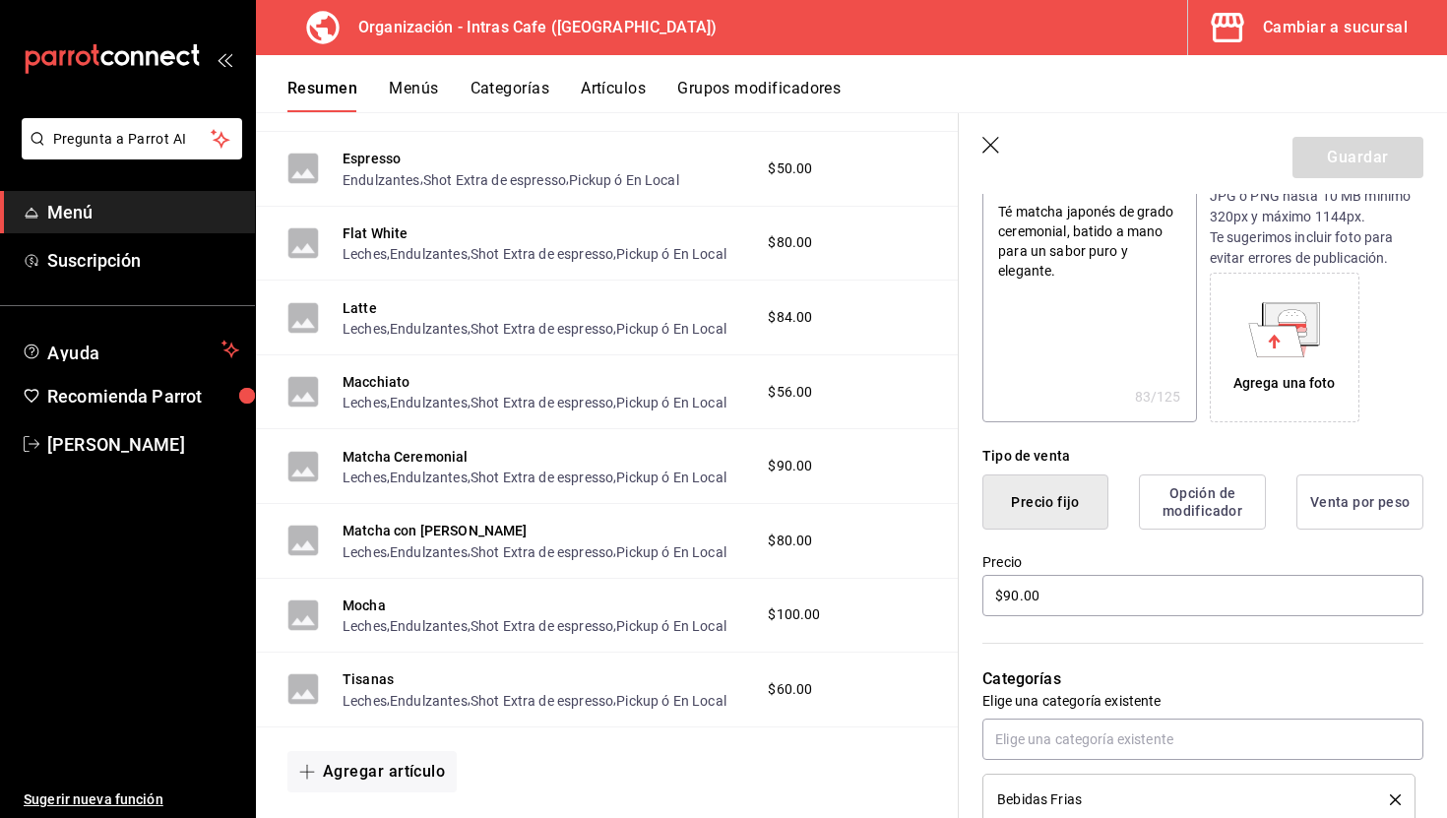
scroll to position [240, 0]
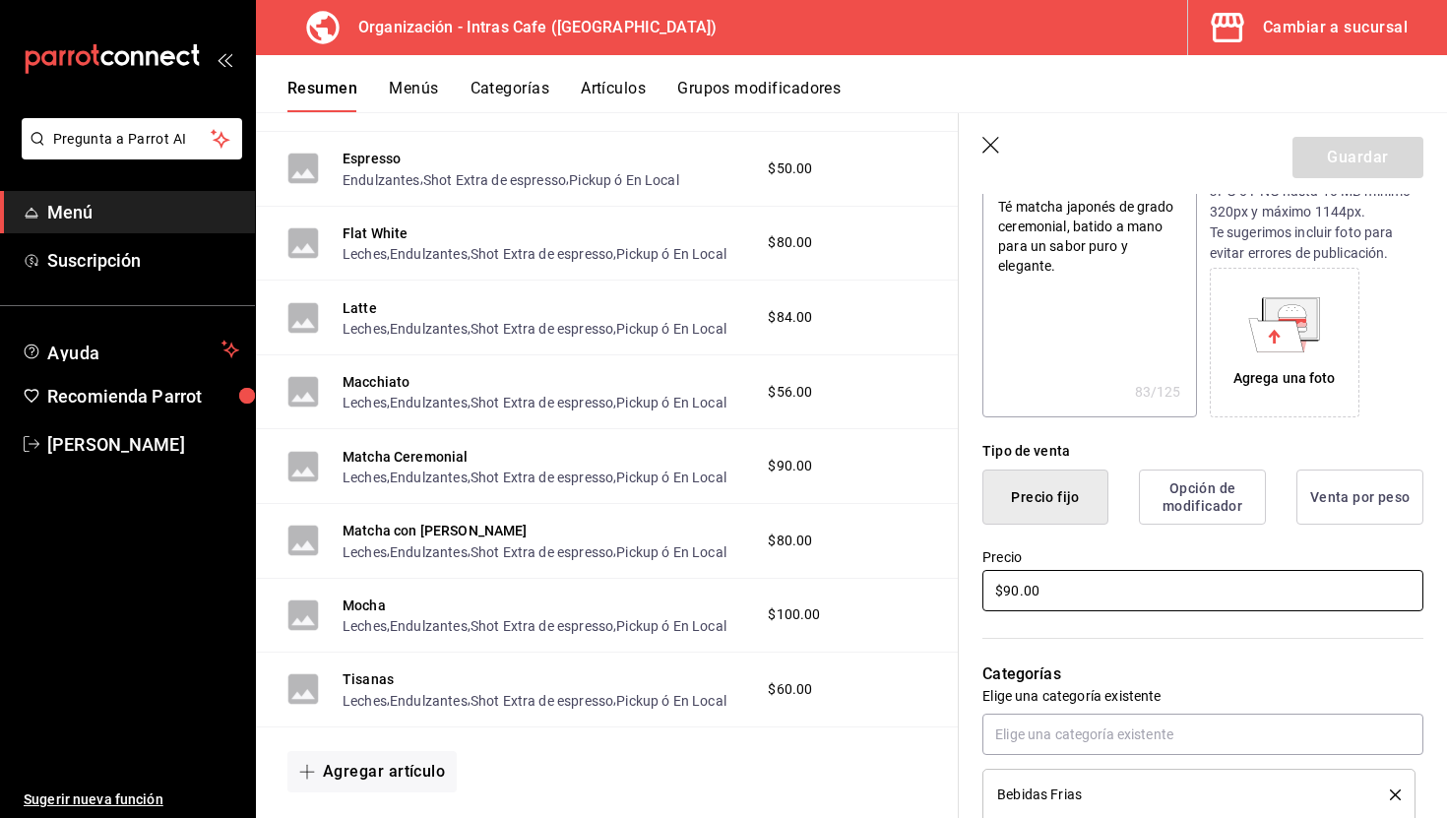
click at [1097, 597] on input "$90.00" at bounding box center [1202, 590] width 441 height 41
type textarea "x"
type input "$1.00"
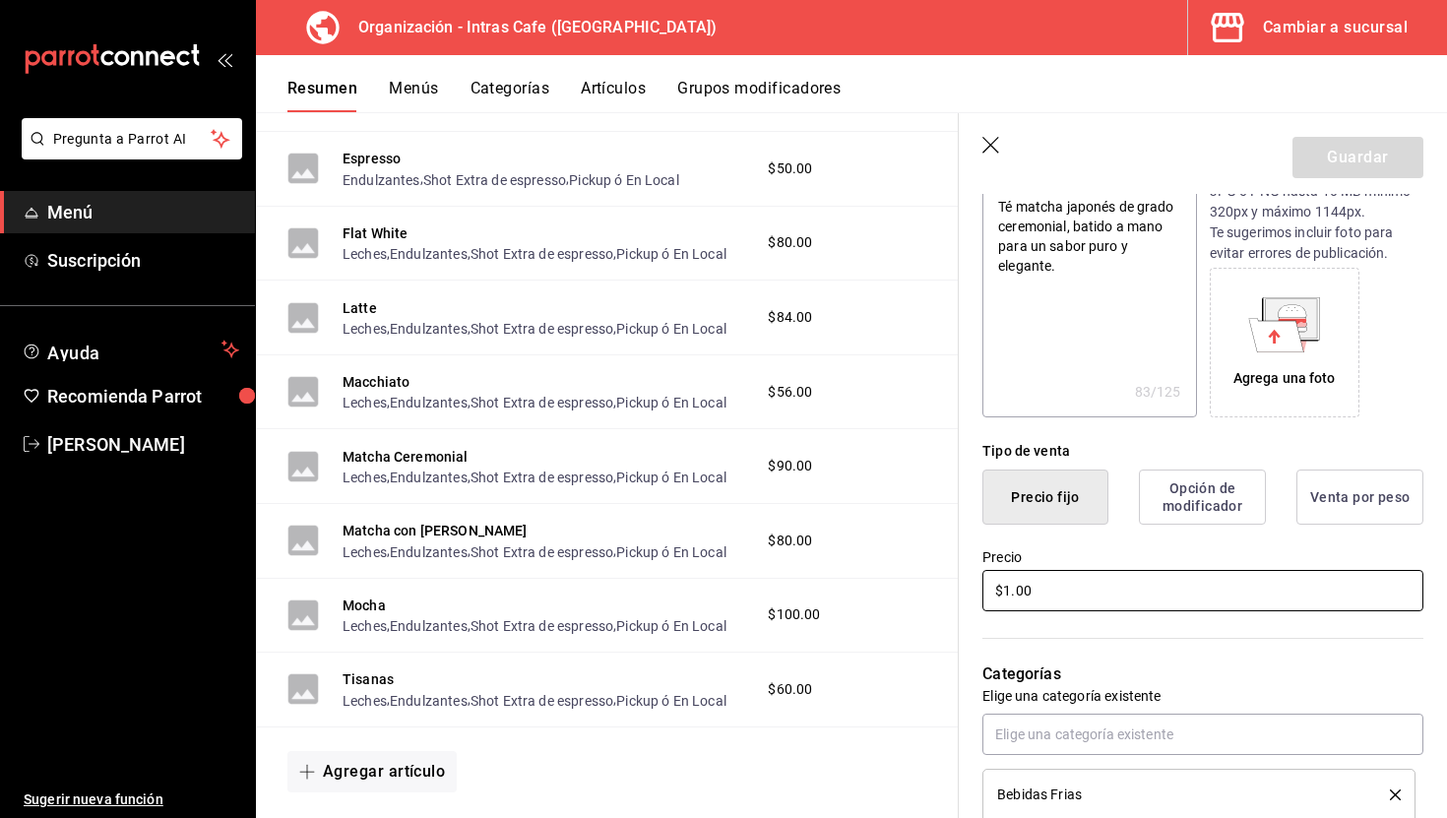
type textarea "x"
type input "$12.00"
type textarea "x"
type input "$120.00"
click at [1372, 145] on button "Guardar" at bounding box center [1357, 157] width 131 height 41
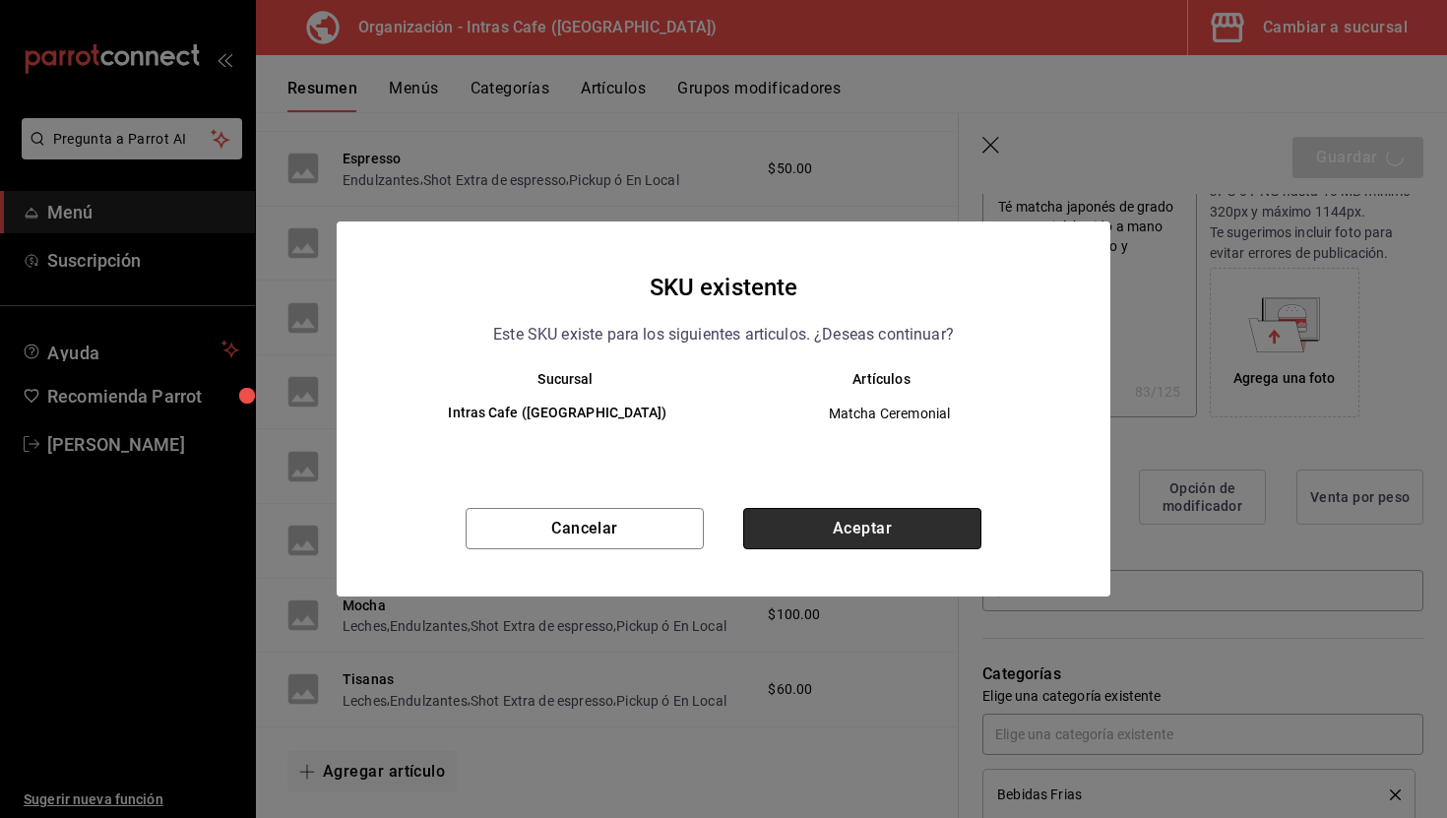
click at [824, 520] on button "Aceptar" at bounding box center [862, 528] width 238 height 41
type textarea "x"
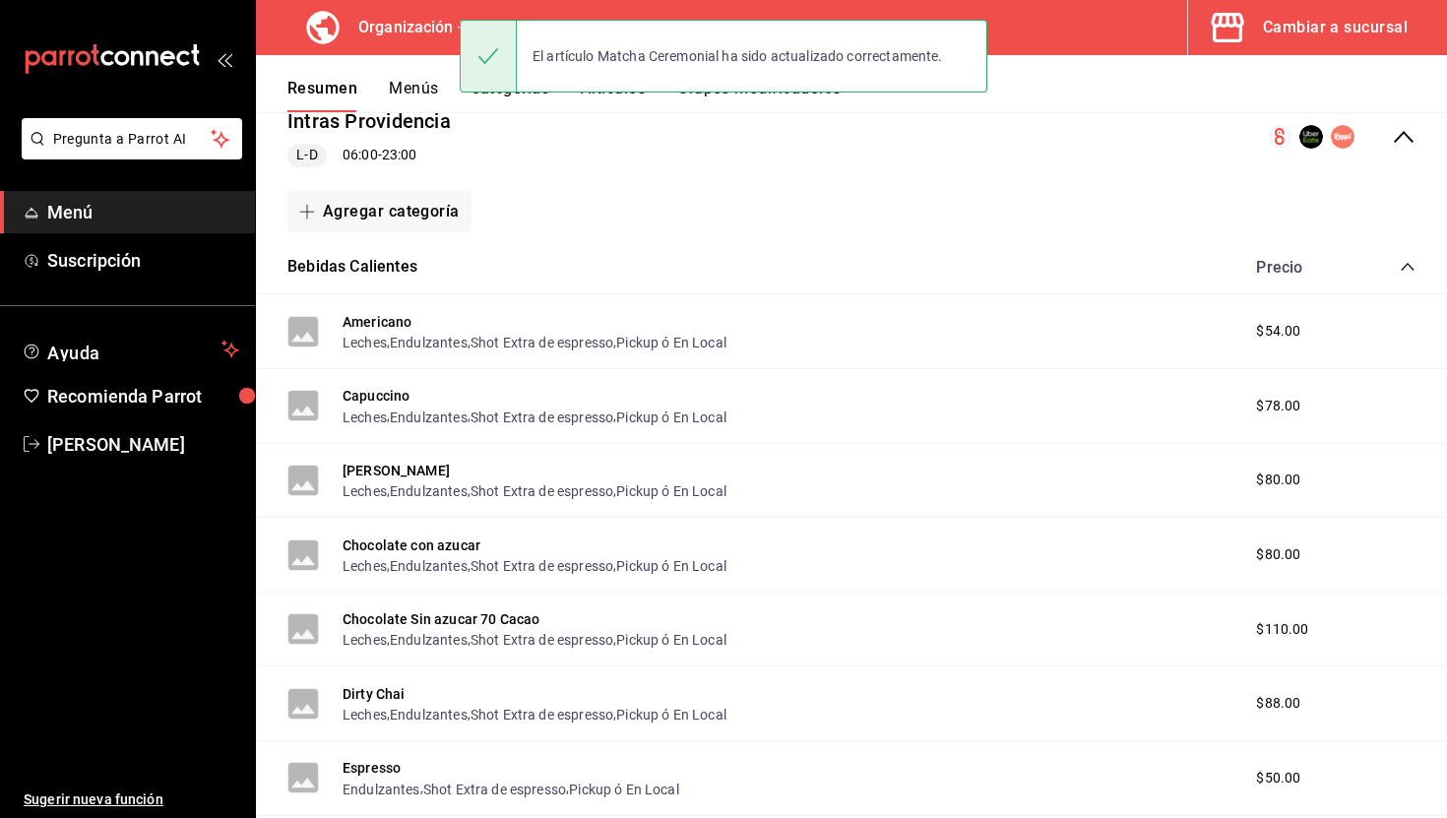
scroll to position [252, 0]
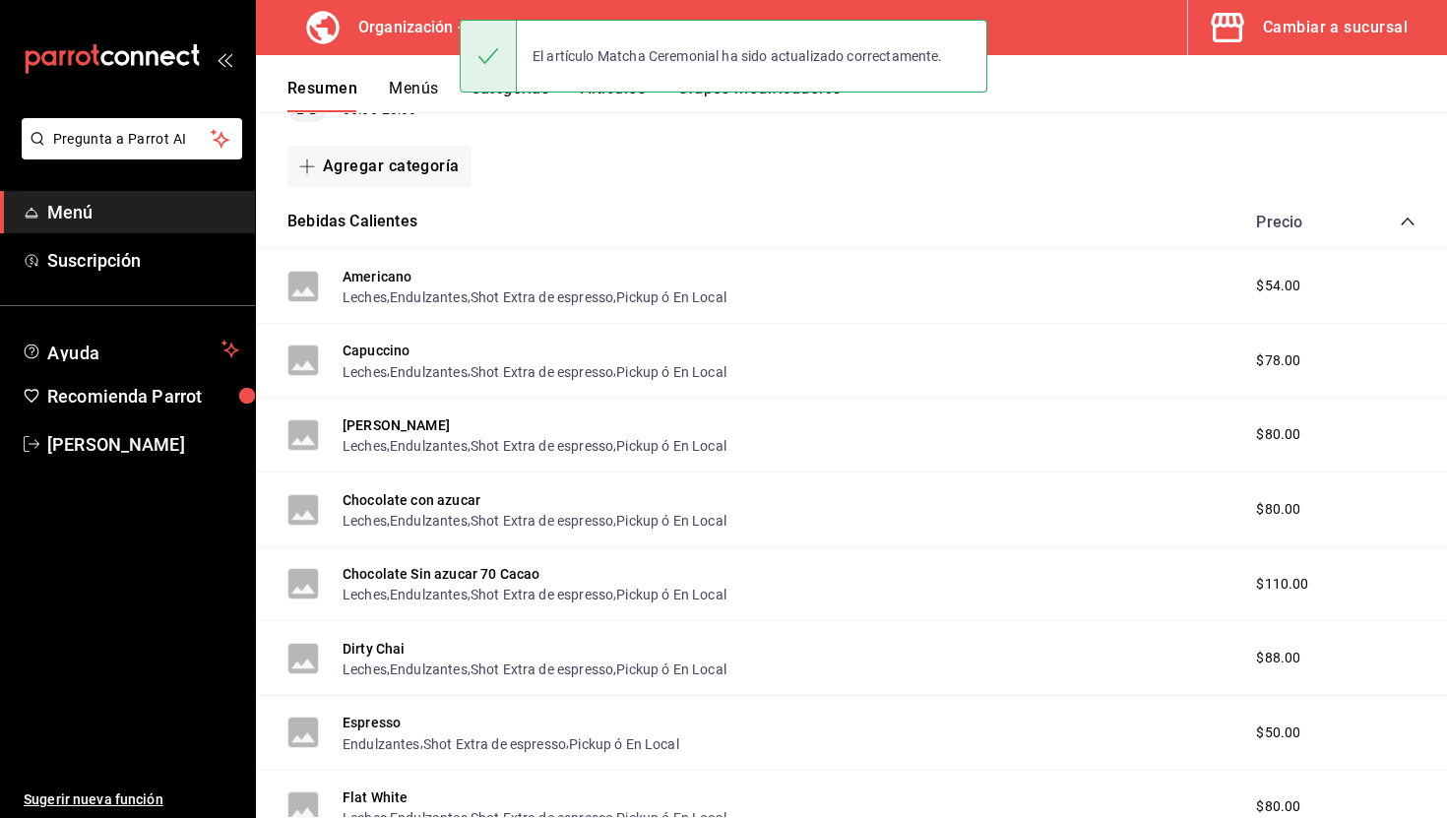
click at [1403, 222] on icon "collapse-category-row" at bounding box center [1407, 222] width 13 height 8
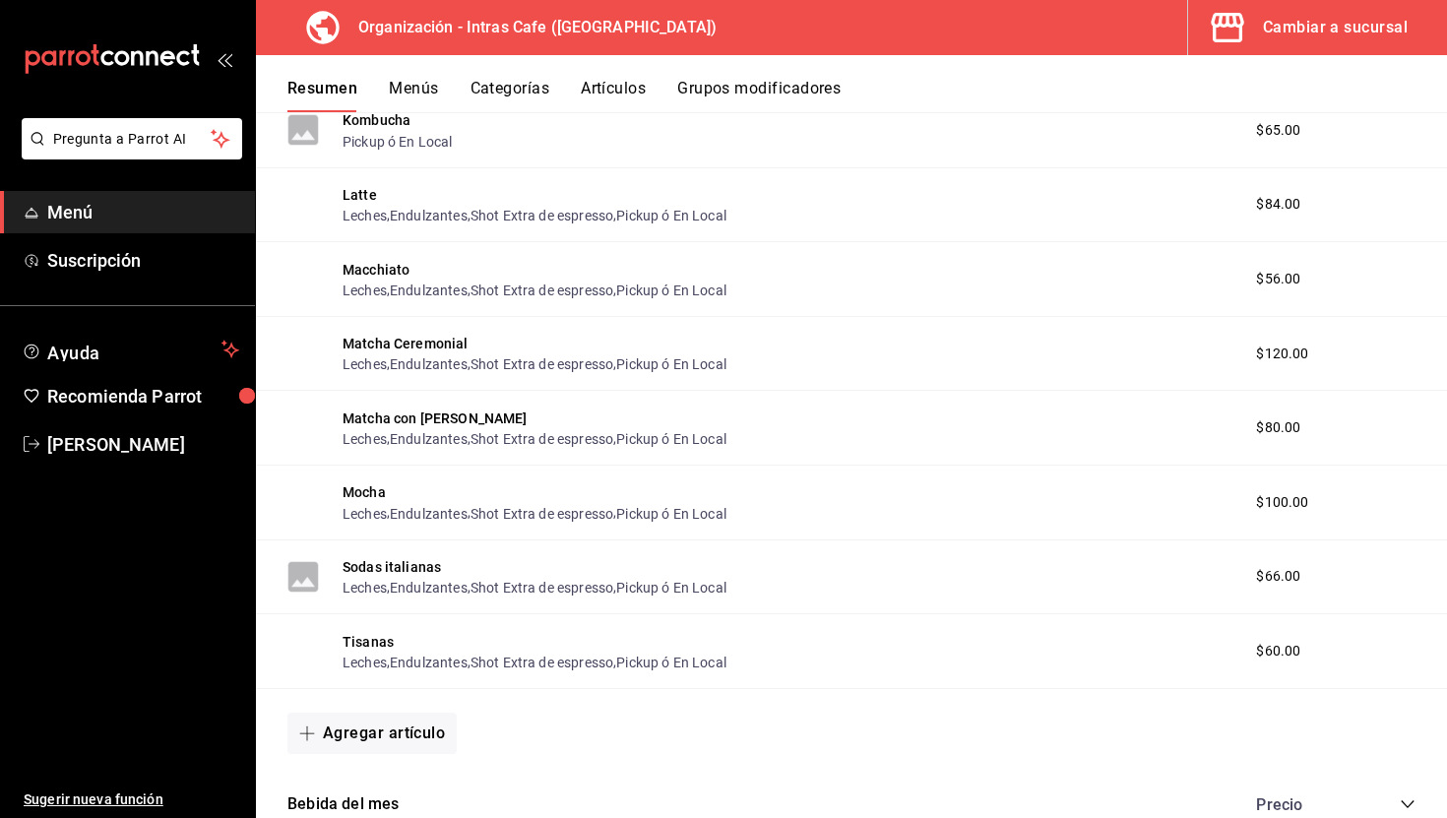
scroll to position [1441, 0]
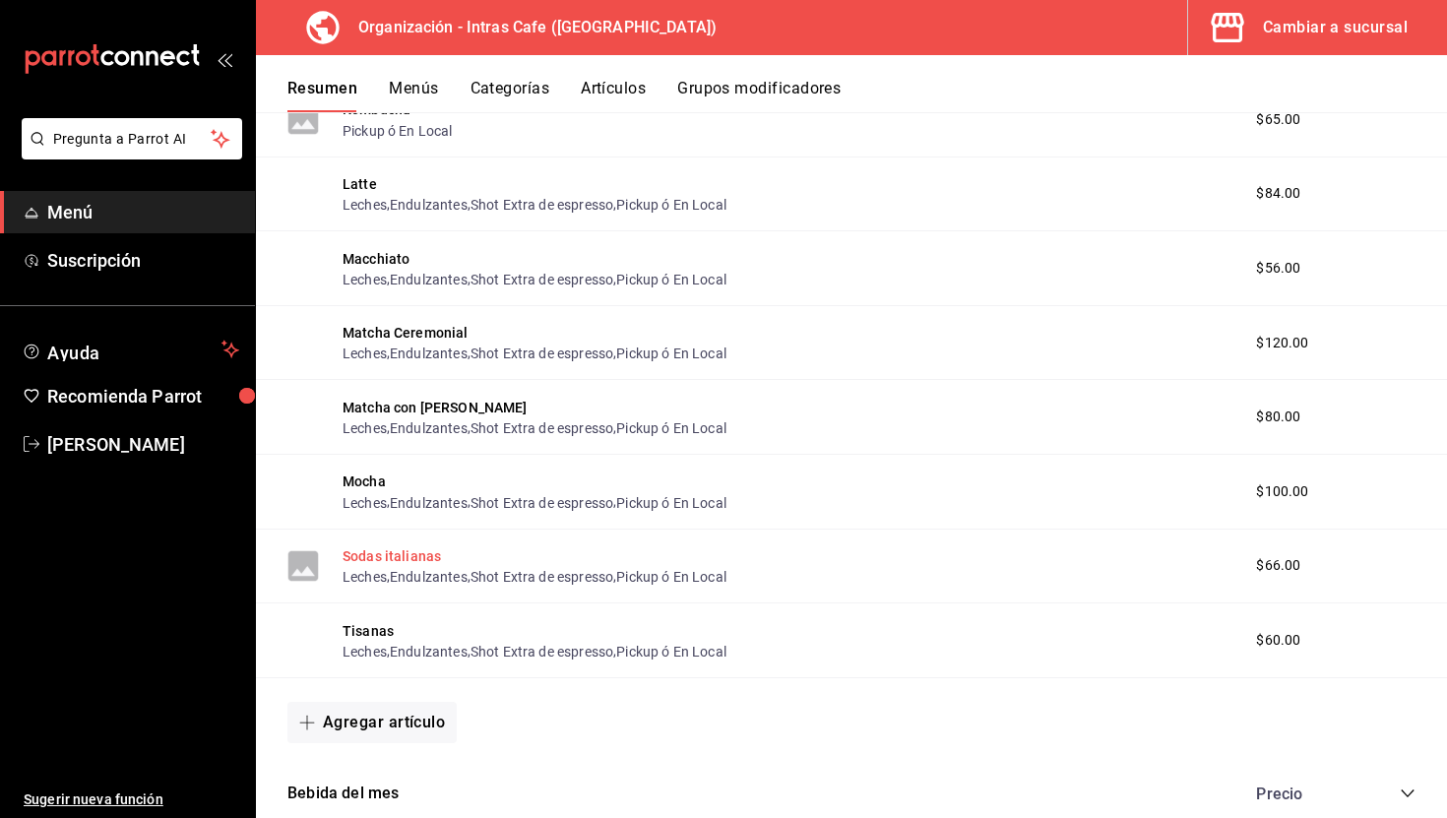
click at [402, 557] on button "Sodas italianas" at bounding box center [392, 556] width 98 height 20
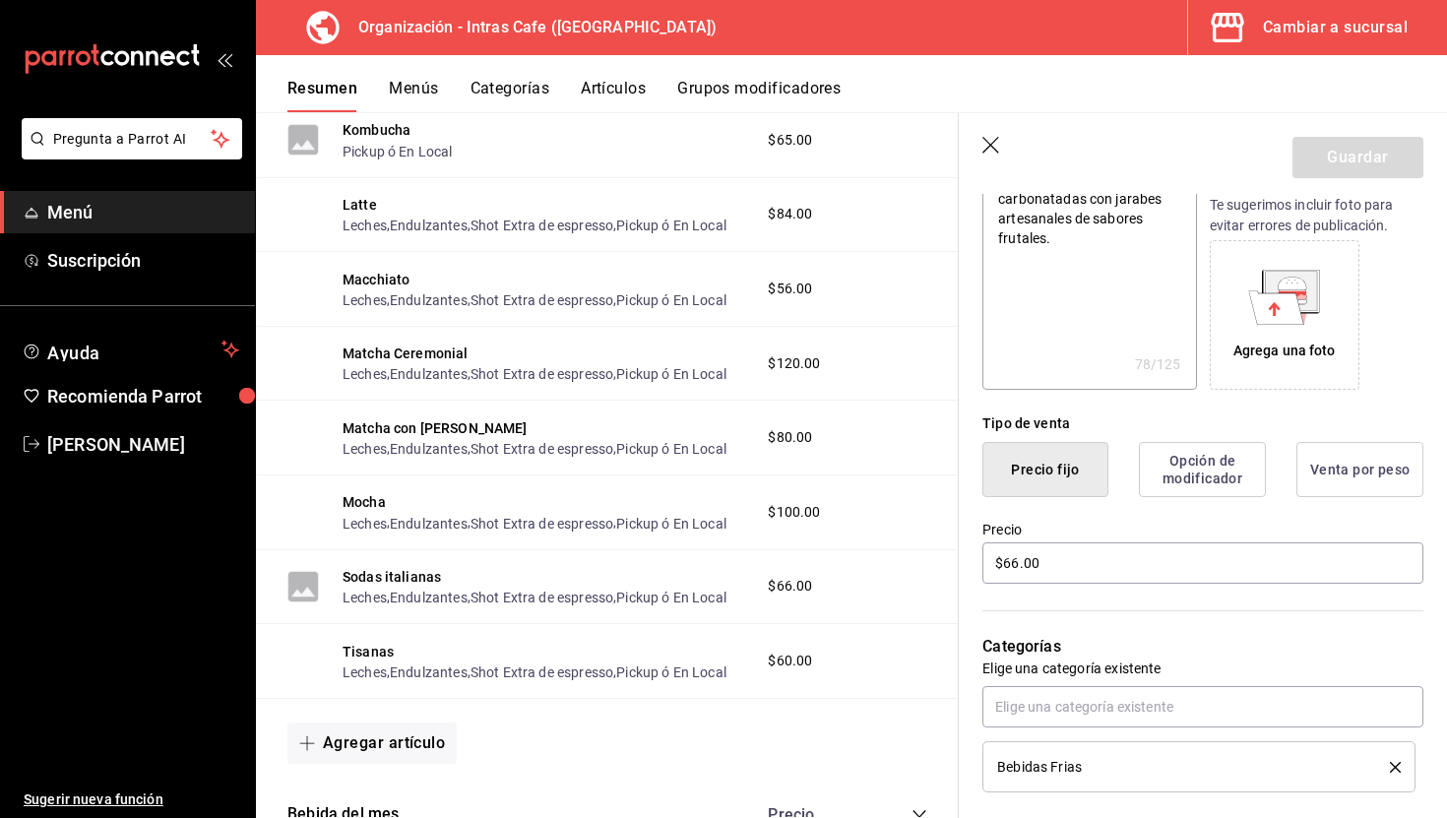
scroll to position [273, 0]
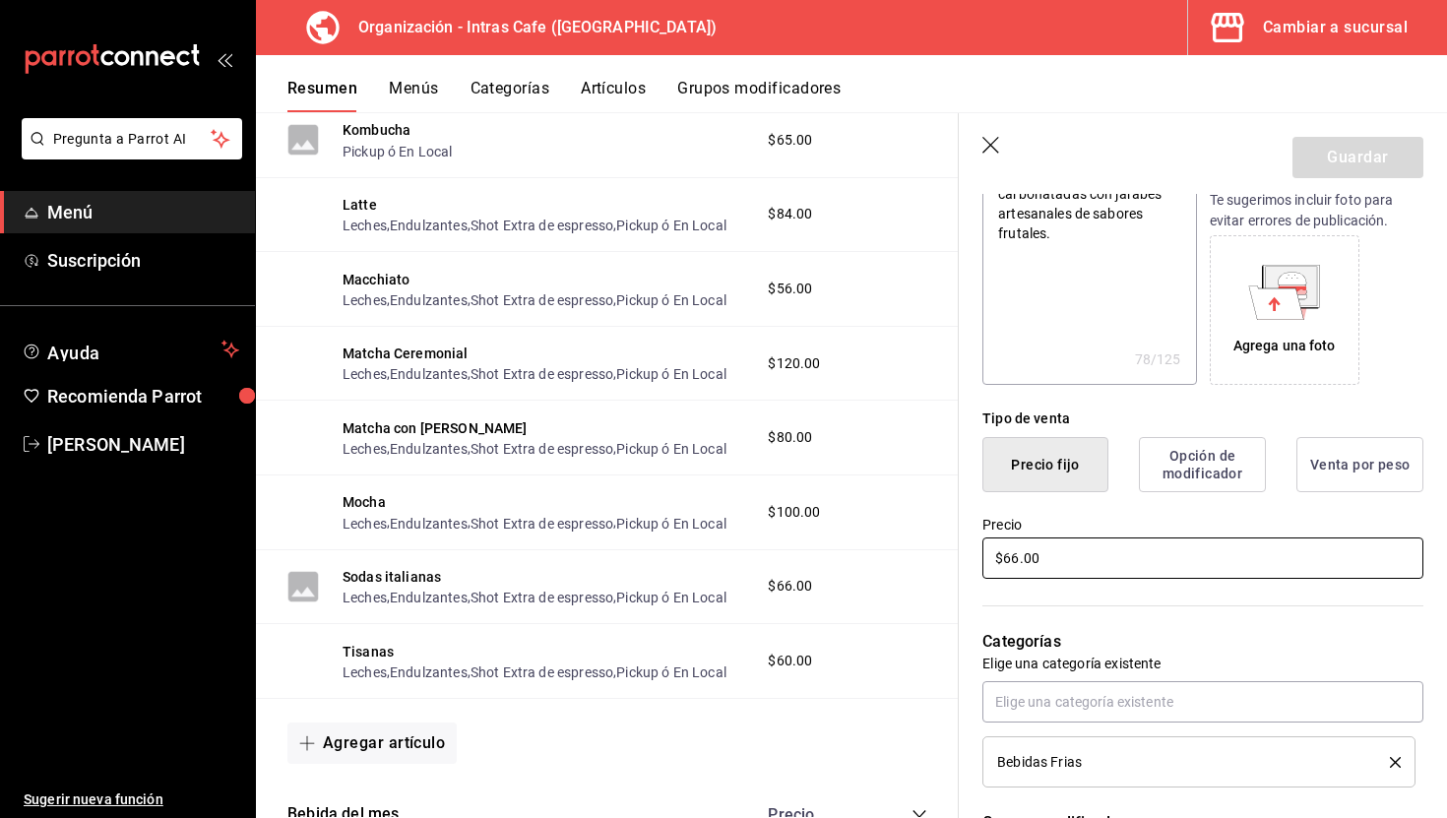
click at [1105, 559] on input "$66.00" at bounding box center [1202, 557] width 441 height 41
type textarea "x"
type input "$6.00"
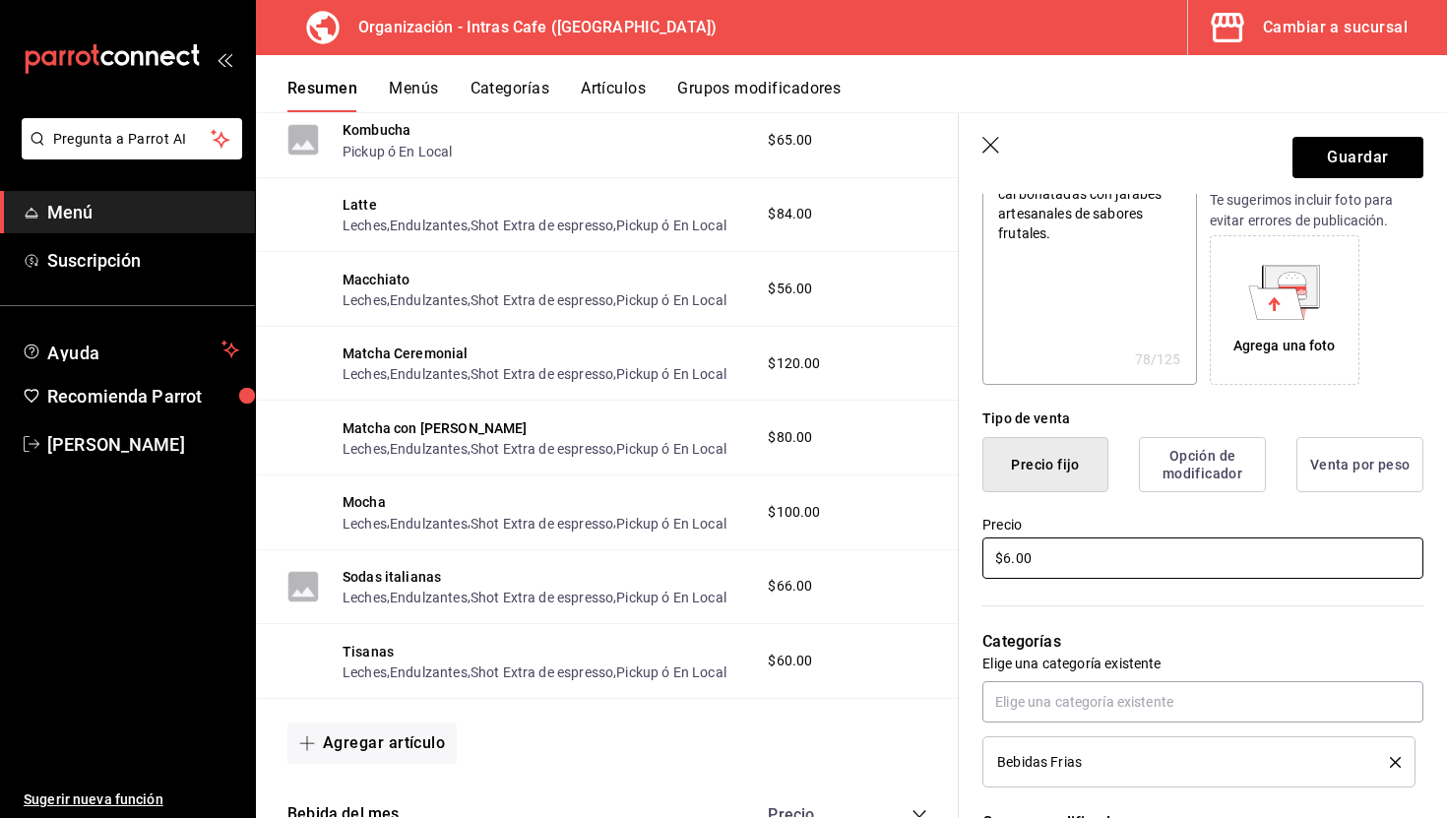
type textarea "x"
type input "$60.00"
click at [1387, 156] on button "Guardar" at bounding box center [1357, 157] width 131 height 41
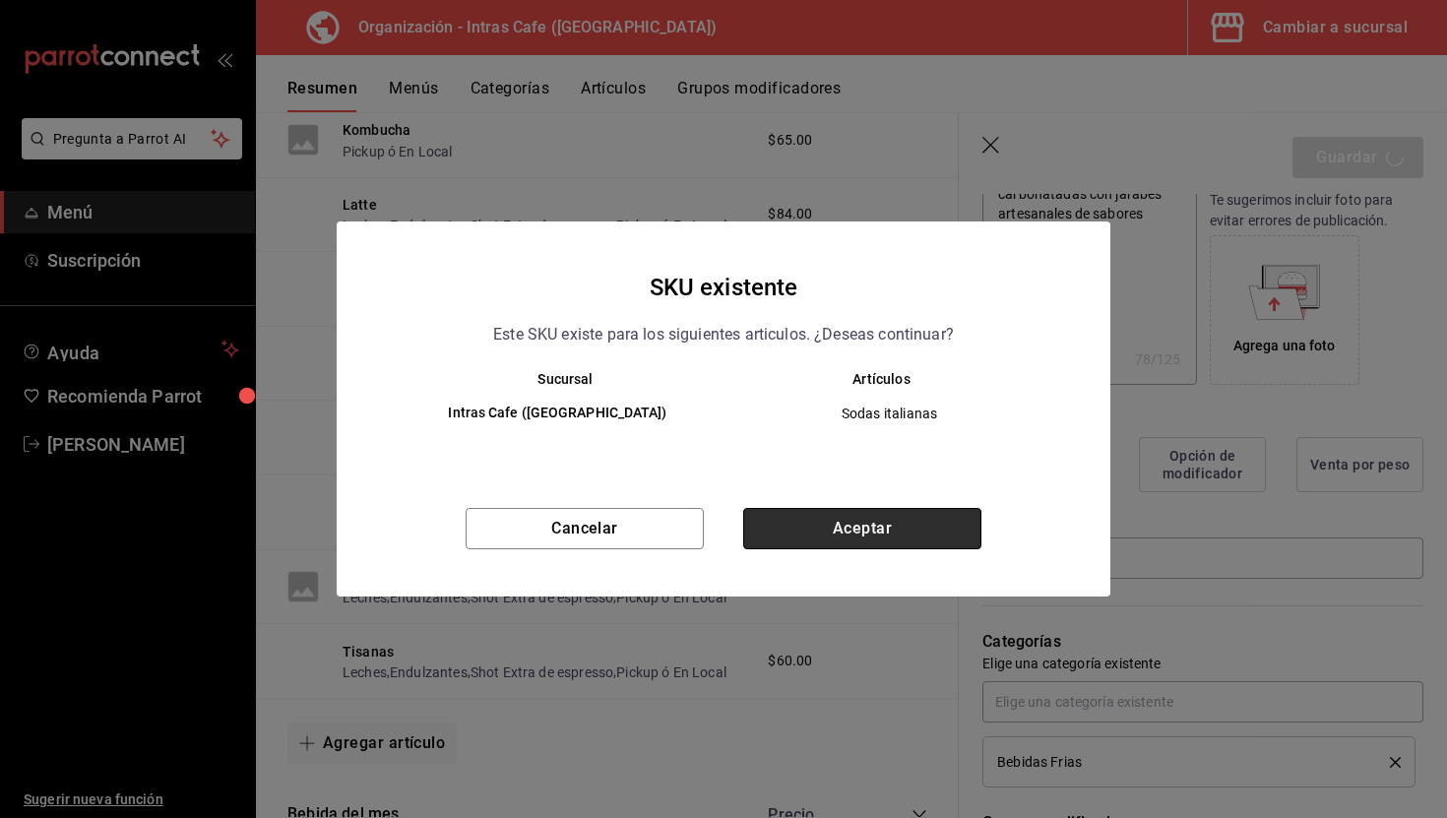
click at [920, 515] on button "Aceptar" at bounding box center [862, 528] width 238 height 41
type textarea "x"
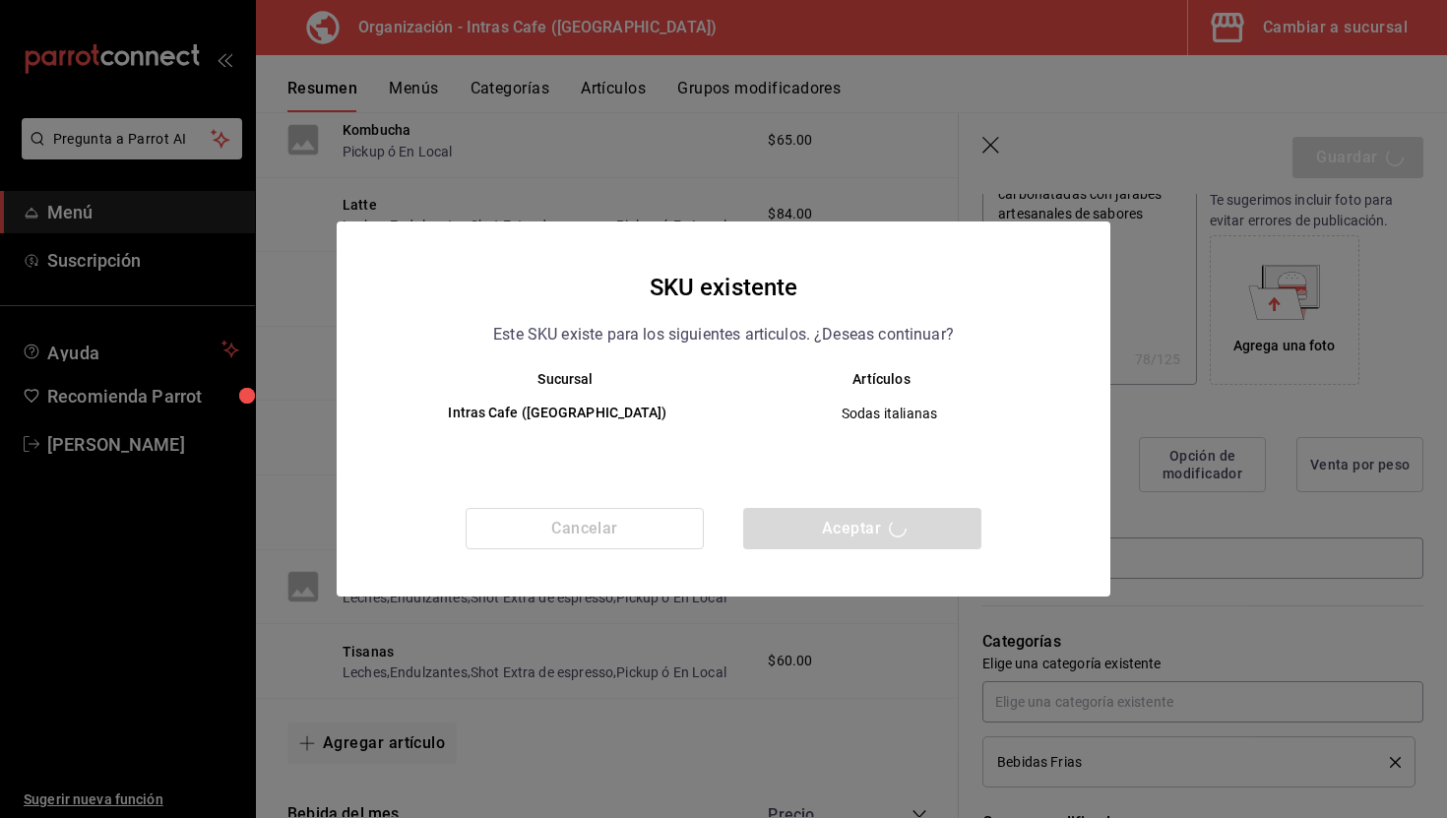
type textarea "x"
type input "AR-1755792175272"
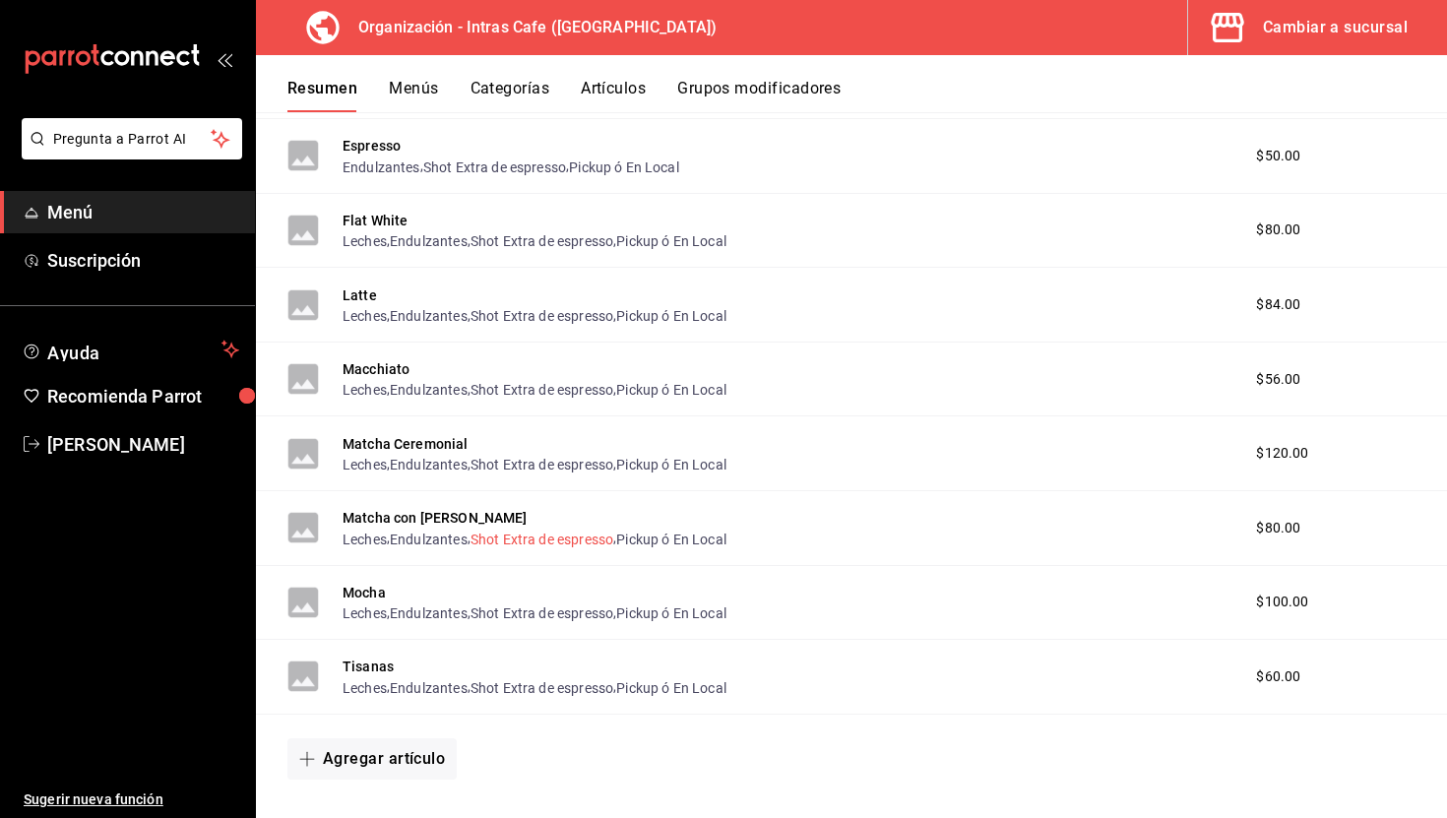
scroll to position [831, 0]
click at [369, 661] on button "Tisanas" at bounding box center [368, 665] width 51 height 20
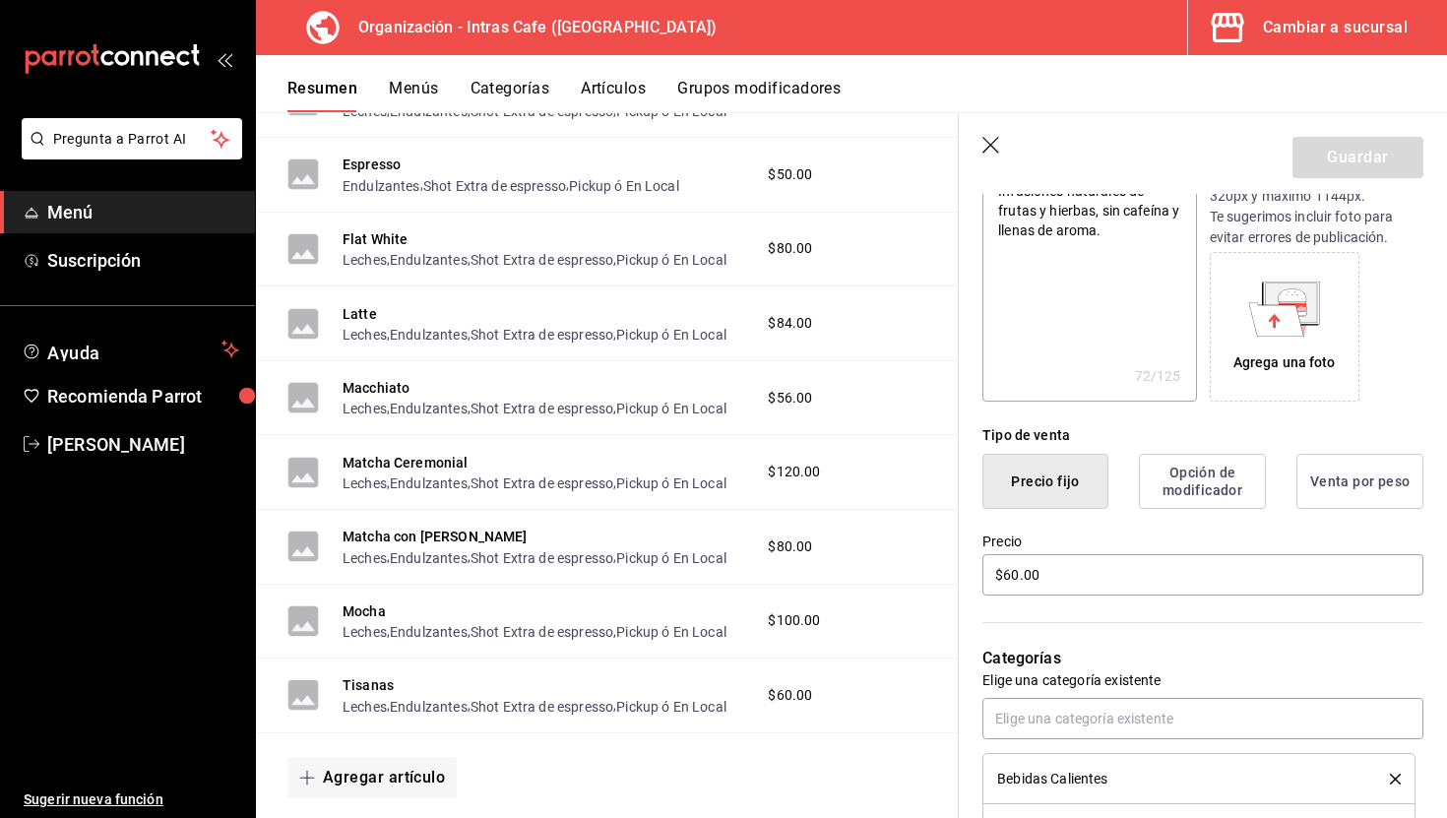
scroll to position [259, 0]
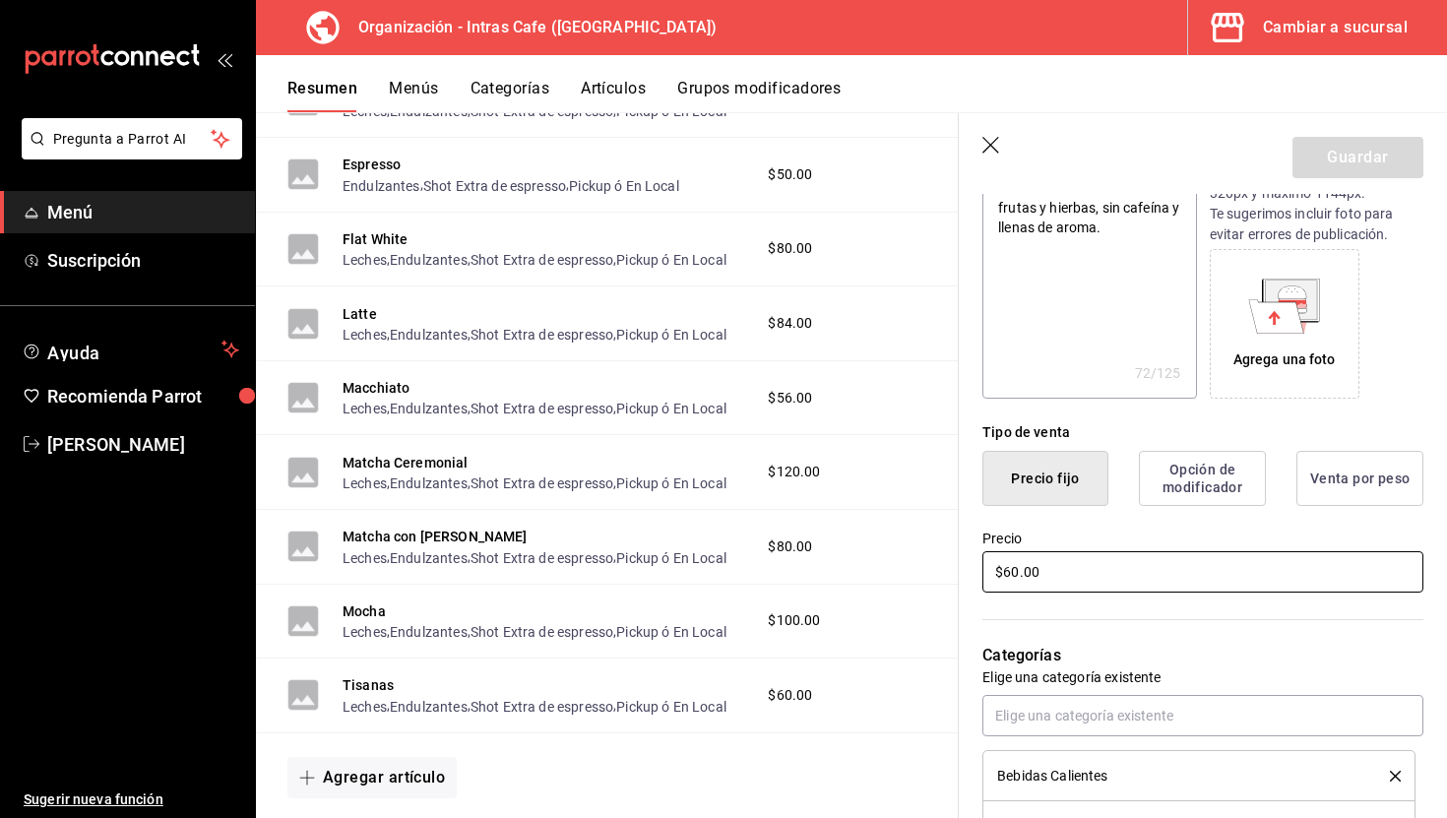
click at [1060, 581] on input "$60.00" at bounding box center [1202, 571] width 441 height 41
type textarea "x"
type input "$5.00"
type textarea "x"
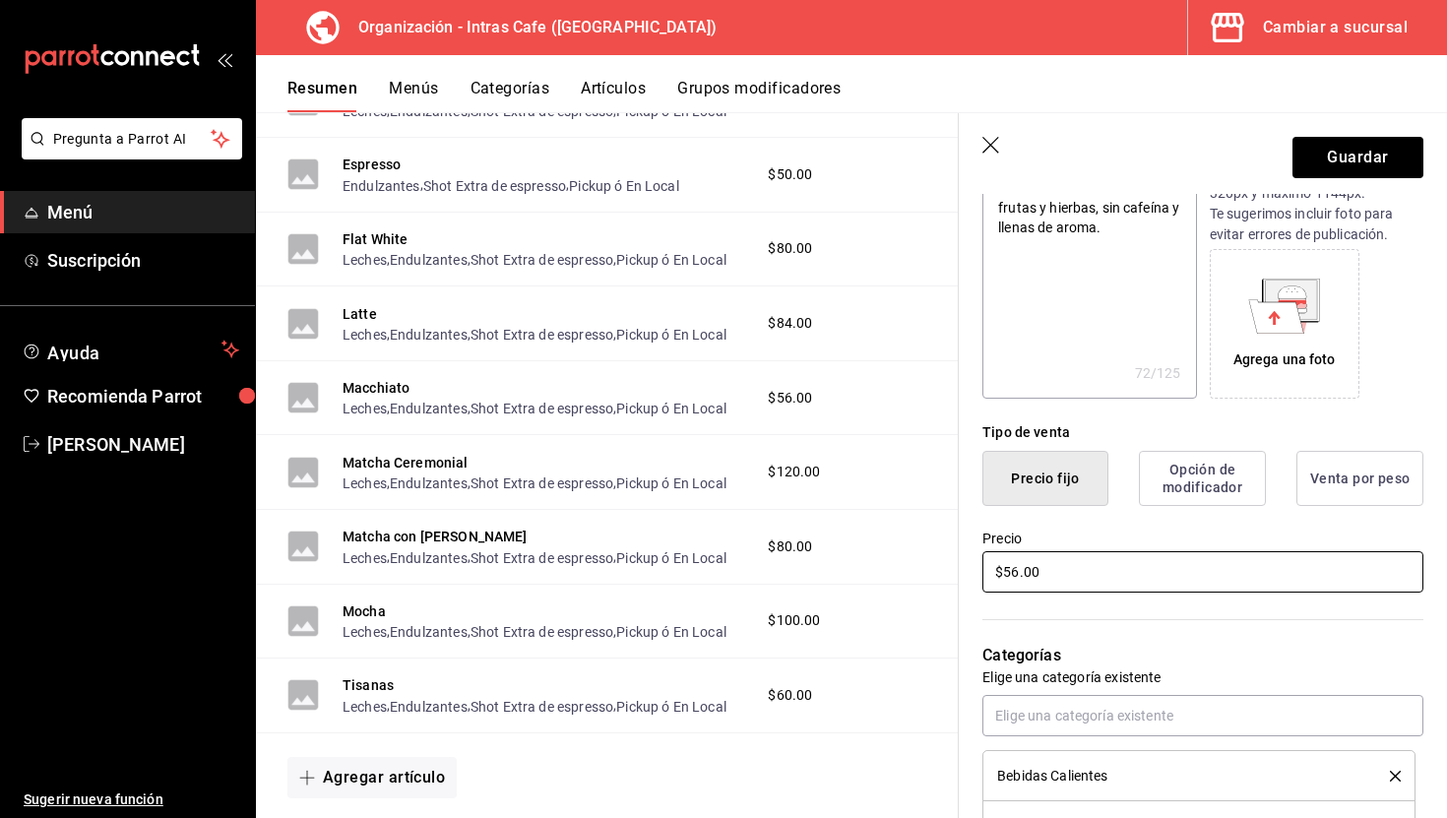
type input "$56.00"
type textarea "x"
type input "$5.00"
type textarea "x"
type input "$54.00"
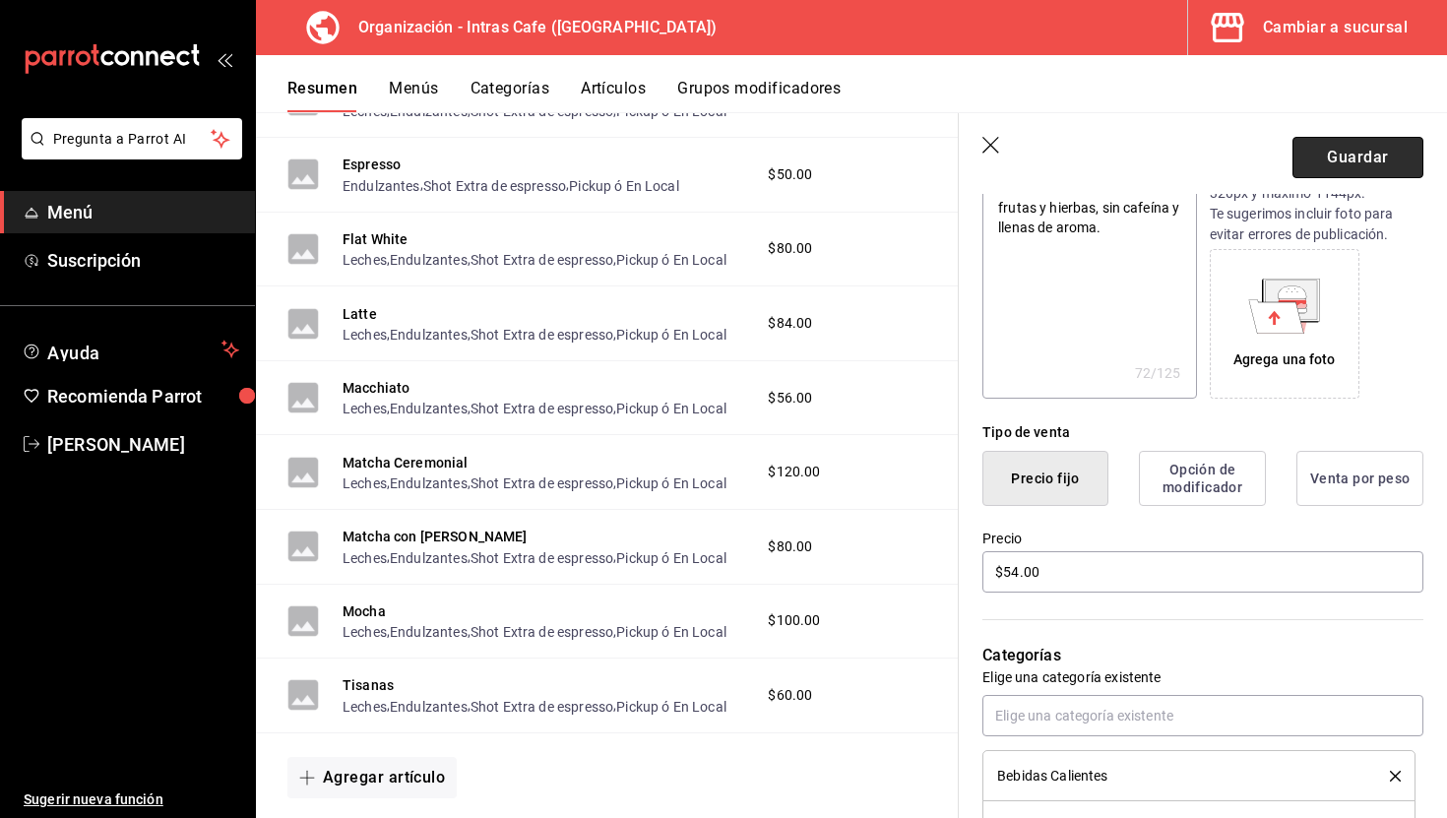
click at [1359, 159] on button "Guardar" at bounding box center [1357, 157] width 131 height 41
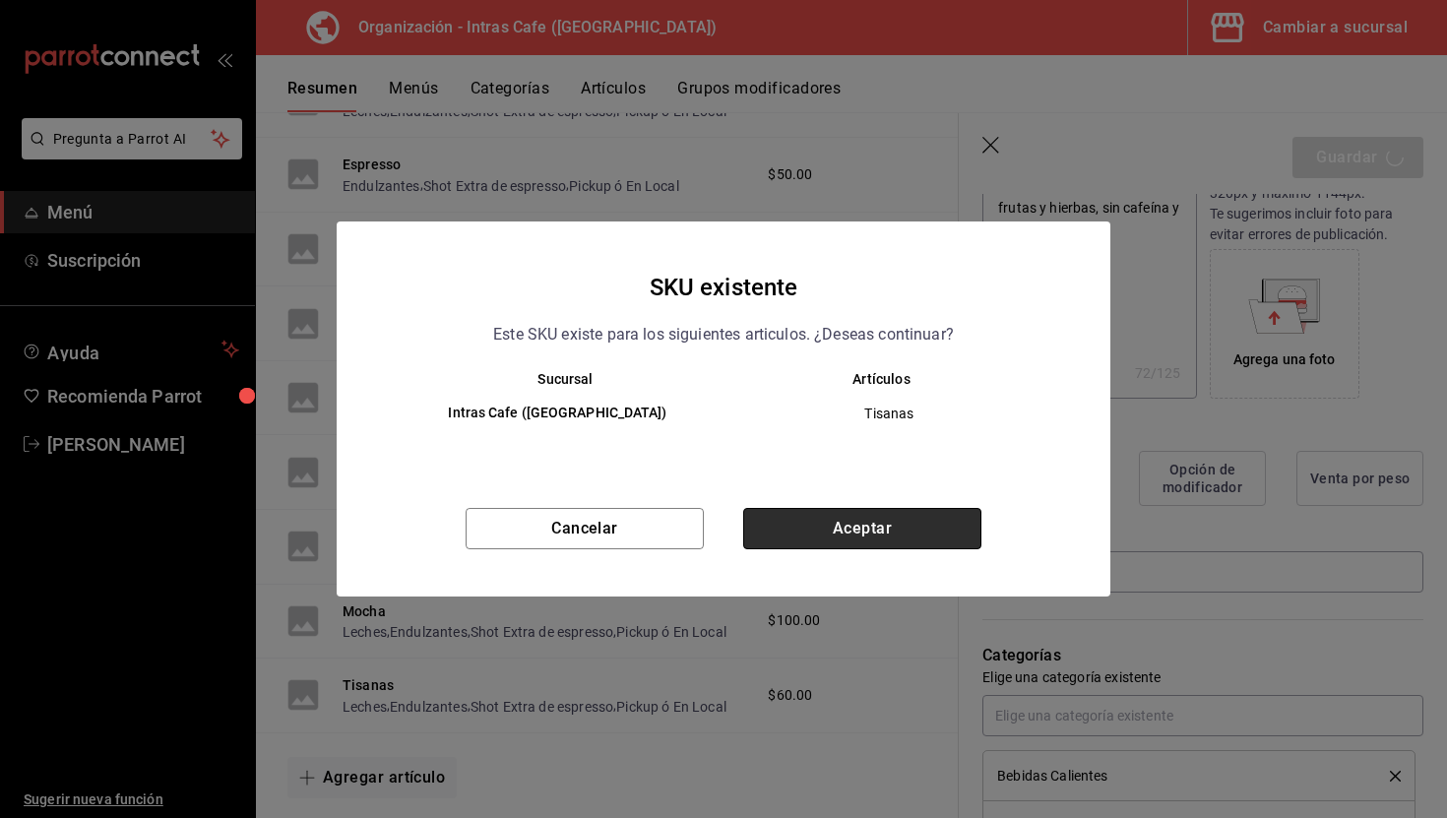
click at [859, 534] on button "Aceptar" at bounding box center [862, 528] width 238 height 41
type textarea "x"
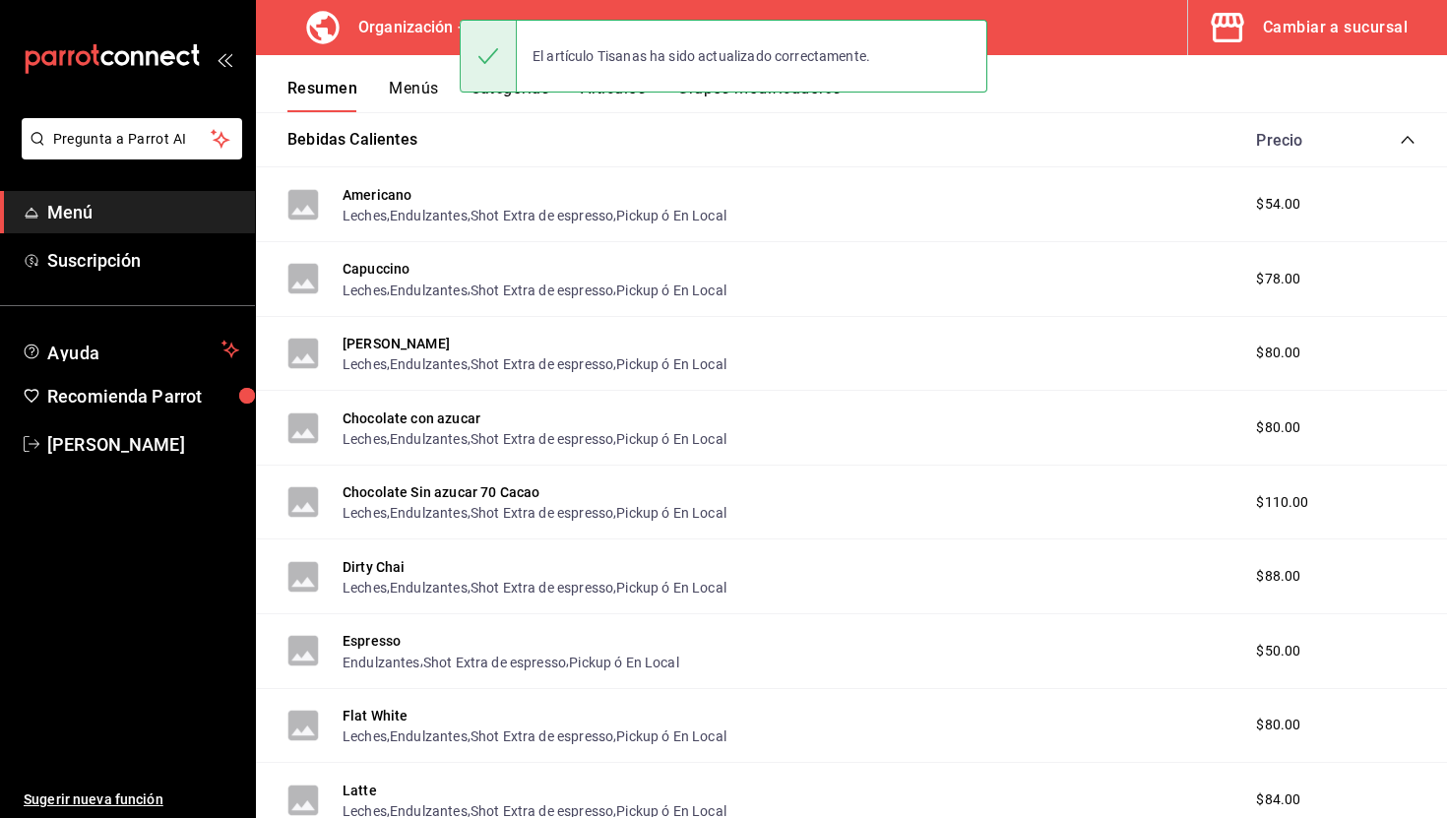
scroll to position [321, 0]
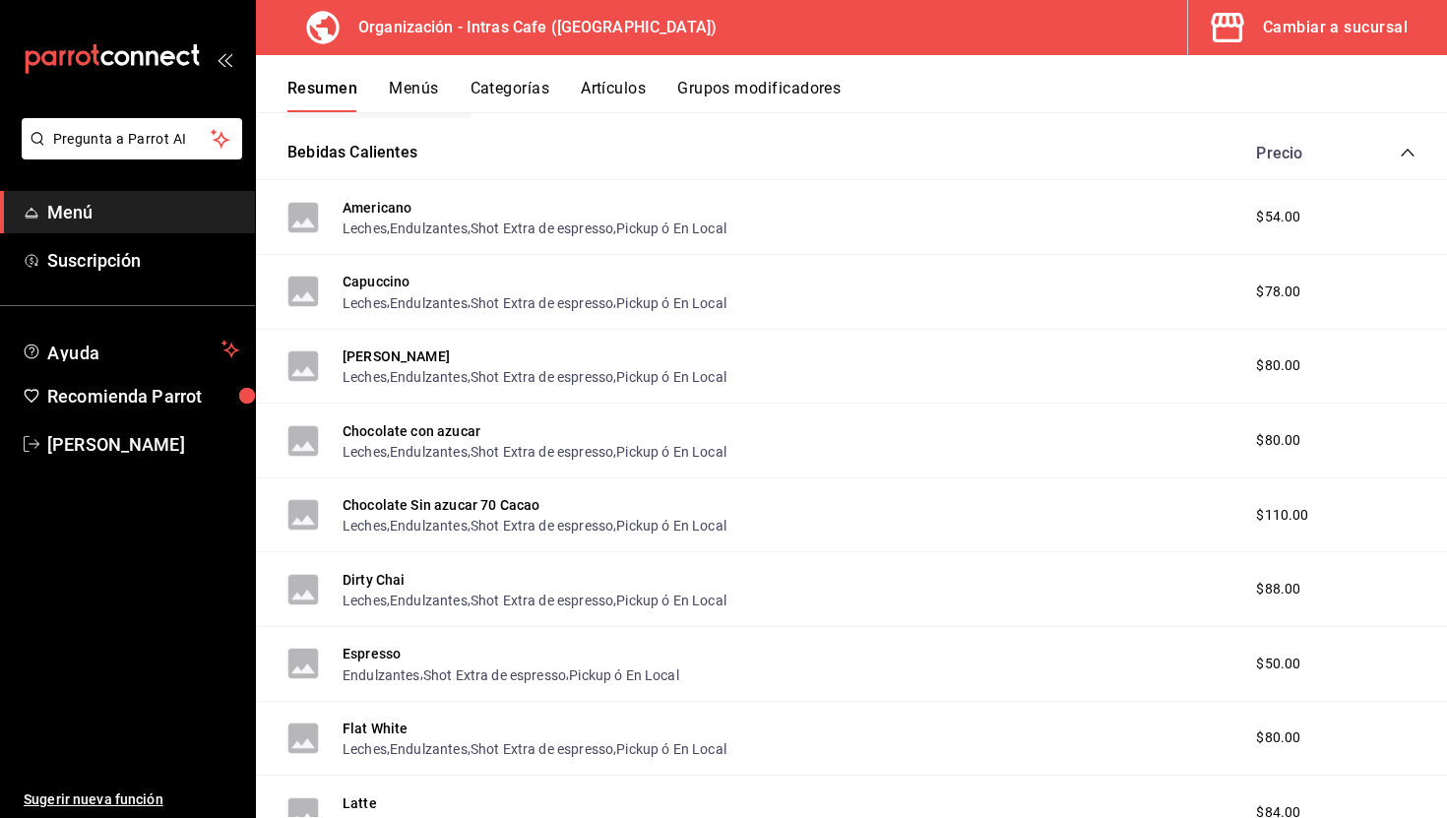
click at [1402, 156] on icon "collapse-category-row" at bounding box center [1408, 153] width 16 height 16
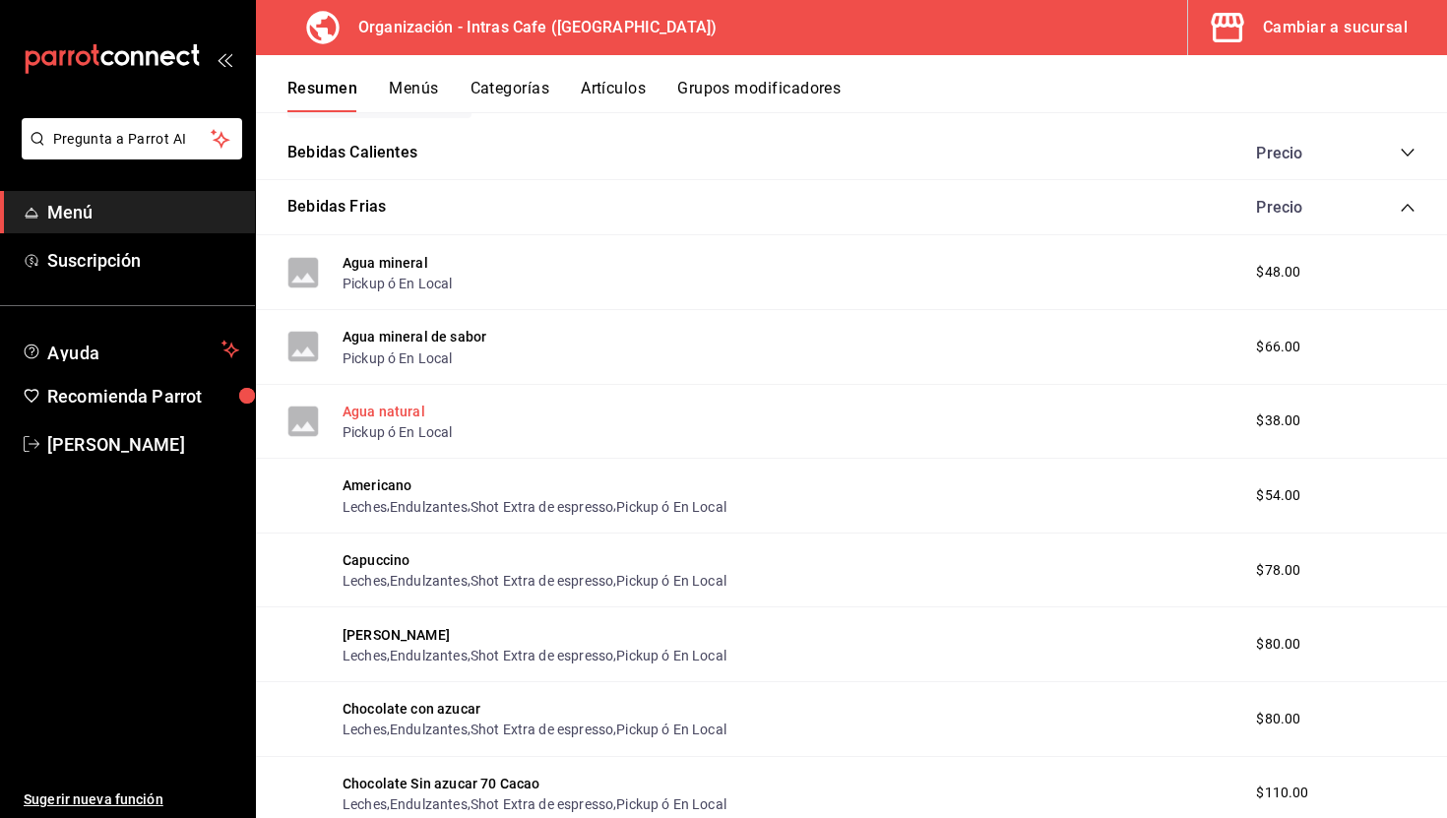
click at [402, 409] on button "Agua natural" at bounding box center [384, 412] width 83 height 20
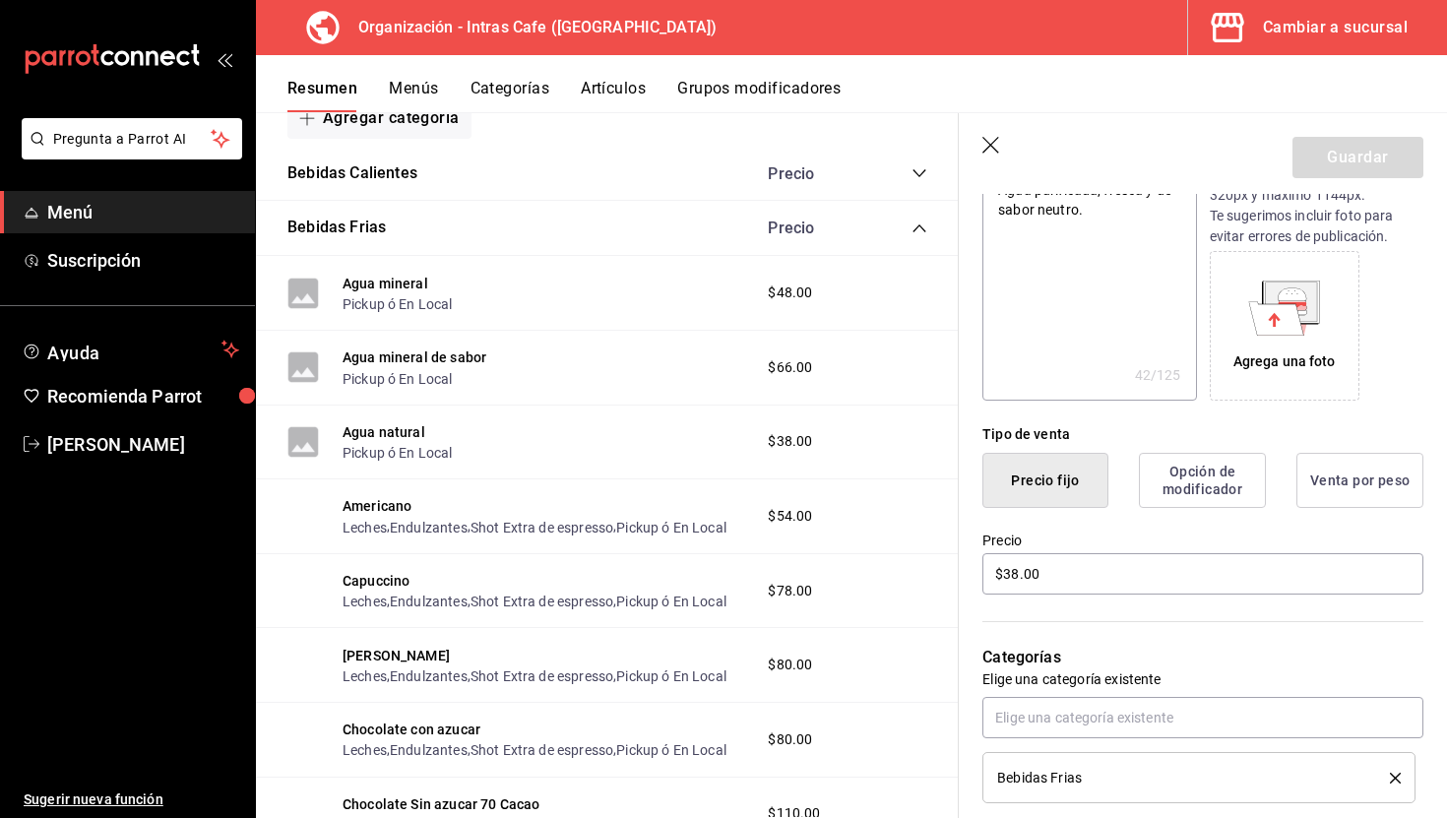
scroll to position [263, 0]
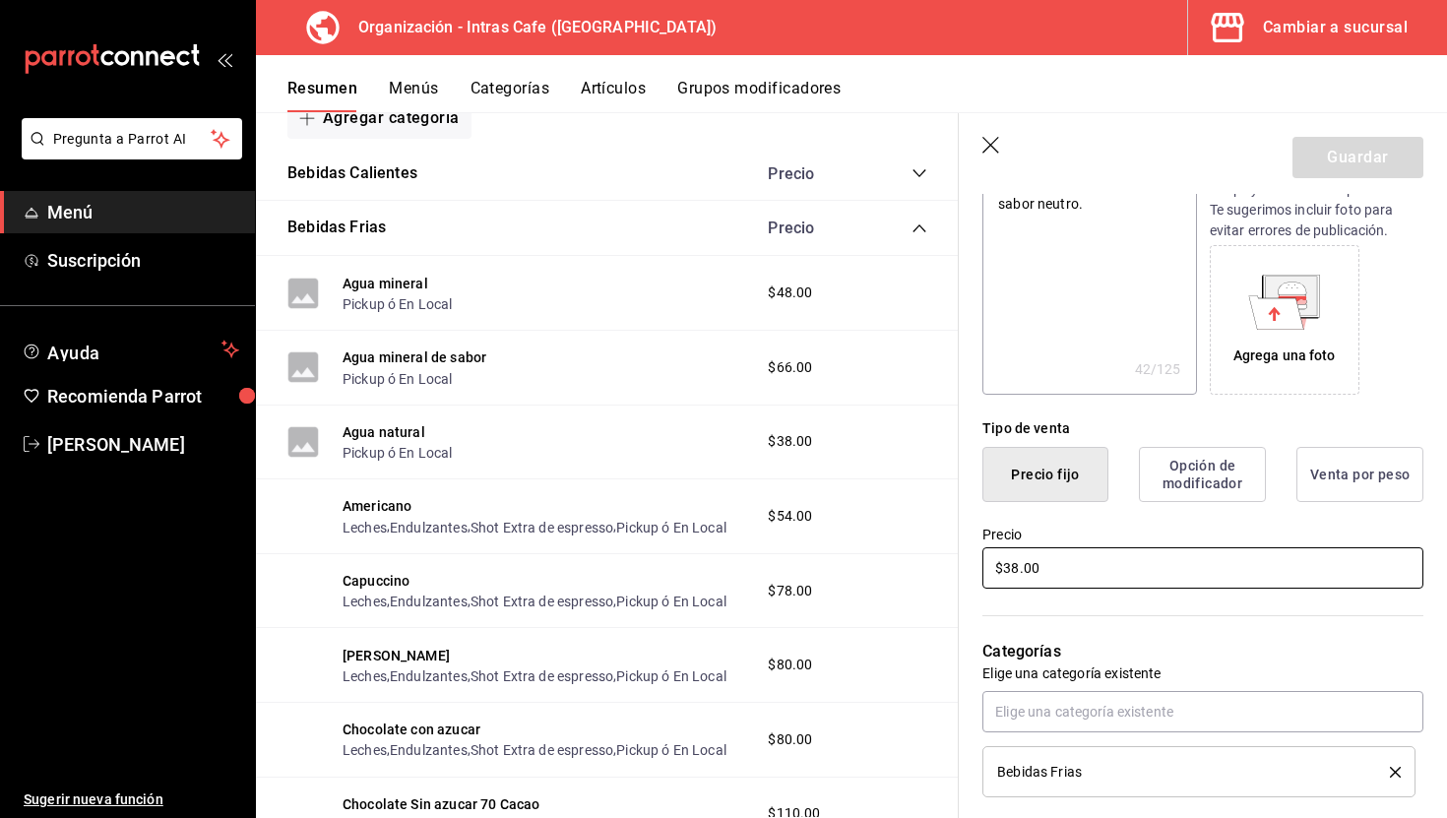
click at [1091, 570] on input "$38.00" at bounding box center [1202, 567] width 441 height 41
type textarea "x"
type input "$2.00"
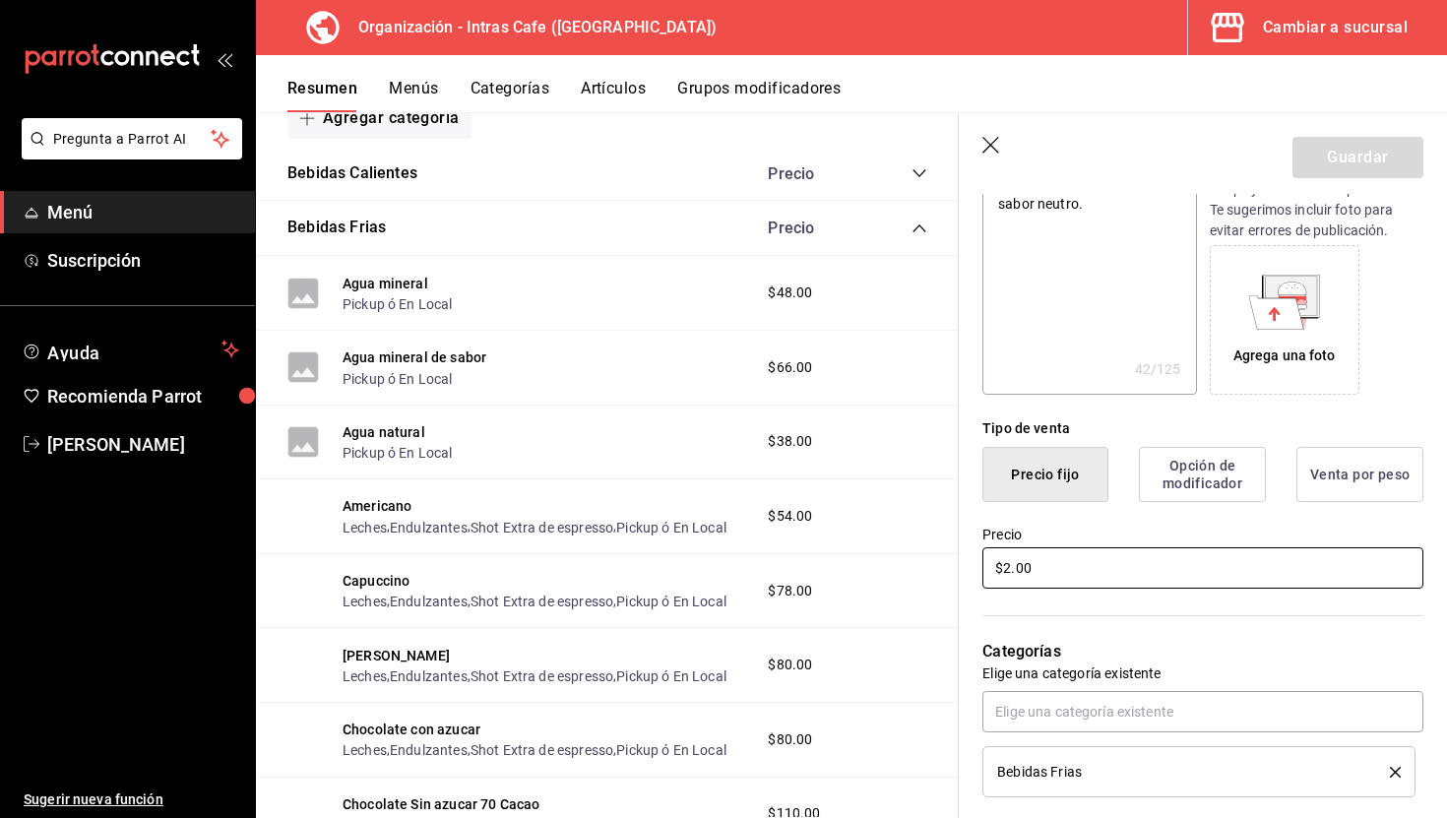
type textarea "x"
type input "$20.00"
click at [1366, 167] on button "Guardar" at bounding box center [1357, 157] width 131 height 41
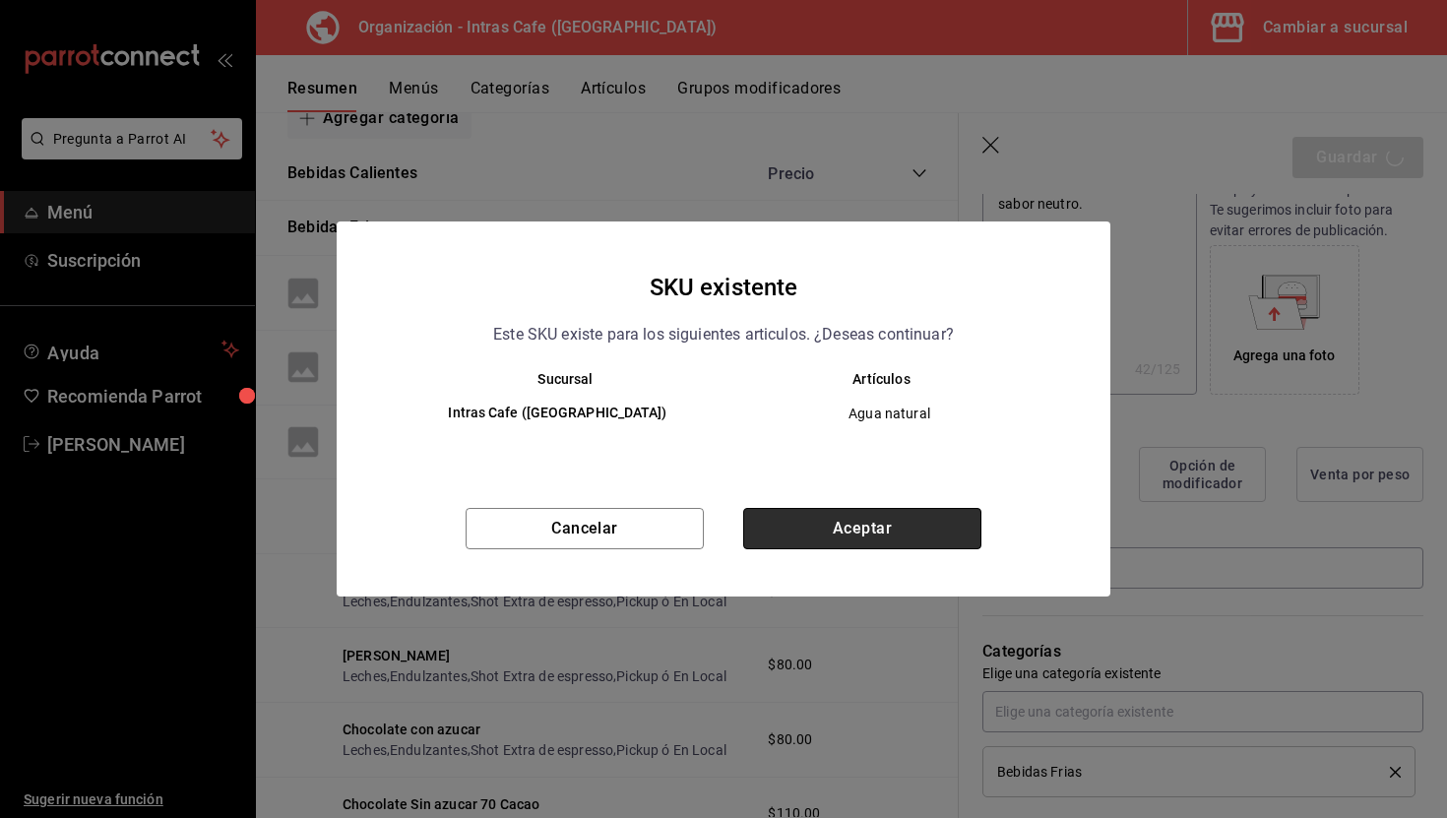
click at [869, 533] on button "Aceptar" at bounding box center [862, 528] width 238 height 41
type textarea "x"
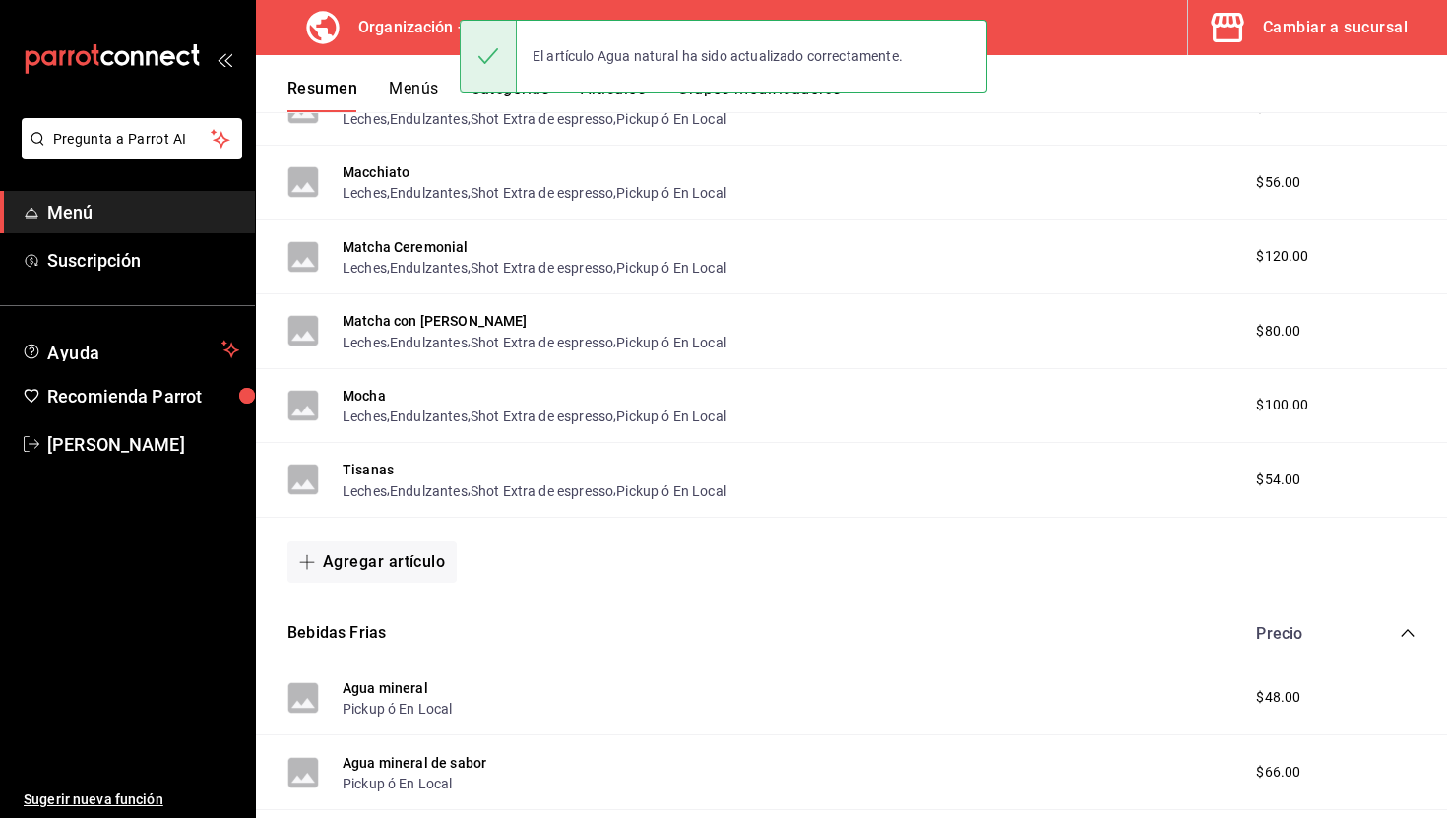
scroll to position [1135, 0]
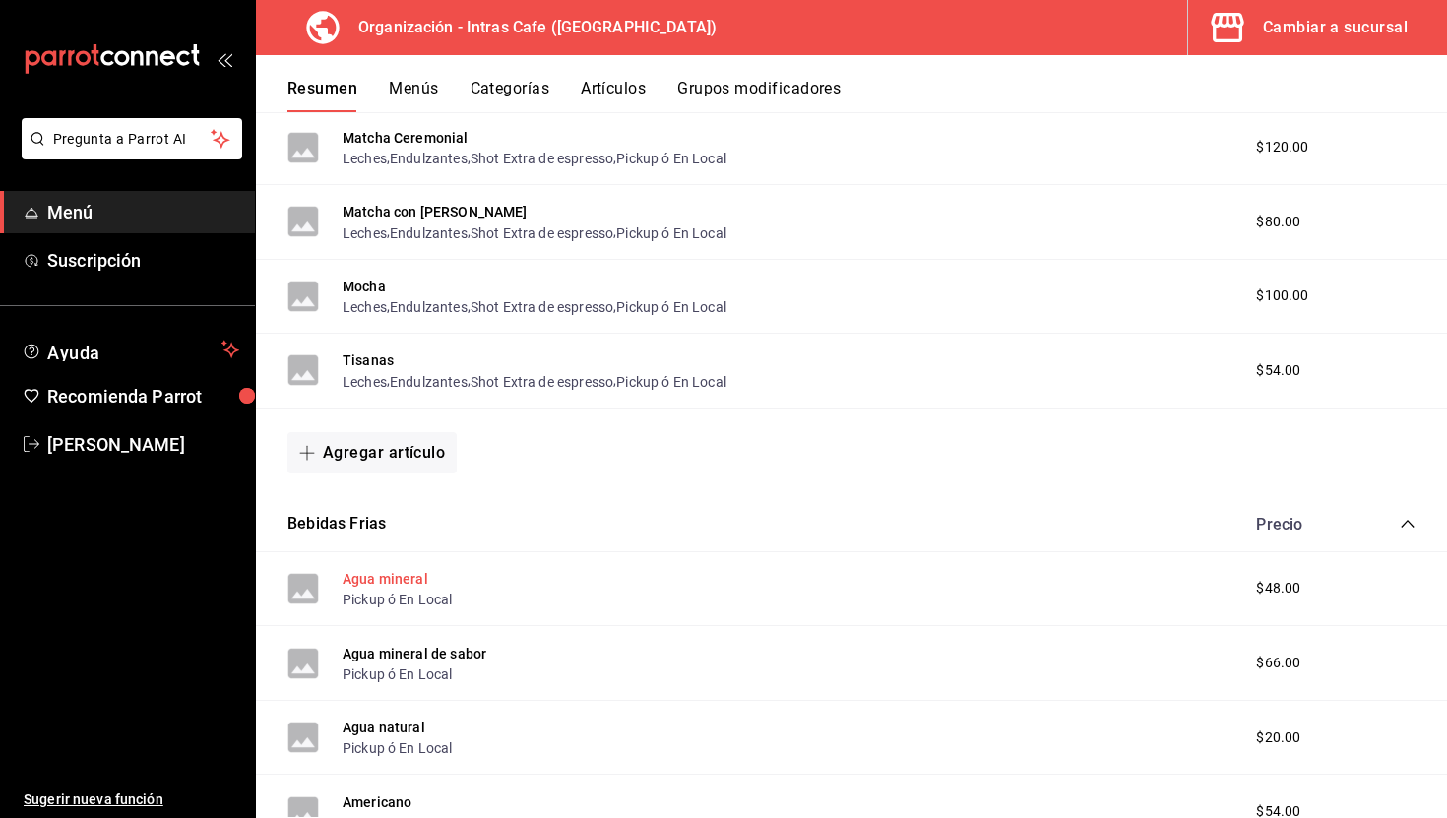
click at [417, 583] on button "Agua mineral" at bounding box center [386, 579] width 86 height 20
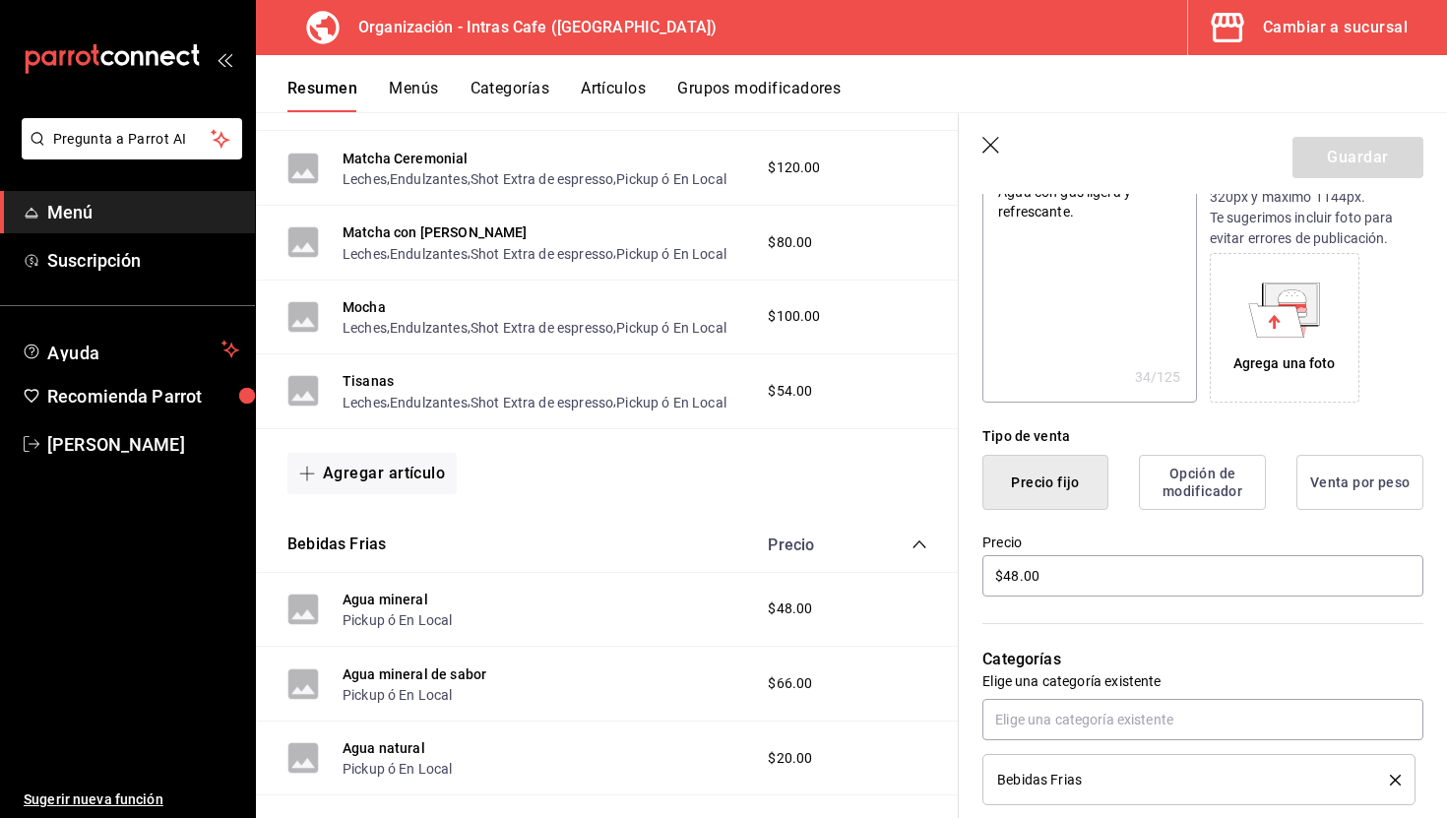
scroll to position [259, 0]
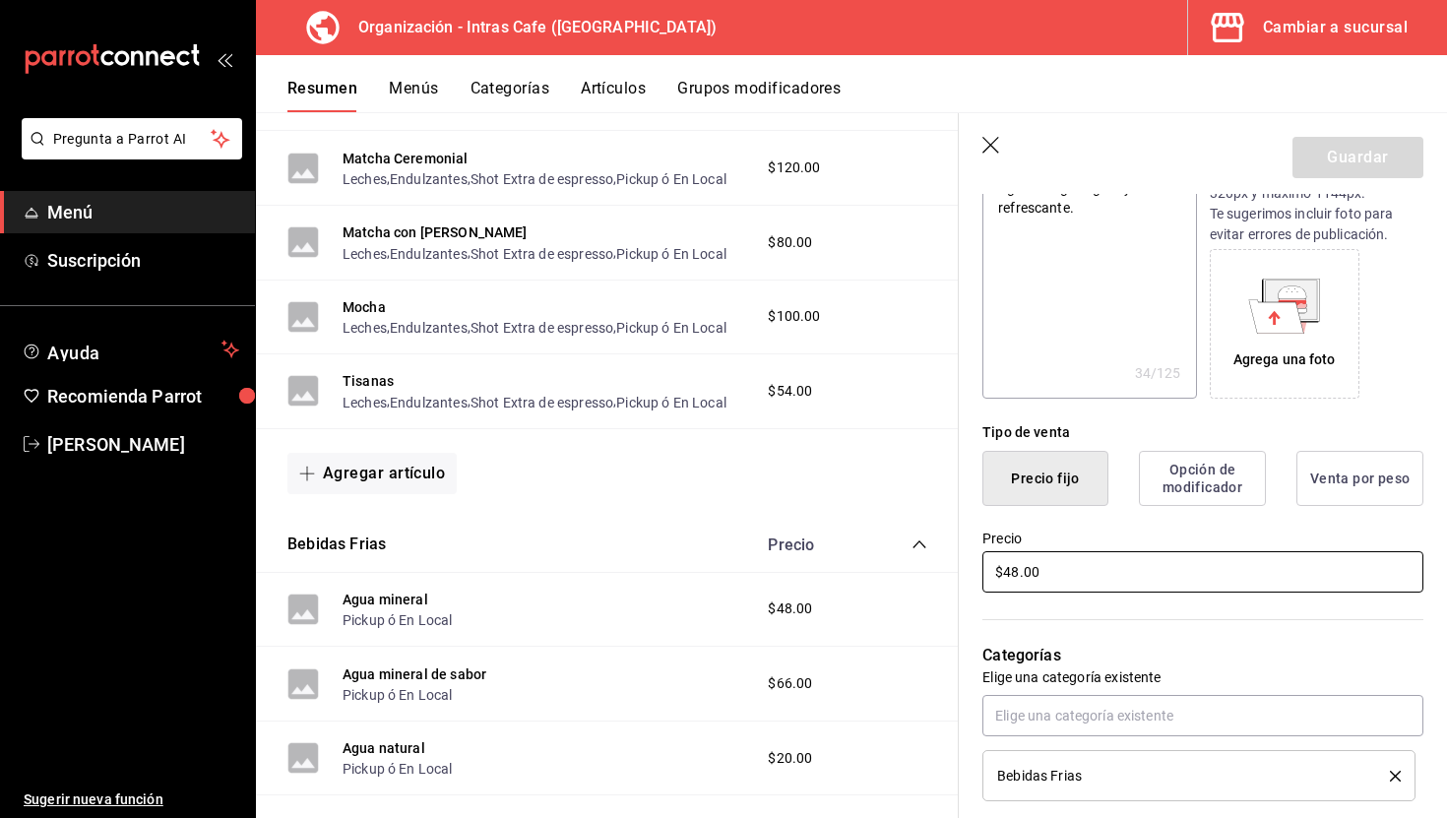
click at [1094, 580] on input "$48.00" at bounding box center [1202, 571] width 441 height 41
type textarea "x"
type input "$4.00"
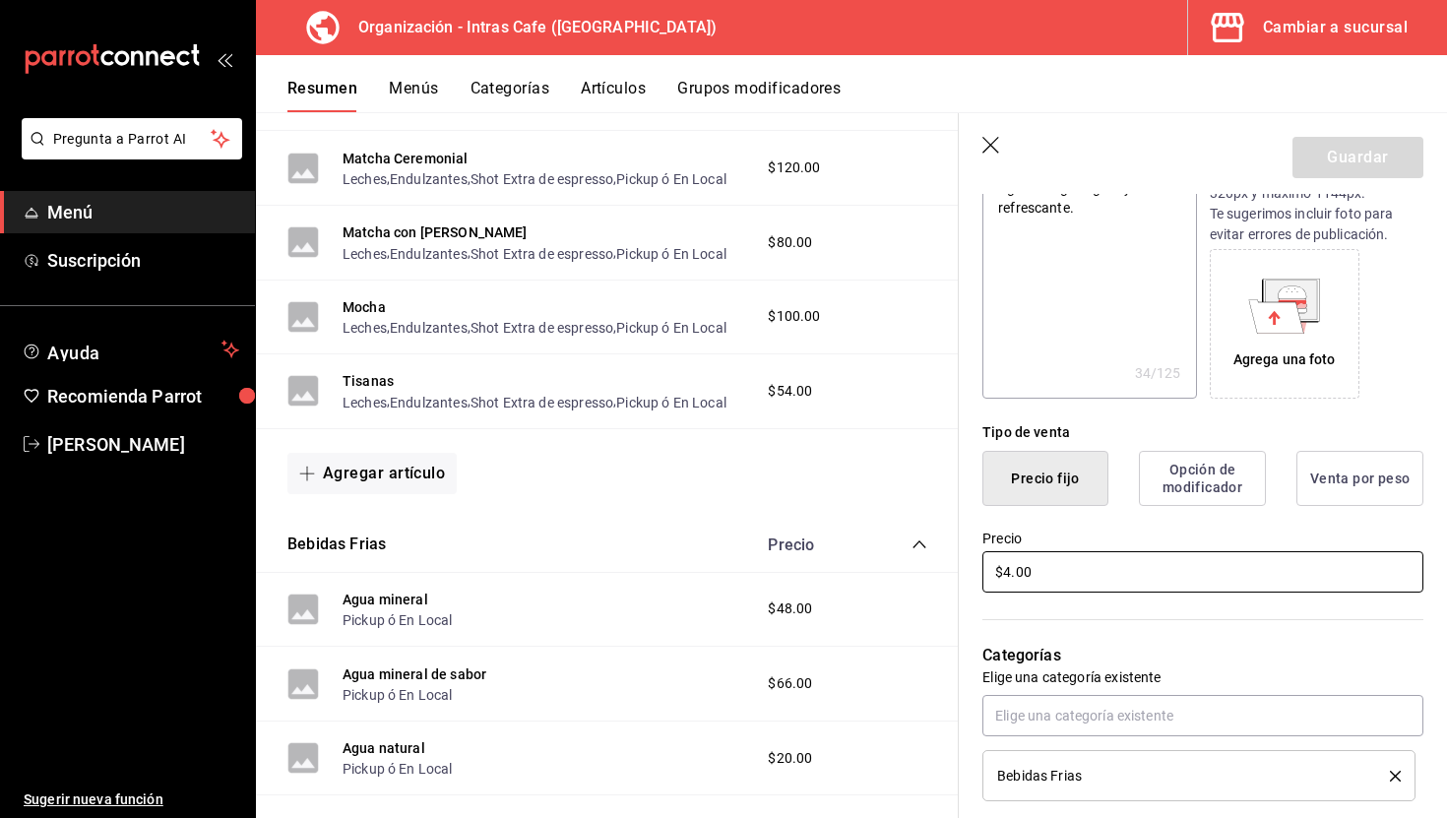
type textarea "x"
type input "$40.00"
click at [1341, 166] on button "Guardar" at bounding box center [1357, 157] width 131 height 41
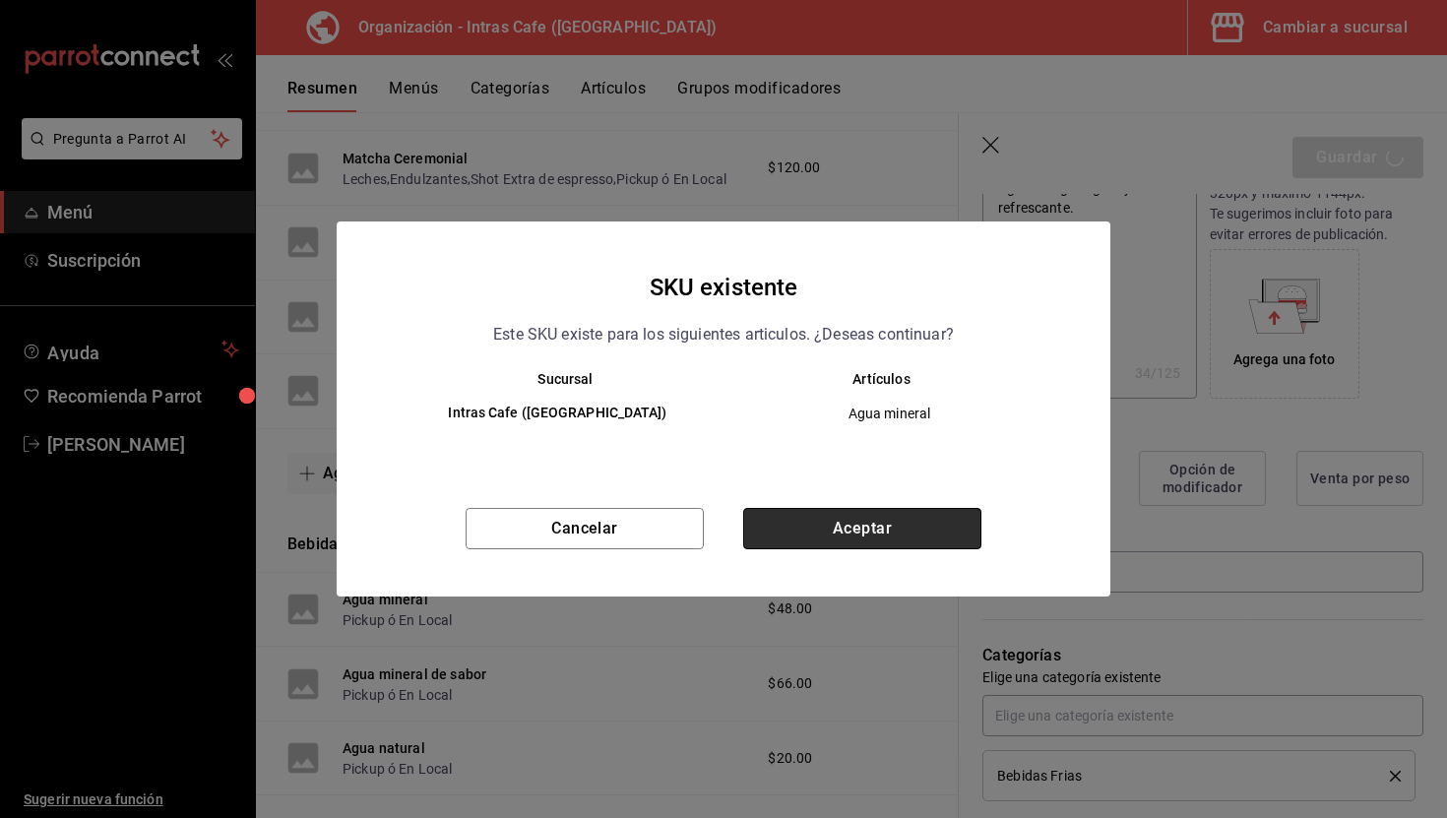
click at [927, 532] on button "Aceptar" at bounding box center [862, 528] width 238 height 41
type textarea "x"
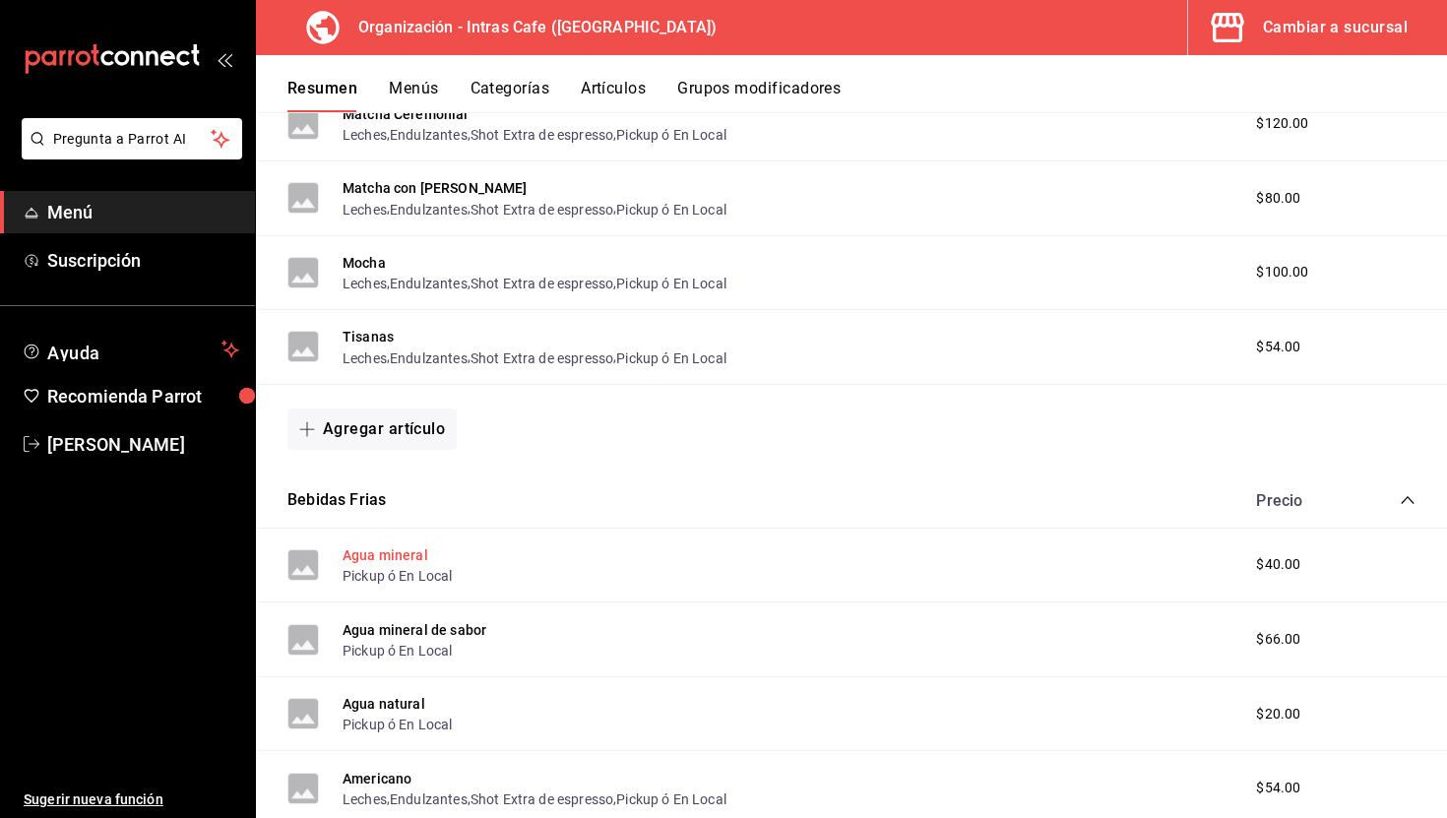
scroll to position [1160, 0]
click at [417, 629] on button "Agua mineral de sabor" at bounding box center [415, 629] width 144 height 20
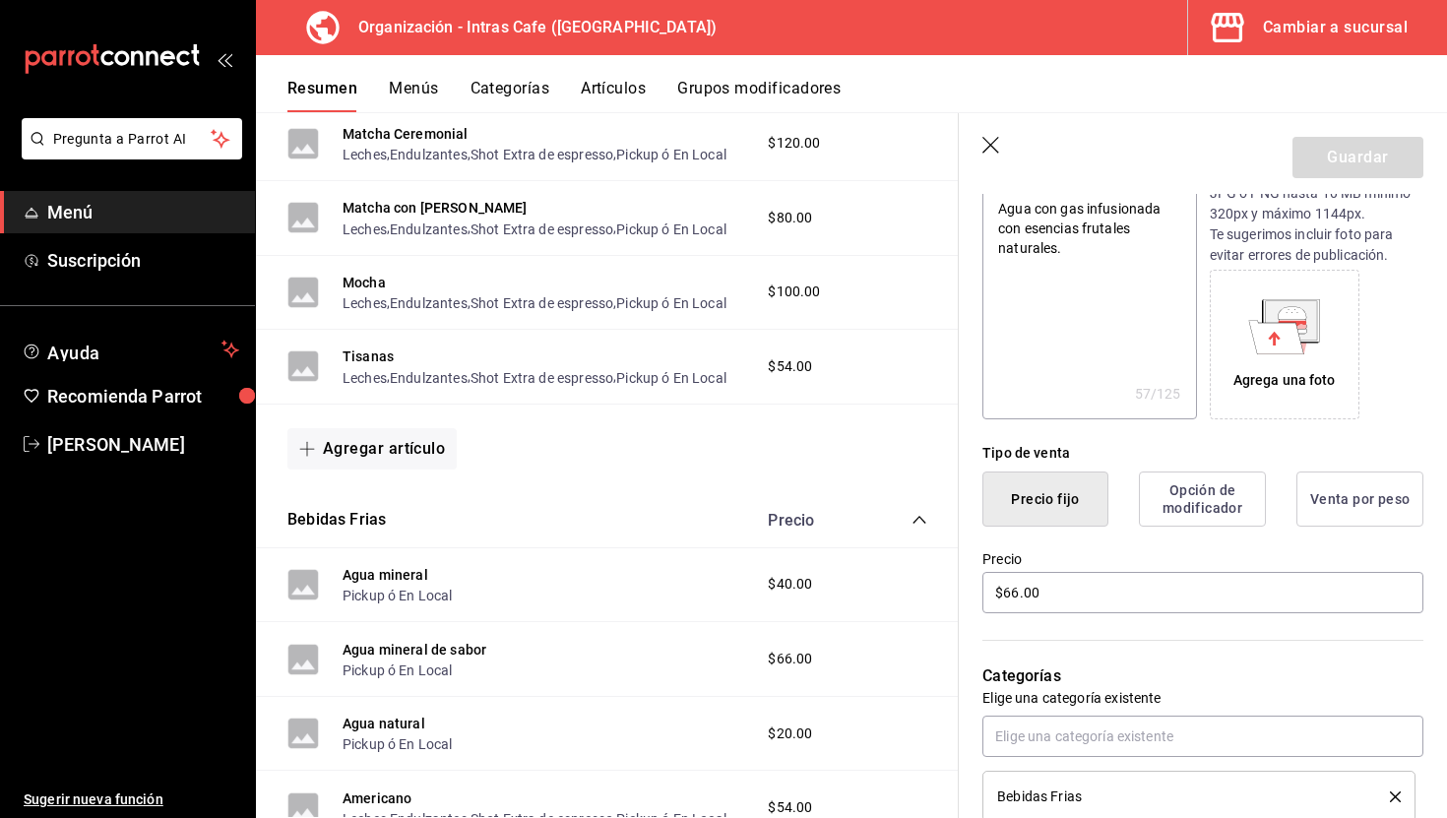
scroll to position [240, 0]
click at [1078, 592] on input "$66.00" at bounding box center [1202, 590] width 441 height 41
type textarea "x"
type input "$4.00"
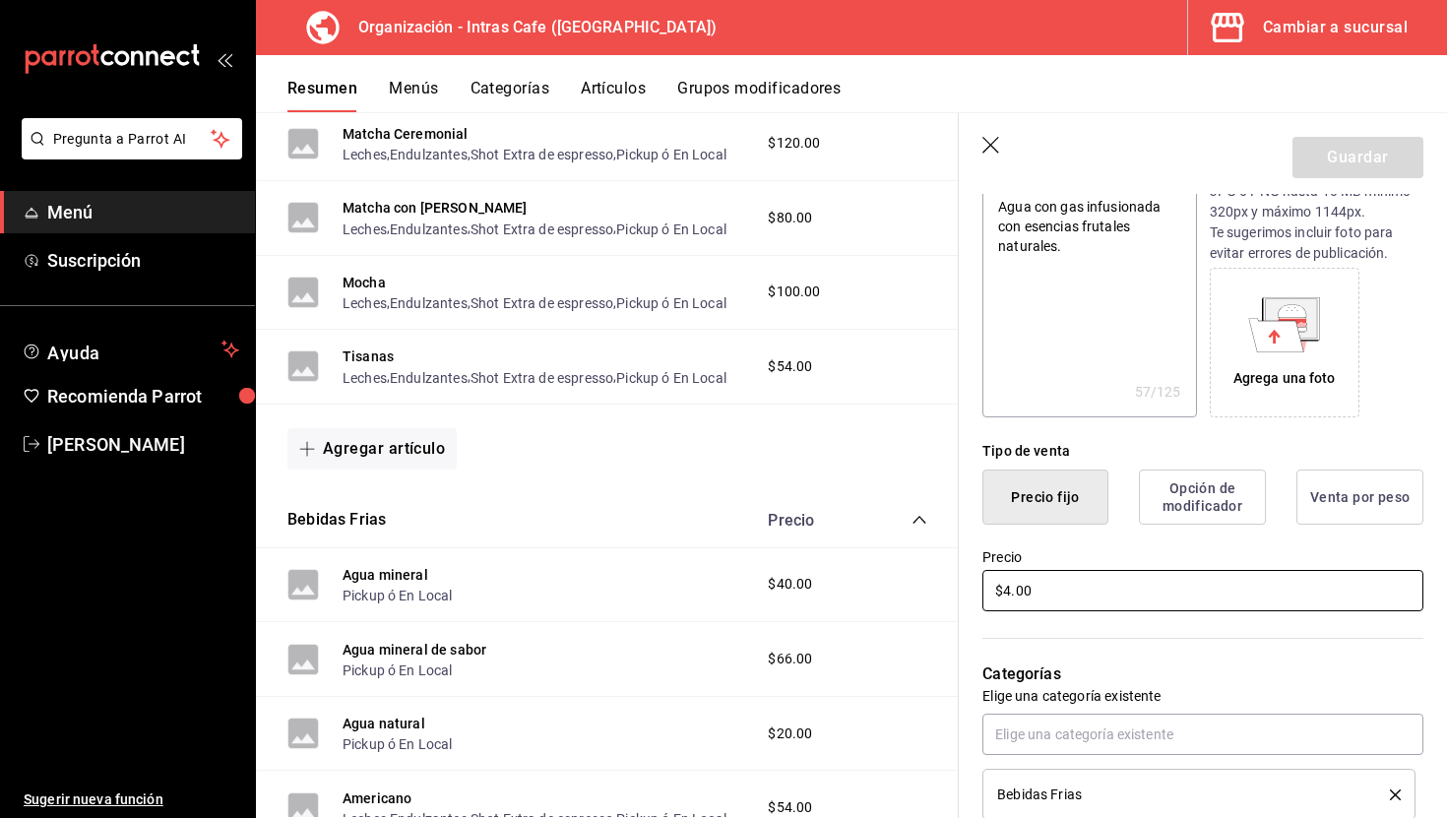
type textarea "x"
type input "$48.00"
click at [1328, 166] on button "Guardar" at bounding box center [1357, 157] width 131 height 41
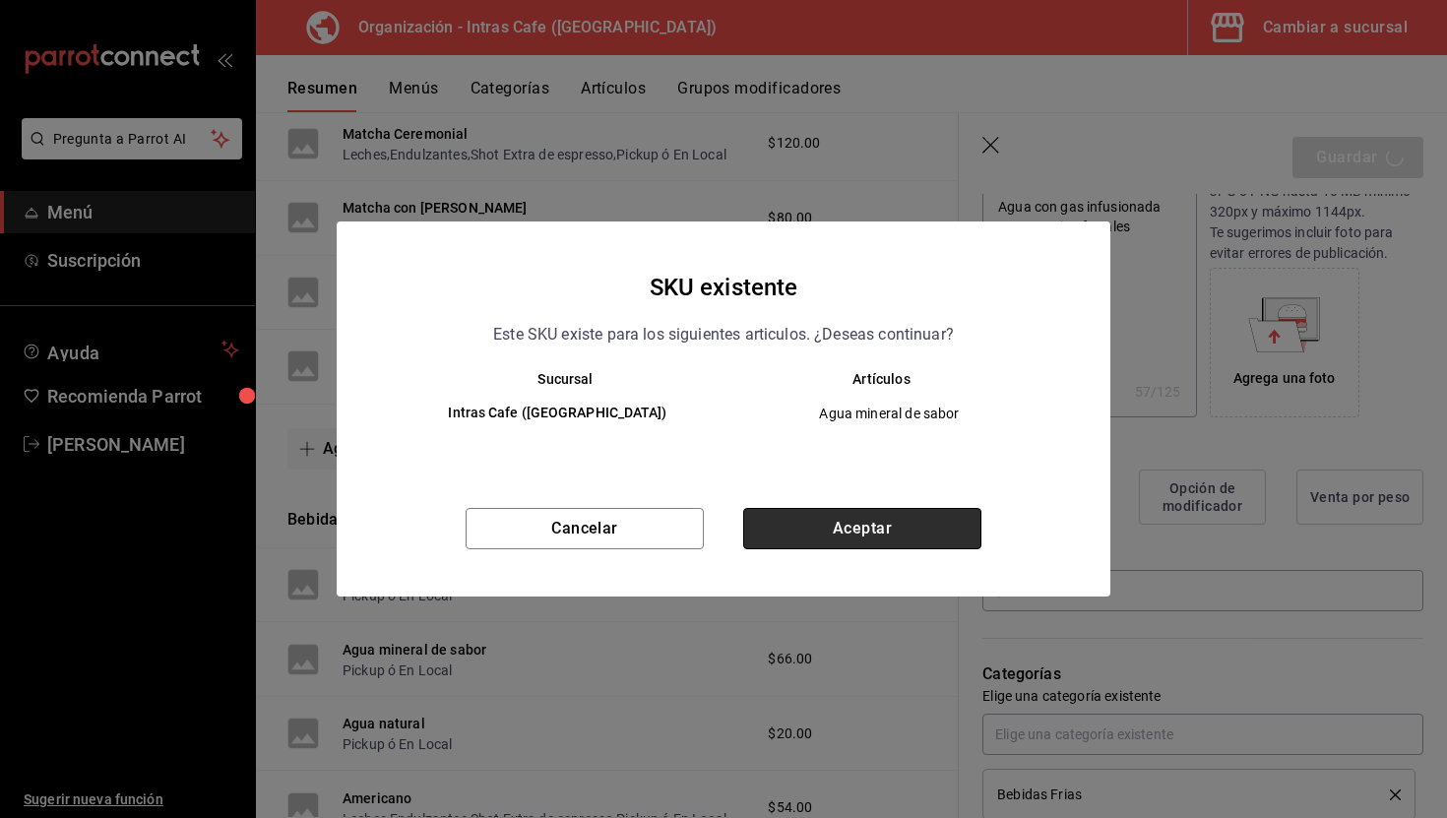
click at [912, 516] on button "Aceptar" at bounding box center [862, 528] width 238 height 41
type textarea "x"
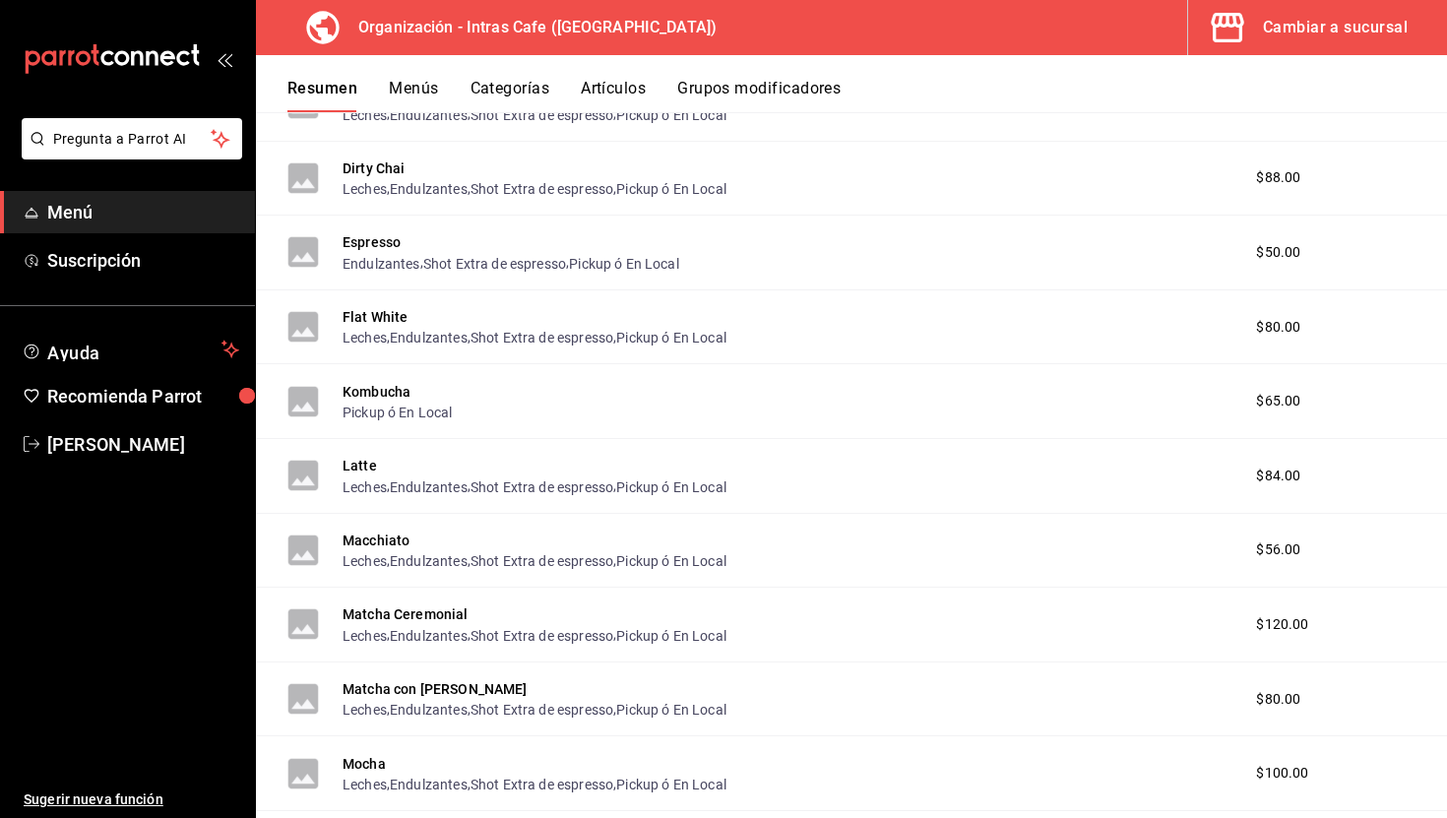
scroll to position [2290, 0]
click at [387, 391] on button "Kombucha" at bounding box center [377, 392] width 68 height 20
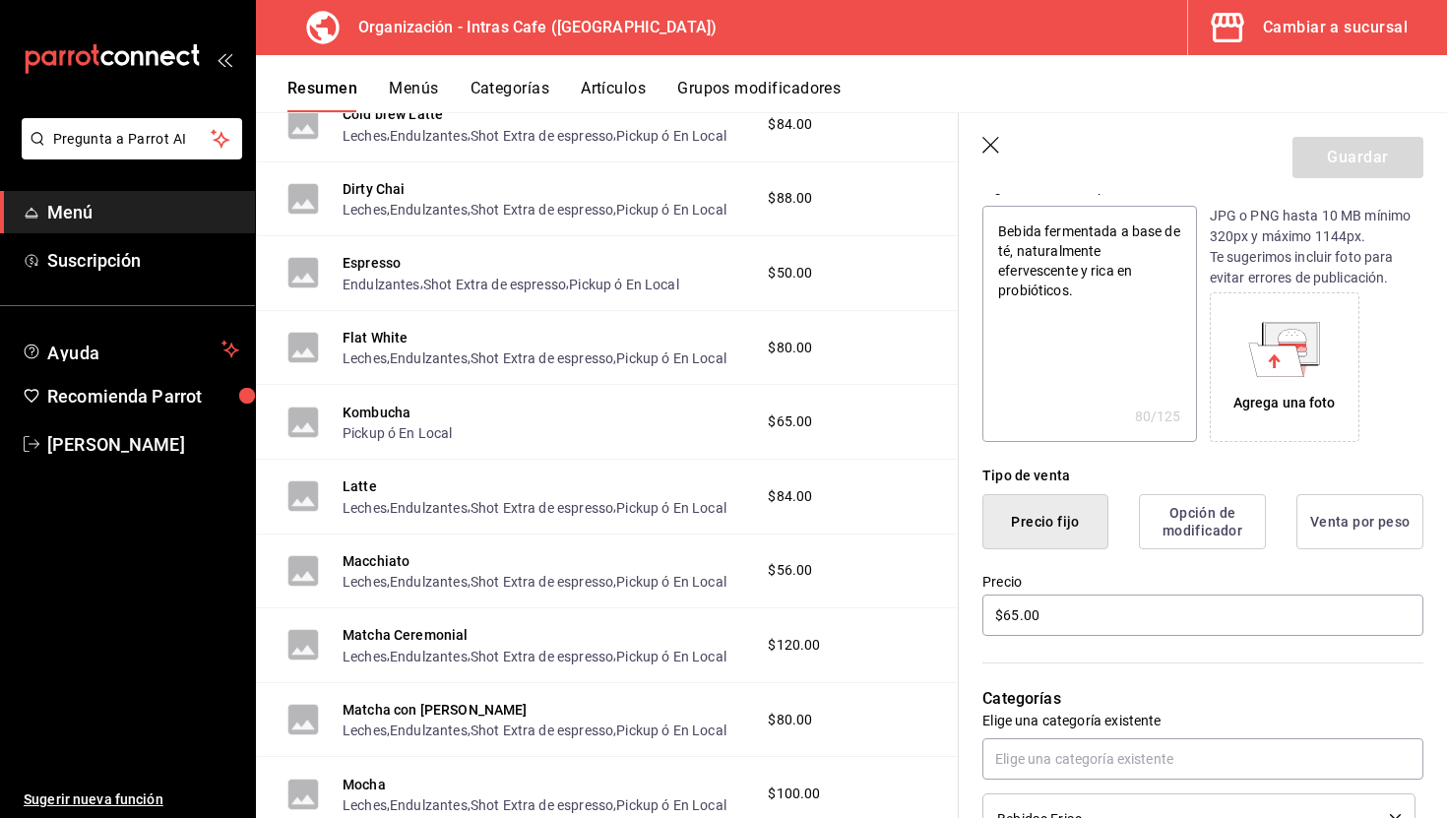
scroll to position [285, 0]
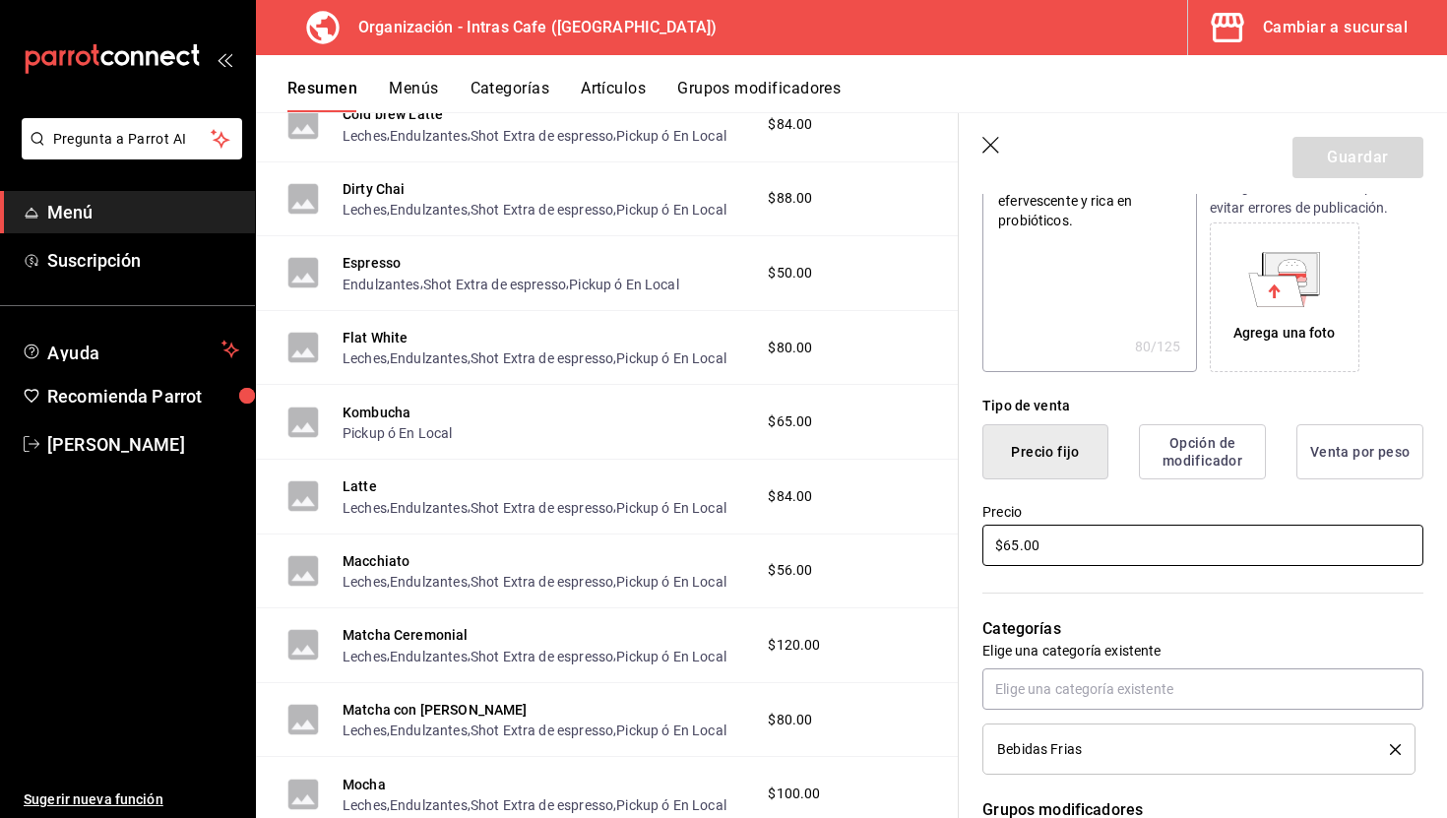
click at [1080, 556] on input "$65.00" at bounding box center [1202, 545] width 441 height 41
type textarea "x"
type input "$6.00"
type textarea "x"
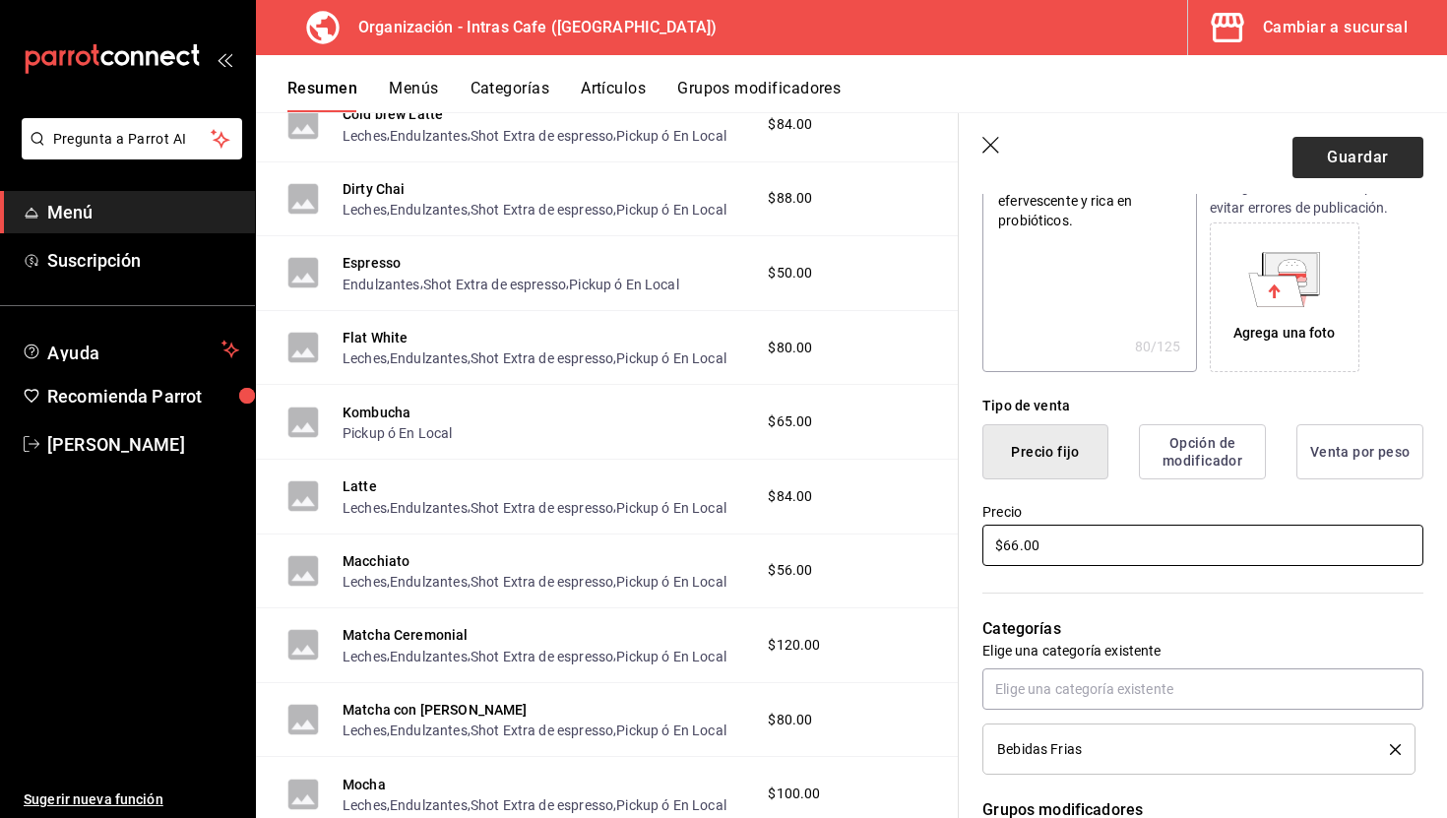
type input "$66.00"
click at [1344, 159] on button "Guardar" at bounding box center [1357, 157] width 131 height 41
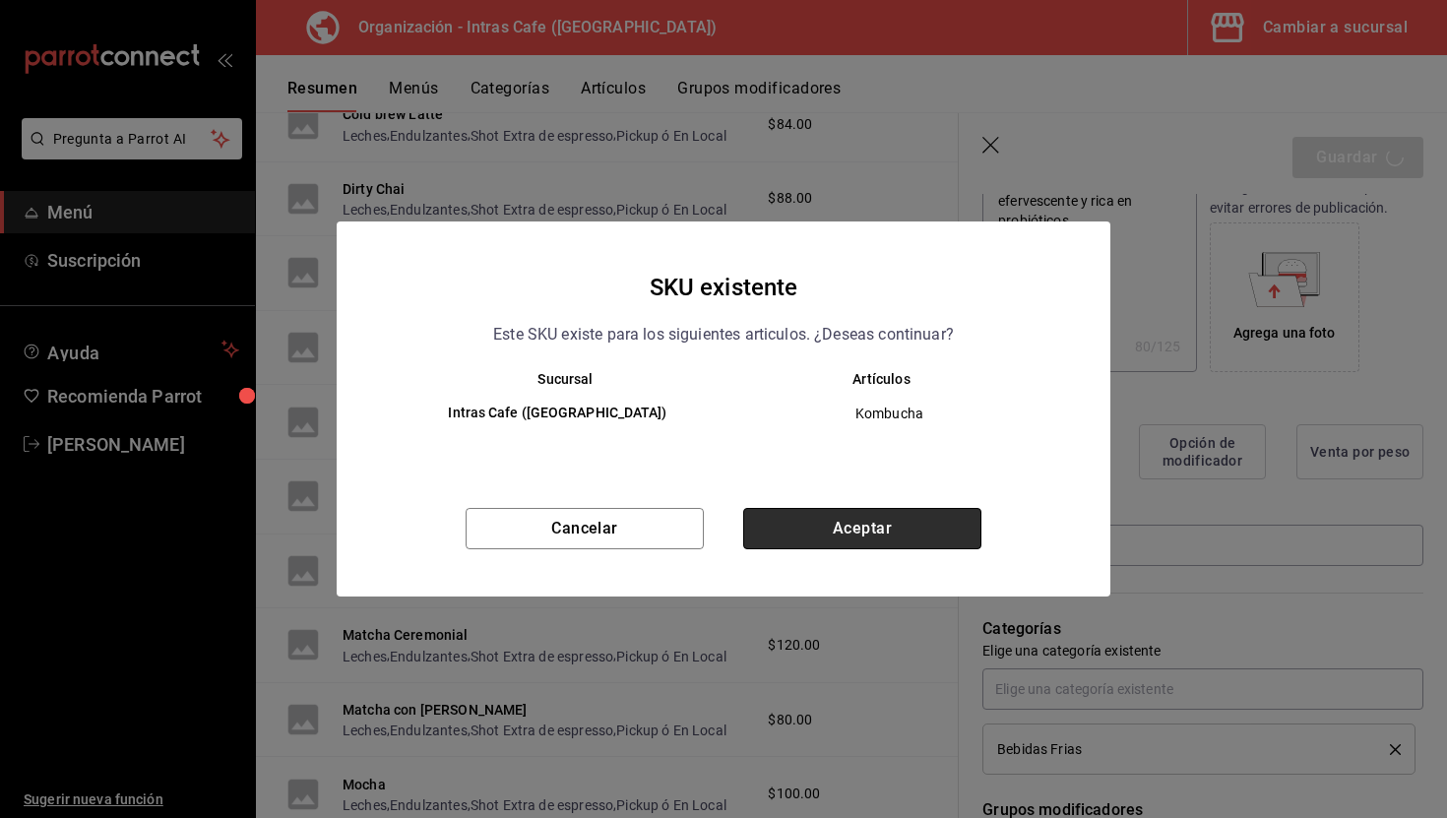
click at [835, 546] on button "Aceptar" at bounding box center [862, 528] width 238 height 41
type textarea "x"
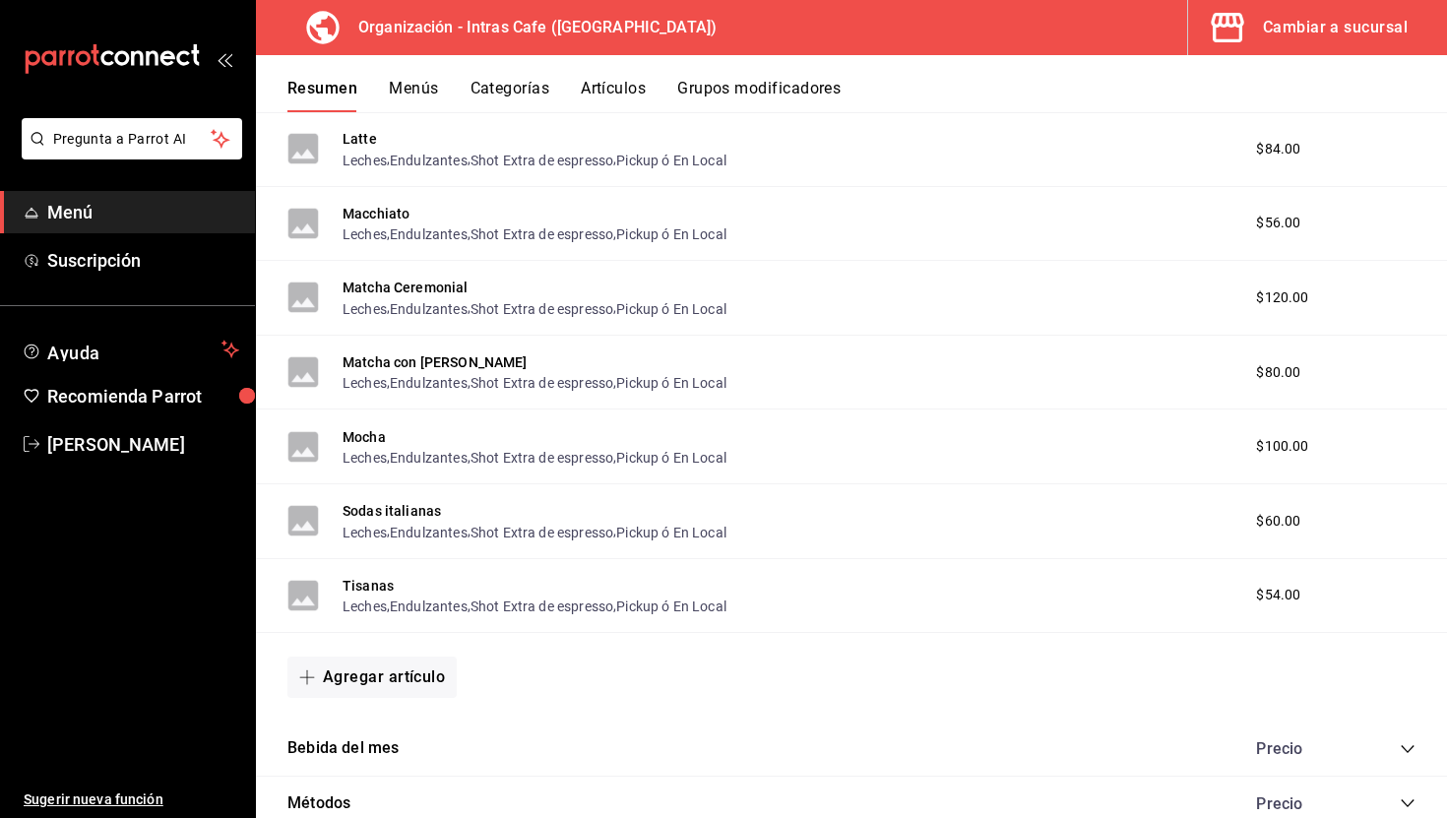
scroll to position [2853, 0]
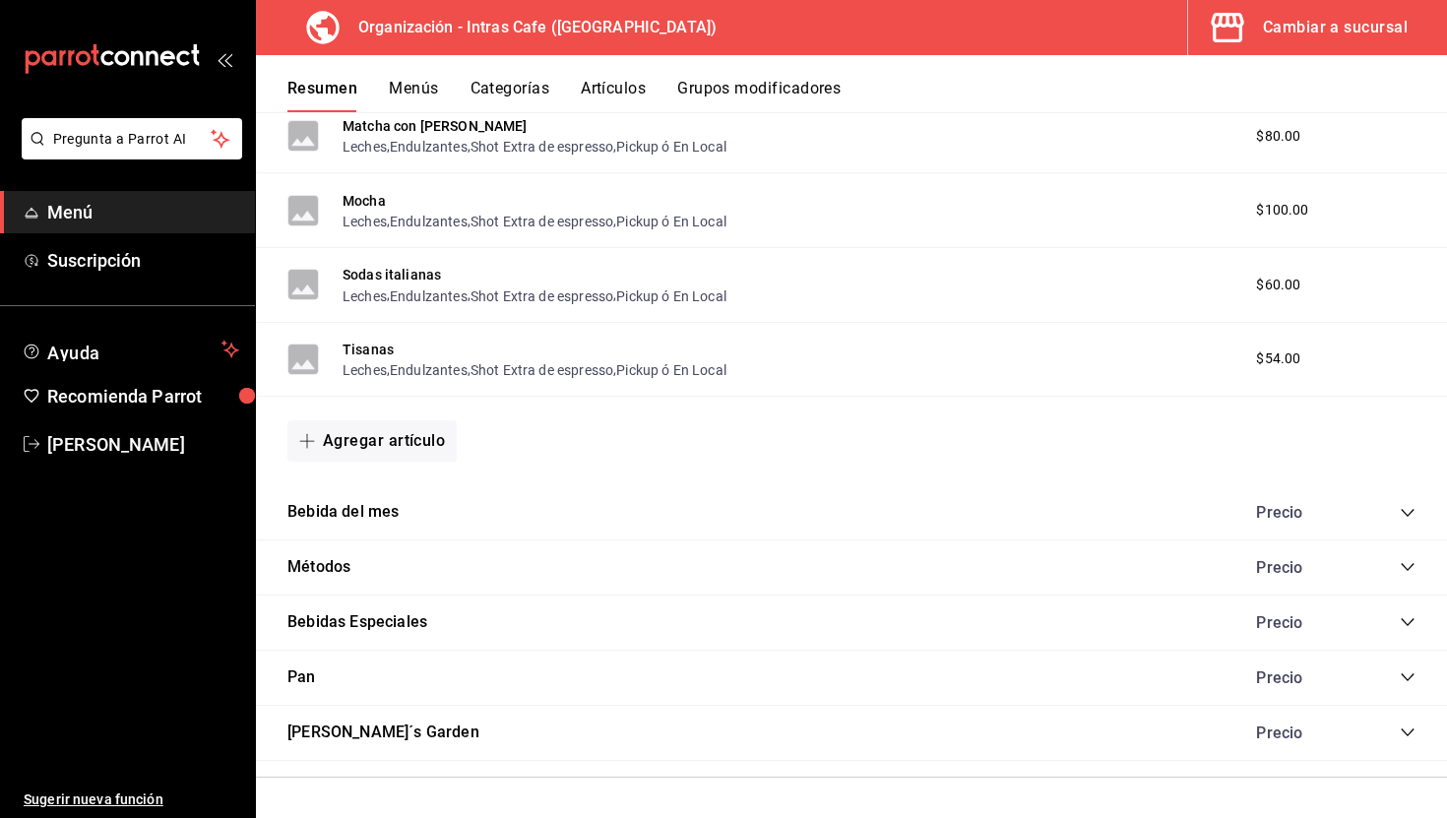
click at [347, 679] on div "Pan Precio" at bounding box center [851, 678] width 1191 height 55
click at [316, 679] on div "Pan Precio" at bounding box center [851, 678] width 1191 height 55
click at [1400, 673] on icon "collapse-category-row" at bounding box center [1408, 677] width 16 height 16
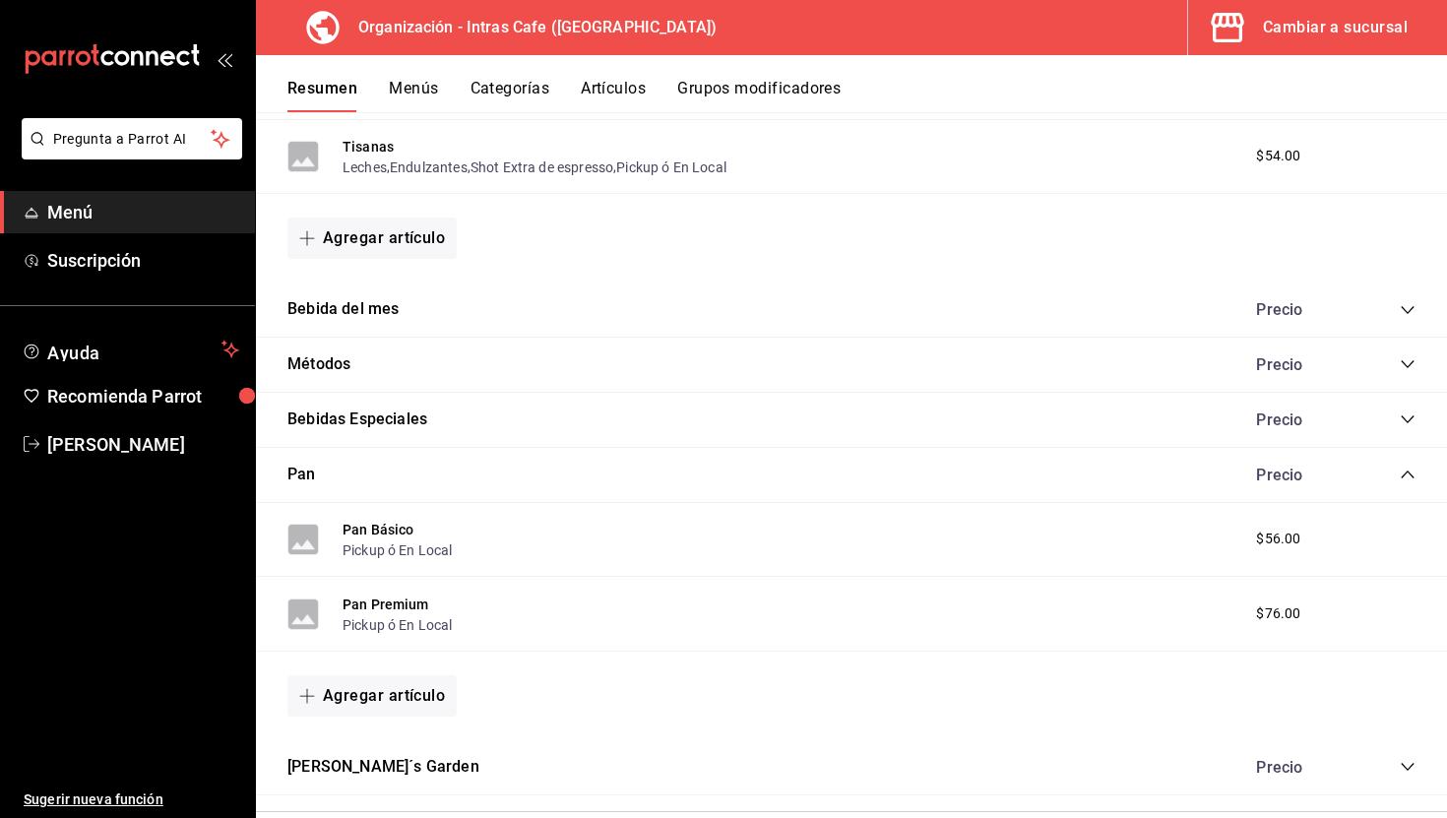
scroll to position [3058, 0]
click at [1270, 541] on span "$56.00" at bounding box center [1278, 536] width 44 height 21
click at [394, 530] on button "Pan Básico" at bounding box center [379, 527] width 72 height 20
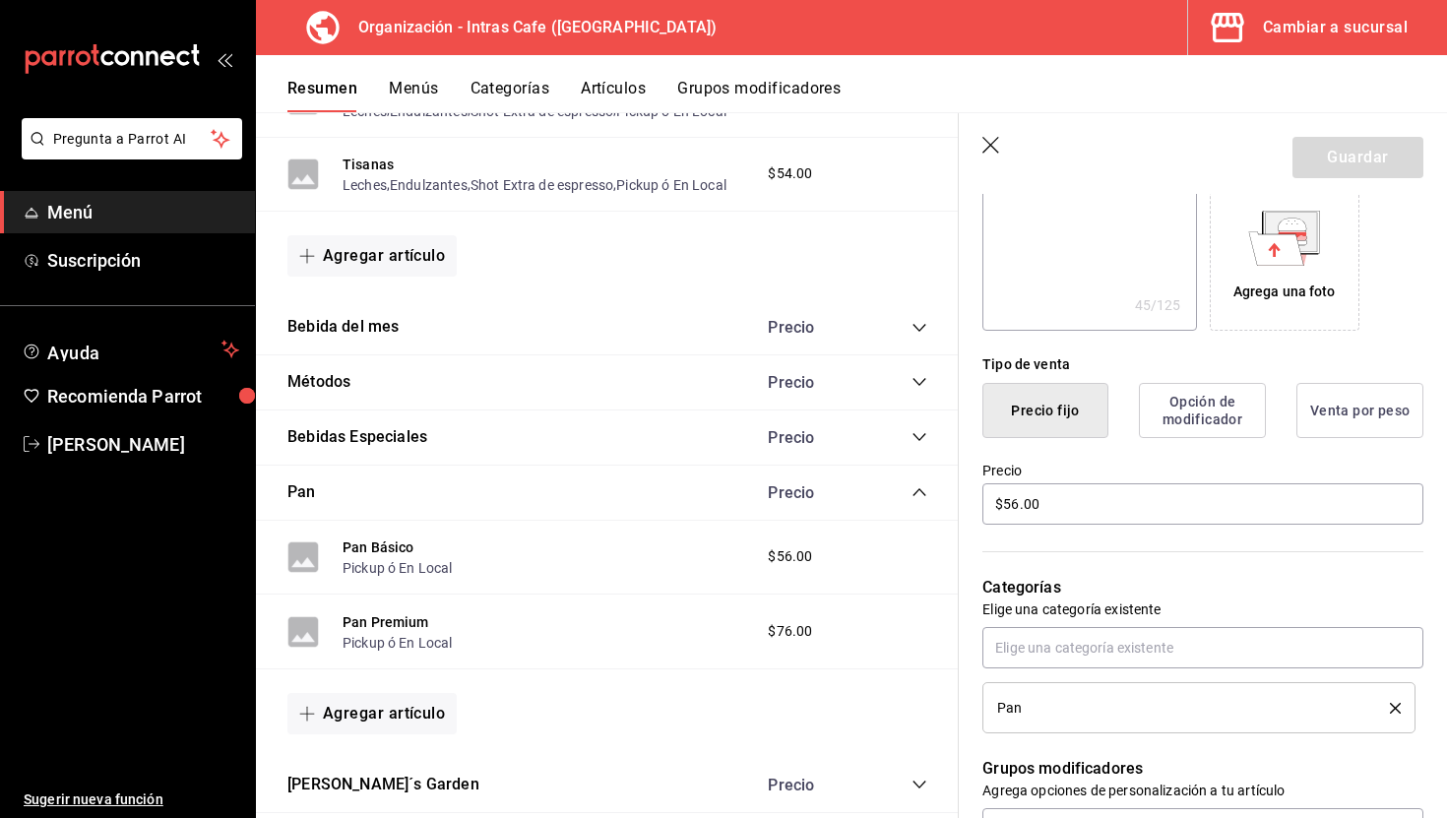
scroll to position [331, 0]
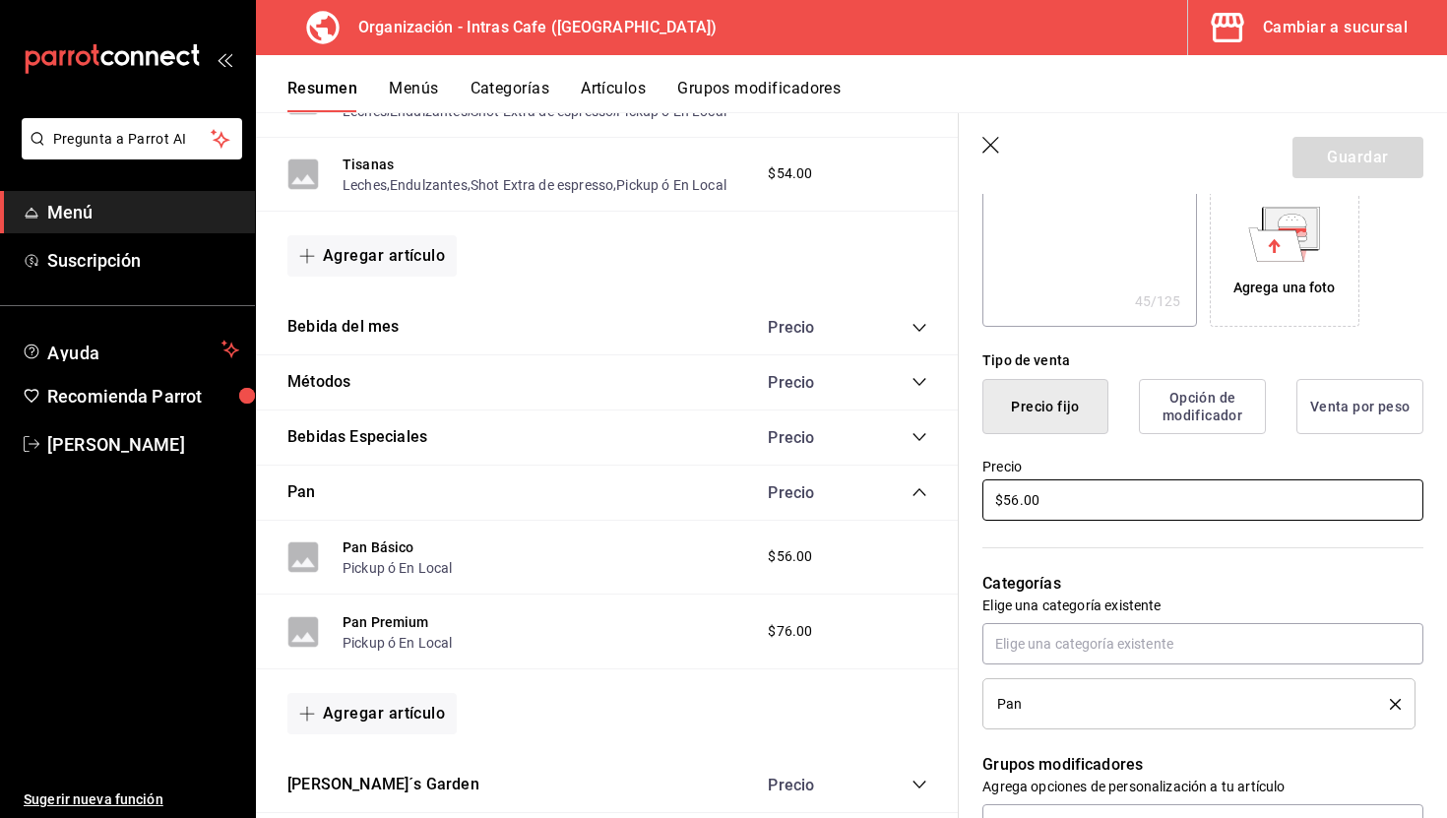
click at [1070, 509] on input "$56.00" at bounding box center [1202, 499] width 441 height 41
type textarea "x"
type input "$3.00"
type textarea "x"
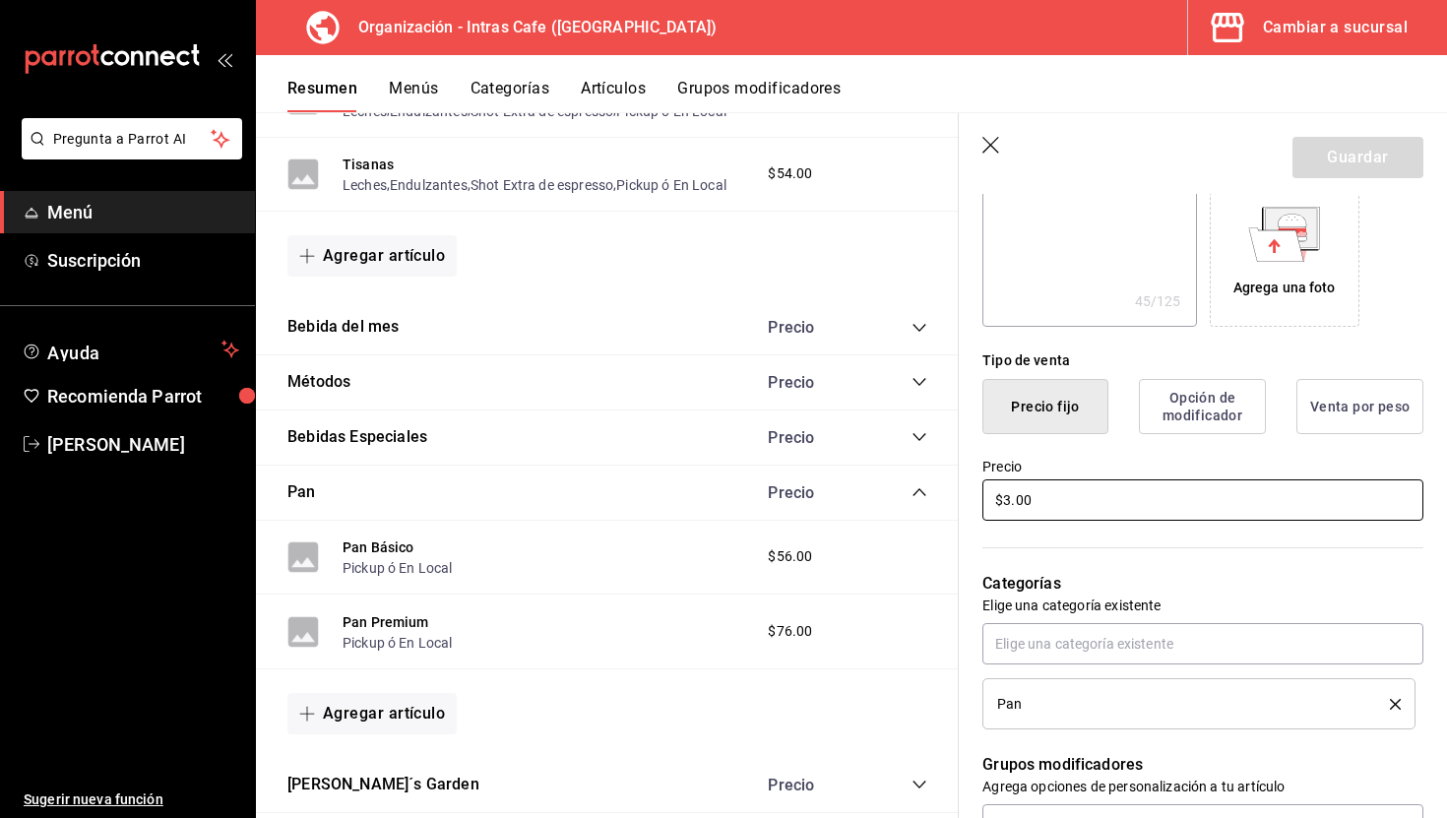
type input "$30.00"
type textarea "x"
type input "$3.00"
type textarea "x"
type input "$32.00"
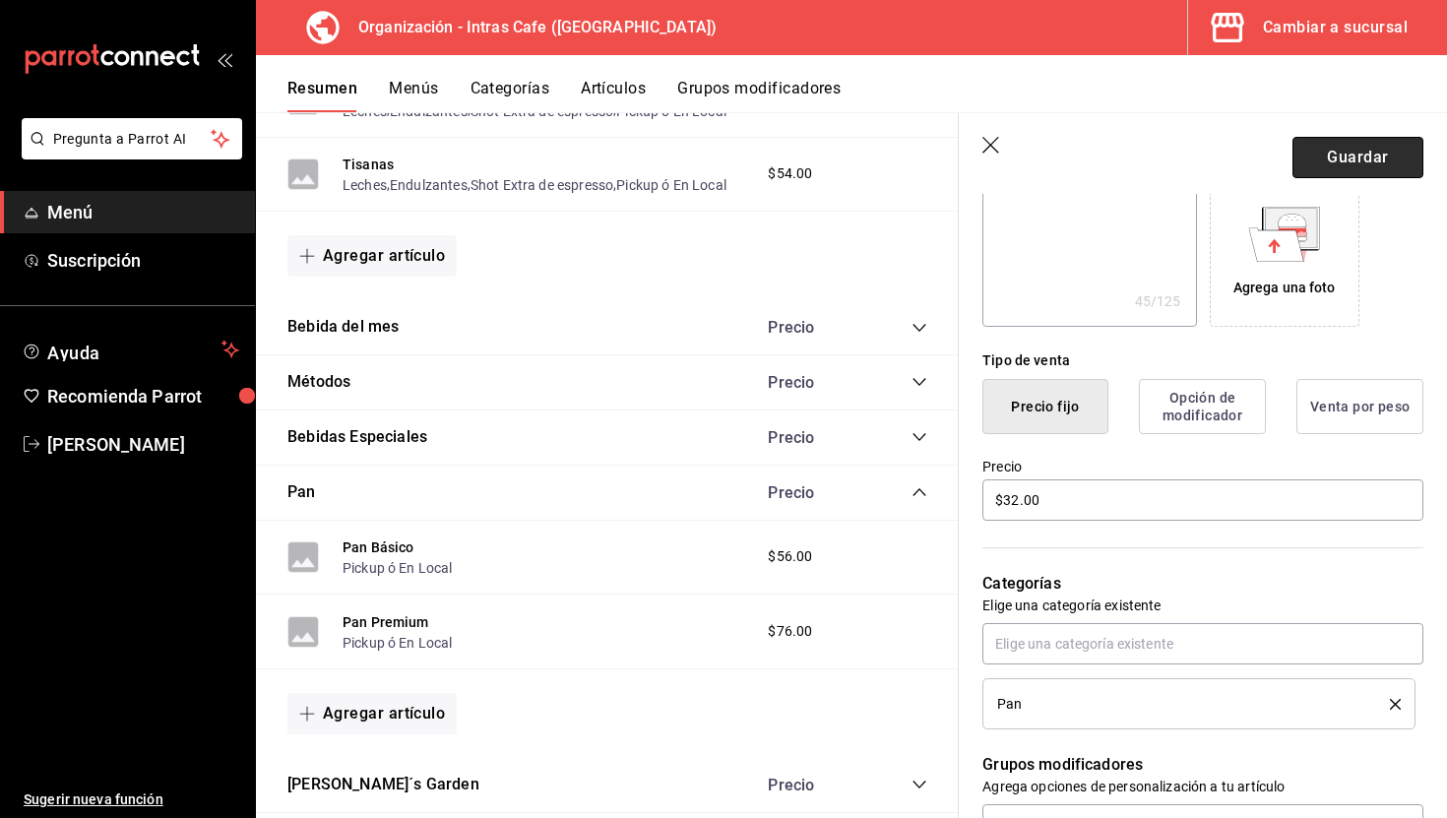
click at [1340, 153] on button "Guardar" at bounding box center [1357, 157] width 131 height 41
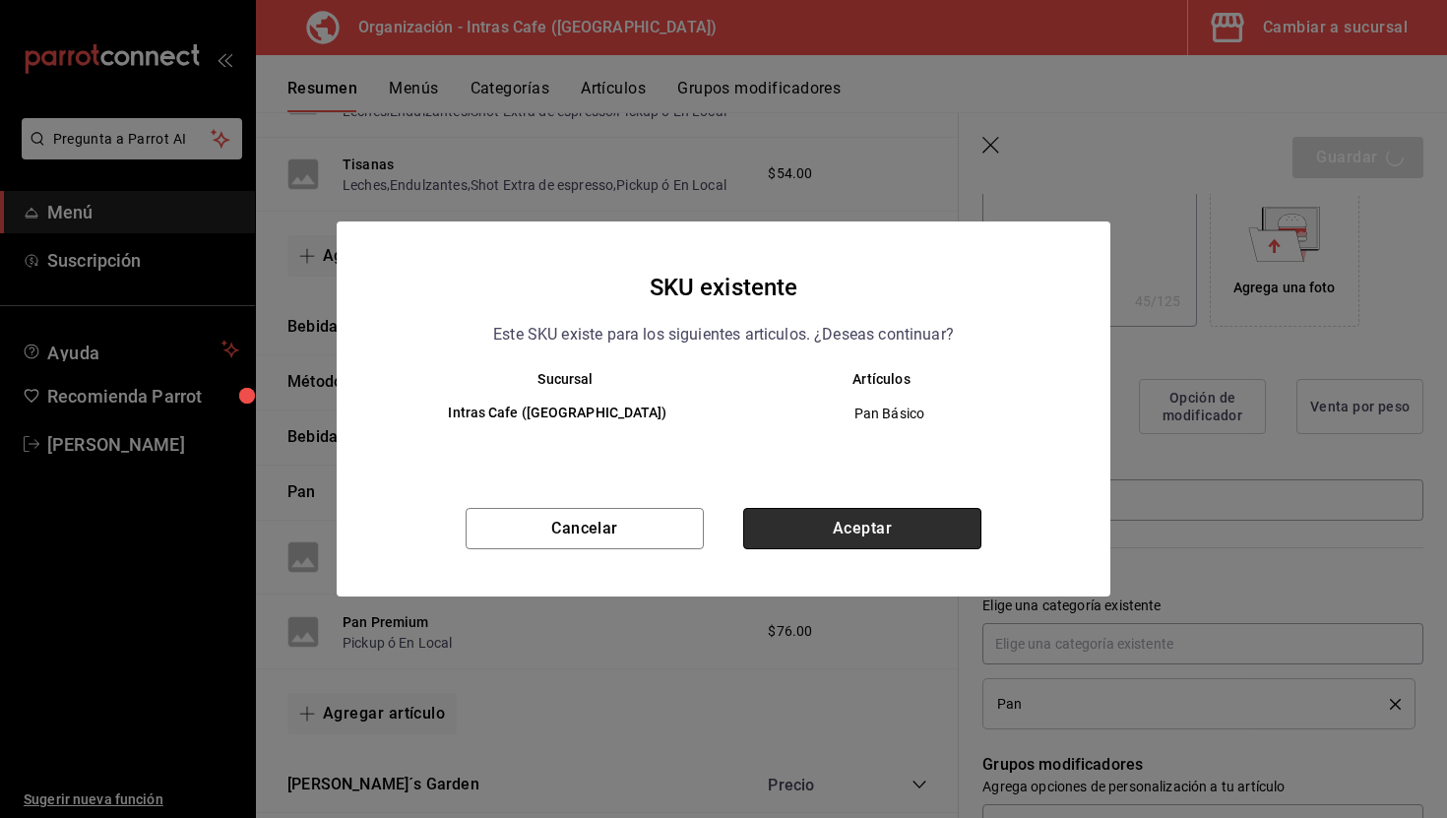
click at [873, 535] on button "Aceptar" at bounding box center [862, 528] width 238 height 41
type textarea "x"
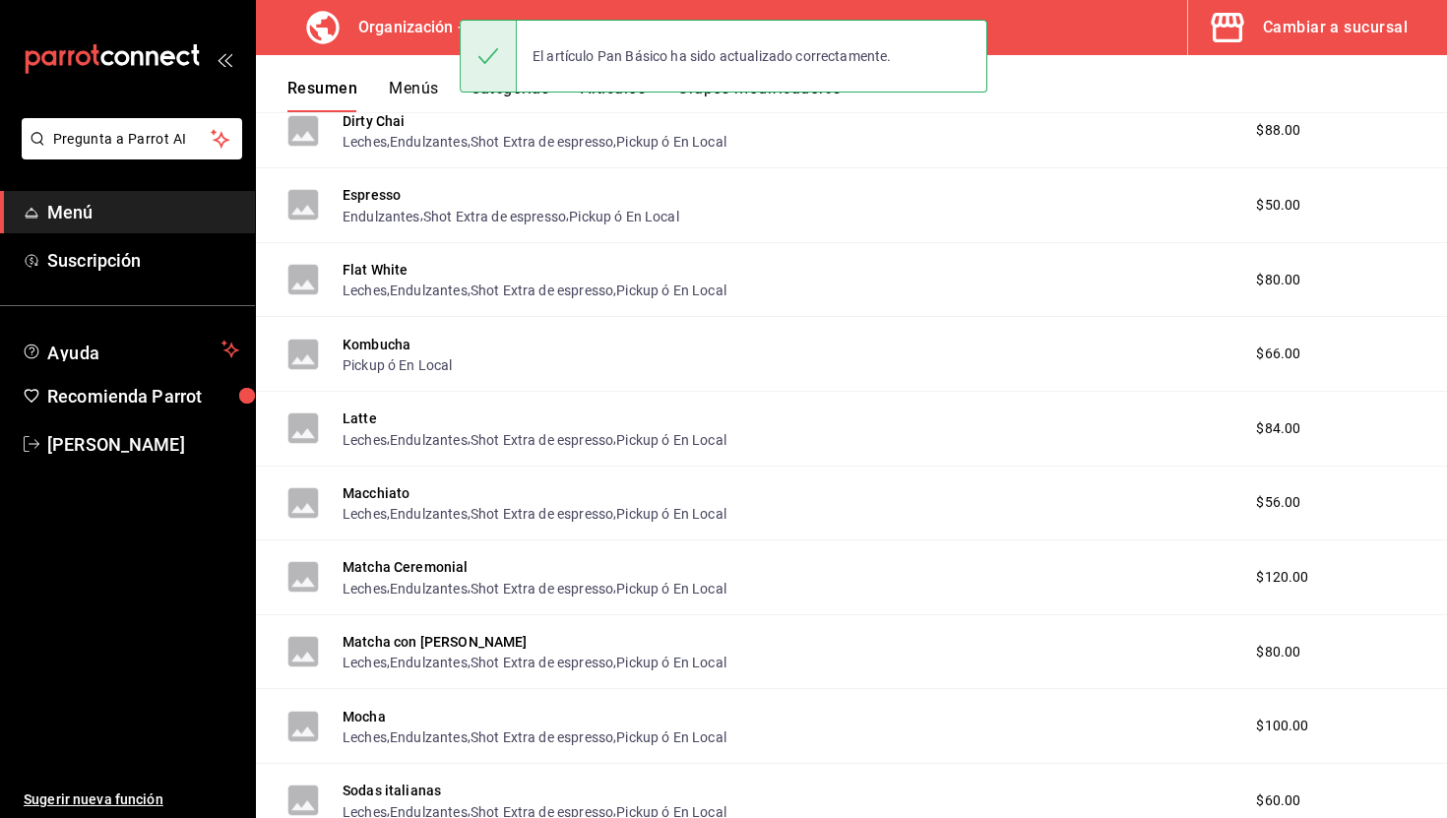
scroll to position [2853, 0]
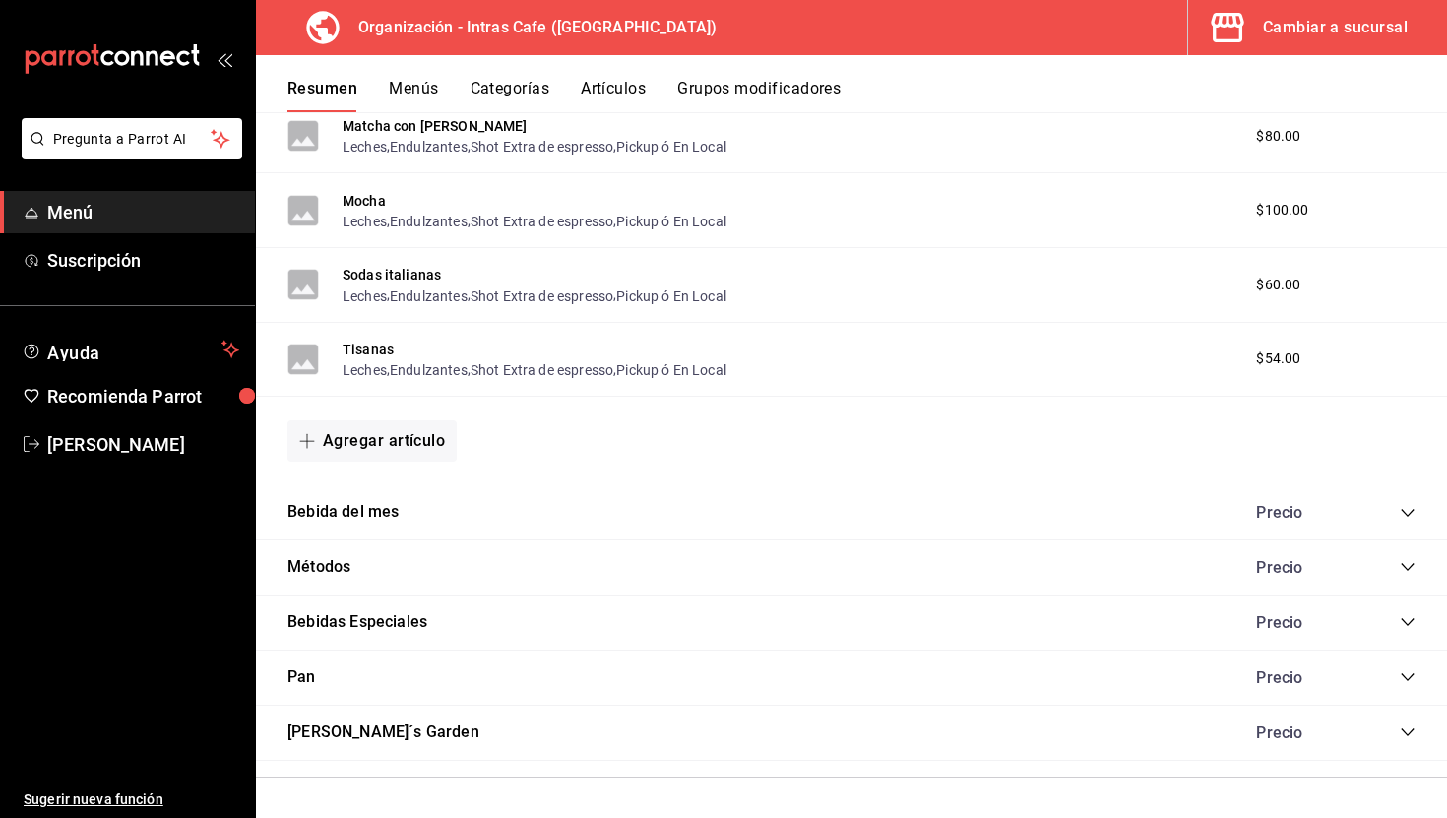
click at [1409, 680] on icon "collapse-category-row" at bounding box center [1408, 677] width 16 height 16
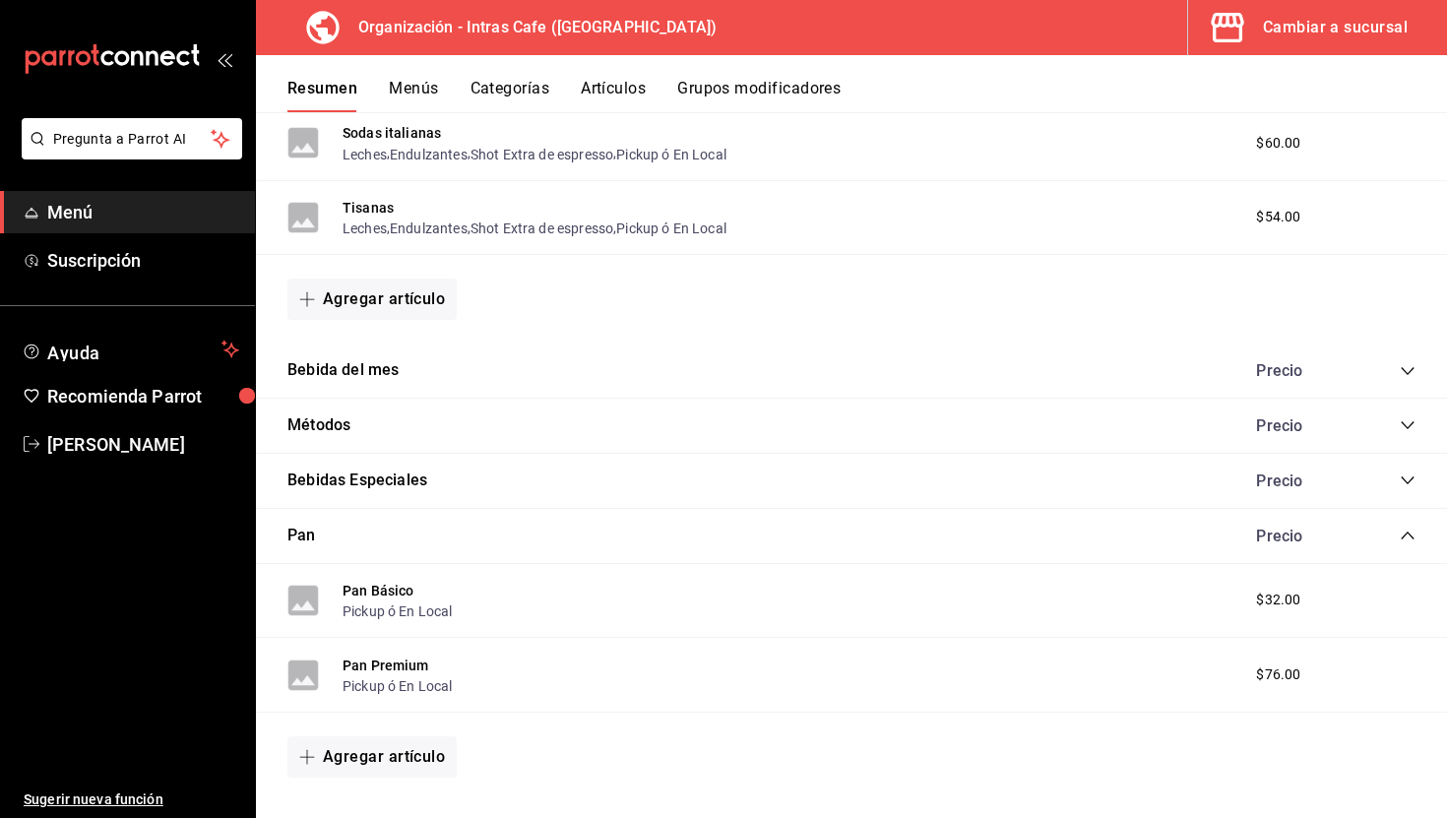
scroll to position [2998, 0]
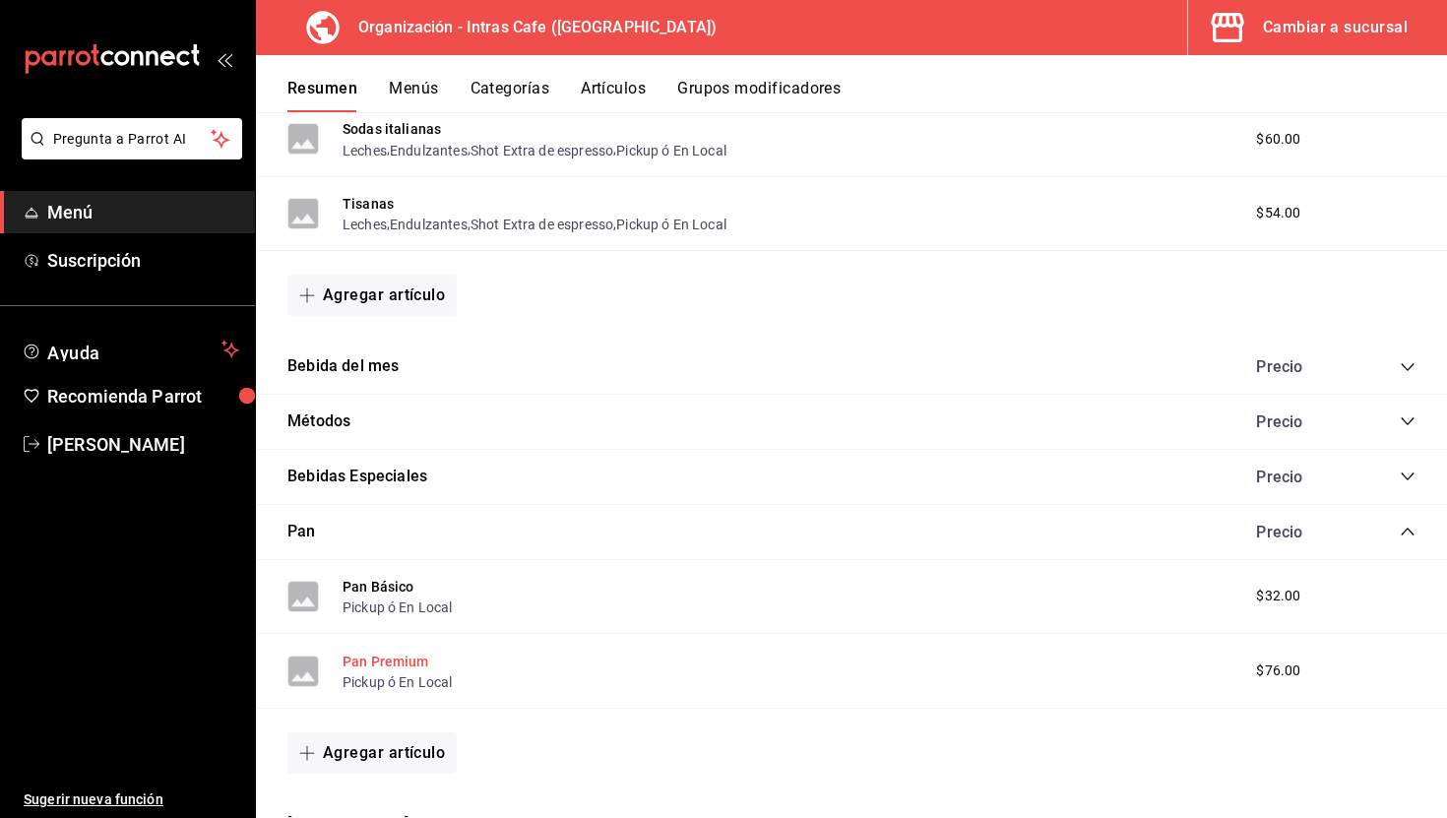
click at [419, 661] on button "Pan Premium" at bounding box center [386, 662] width 87 height 20
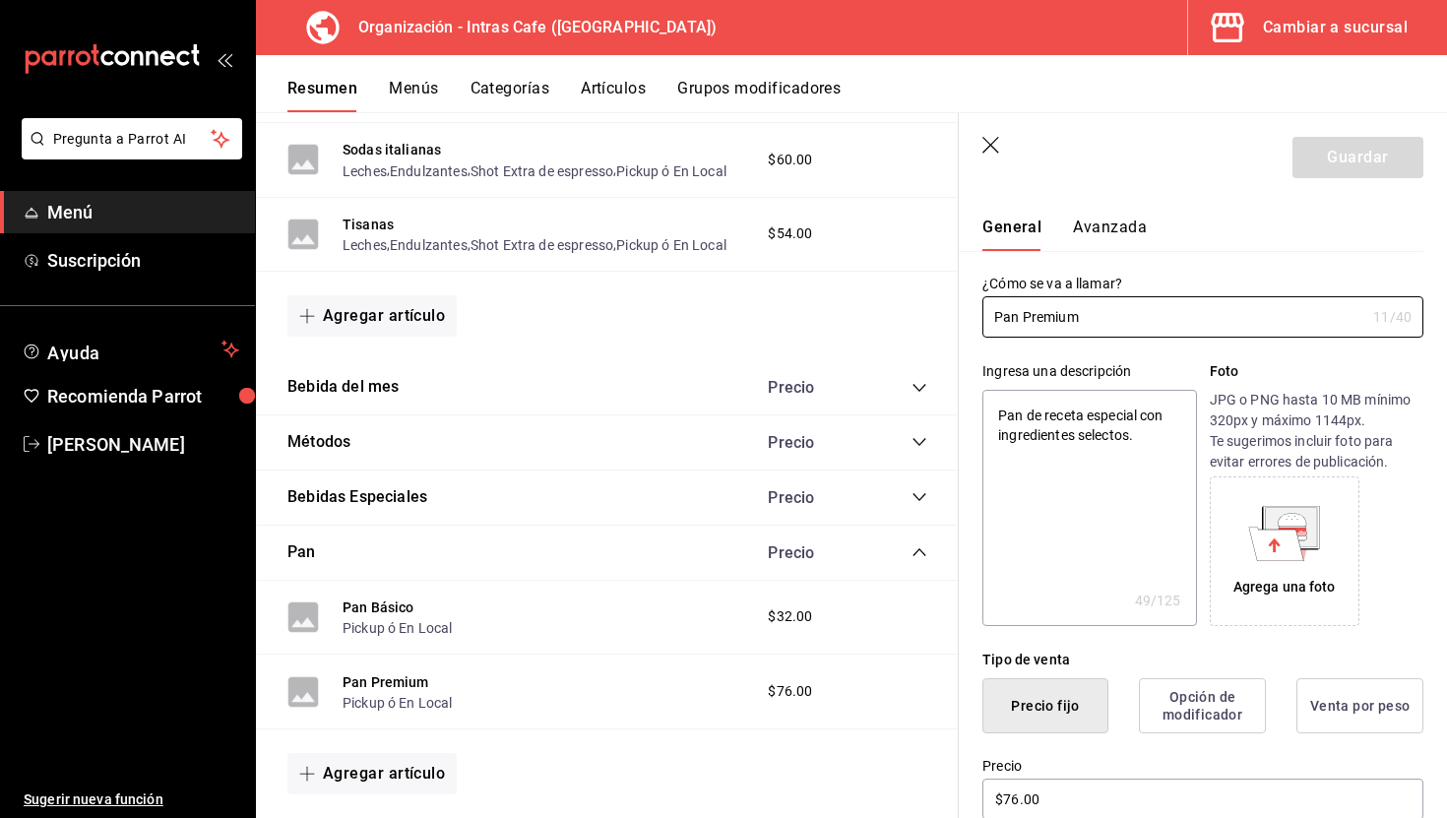
scroll to position [93, 0]
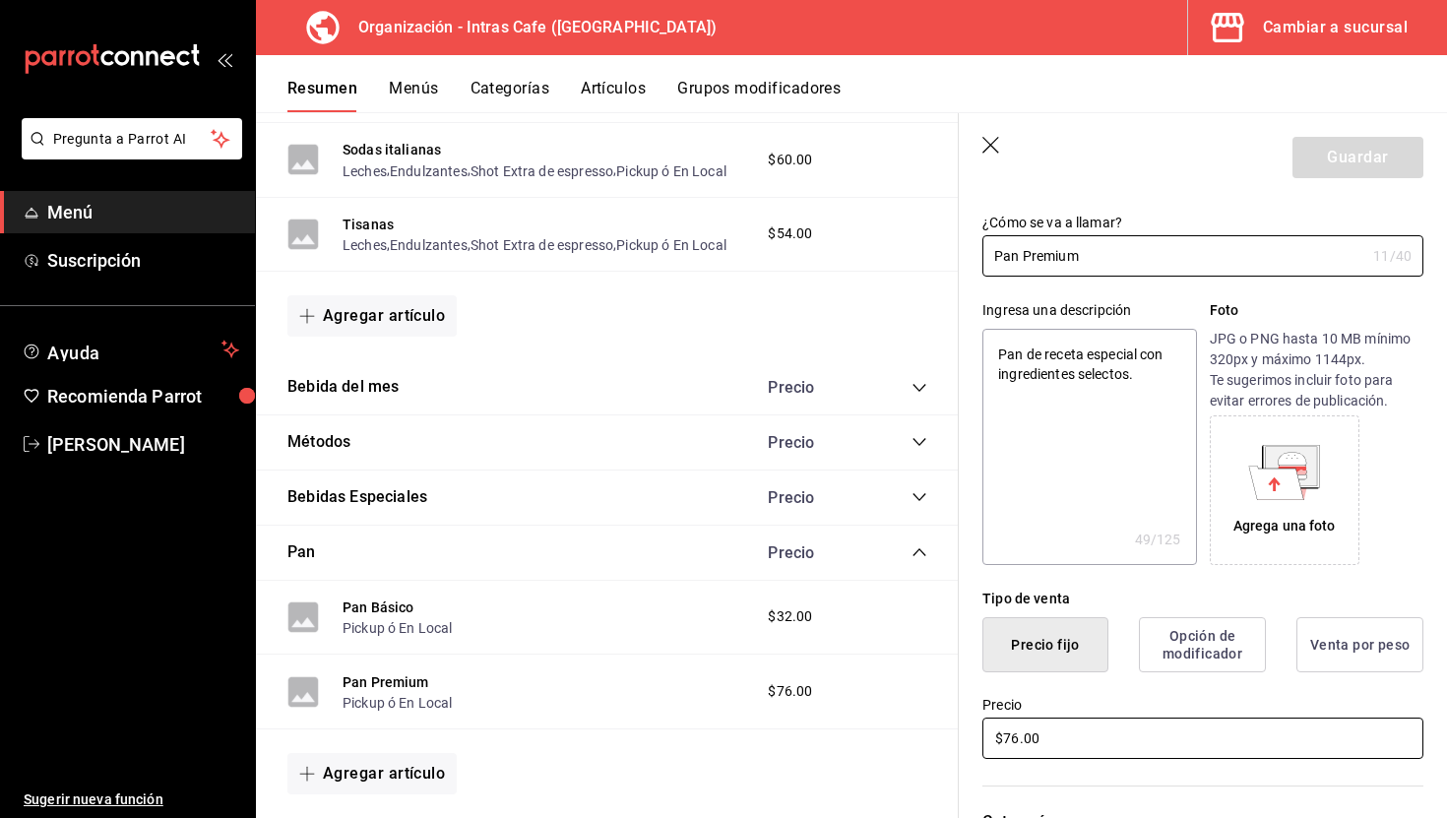
click at [1054, 735] on input "$76.00" at bounding box center [1202, 738] width 441 height 41
type textarea "x"
type input "$5.00"
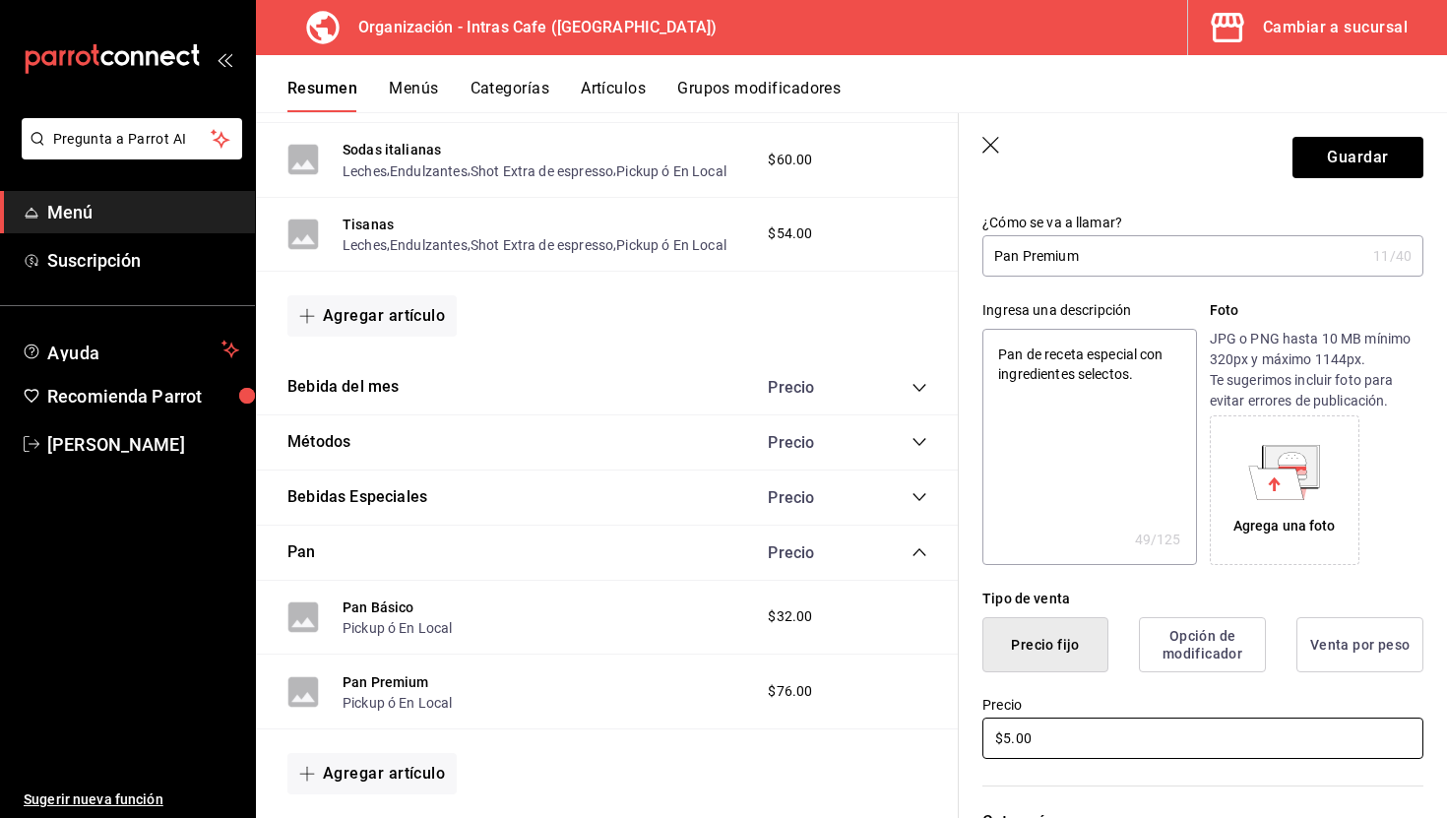
type textarea "x"
type input "$52.00"
type textarea "x"
type input "$5.00"
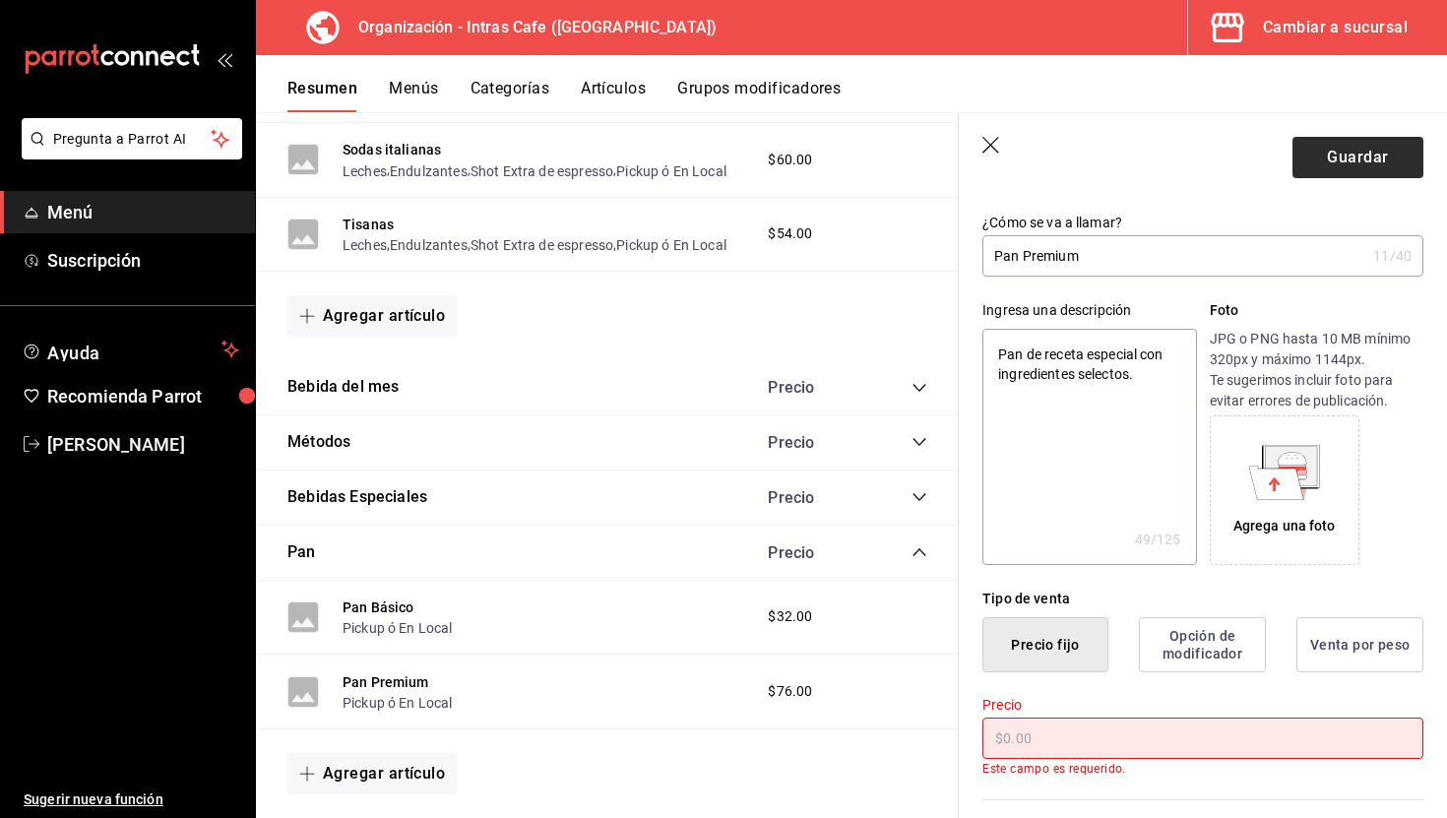
type textarea "x"
type input "$4.00"
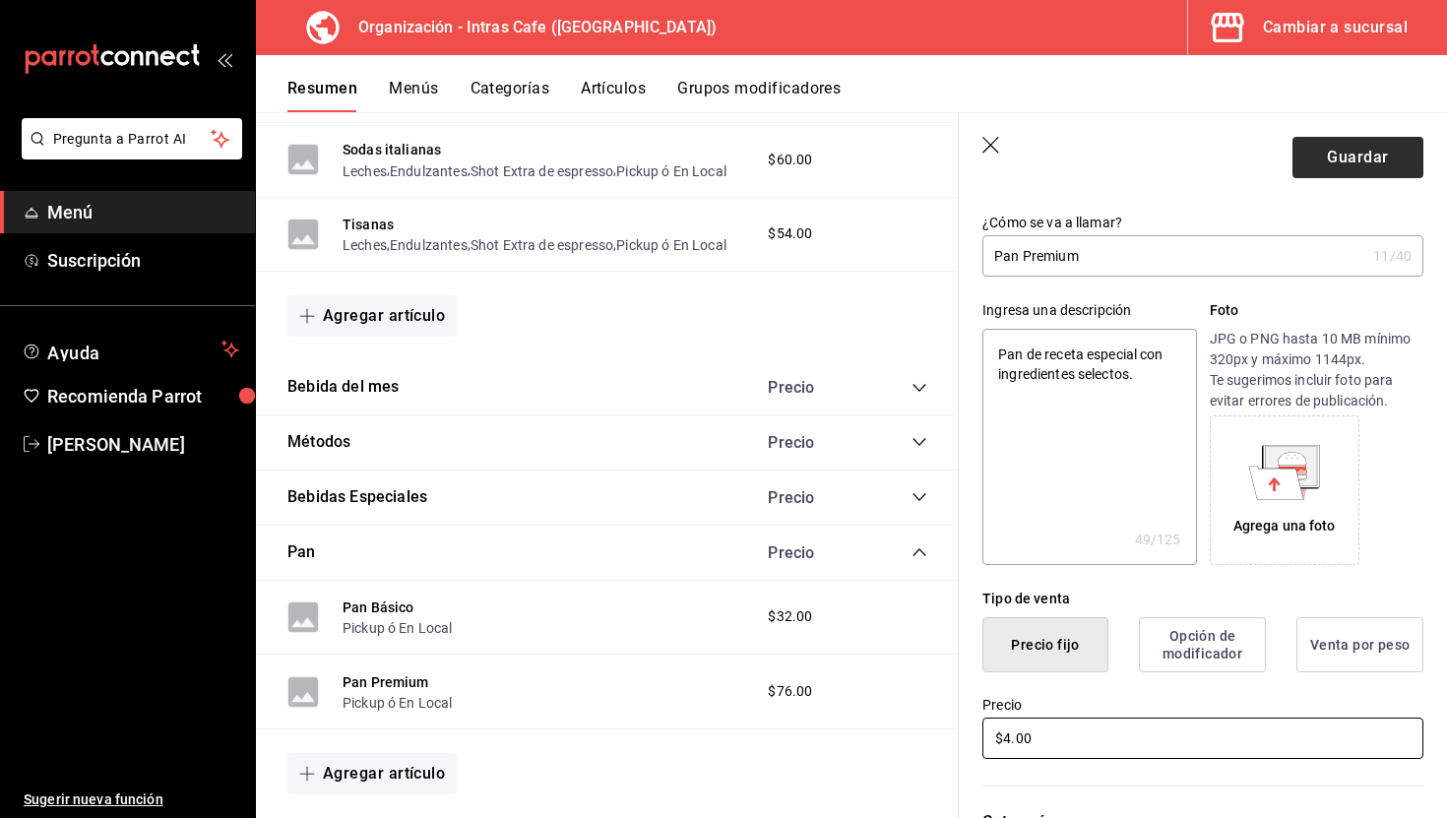
type textarea "x"
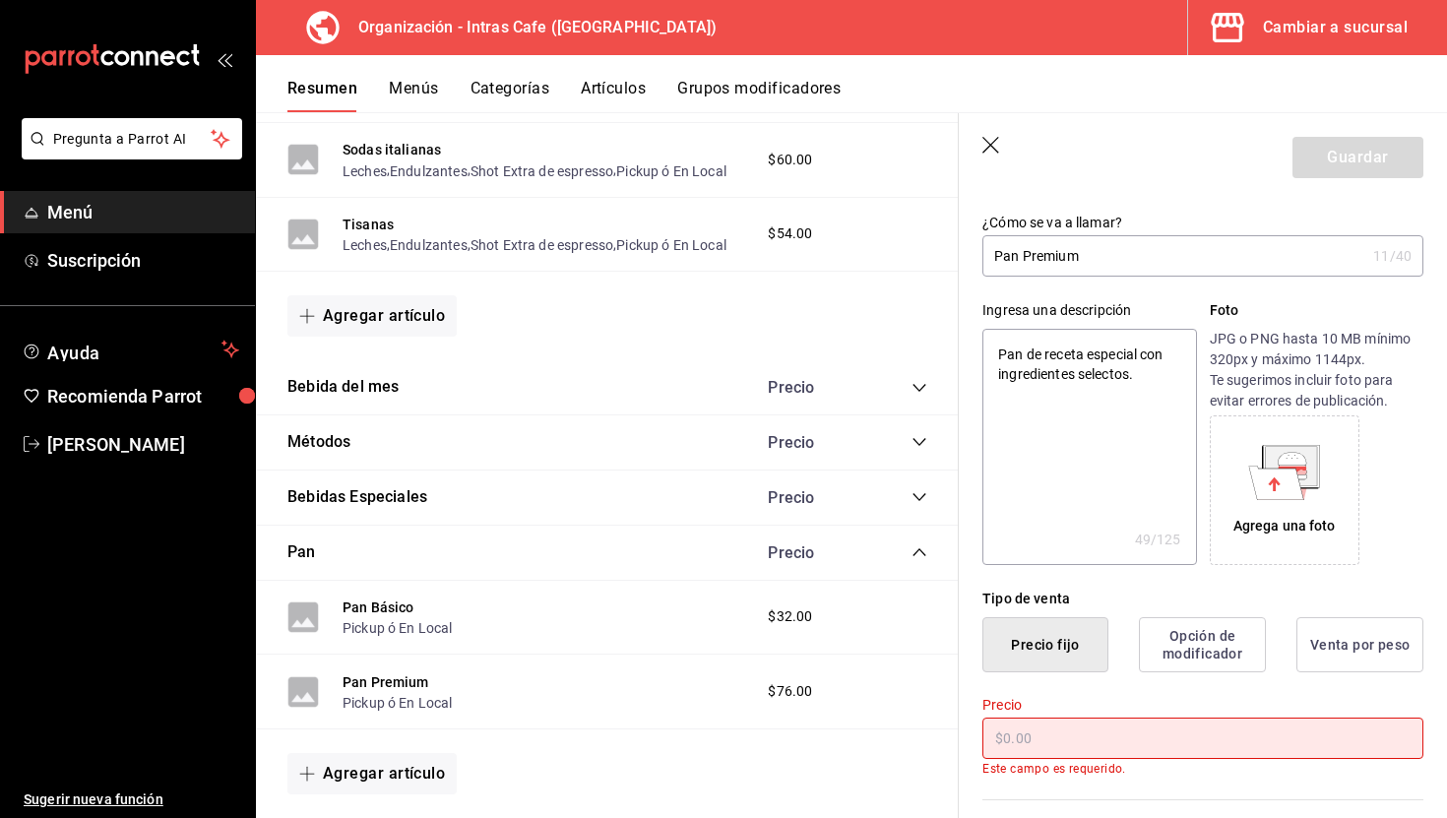
type textarea "x"
type input "$6.00"
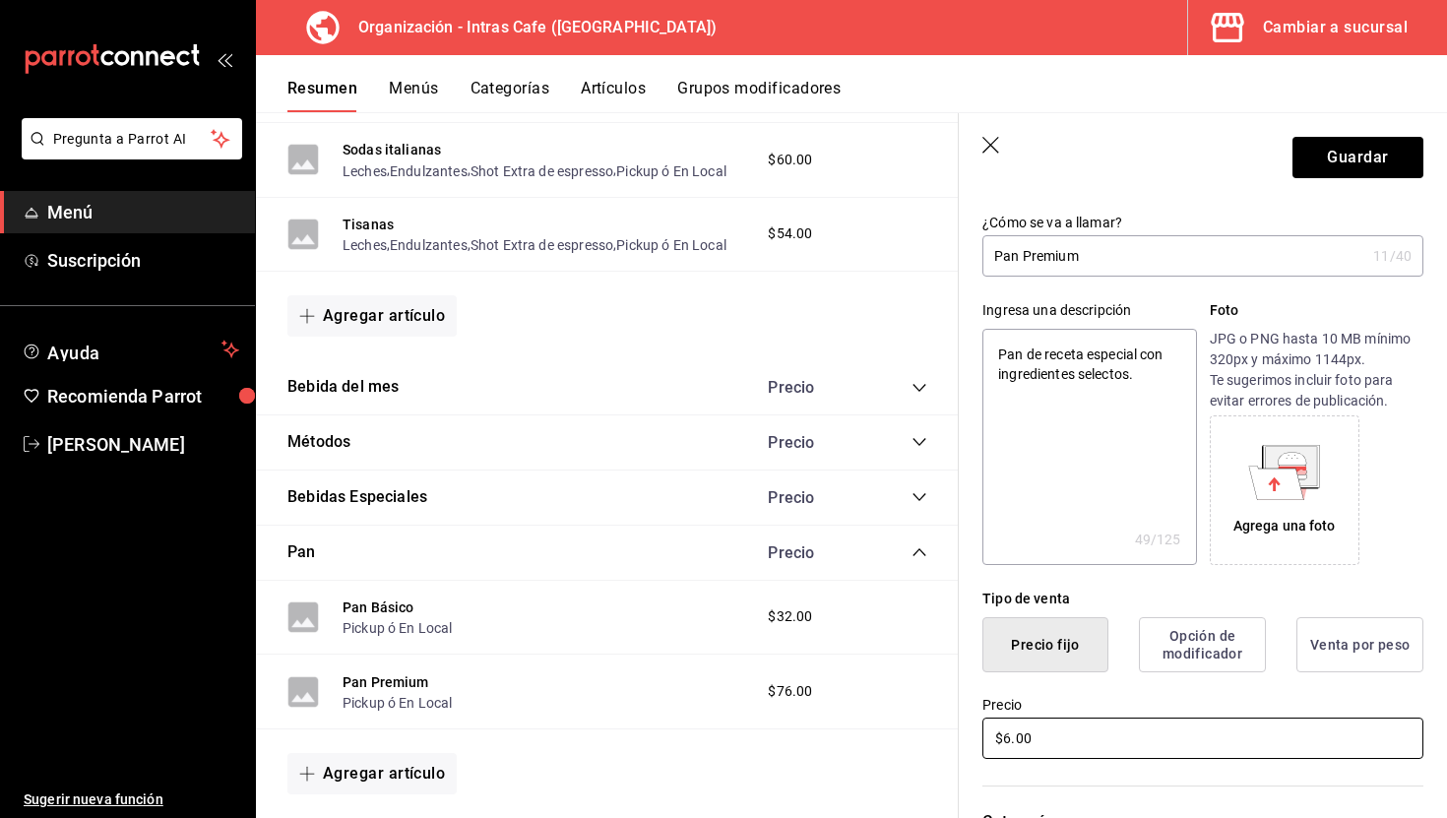
type textarea "x"
type input "$62.00"
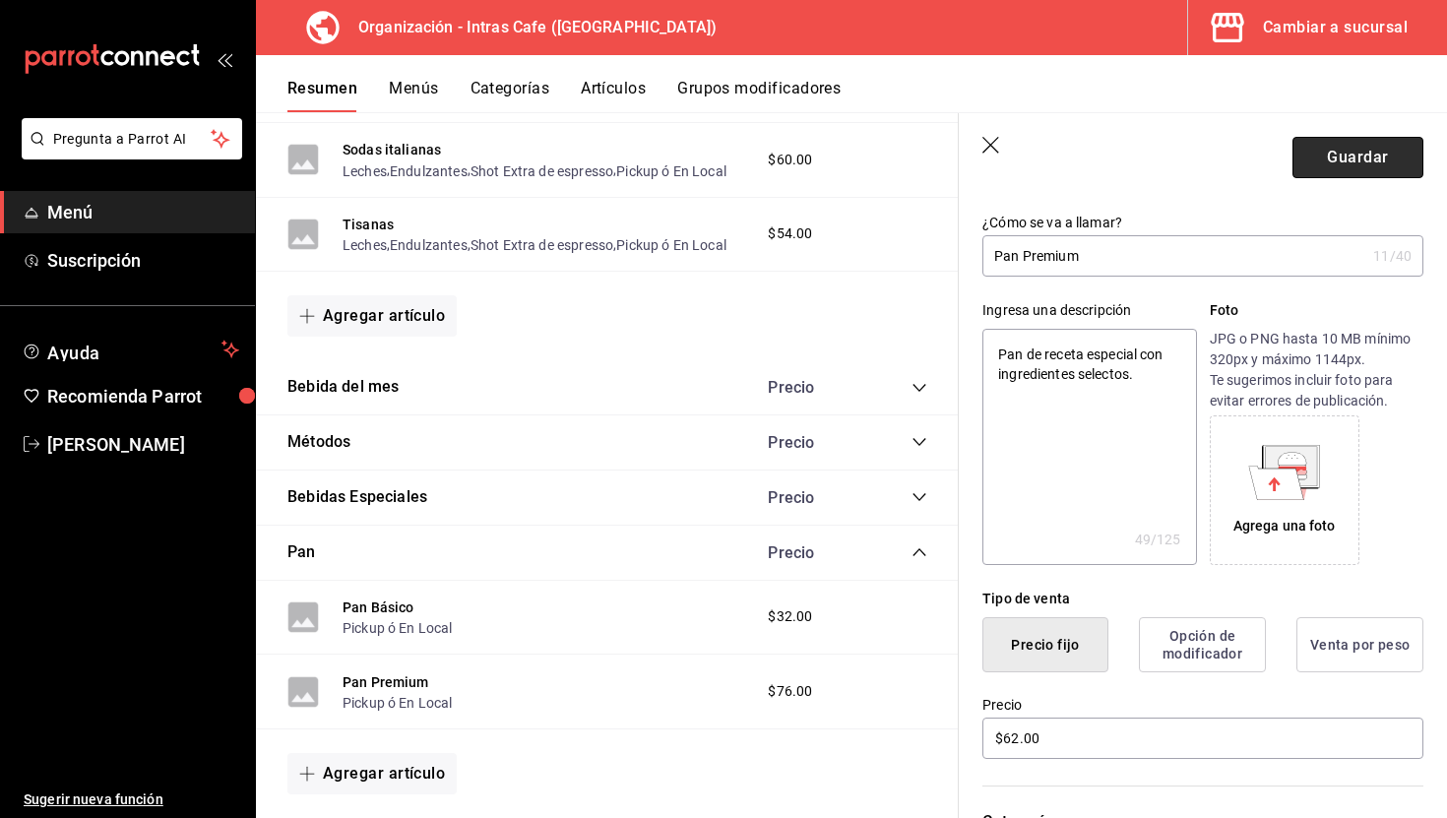
click at [1366, 171] on button "Guardar" at bounding box center [1357, 157] width 131 height 41
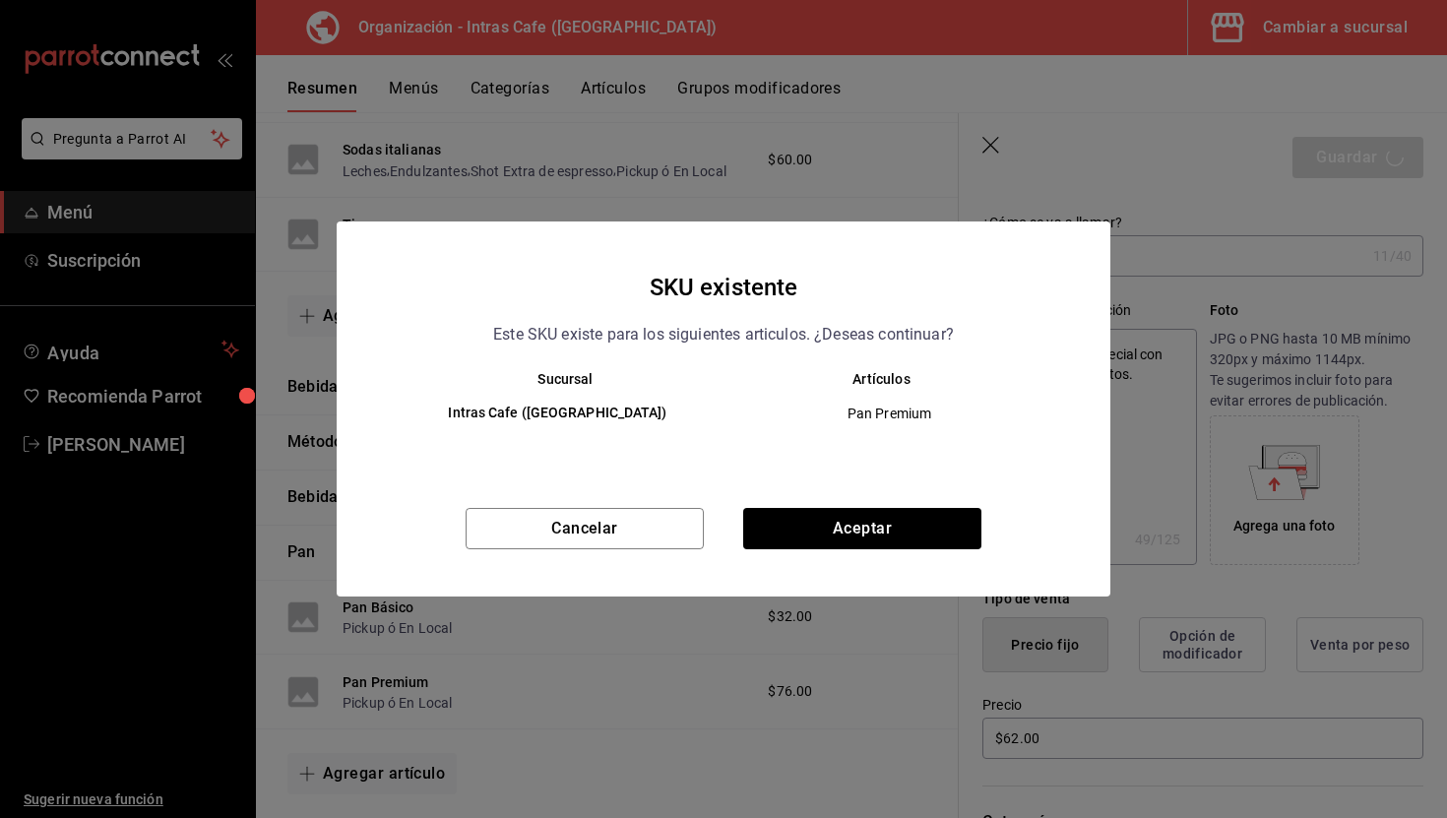
click at [865, 549] on div "Cancelar Aceptar" at bounding box center [724, 552] width 774 height 89
click at [866, 535] on button "Aceptar" at bounding box center [862, 528] width 238 height 41
type textarea "x"
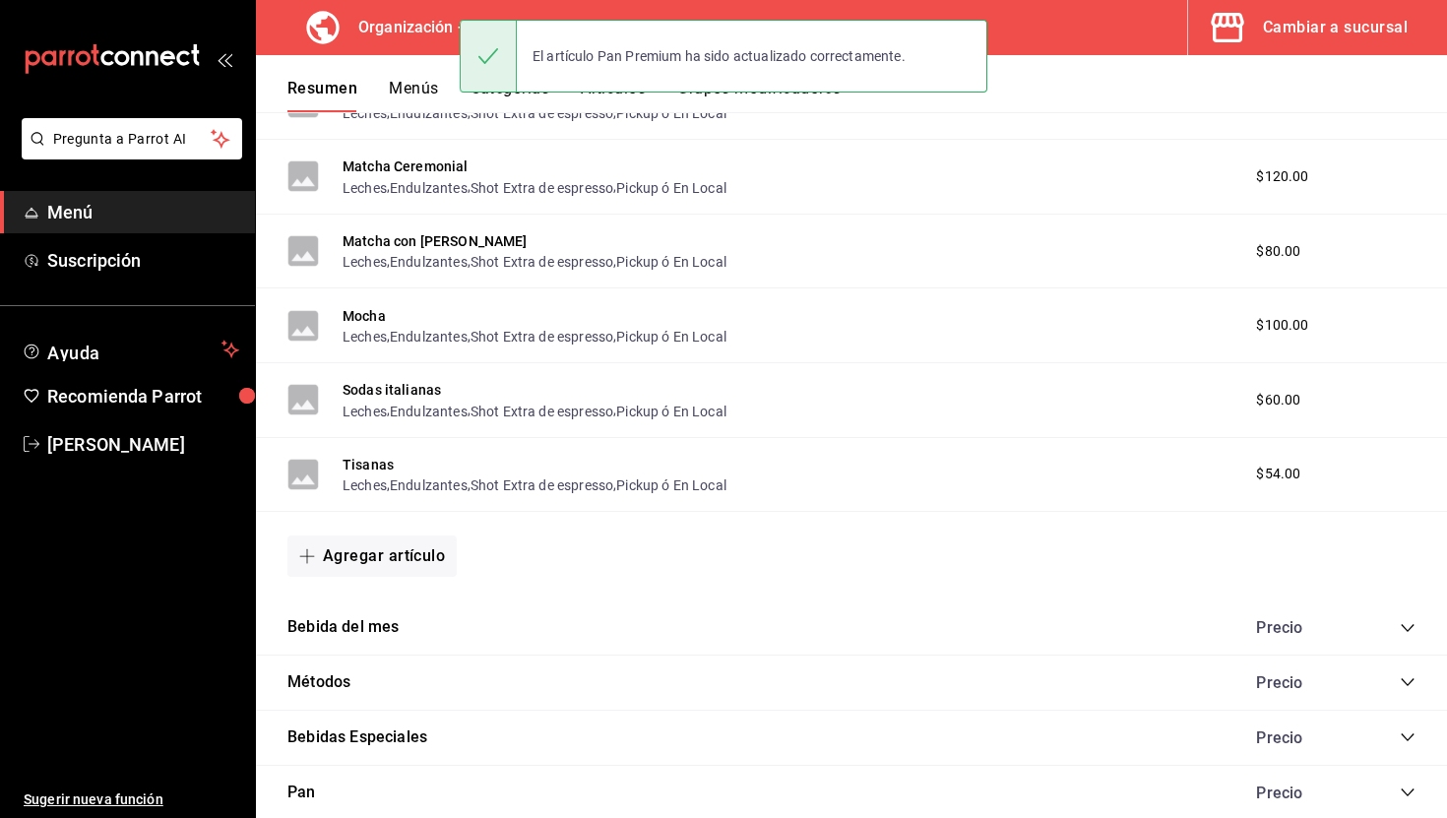
scroll to position [2853, 0]
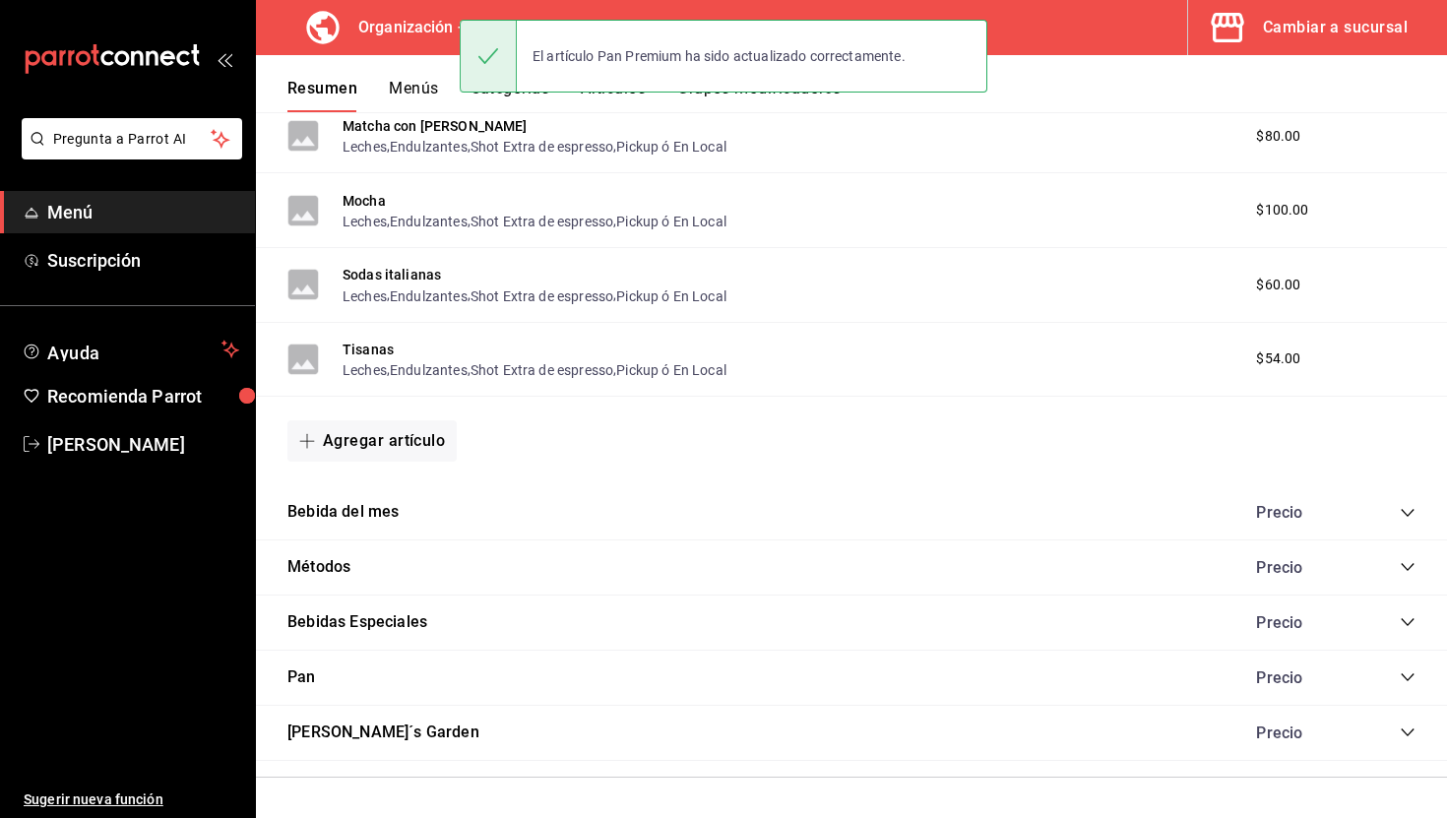
click at [1406, 670] on icon "collapse-category-row" at bounding box center [1408, 677] width 16 height 16
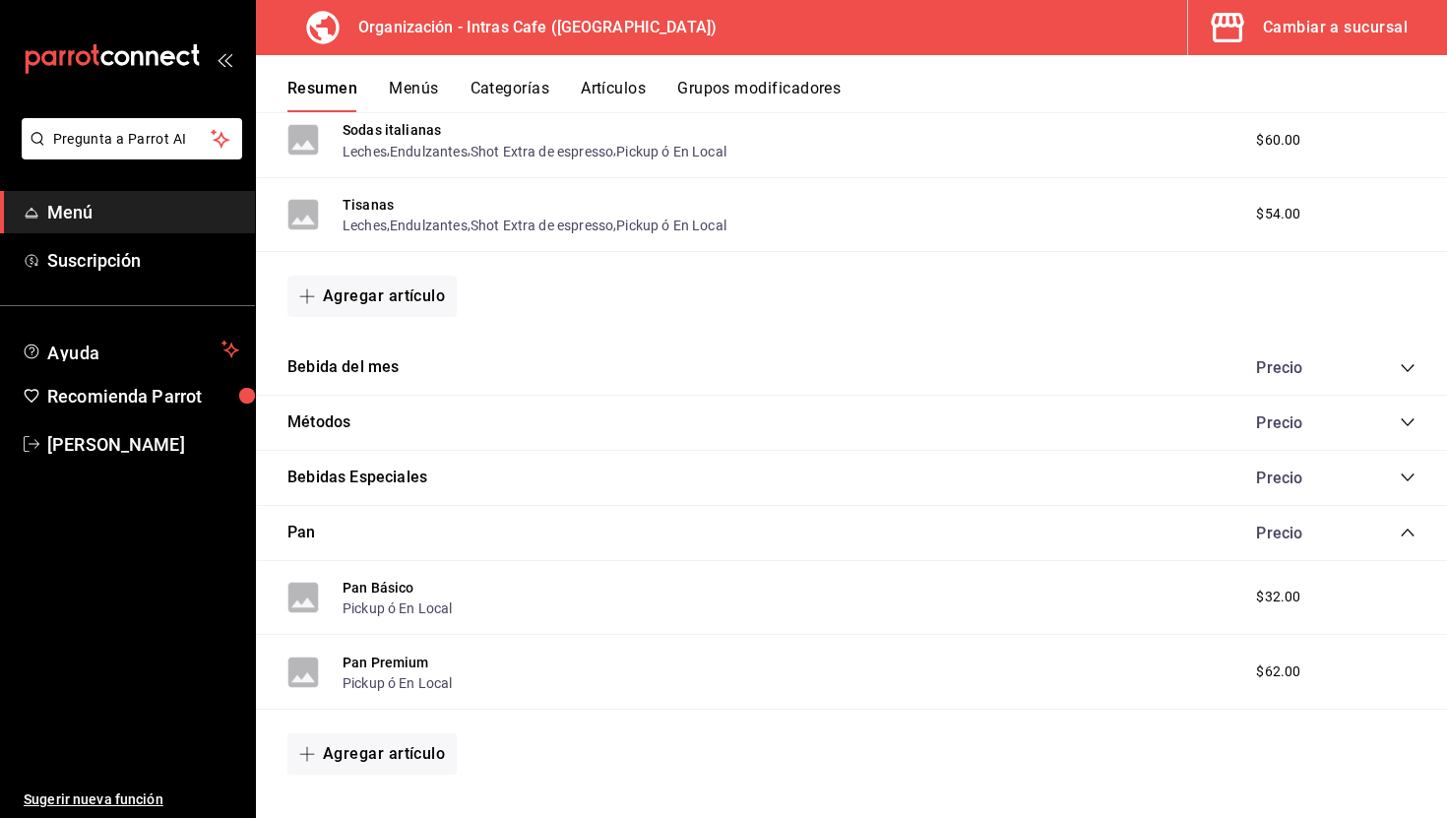
scroll to position [3002, 0]
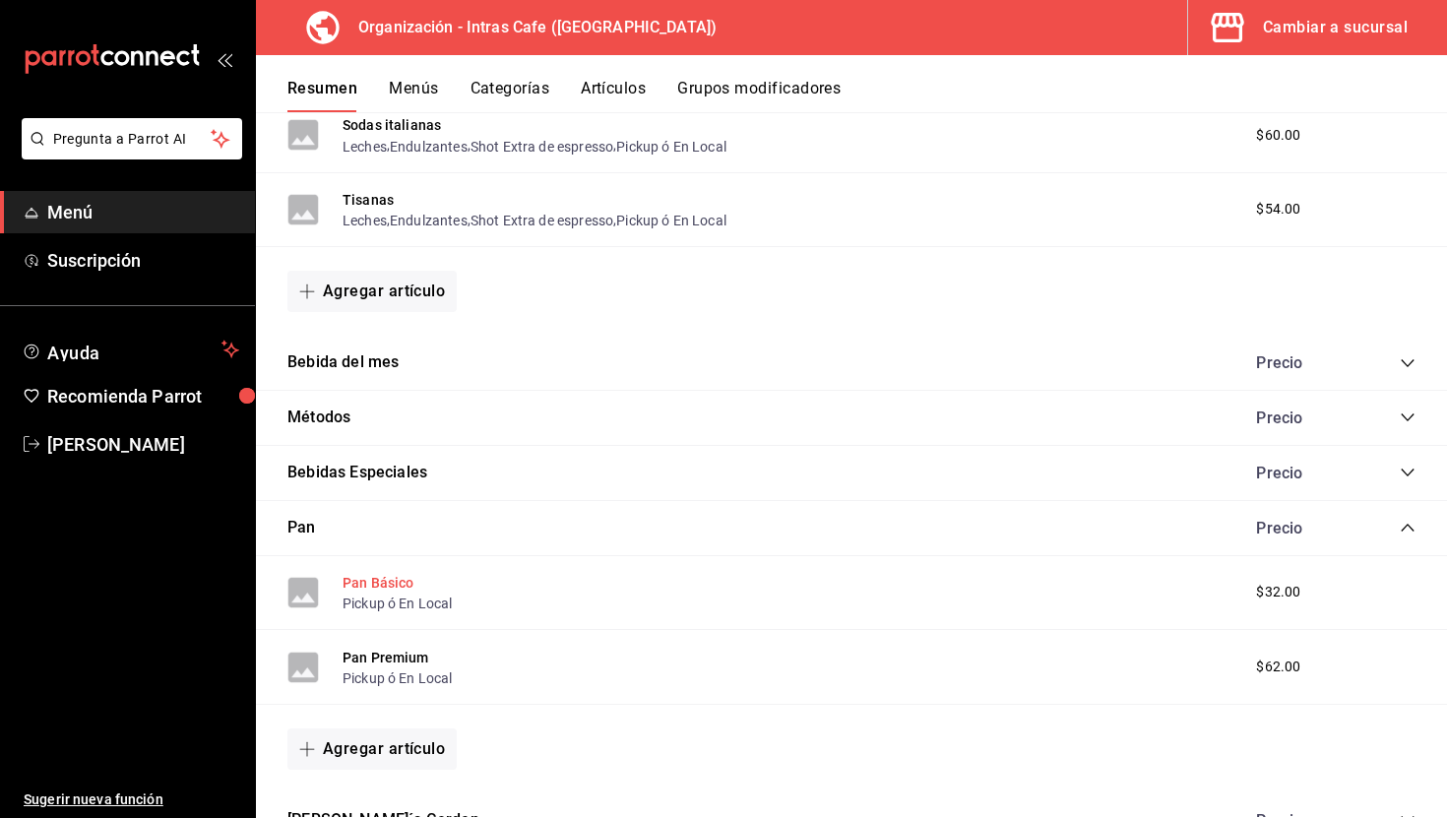
click at [398, 587] on button "Pan Básico" at bounding box center [379, 583] width 72 height 20
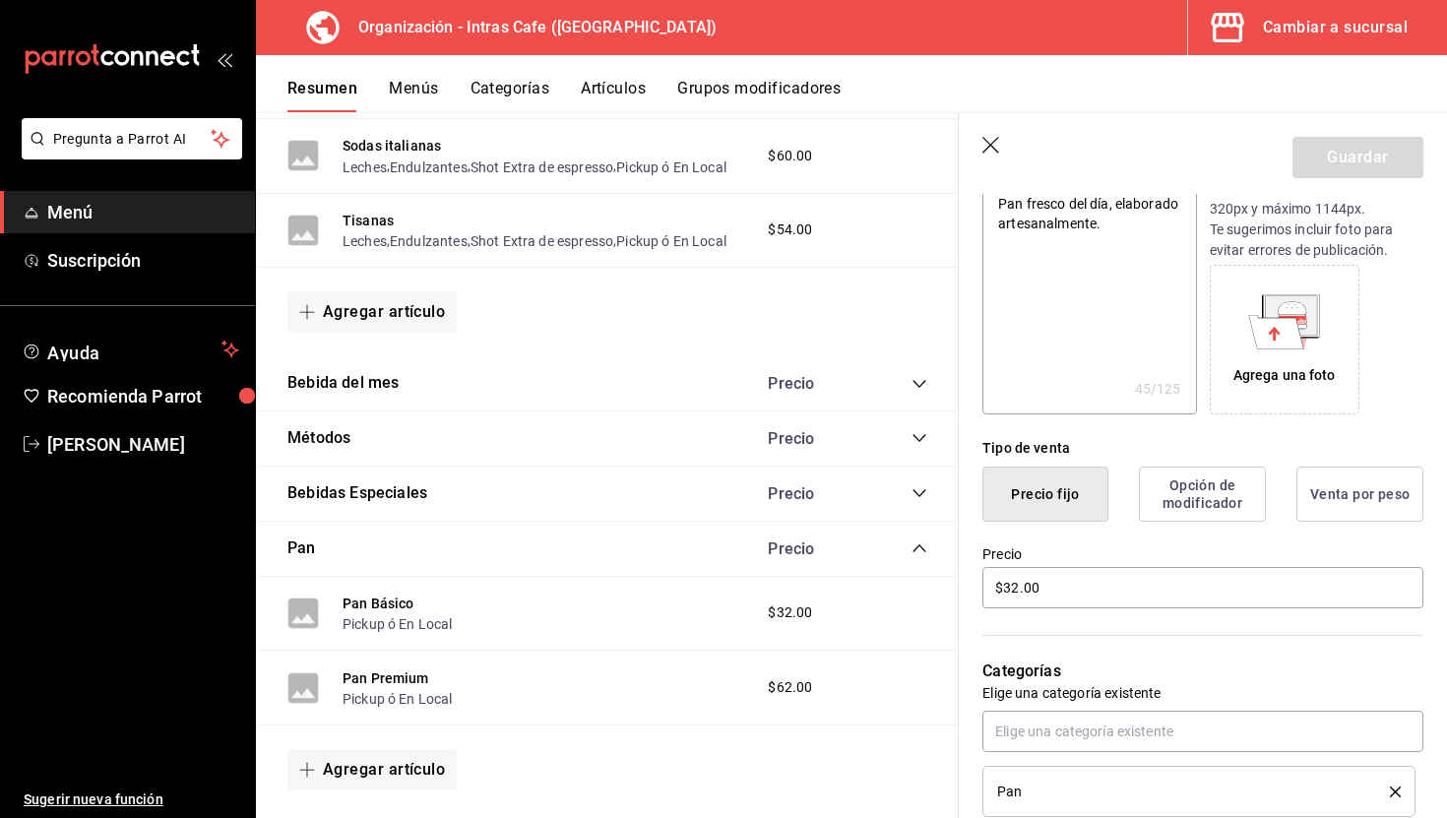
scroll to position [250, 0]
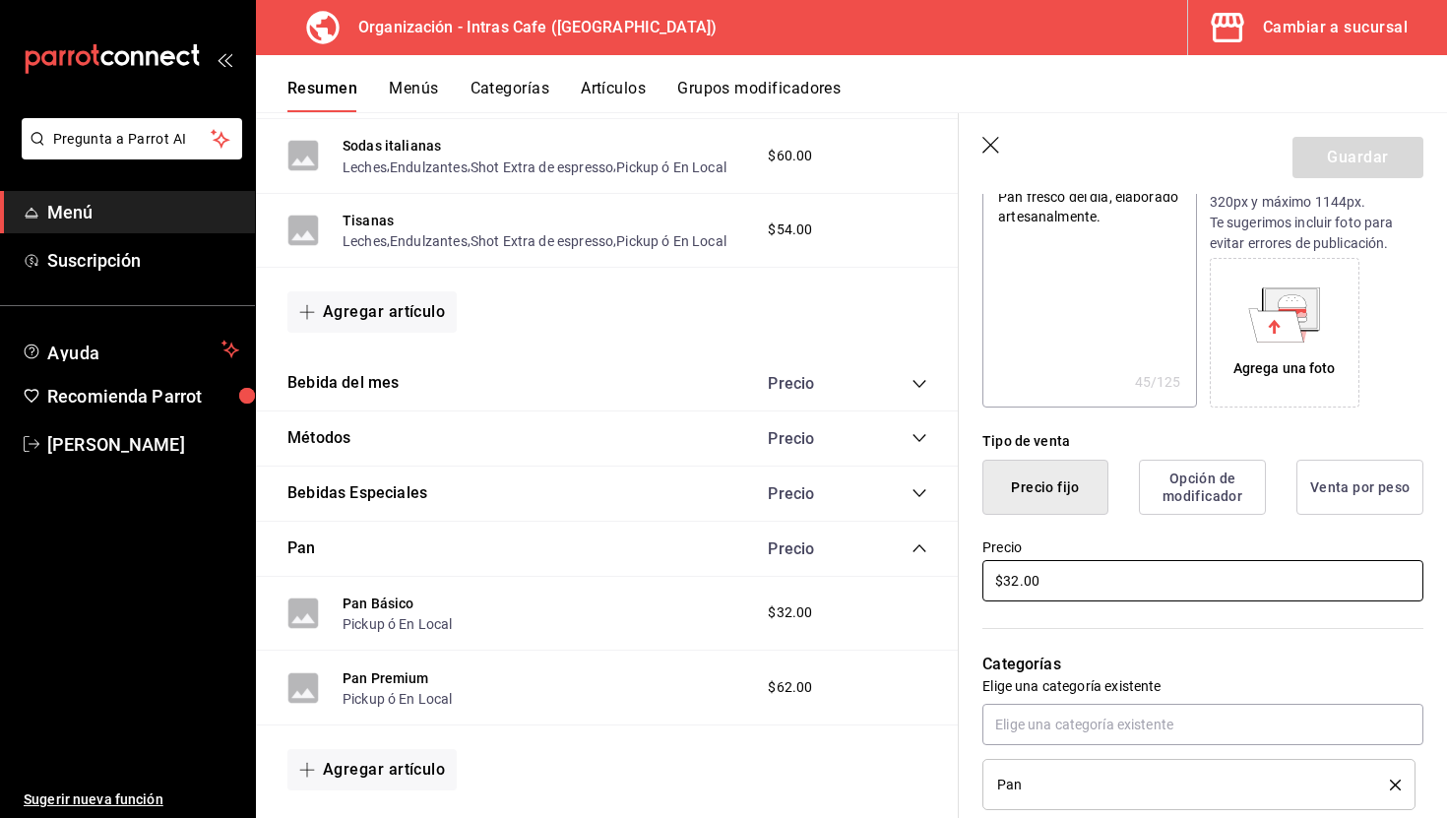
click at [1099, 598] on input "$32.00" at bounding box center [1202, 580] width 441 height 41
type textarea "x"
type input "$4.00"
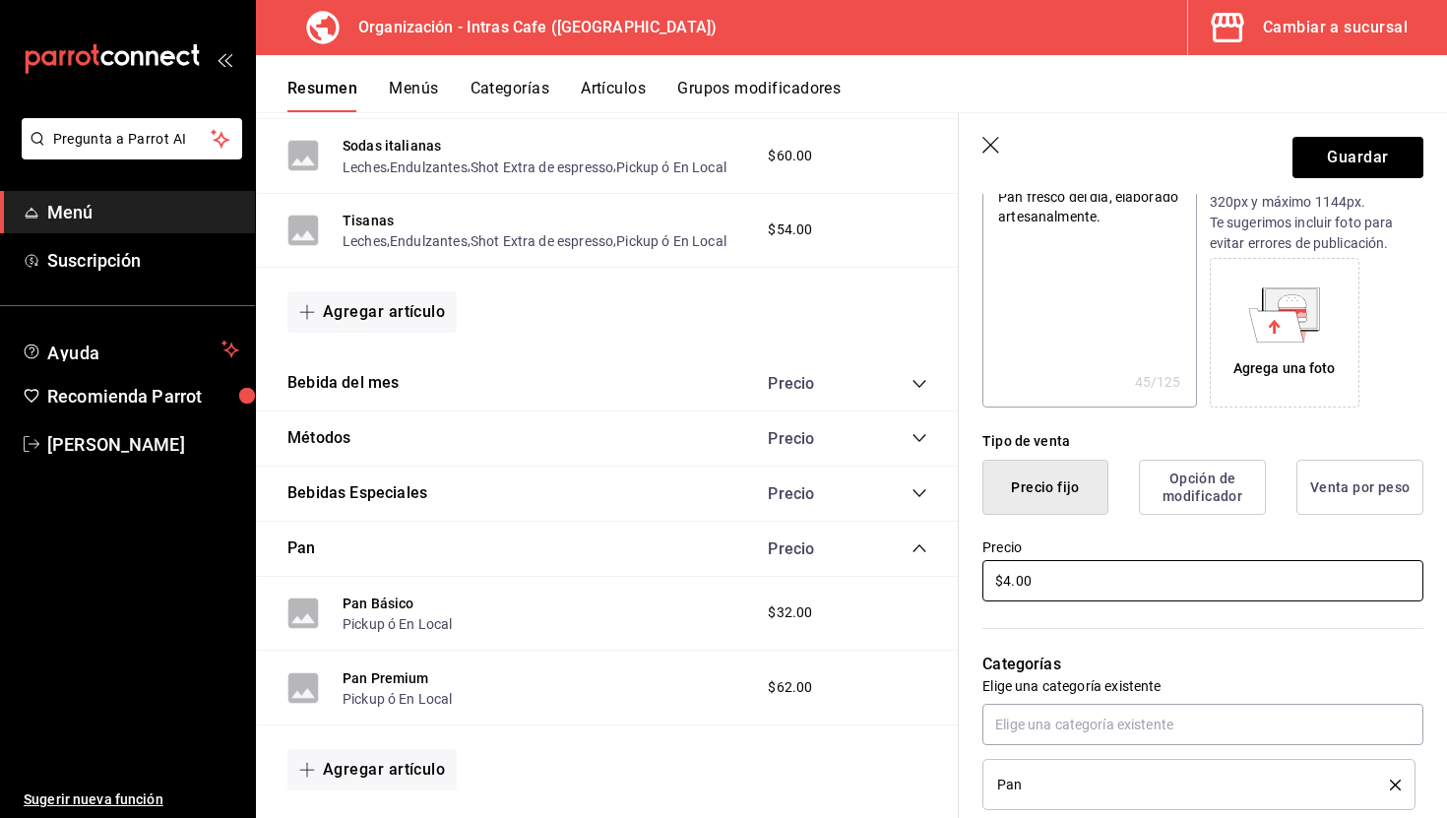
type textarea "x"
type input "$42.00"
click at [1373, 160] on button "Guardar" at bounding box center [1357, 157] width 131 height 41
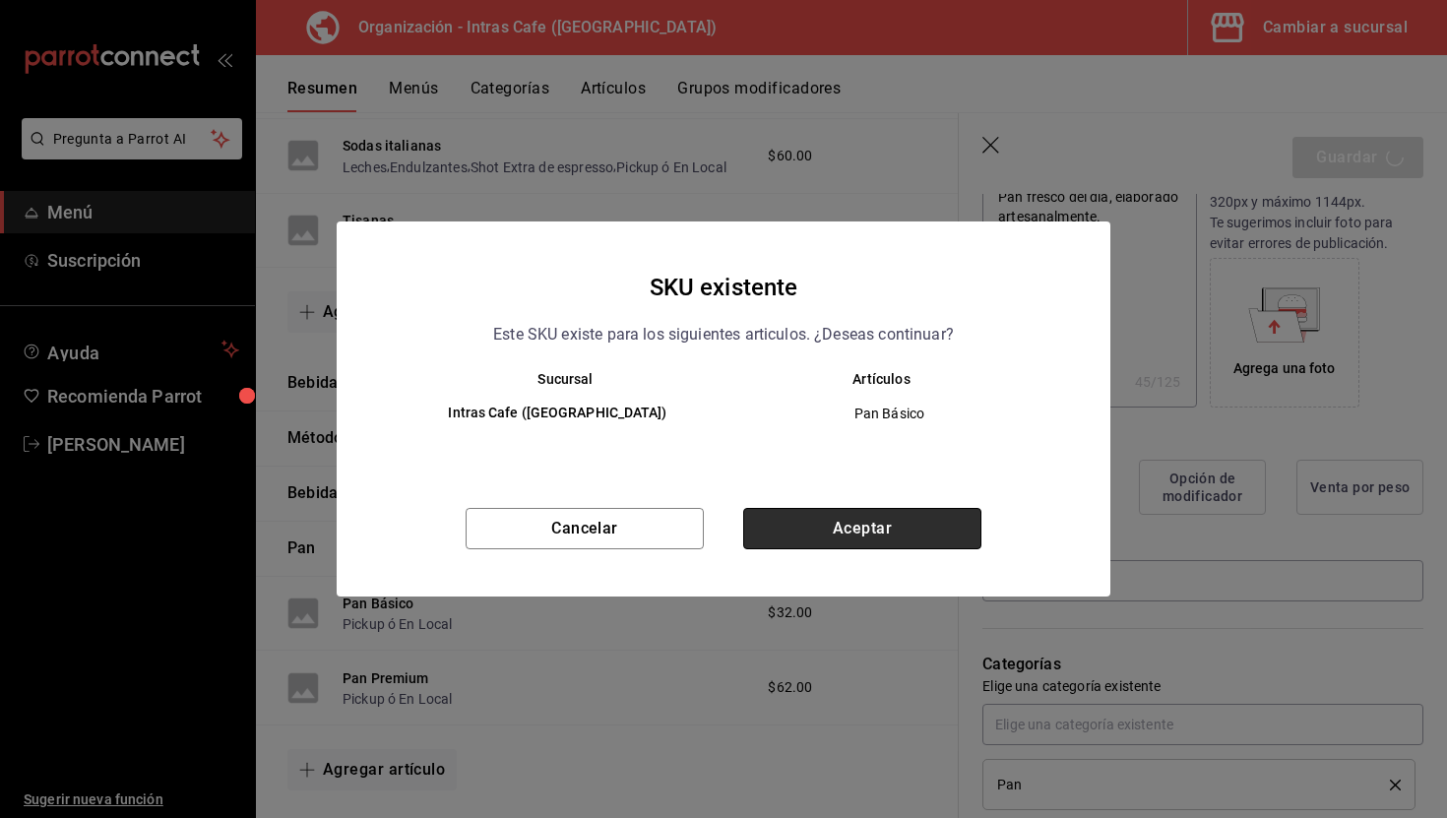
click at [883, 516] on button "Aceptar" at bounding box center [862, 528] width 238 height 41
type textarea "x"
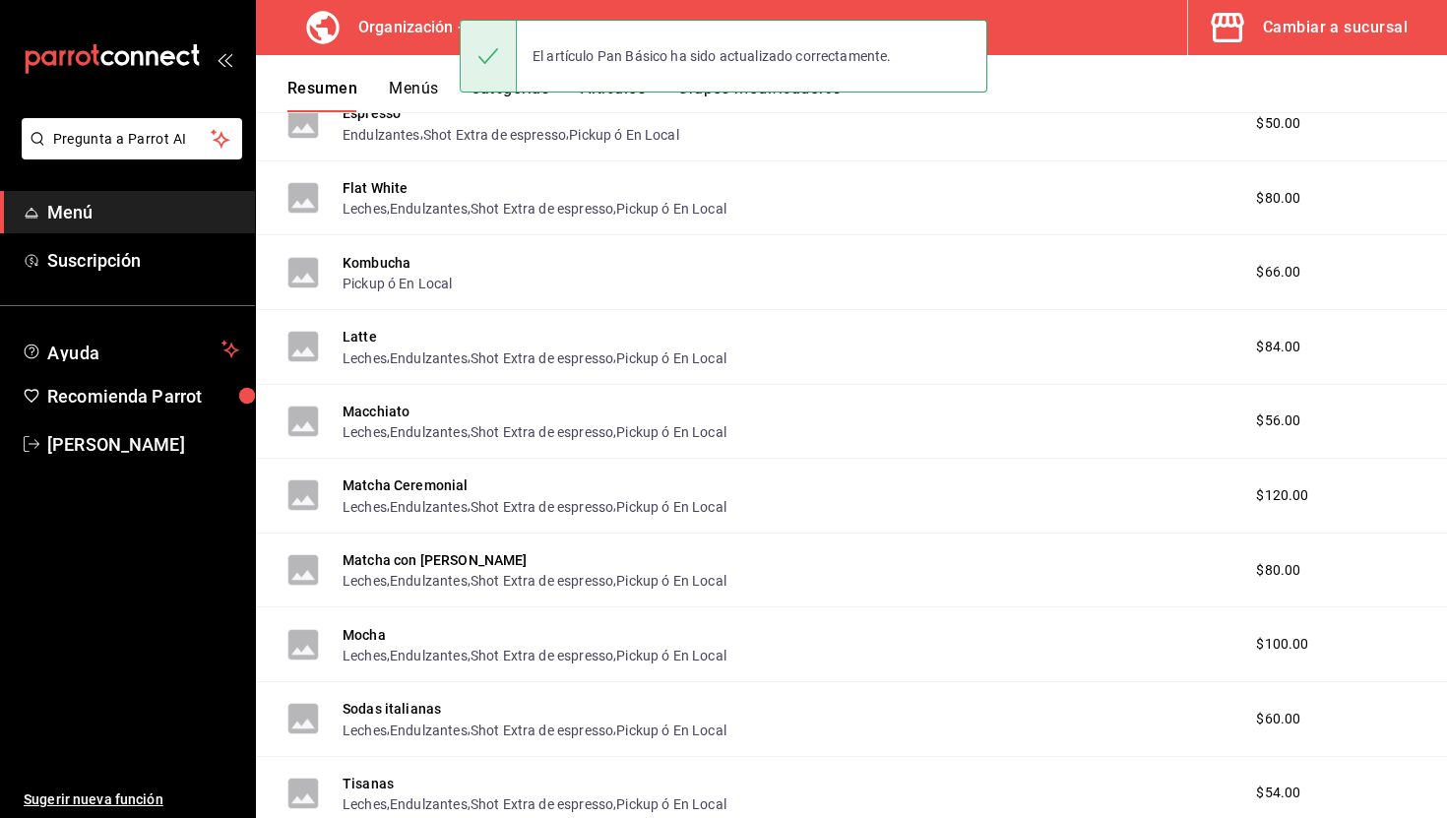
scroll to position [2853, 0]
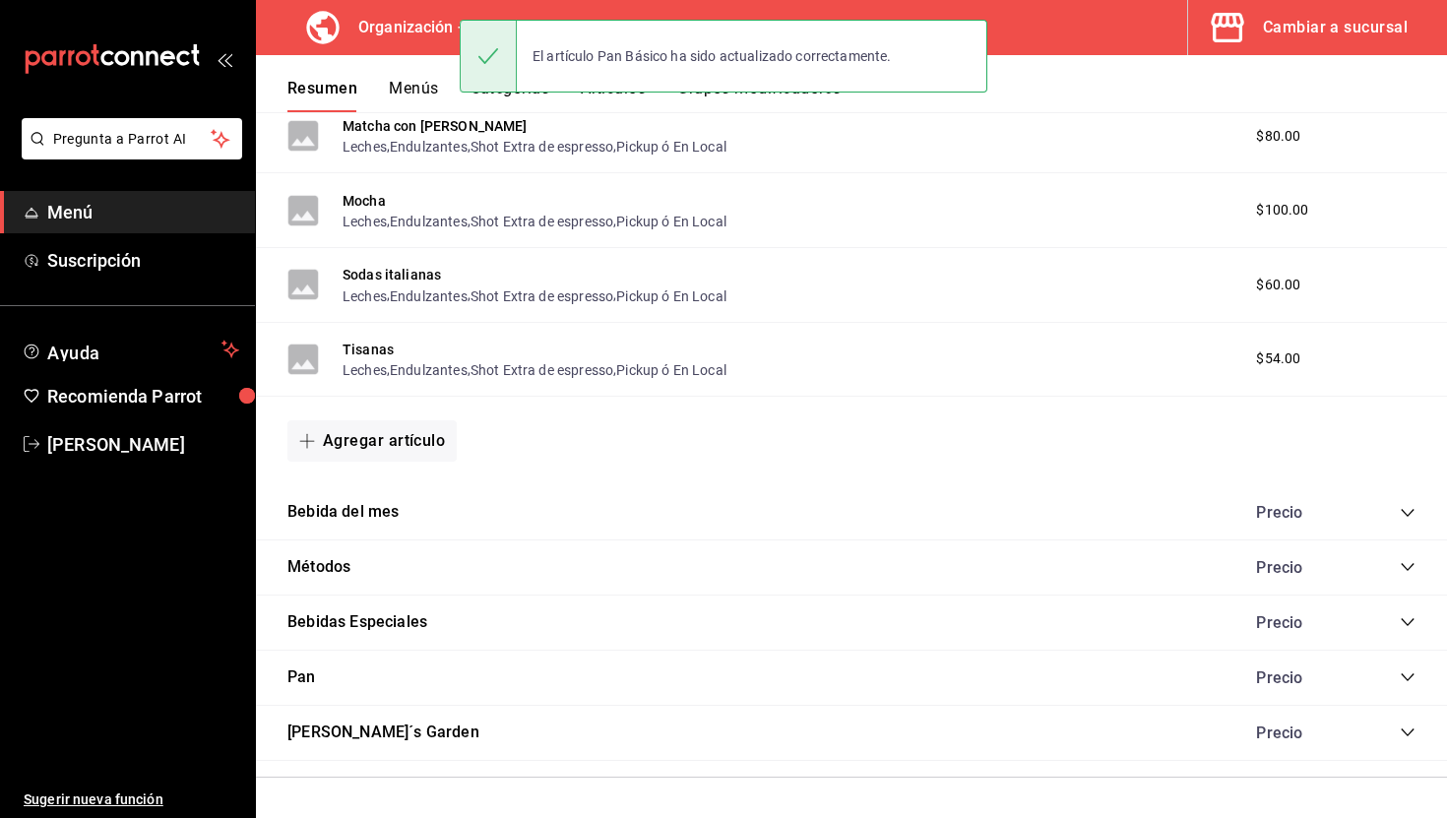
click at [1409, 671] on icon "collapse-category-row" at bounding box center [1408, 677] width 16 height 16
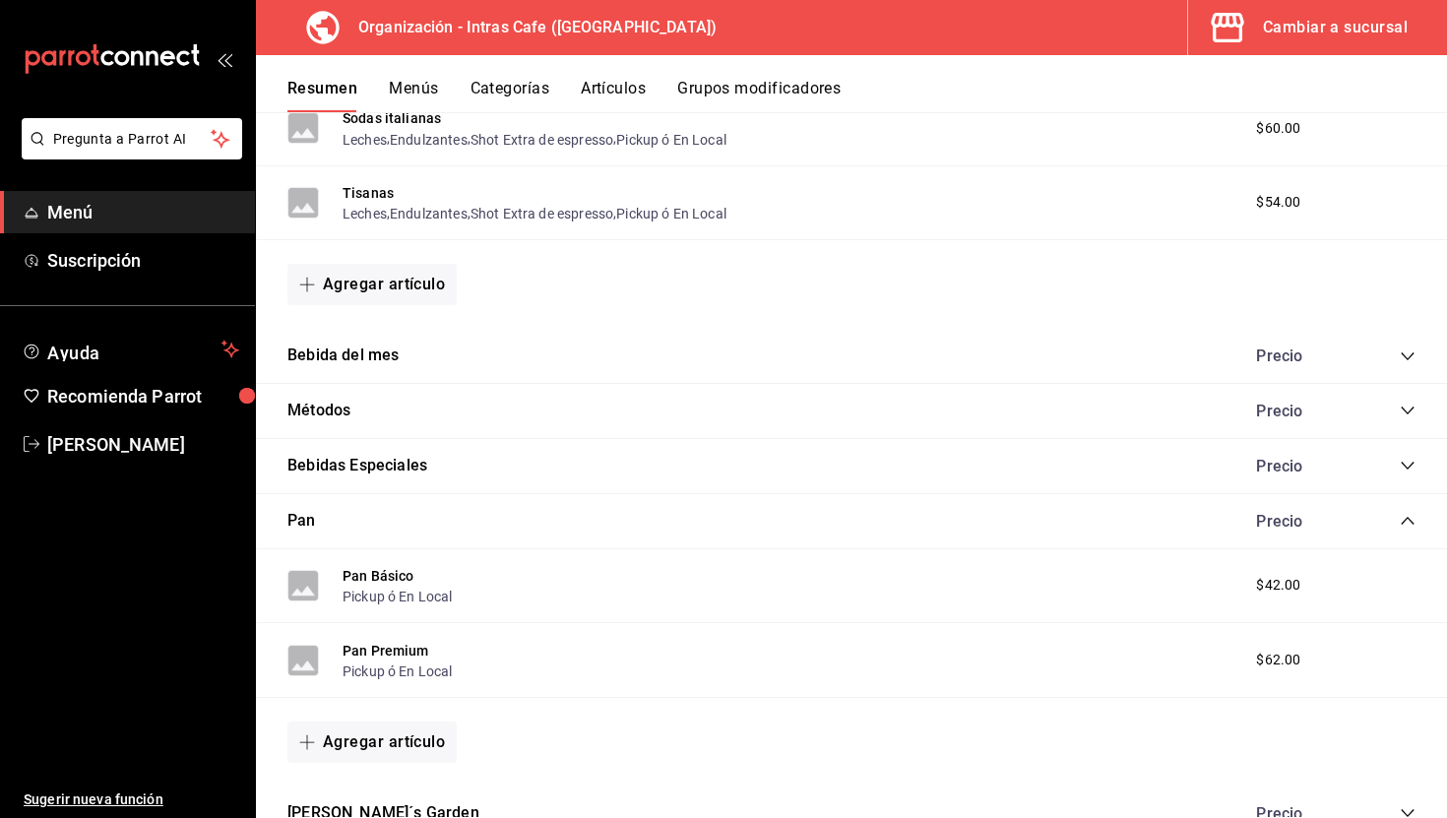
scroll to position [3014, 0]
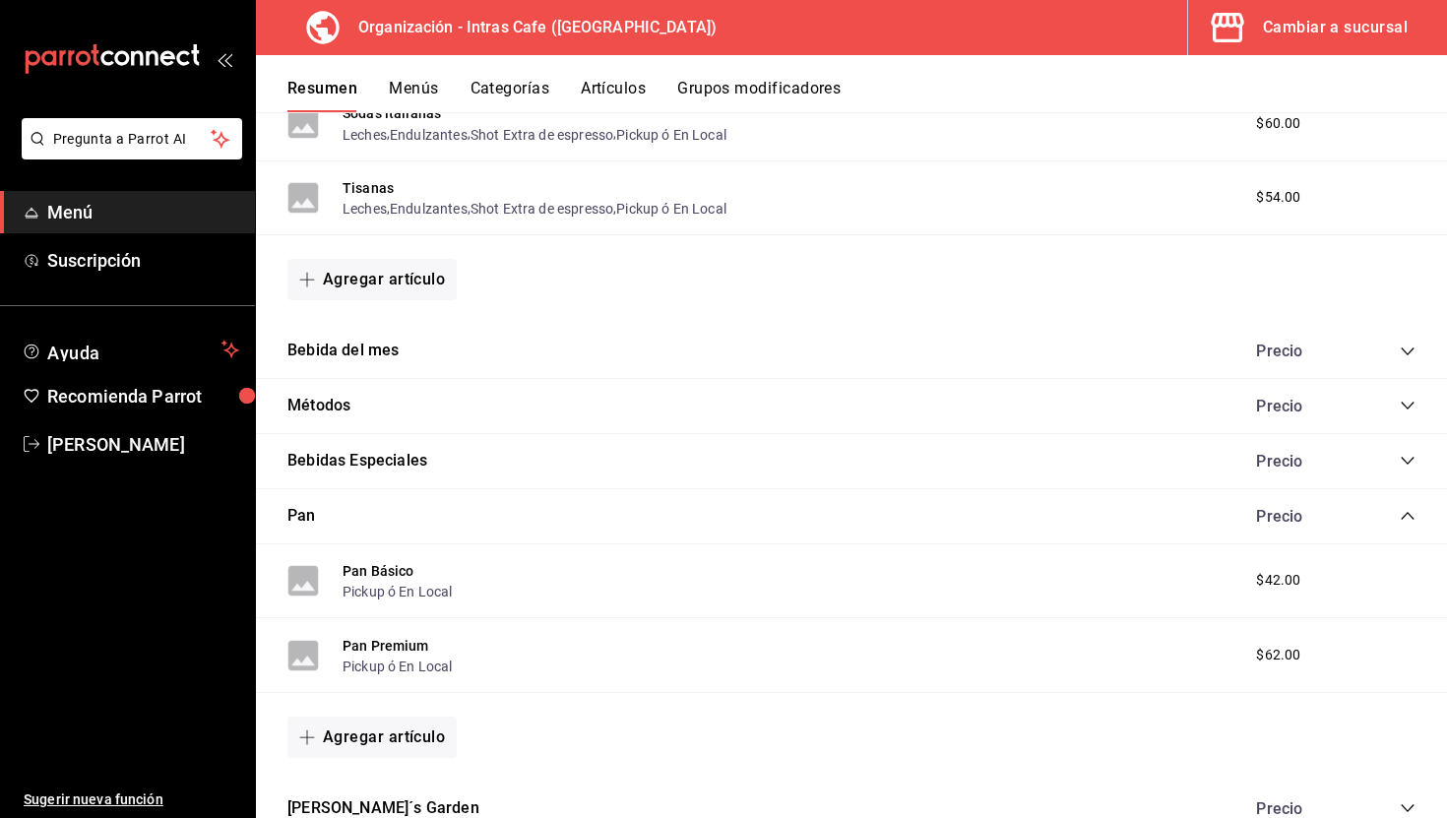
click at [1290, 34] on div "Cambiar a sucursal" at bounding box center [1335, 28] width 145 height 28
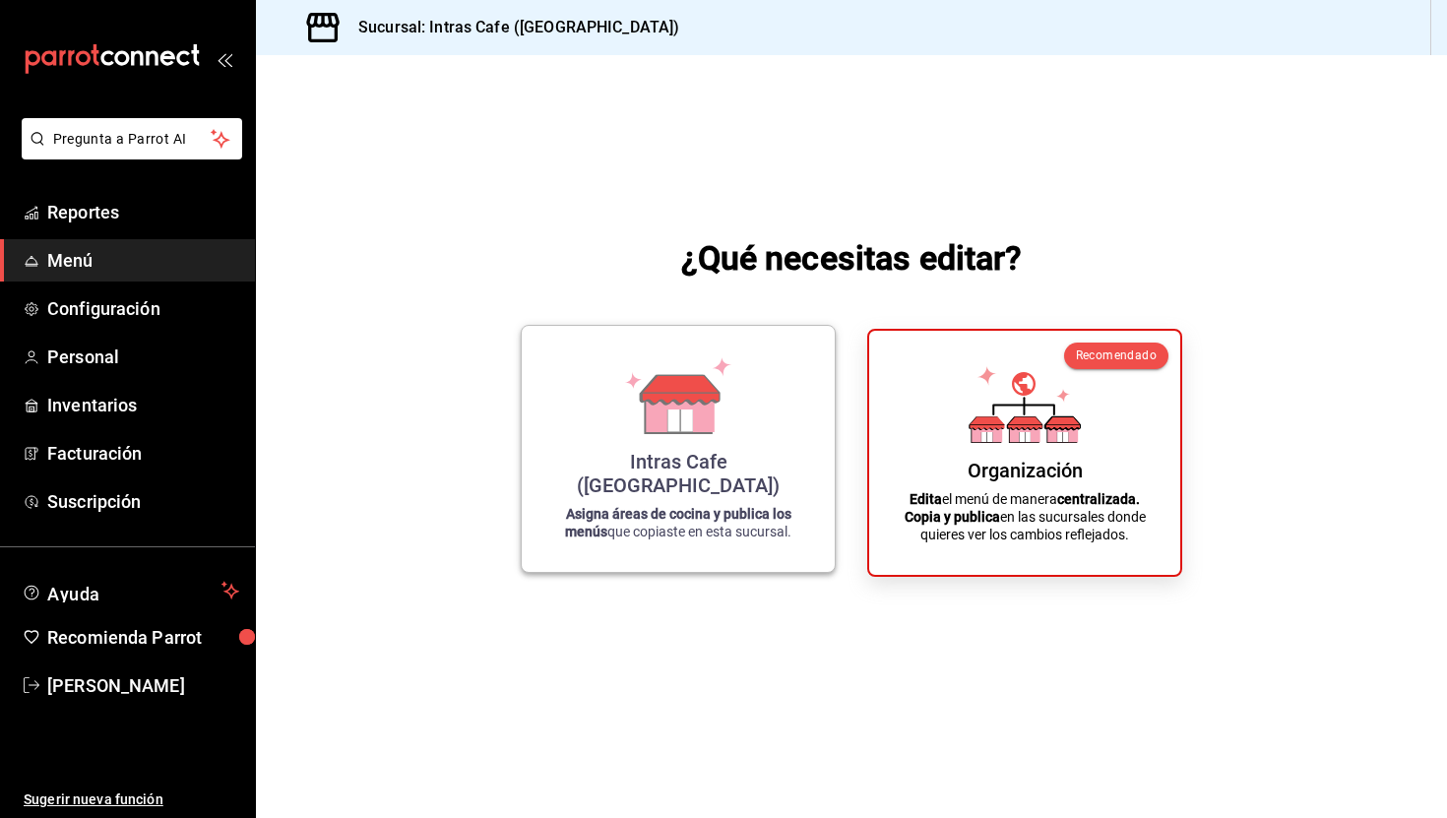
click at [665, 432] on icon at bounding box center [680, 411] width 68 height 42
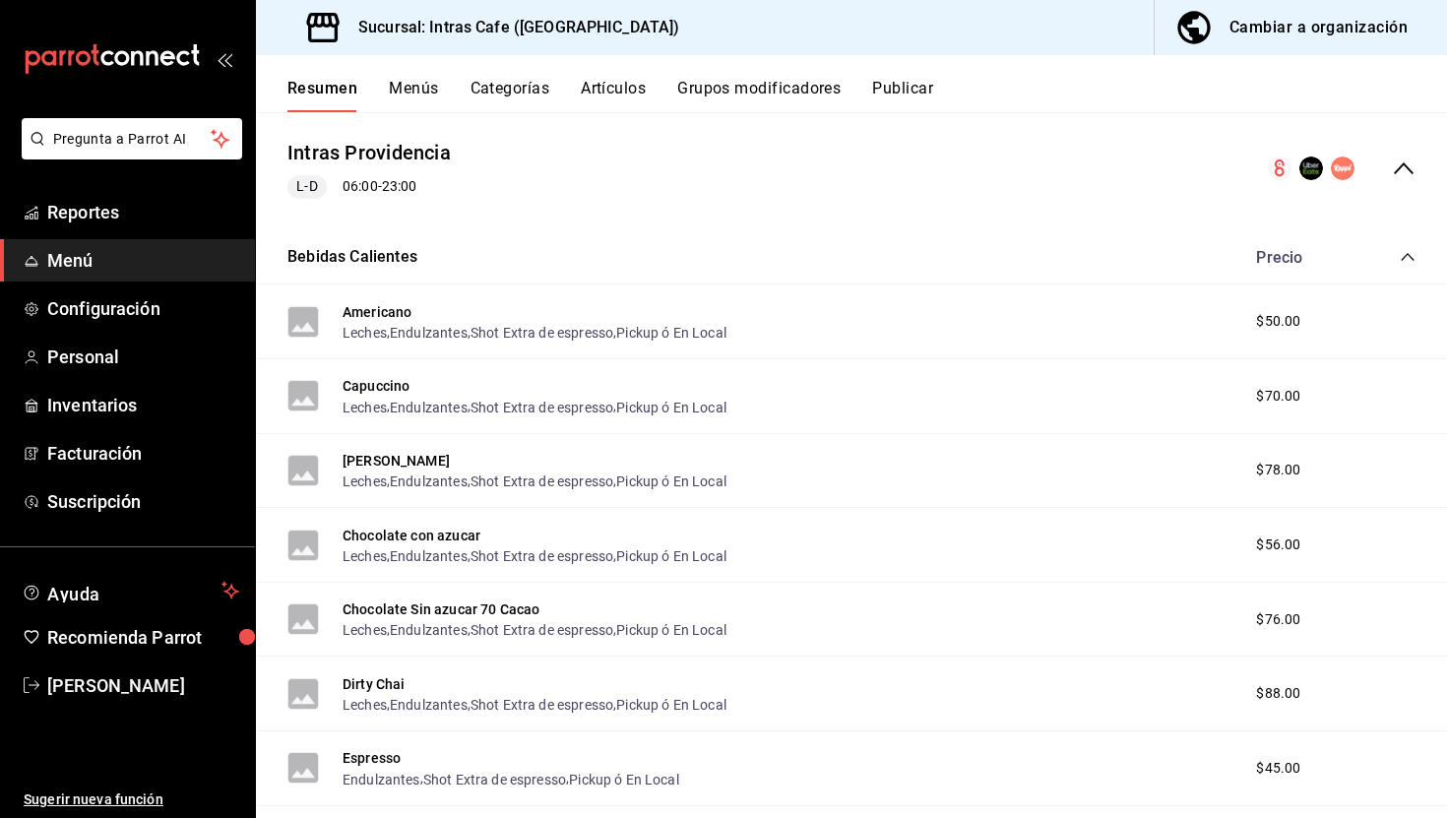
scroll to position [301, 0]
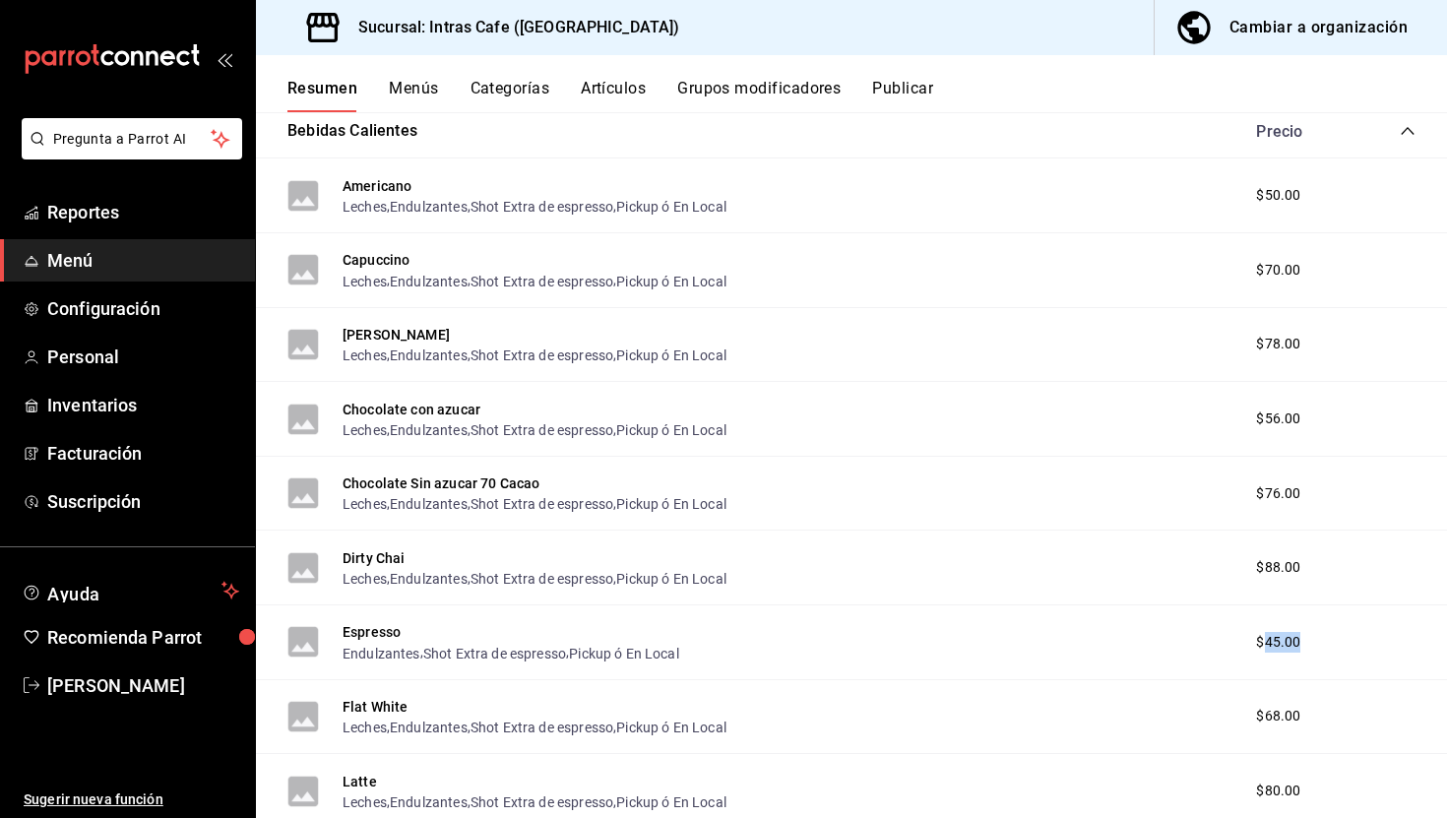
drag, startPoint x: 1260, startPoint y: 638, endPoint x: 1309, endPoint y: 638, distance: 49.2
click at [1308, 638] on div "$45.00" at bounding box center [1299, 642] width 126 height 21
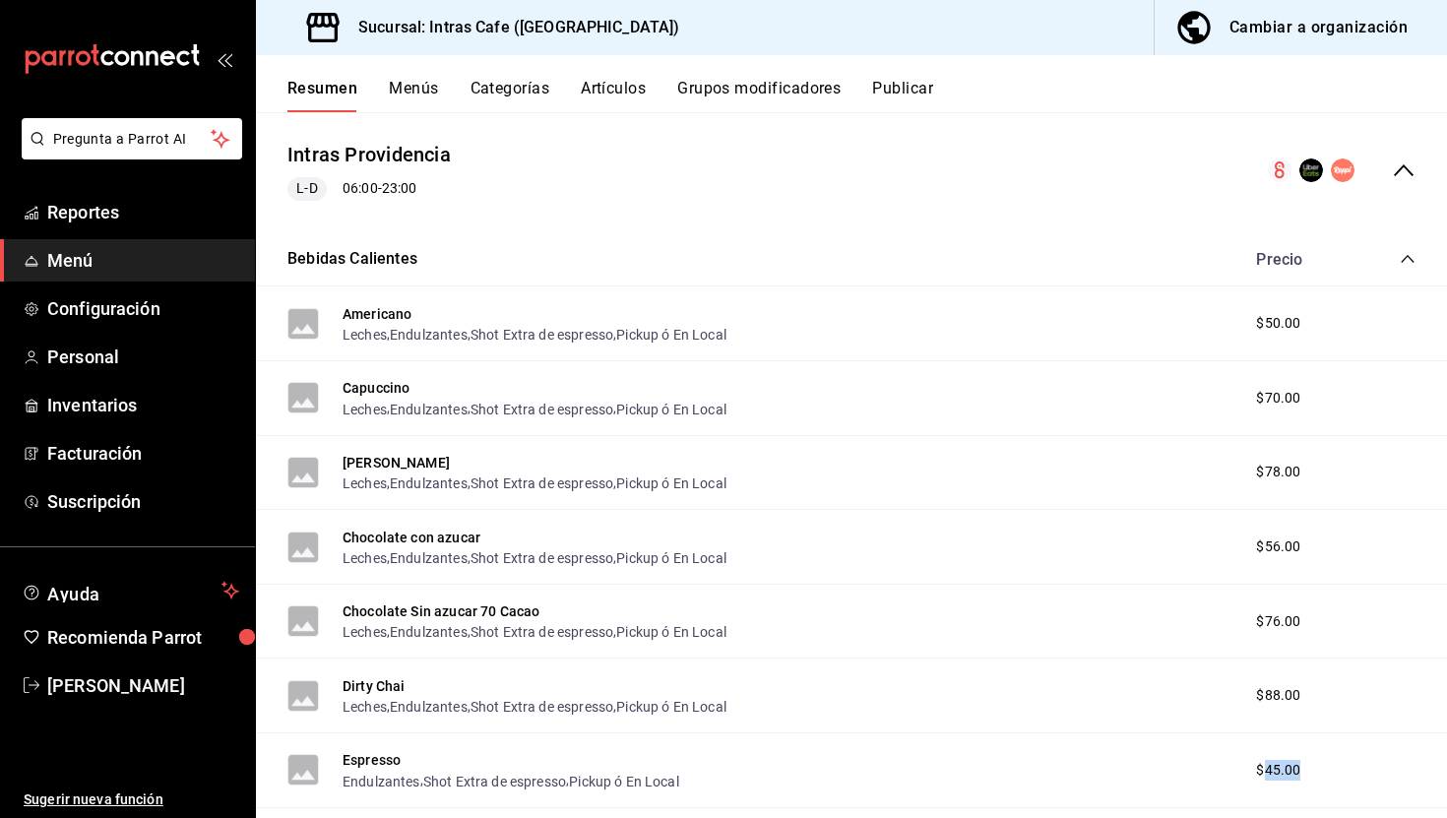
scroll to position [172, 0]
click at [1306, 41] on button "Cambiar a organización" at bounding box center [1293, 27] width 277 height 55
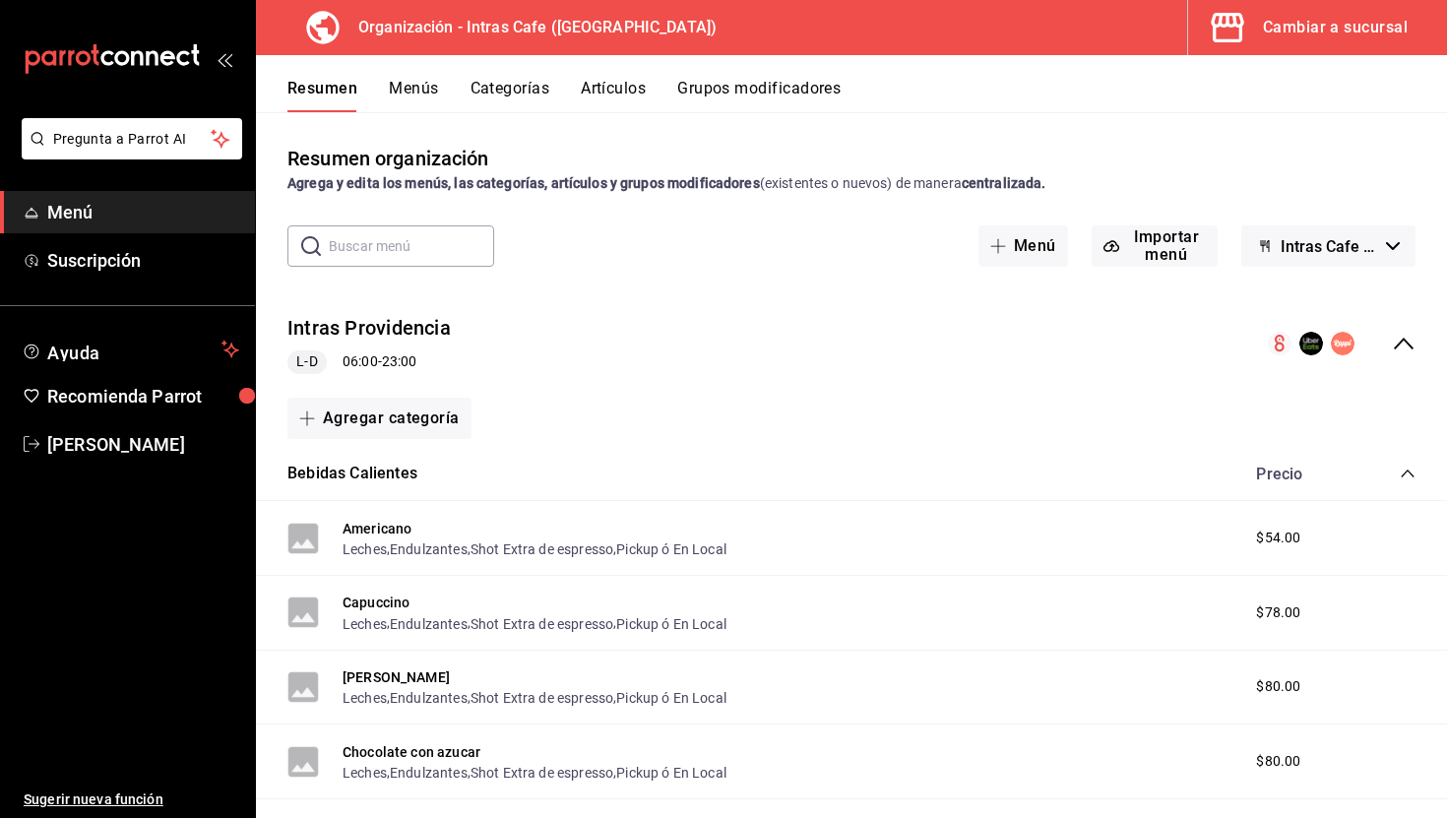
click at [1373, 248] on span "Intras Cafe - Borrador" at bounding box center [1329, 246] width 97 height 19
click at [1370, 252] on div at bounding box center [723, 409] width 1447 height 818
click at [411, 96] on button "Menús" at bounding box center [413, 95] width 49 height 33
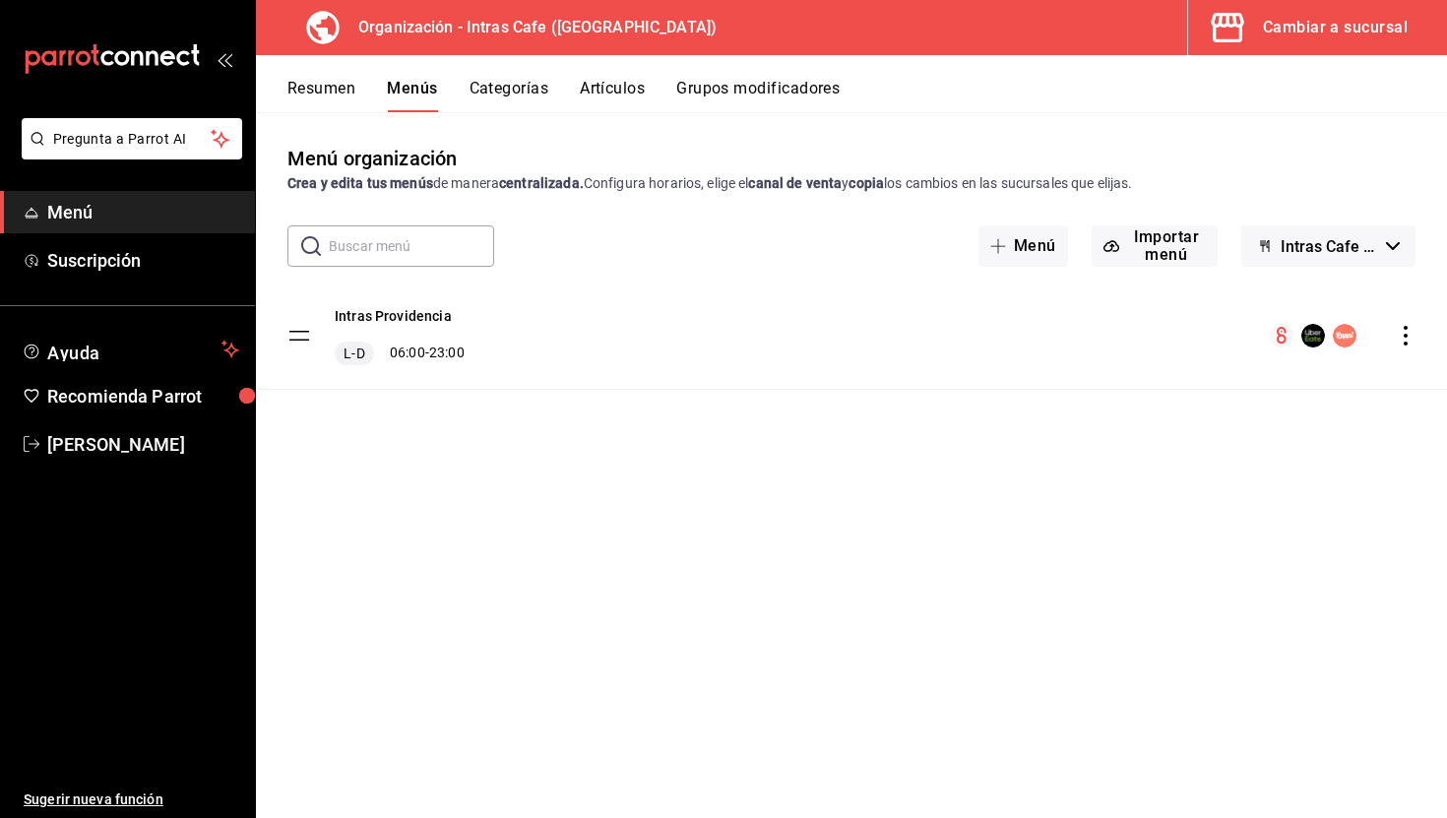
click at [1399, 341] on icon "actions" at bounding box center [1406, 336] width 20 height 20
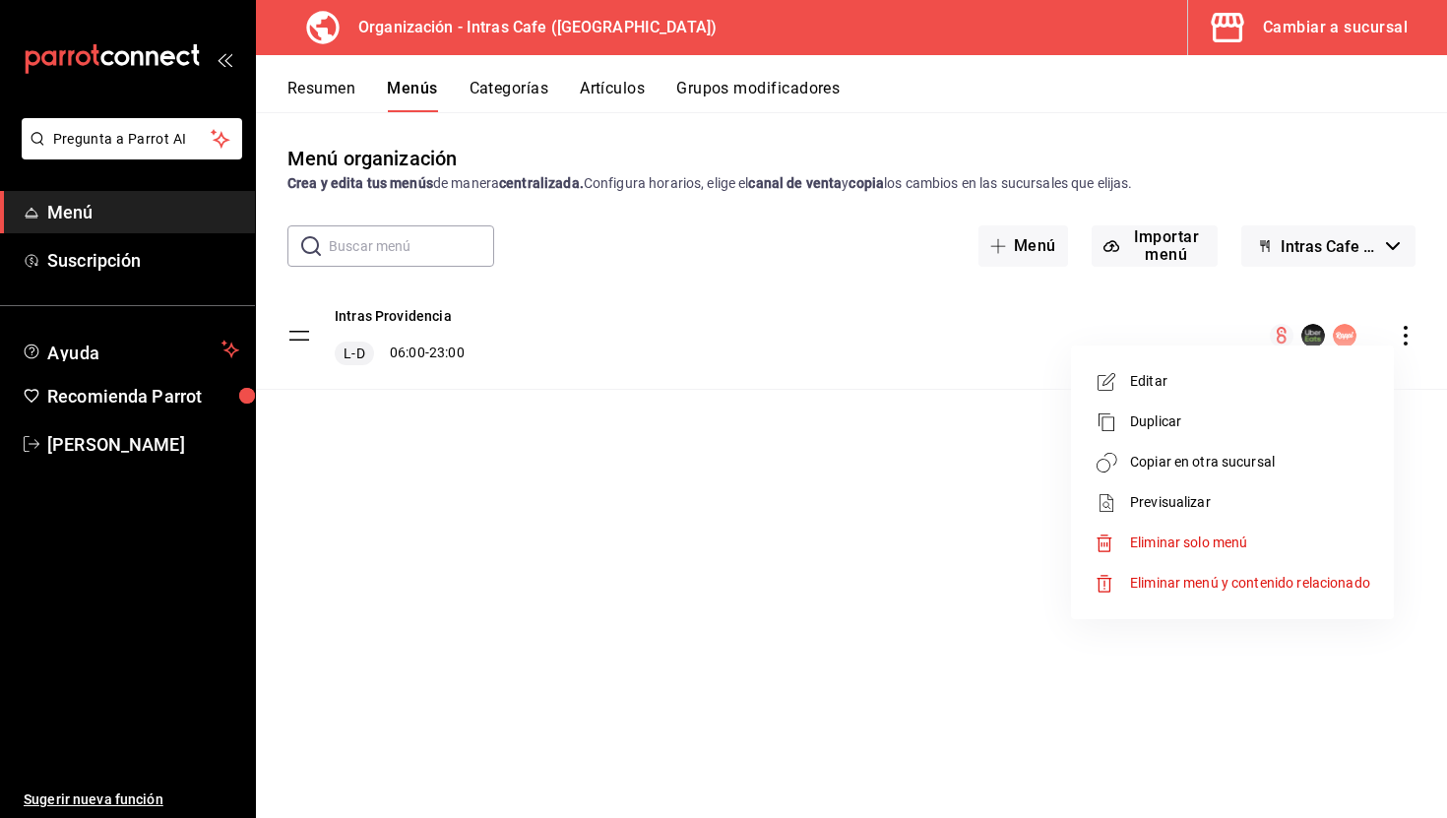
click at [1186, 459] on span "Copiar en otra sucursal" at bounding box center [1250, 462] width 240 height 21
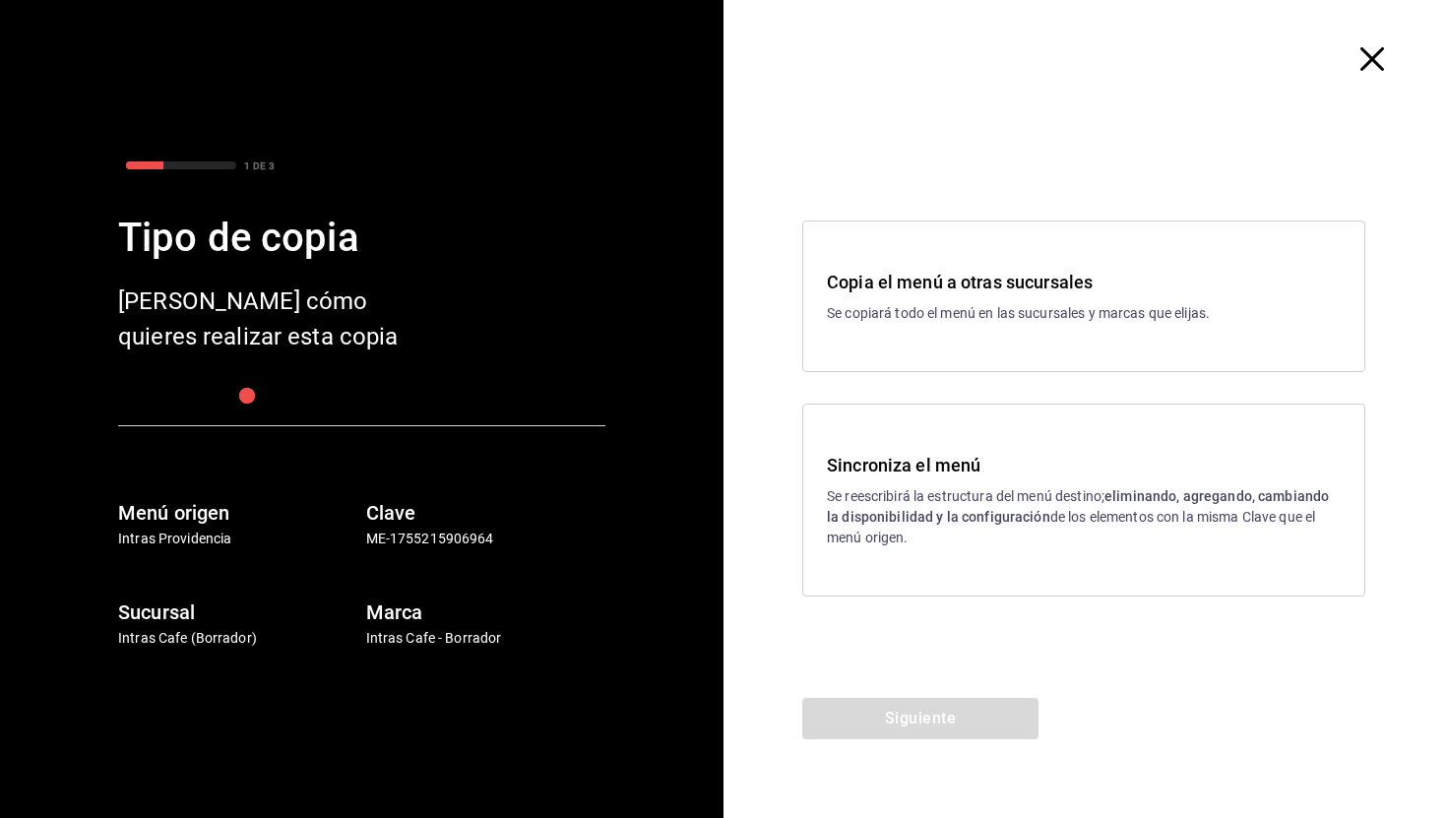
click at [895, 490] on p "Se reescribirá la estructura del menú destino; eliminando, agregando, cambiando…" at bounding box center [1084, 517] width 514 height 62
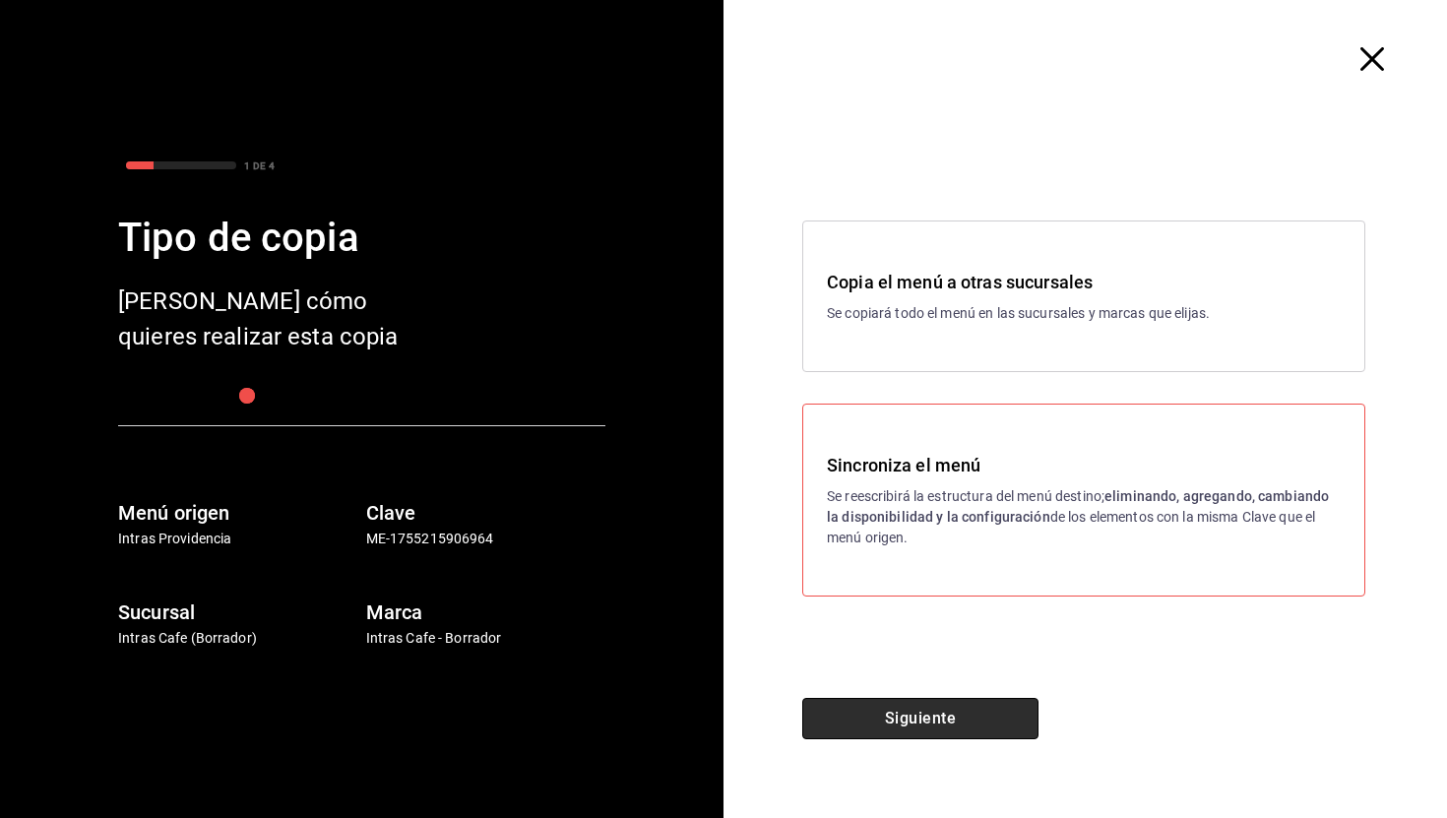
click at [877, 724] on button "Siguiente" at bounding box center [920, 718] width 236 height 41
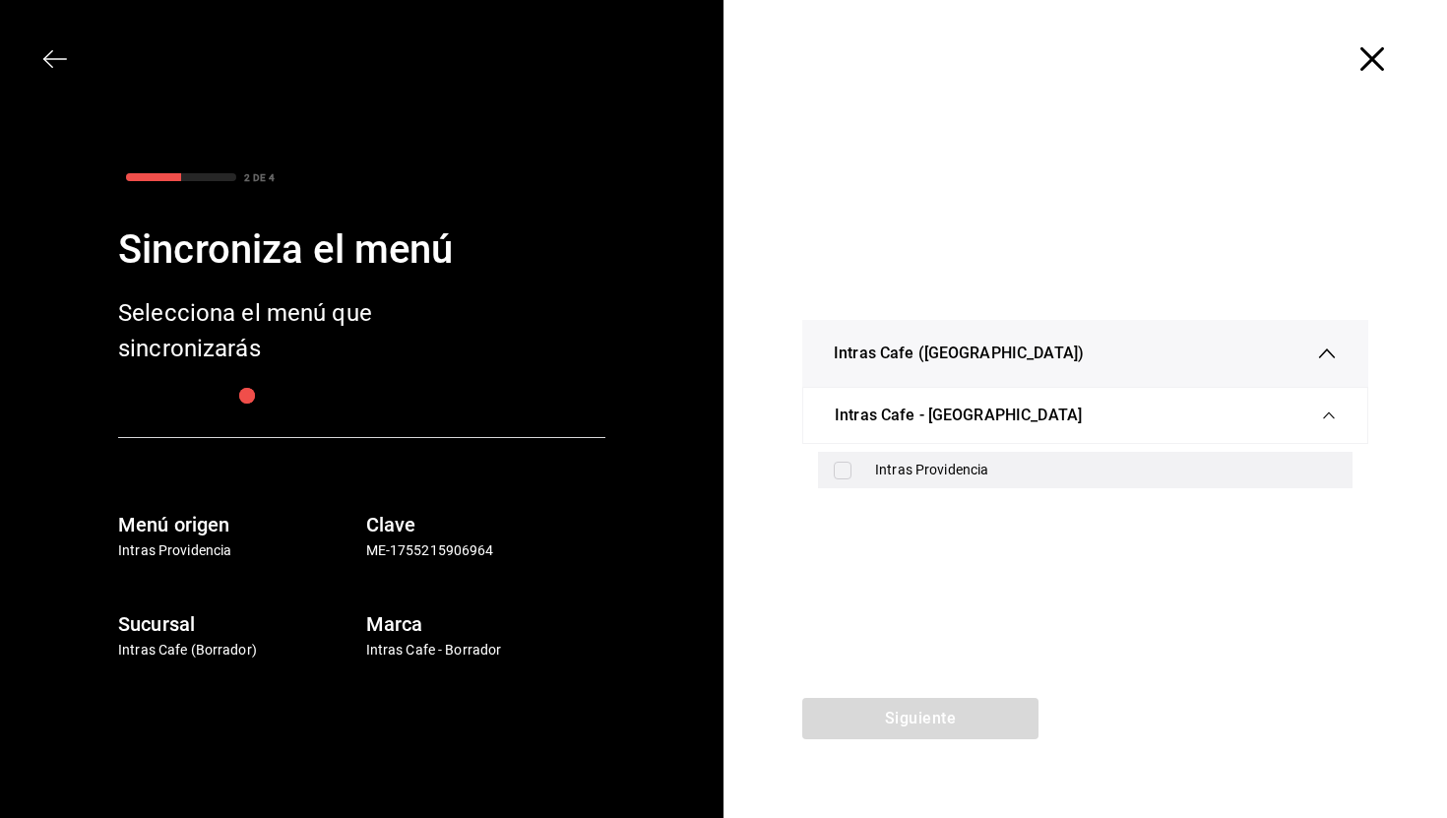
click at [841, 477] on input "checkbox" at bounding box center [843, 471] width 18 height 18
checkbox input "true"
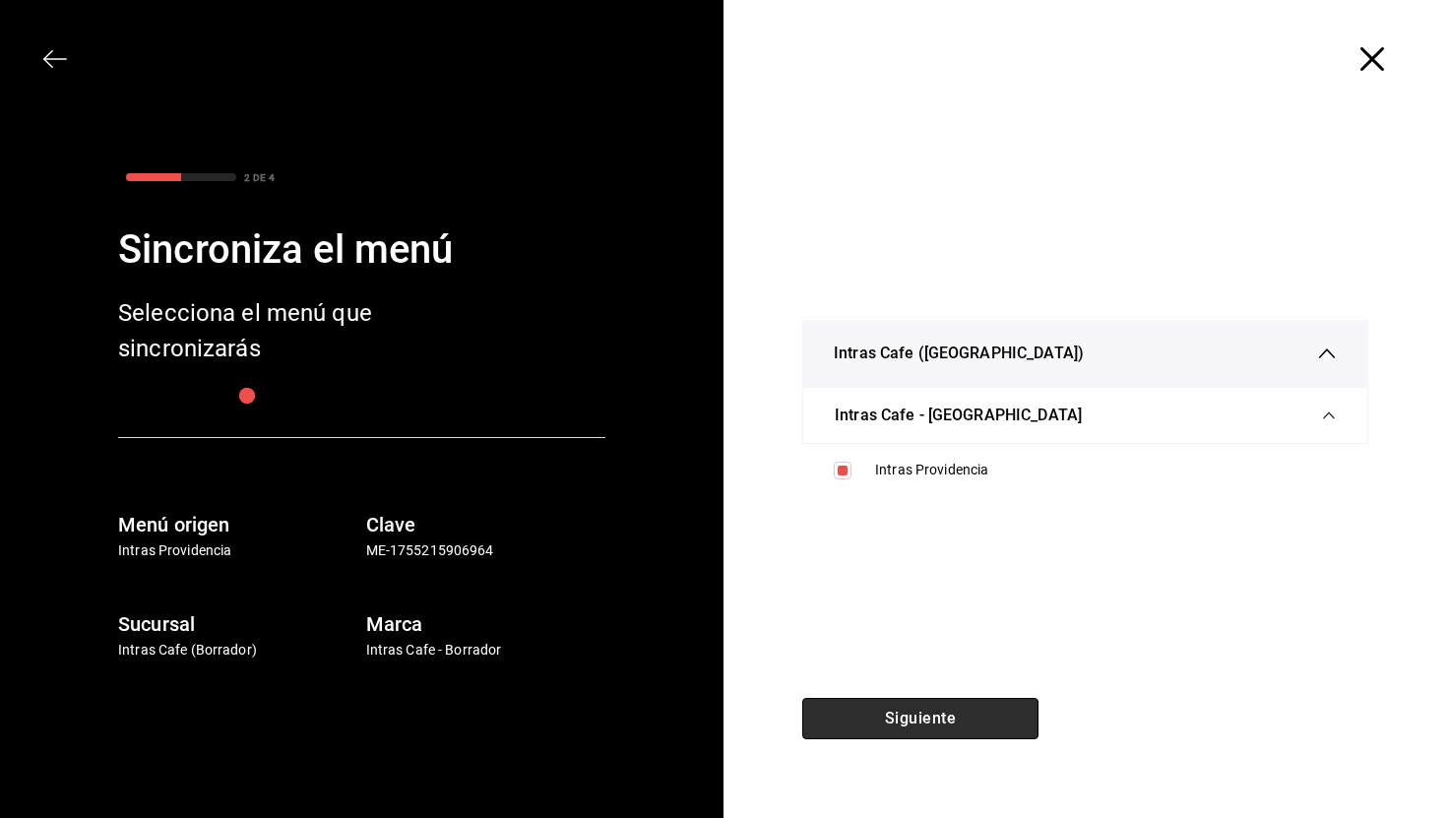
click at [880, 734] on button "Siguiente" at bounding box center [920, 718] width 236 height 41
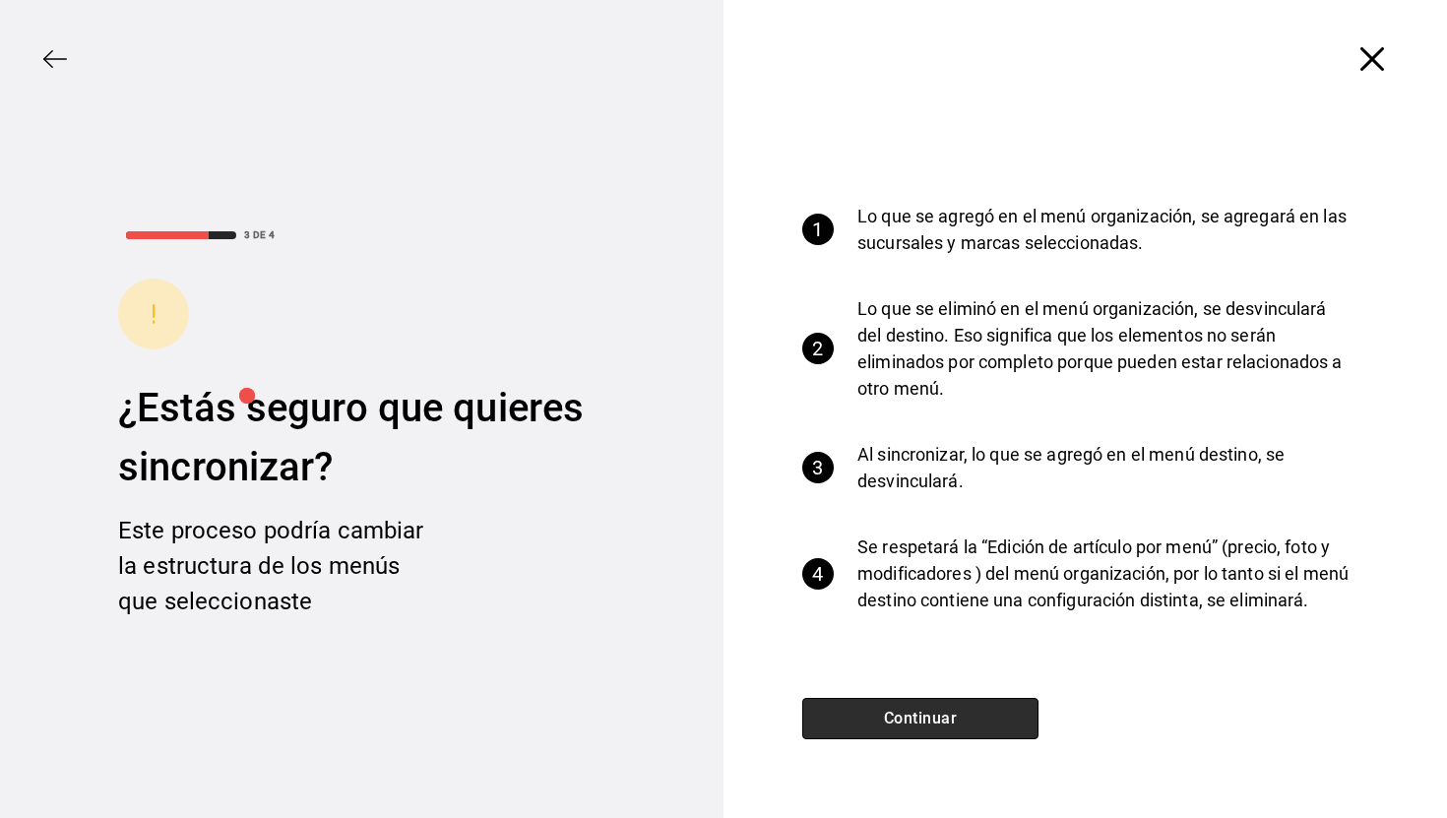
click at [936, 704] on button "Continuar" at bounding box center [920, 718] width 236 height 41
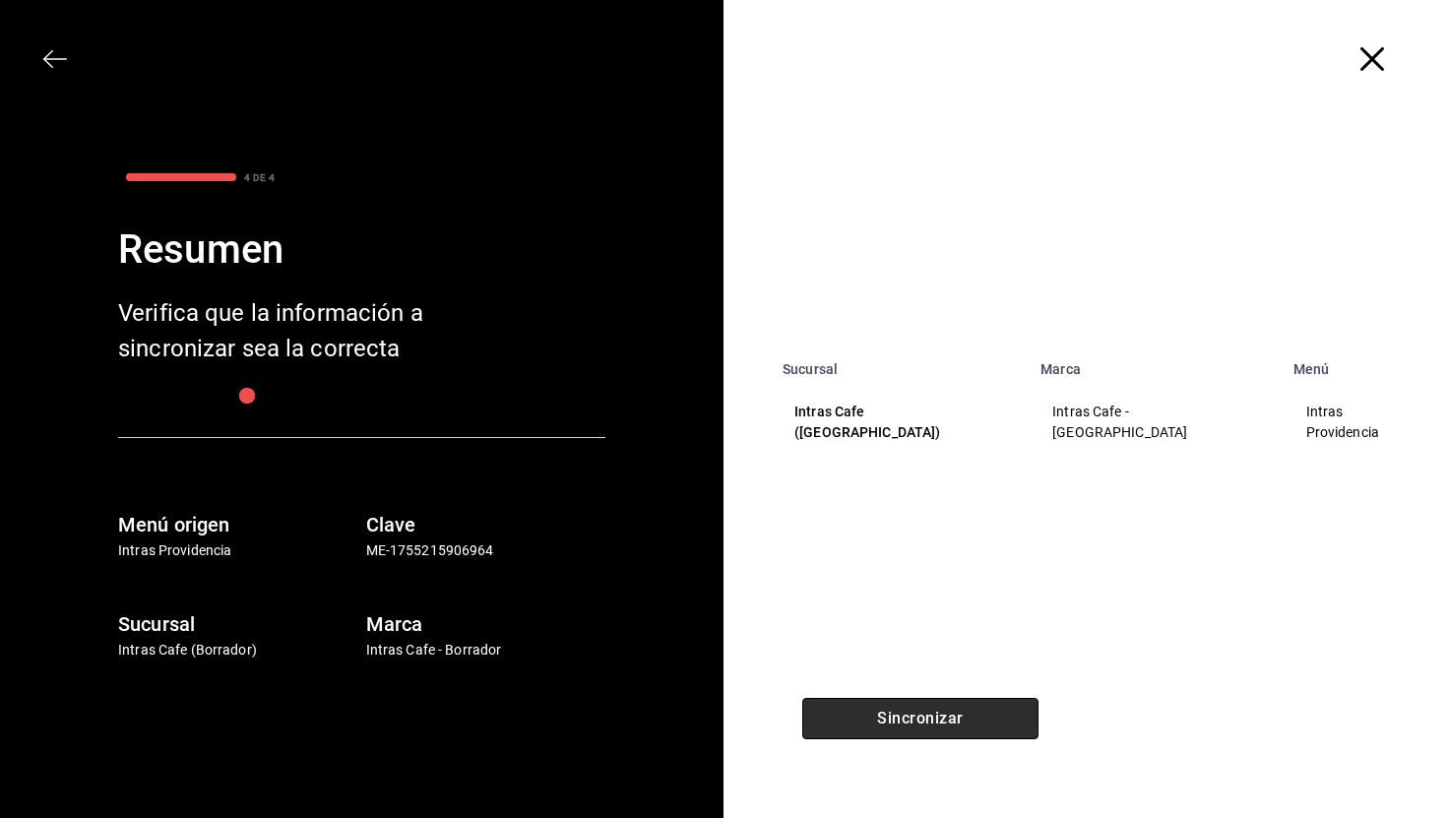
click at [933, 715] on button "Sincronizar" at bounding box center [920, 718] width 236 height 41
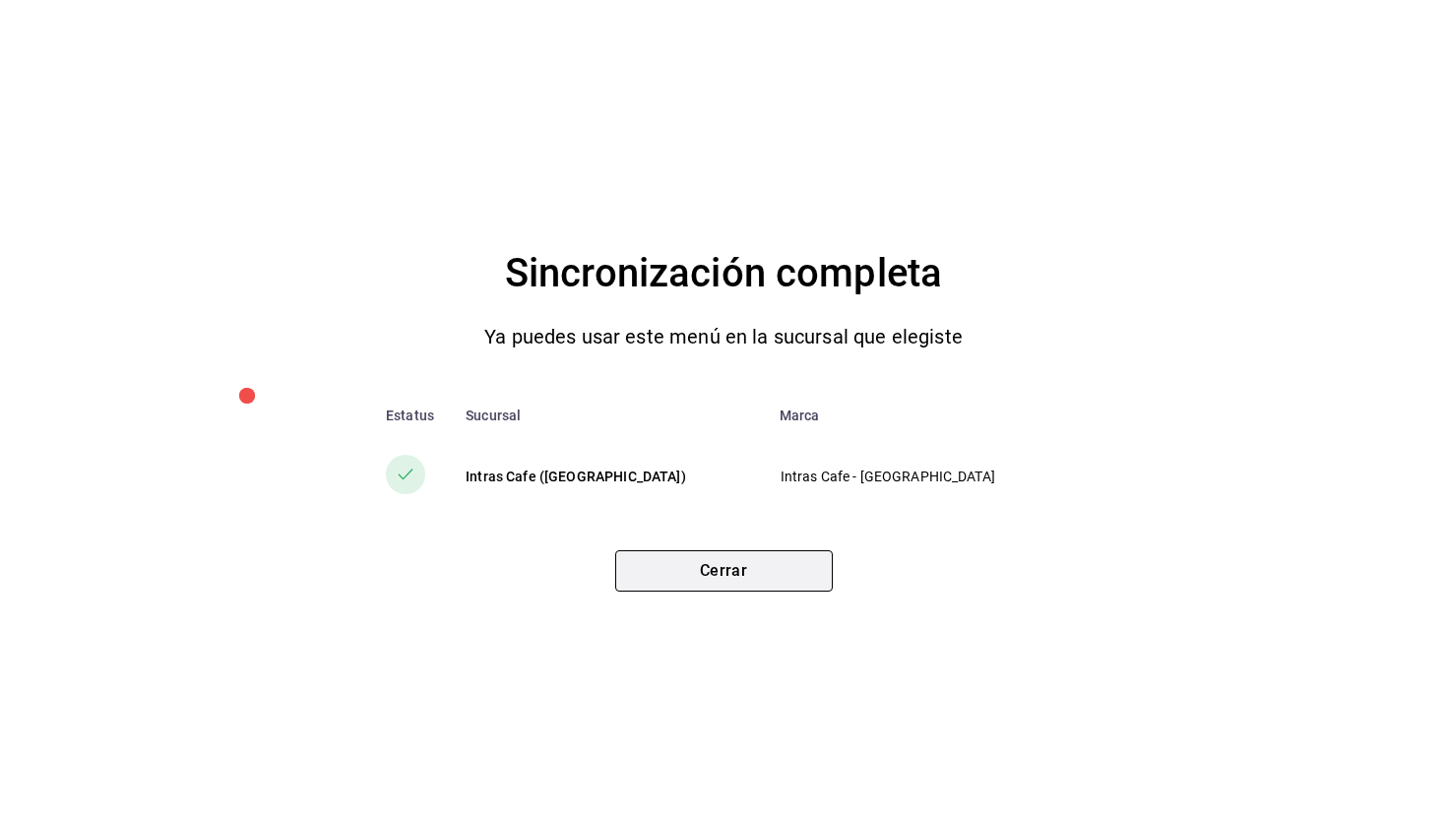
click at [752, 566] on button "Cerrar" at bounding box center [724, 570] width 218 height 41
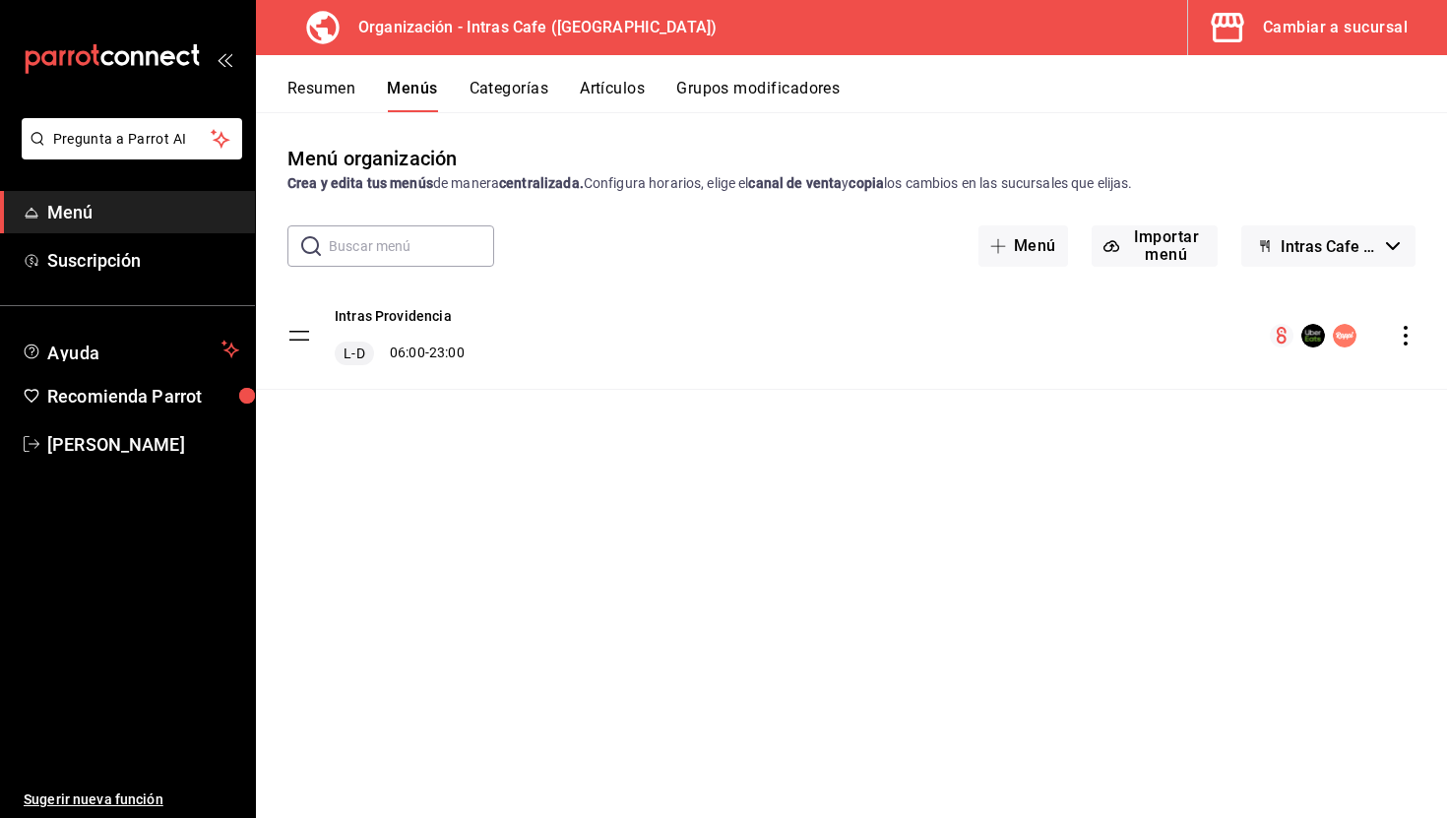
click at [1268, 30] on div "Cambiar a sucursal" at bounding box center [1335, 28] width 145 height 28
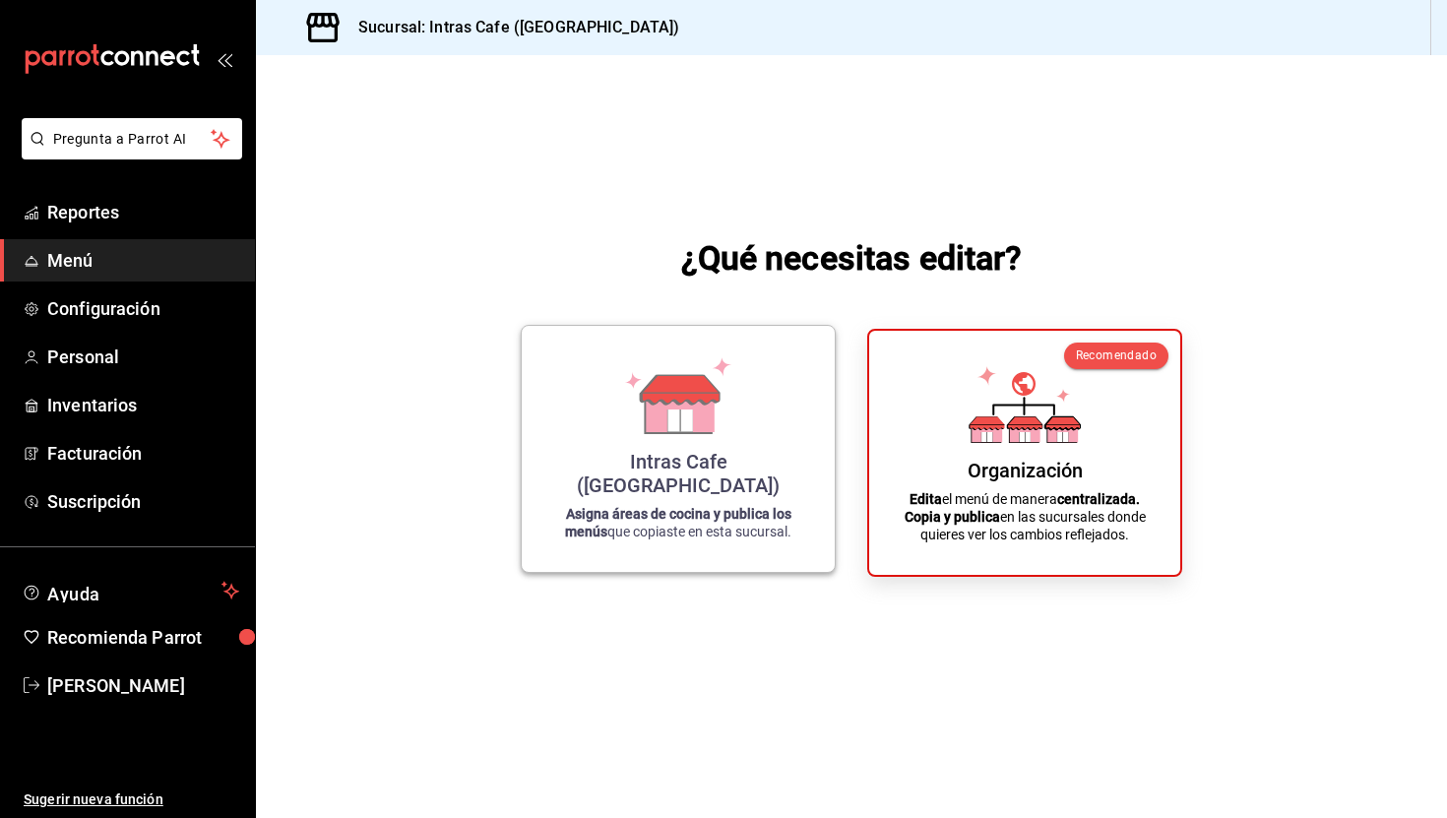
click at [703, 461] on div "Intras Cafe ([GEOGRAPHIC_DATA]) Asigna áreas de cocina y publica los menús que …" at bounding box center [678, 449] width 266 height 215
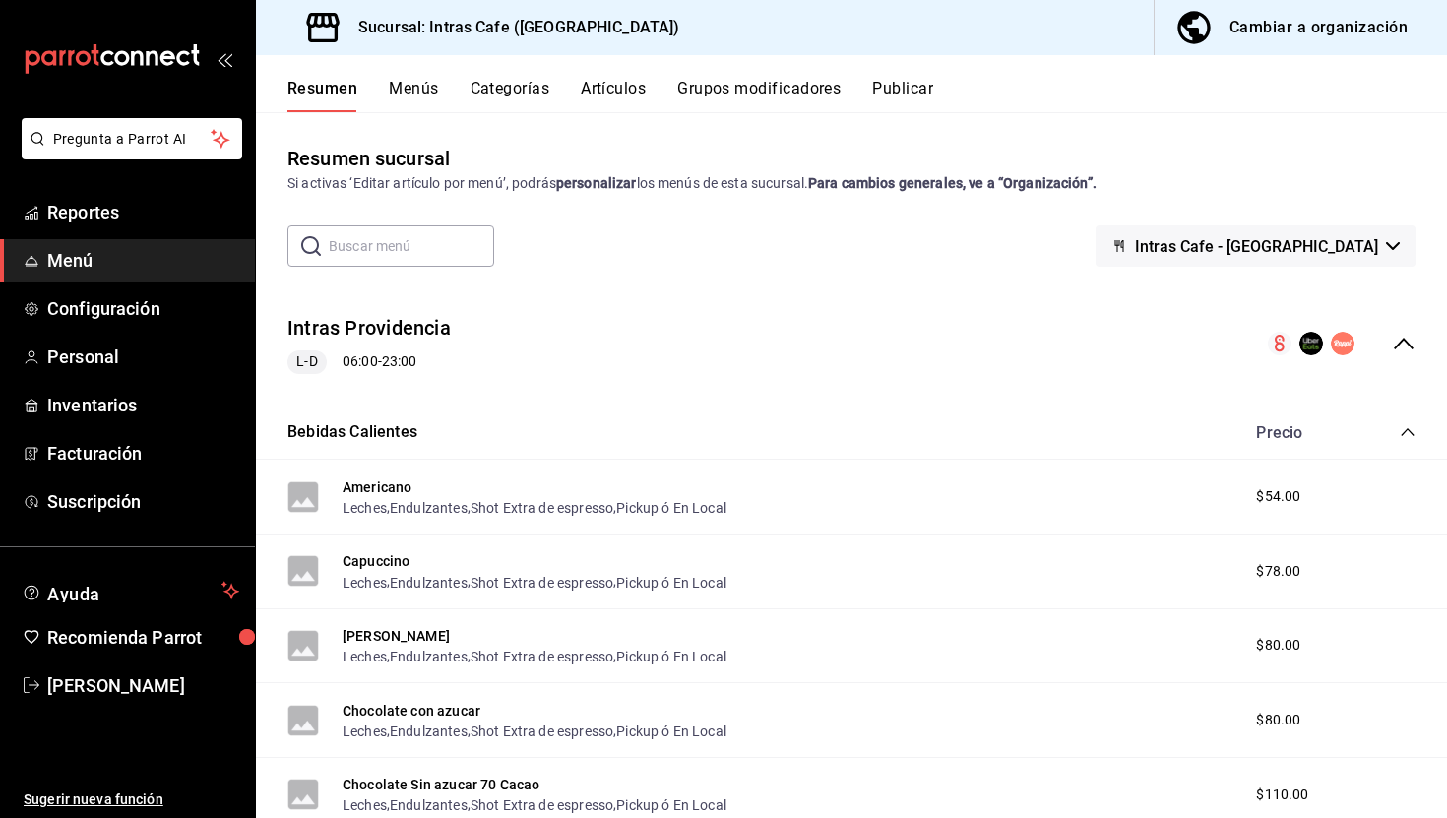
click at [1247, 30] on div "Cambiar a organización" at bounding box center [1318, 28] width 178 height 28
